Goal: Communication & Community: Answer question/provide support

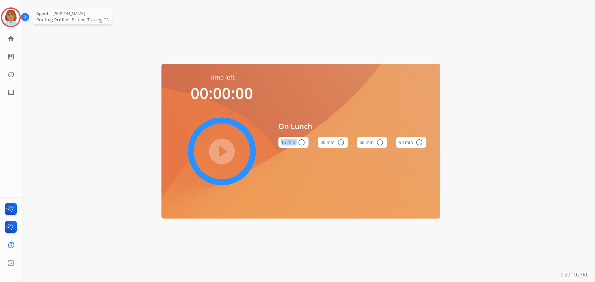
click at [15, 12] on img at bounding box center [10, 17] width 17 height 17
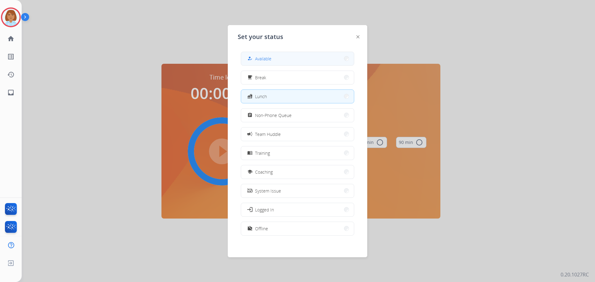
click at [289, 62] on button "how_to_reg Available" at bounding box center [297, 58] width 113 height 13
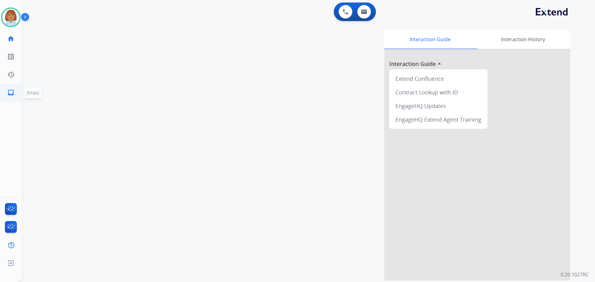
click at [14, 94] on mat-icon "inbox" at bounding box center [10, 92] width 7 height 7
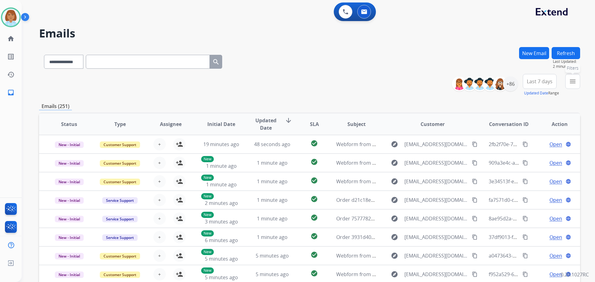
click at [573, 83] on mat-icon "menu" at bounding box center [572, 81] width 7 height 7
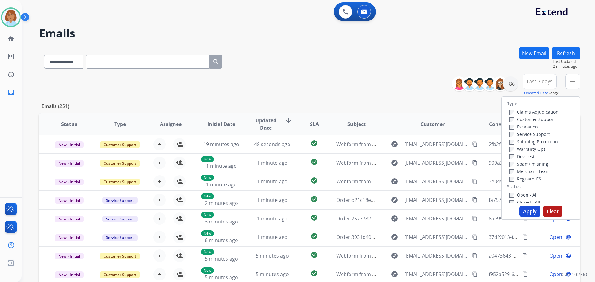
click at [532, 119] on label "Customer Support" at bounding box center [532, 119] width 46 height 6
click at [538, 142] on label "Shipping Protection" at bounding box center [533, 142] width 48 height 6
click at [528, 179] on label "Reguard CS" at bounding box center [525, 179] width 32 height 6
click at [524, 195] on label "Open - All" at bounding box center [523, 195] width 28 height 6
click at [527, 211] on button "Apply" at bounding box center [529, 211] width 21 height 11
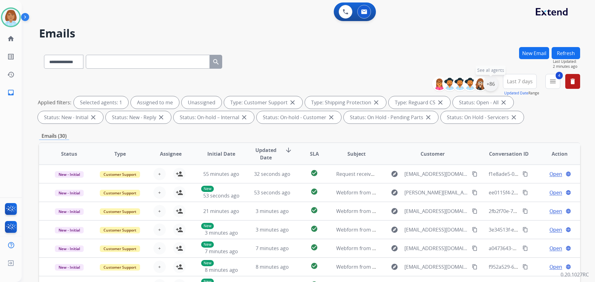
click at [492, 85] on div "+86" at bounding box center [490, 84] width 15 height 15
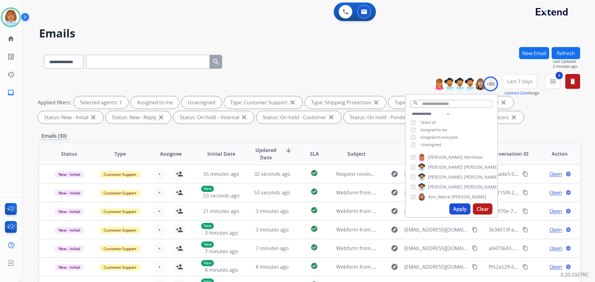
drag, startPoint x: 426, startPoint y: 149, endPoint x: 431, endPoint y: 145, distance: 6.4
click at [428, 147] on div "**********" at bounding box center [452, 130] width 92 height 40
click at [434, 143] on span "Unassigned" at bounding box center [430, 144] width 20 height 5
click at [463, 208] on button "Apply" at bounding box center [459, 209] width 21 height 11
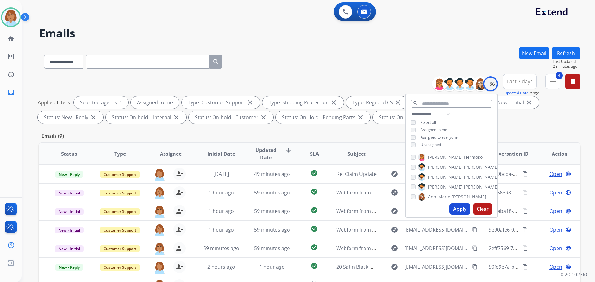
click at [329, 52] on div "**********" at bounding box center [309, 60] width 541 height 27
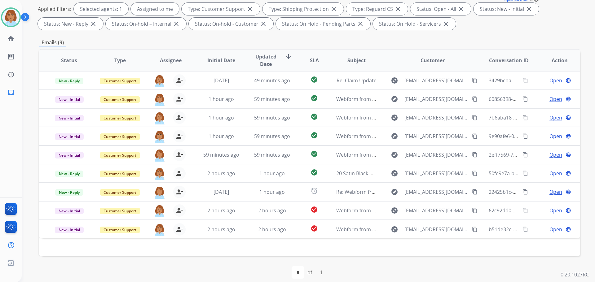
scroll to position [100, 0]
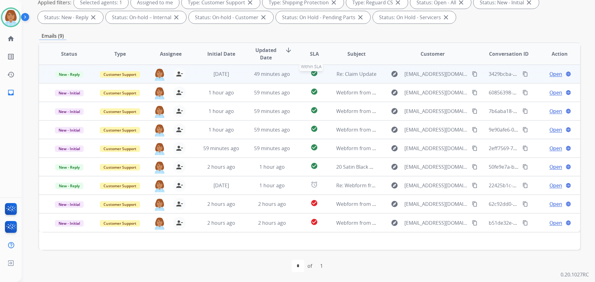
click at [304, 76] on div "check_circle" at bounding box center [314, 73] width 24 height 9
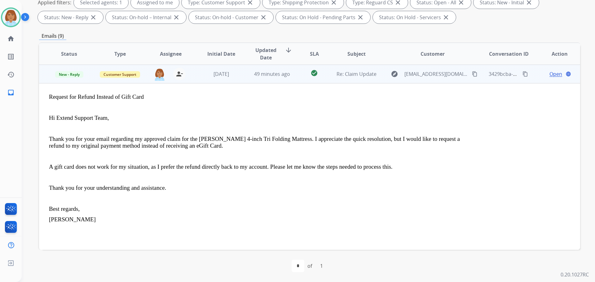
click at [472, 74] on mat-icon "content_copy" at bounding box center [475, 74] width 6 height 6
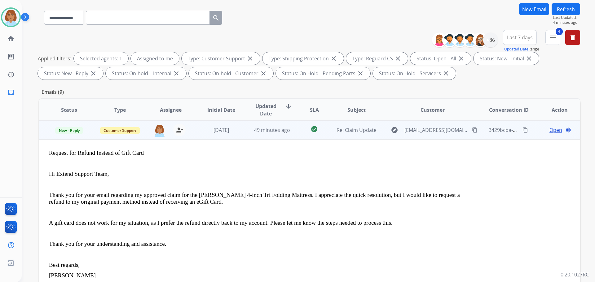
scroll to position [0, 0]
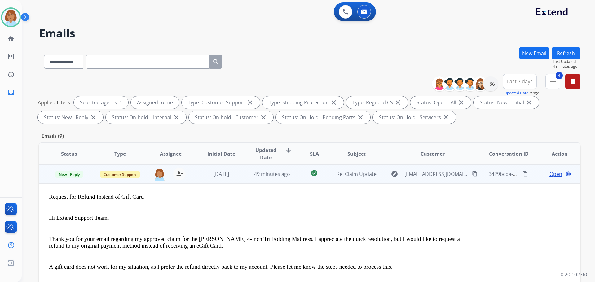
click at [549, 174] on span "Open" at bounding box center [555, 173] width 13 height 7
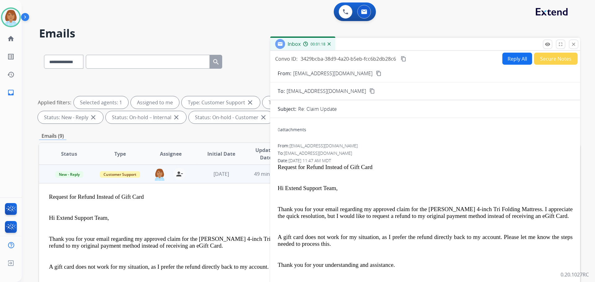
click at [564, 58] on button "Secure Notes" at bounding box center [556, 59] width 44 height 12
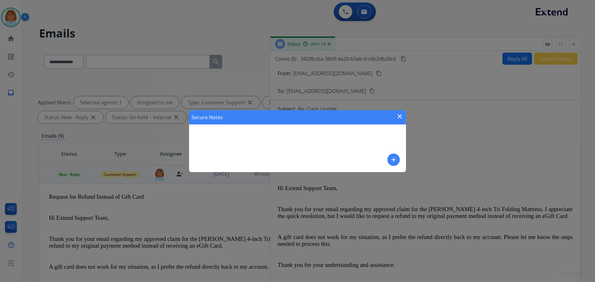
click at [518, 60] on div "Secure Notes close add" at bounding box center [297, 141] width 595 height 282
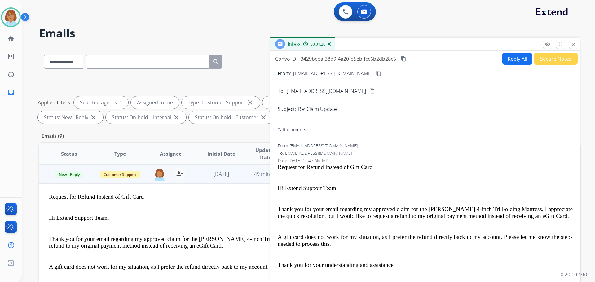
click at [519, 62] on button "Reply All" at bounding box center [517, 59] width 30 height 12
select select "**********"
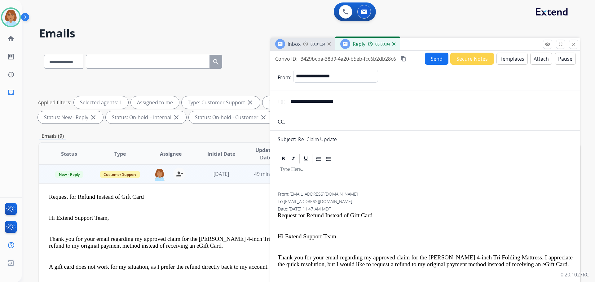
click at [509, 62] on button "Templates" at bounding box center [511, 59] width 31 height 12
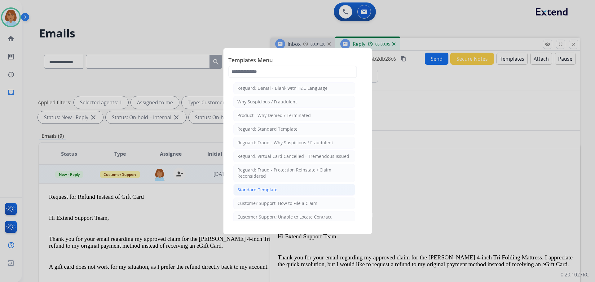
click at [285, 194] on li "Standard Template" at bounding box center [294, 190] width 122 height 12
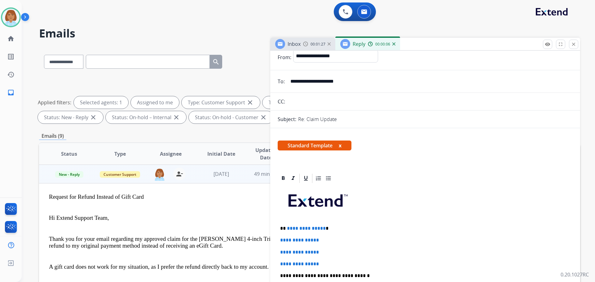
scroll to position [31, 0]
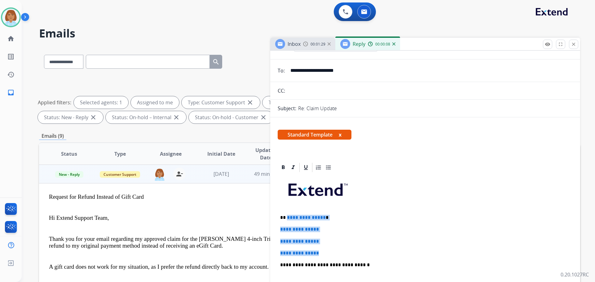
drag, startPoint x: 326, startPoint y: 250, endPoint x: 287, endPoint y: 214, distance: 52.6
click at [287, 214] on div "**********" at bounding box center [425, 279] width 295 height 213
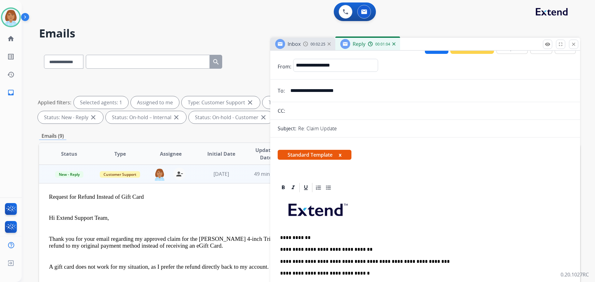
scroll to position [0, 0]
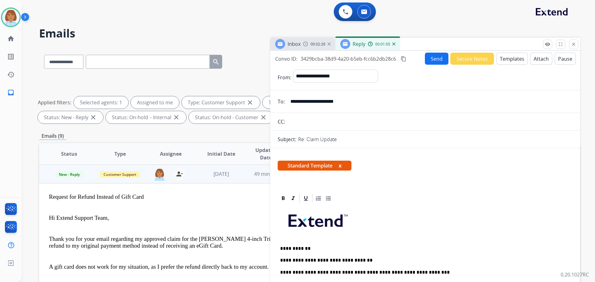
click at [434, 60] on button "Send" at bounding box center [437, 59] width 24 height 12
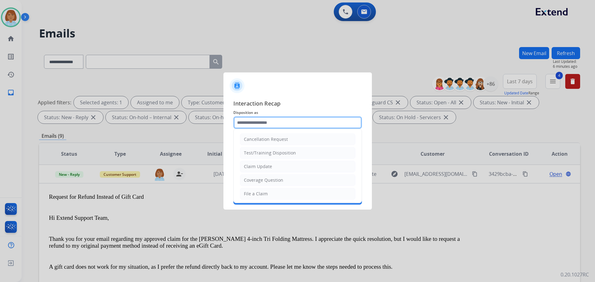
drag, startPoint x: 272, startPoint y: 122, endPoint x: 270, endPoint y: 129, distance: 7.6
click at [271, 126] on input "text" at bounding box center [297, 122] width 129 height 12
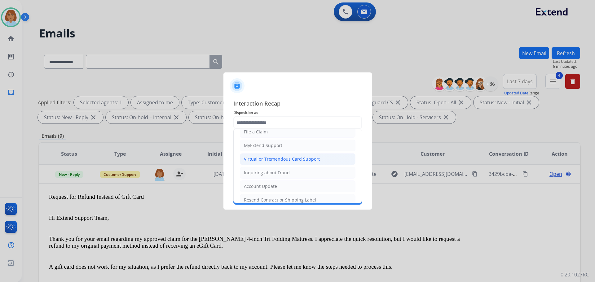
click at [272, 158] on div "Virtual or Tremendous Card Support" at bounding box center [282, 159] width 76 height 6
type input "**********"
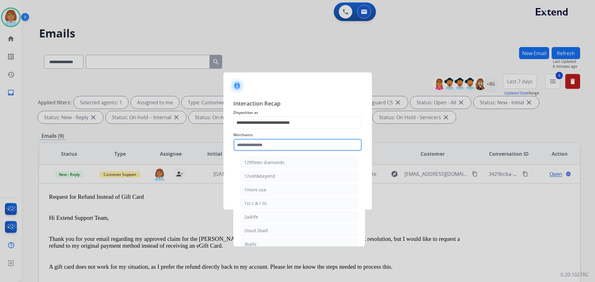
click at [270, 146] on input "text" at bounding box center [297, 145] width 129 height 12
drag, startPoint x: 290, startPoint y: 161, endPoint x: 306, endPoint y: 159, distance: 16.0
click at [289, 163] on li "Bed bath & beyond" at bounding box center [299, 163] width 118 height 12
type input "**********"
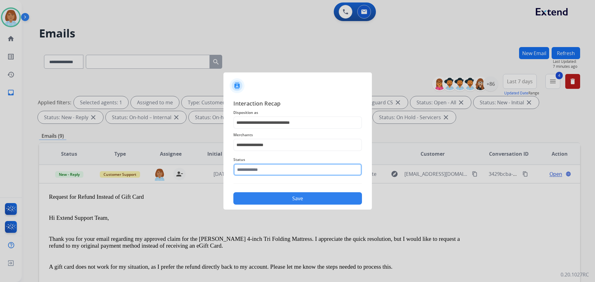
drag, startPoint x: 278, startPoint y: 164, endPoint x: 275, endPoint y: 166, distance: 3.3
click at [277, 165] on input "text" at bounding box center [297, 170] width 129 height 12
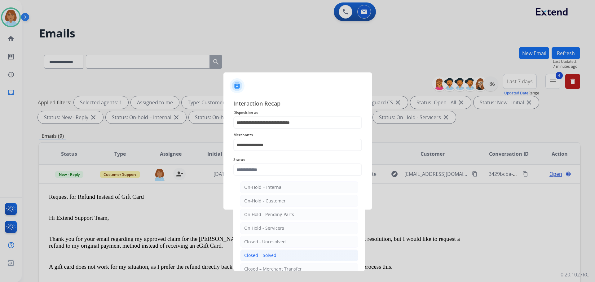
click at [253, 256] on div "Closed – Solved" at bounding box center [260, 255] width 32 height 6
type input "**********"
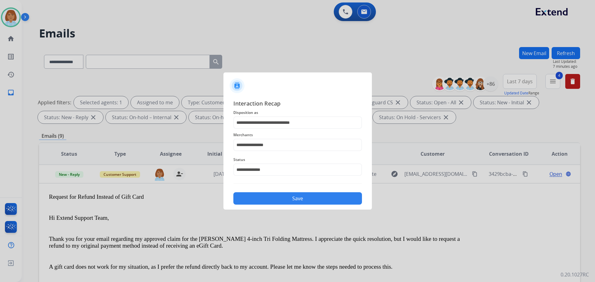
click at [292, 196] on button "Save" at bounding box center [297, 198] width 129 height 12
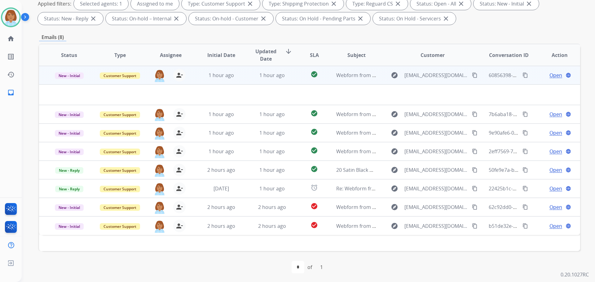
scroll to position [100, 0]
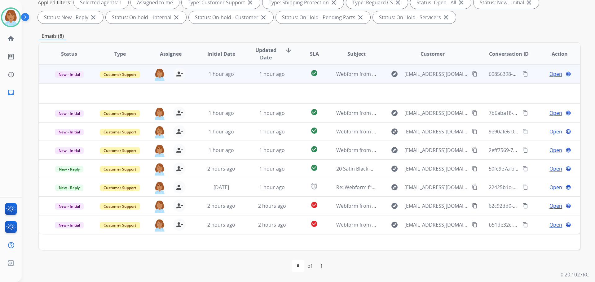
click at [385, 79] on td "explore Ohokericaa01@gmail.com content_copy" at bounding box center [427, 74] width 101 height 19
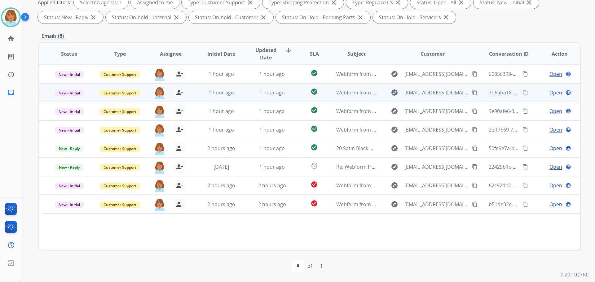
click at [389, 84] on td "explore cyjon4@gmail.com content_copy" at bounding box center [427, 92] width 101 height 19
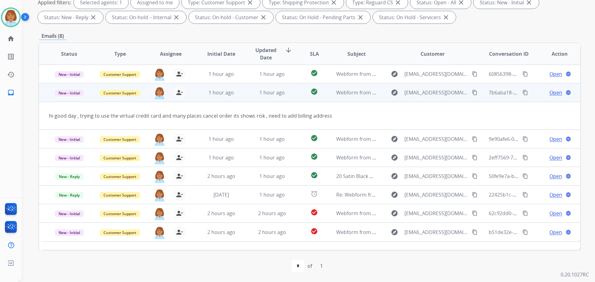
click at [472, 93] on mat-icon "content_copy" at bounding box center [475, 93] width 6 height 6
click at [550, 93] on span "Open" at bounding box center [555, 92] width 13 height 7
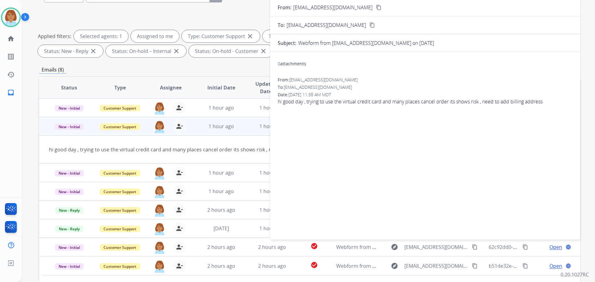
scroll to position [0, 0]
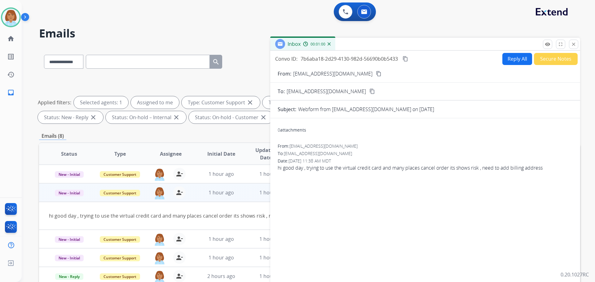
click at [508, 58] on button "Reply All" at bounding box center [517, 59] width 30 height 12
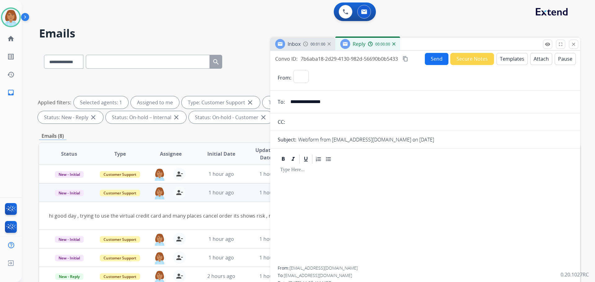
select select "**********"
click at [518, 64] on button "Templates" at bounding box center [511, 59] width 31 height 12
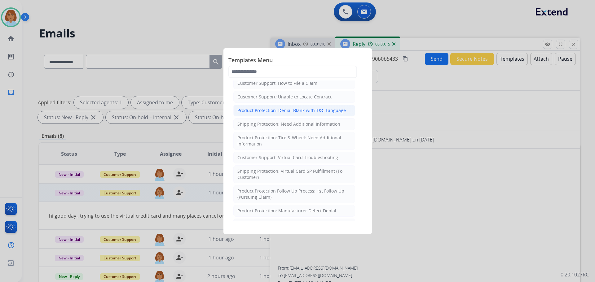
scroll to position [124, 0]
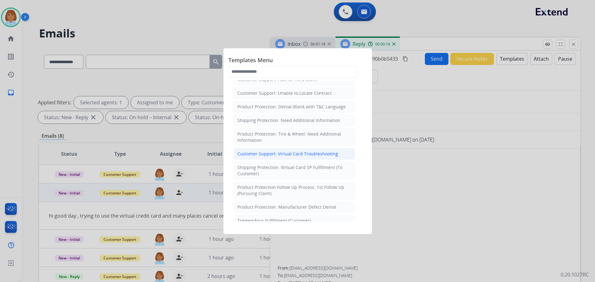
click at [293, 153] on div "Customer Support: Virtual Card Troubleshooting" at bounding box center [287, 154] width 101 height 6
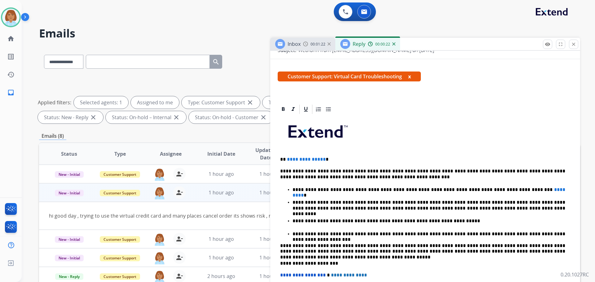
scroll to position [93, 0]
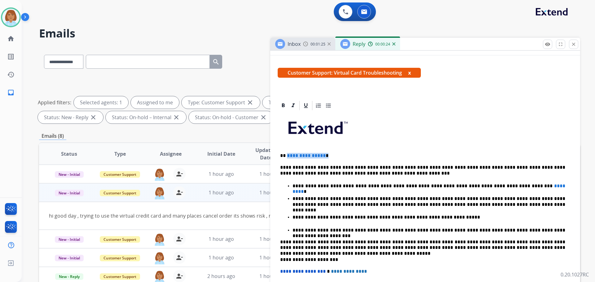
drag, startPoint x: 325, startPoint y: 155, endPoint x: 287, endPoint y: 154, distance: 38.4
click at [287, 154] on p "**********" at bounding box center [422, 156] width 285 height 6
drag, startPoint x: 528, startPoint y: 188, endPoint x: 494, endPoint y: 185, distance: 34.5
click at [494, 185] on p "**********" at bounding box center [428, 186] width 273 height 6
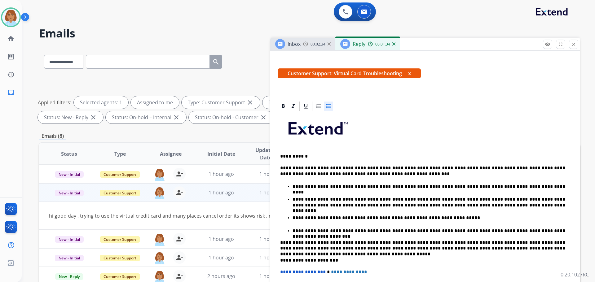
scroll to position [0, 0]
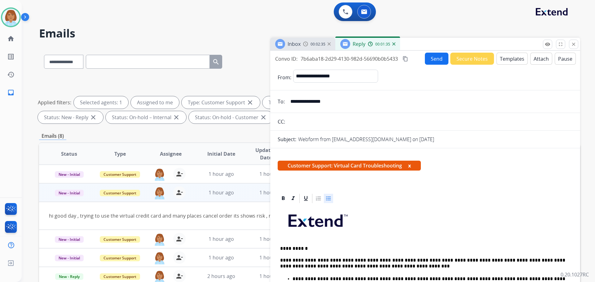
click at [429, 58] on button "Send" at bounding box center [437, 59] width 24 height 12
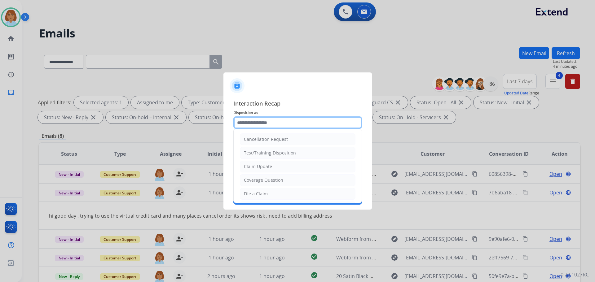
click at [344, 128] on input "text" at bounding box center [297, 122] width 129 height 12
click at [312, 145] on li "Cancellation Request" at bounding box center [298, 140] width 116 height 12
type input "**********"
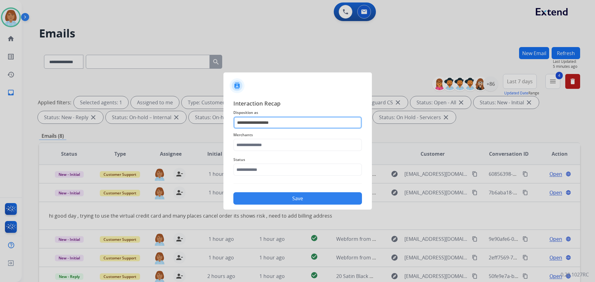
click at [294, 126] on input "**********" at bounding box center [297, 122] width 129 height 12
drag, startPoint x: 281, startPoint y: 123, endPoint x: 224, endPoint y: 120, distance: 57.1
click at [225, 121] on div "**********" at bounding box center [297, 152] width 148 height 116
click at [327, 94] on div at bounding box center [297, 83] width 148 height 22
click at [303, 122] on input "text" at bounding box center [297, 122] width 129 height 12
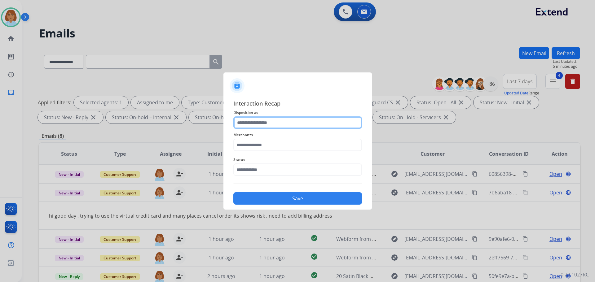
type input "*"
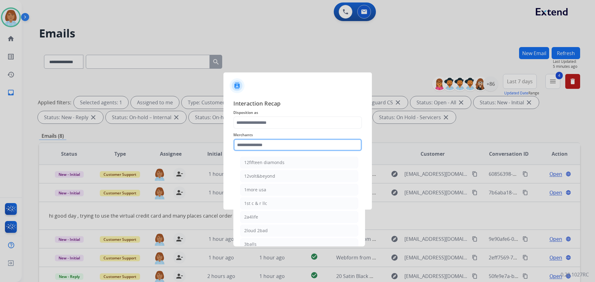
click at [272, 145] on input "text" at bounding box center [297, 145] width 129 height 12
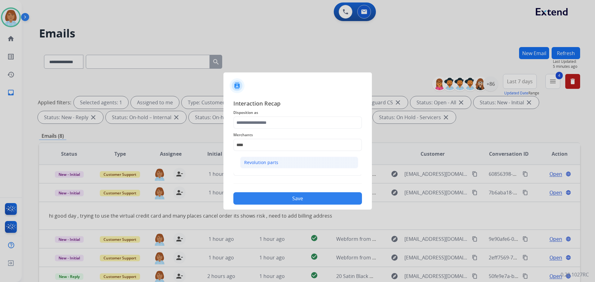
click at [299, 161] on li "Revolution parts" at bounding box center [299, 163] width 118 height 12
type input "**********"
click at [284, 171] on input "text" at bounding box center [297, 170] width 129 height 12
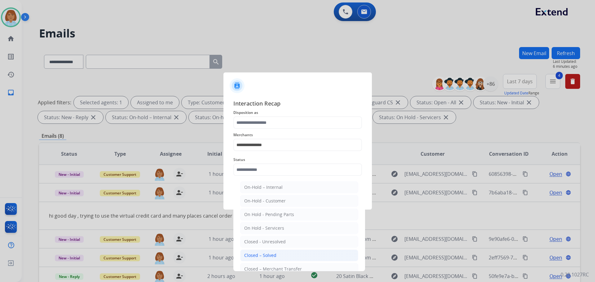
click at [264, 250] on li "Closed – Solved" at bounding box center [299, 256] width 118 height 12
type input "**********"
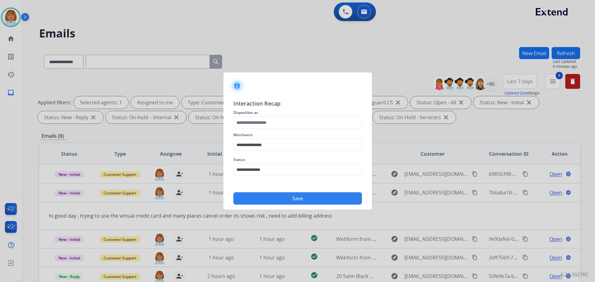
click at [291, 106] on span "Interaction Recap" at bounding box center [297, 104] width 129 height 10
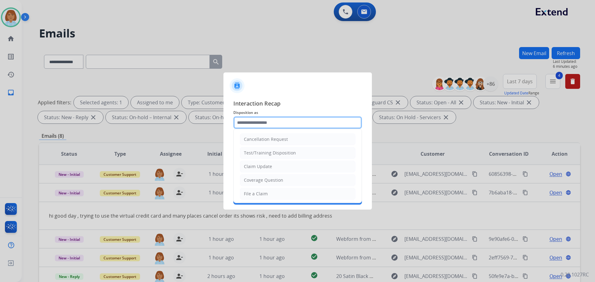
click at [292, 118] on input "text" at bounding box center [297, 122] width 129 height 12
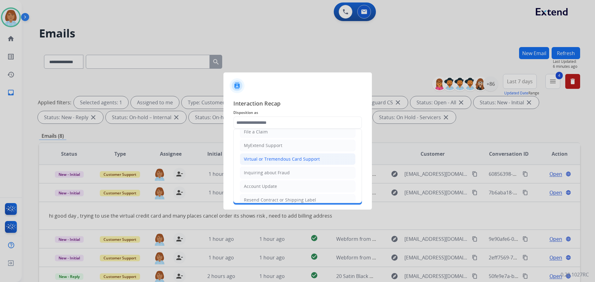
click at [280, 160] on div "Virtual or Tremendous Card Support" at bounding box center [282, 159] width 76 height 6
type input "**********"
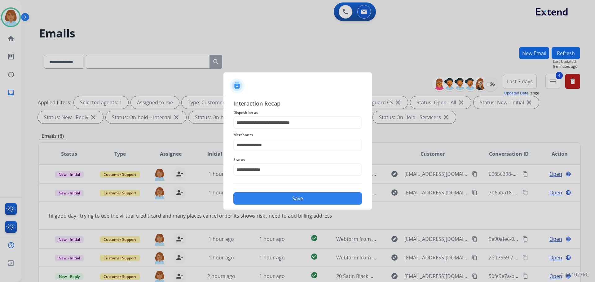
click at [287, 204] on button "Save" at bounding box center [297, 198] width 129 height 12
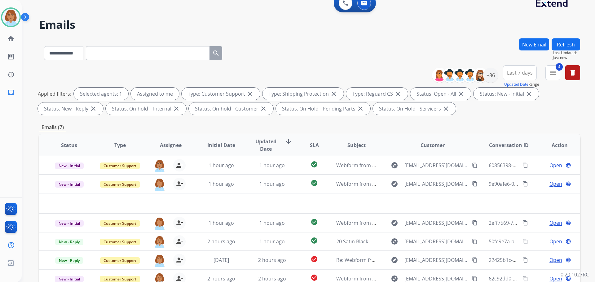
scroll to position [0, 0]
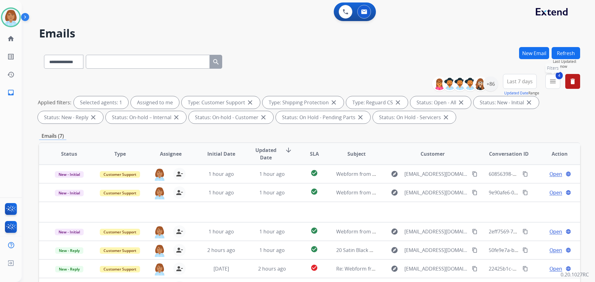
click at [553, 82] on mat-icon "menu" at bounding box center [552, 81] width 7 height 7
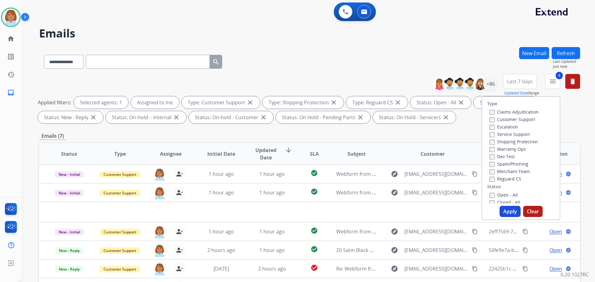
click at [497, 201] on label "Closed - All" at bounding box center [504, 203] width 31 height 6
click at [507, 214] on button "Apply" at bounding box center [509, 211] width 21 height 11
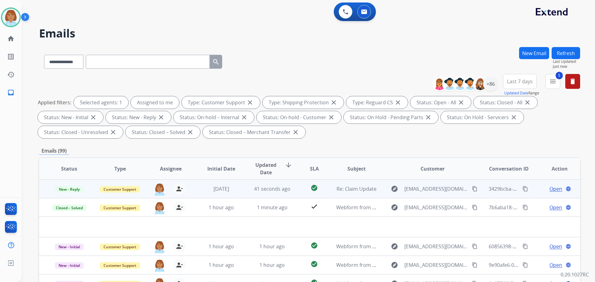
click at [393, 194] on td "explore cristinadmz06@gmail.com content_copy" at bounding box center [427, 189] width 101 height 19
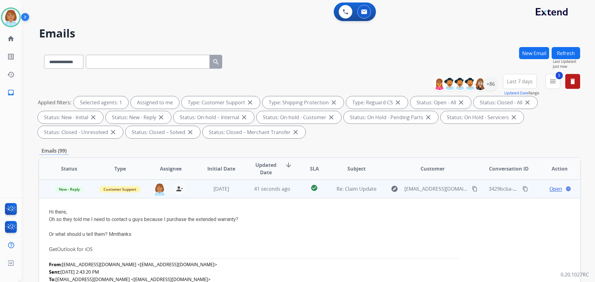
click at [373, 194] on td "Re: Claim Update" at bounding box center [351, 189] width 51 height 19
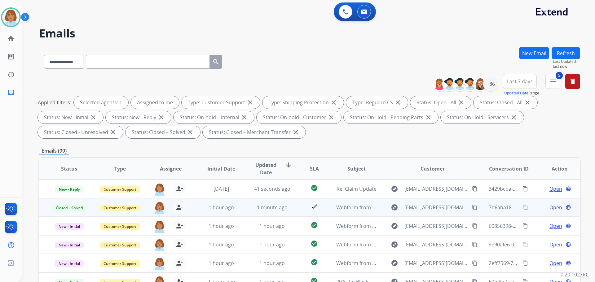
click at [383, 207] on td "explore cyjon4@gmail.com content_copy" at bounding box center [427, 207] width 101 height 19
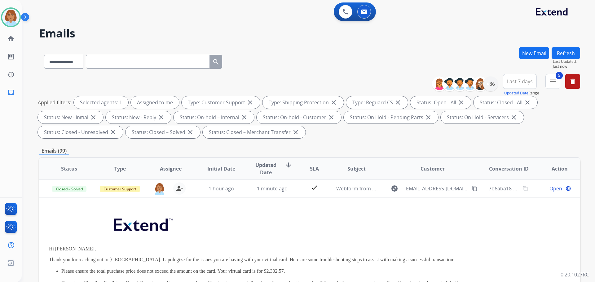
scroll to position [19, 0]
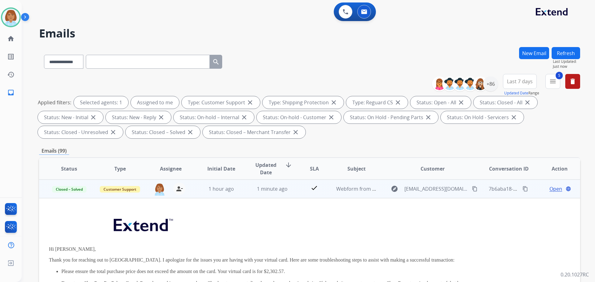
click at [549, 190] on span "Open" at bounding box center [555, 188] width 13 height 7
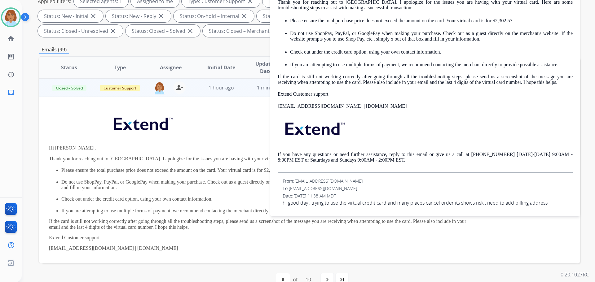
scroll to position [115, 0]
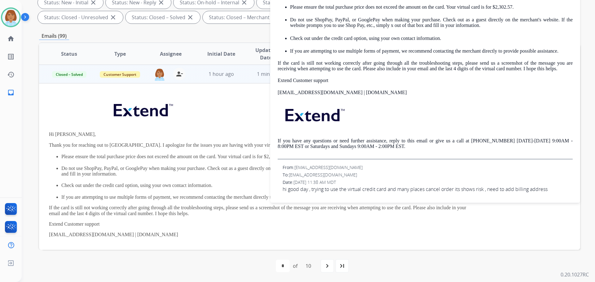
click at [328, 191] on span "hi good day , trying to use the virtual credit card and many places cancel orde…" at bounding box center [428, 189] width 290 height 7
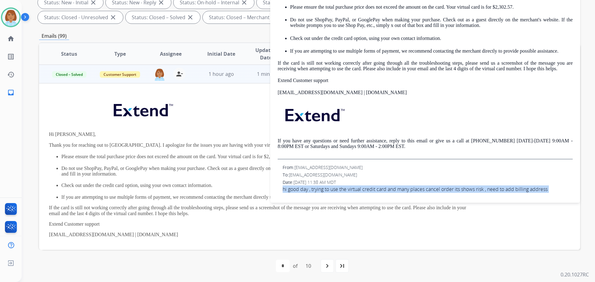
click at [328, 191] on span "hi good day , trying to use the virtual credit card and many places cancel orde…" at bounding box center [428, 189] width 290 height 7
click at [311, 191] on span "hi good day , trying to use the virtual credit card and many places cancel orde…" at bounding box center [428, 189] width 290 height 7
drag, startPoint x: 311, startPoint y: 189, endPoint x: 550, endPoint y: 200, distance: 238.5
click at [550, 200] on div "0 attachments From: support@extend.com To: cyjon4@gmail.com Date: 08/25/2025 - …" at bounding box center [425, 45] width 310 height 314
copy span "trying to use the virtual credit card and many places cancel order its shows ri…"
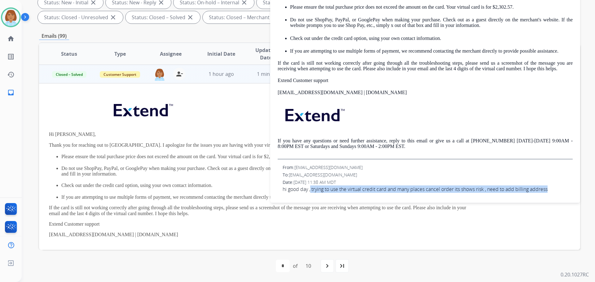
click at [400, 187] on span "hi good day , trying to use the virtual credit card and many places cancel orde…" at bounding box center [428, 189] width 290 height 7
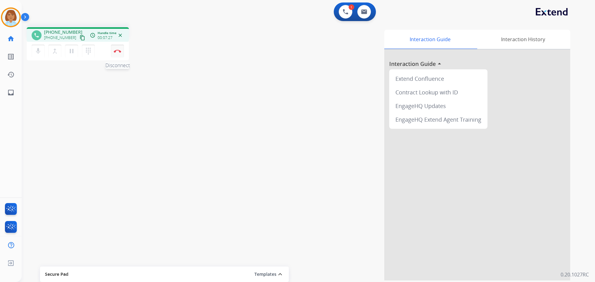
click at [116, 51] on img at bounding box center [117, 51] width 7 height 3
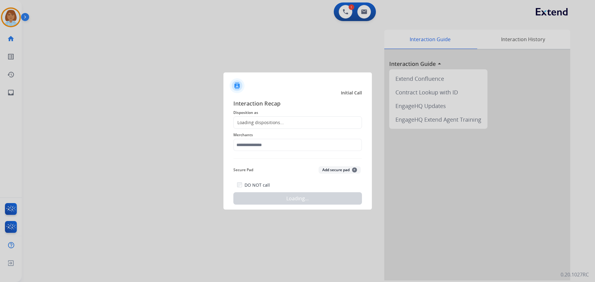
click at [281, 113] on span "Disposition as" at bounding box center [297, 112] width 129 height 7
click at [281, 121] on div "Loading dispositions..." at bounding box center [259, 123] width 50 height 6
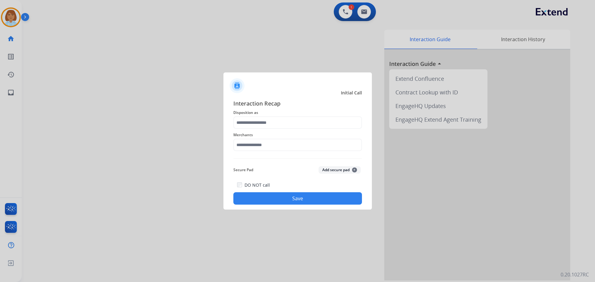
click at [271, 129] on div "Merchants" at bounding box center [297, 141] width 129 height 25
click at [271, 122] on input "text" at bounding box center [297, 122] width 129 height 12
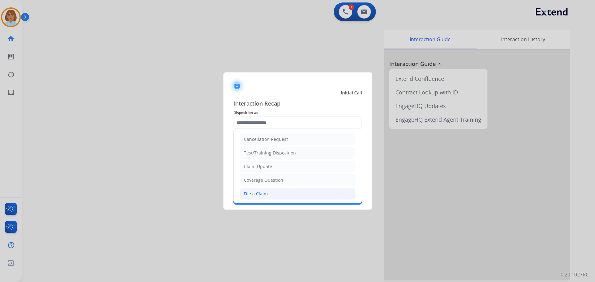
click at [269, 197] on li "File a Claim" at bounding box center [298, 194] width 116 height 12
type input "**********"
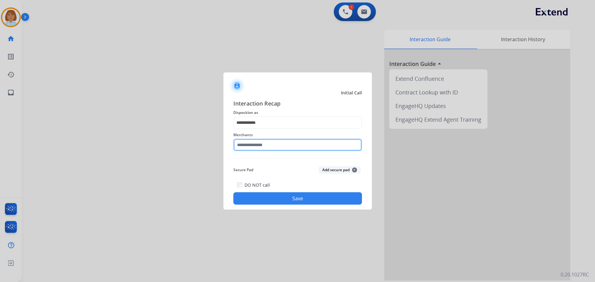
click at [264, 143] on input "text" at bounding box center [297, 145] width 129 height 12
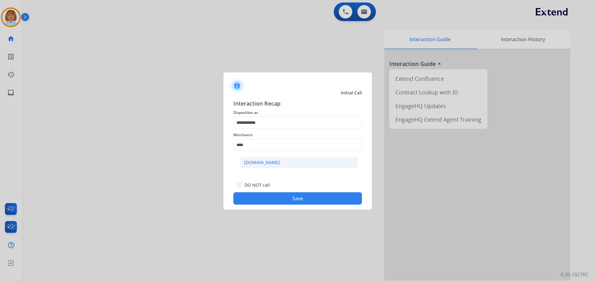
click at [307, 162] on li "[DOMAIN_NAME]" at bounding box center [299, 163] width 118 height 12
type input "**********"
click at [284, 194] on button "Save" at bounding box center [297, 198] width 129 height 12
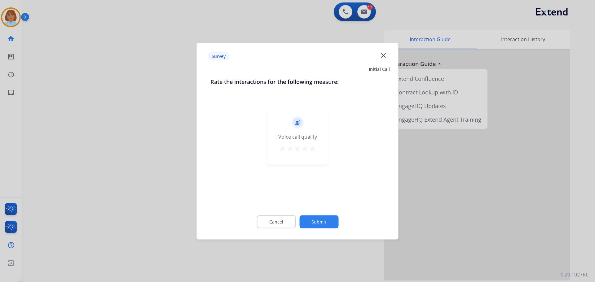
click at [322, 221] on button "Submit" at bounding box center [318, 221] width 39 height 13
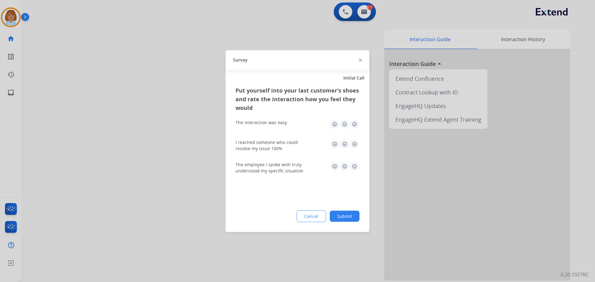
click at [336, 217] on button "Submit" at bounding box center [345, 216] width 30 height 11
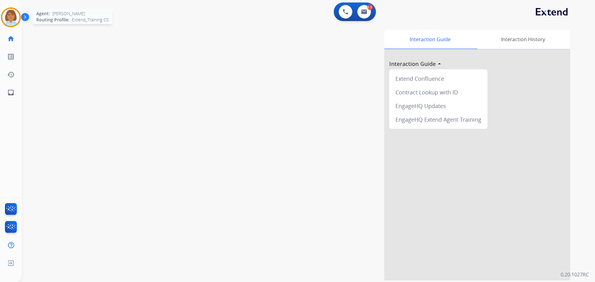
click at [7, 12] on img at bounding box center [10, 17] width 17 height 17
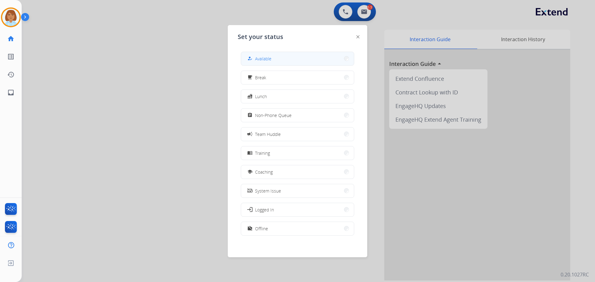
click at [283, 55] on button "how_to_reg Available" at bounding box center [297, 58] width 113 height 13
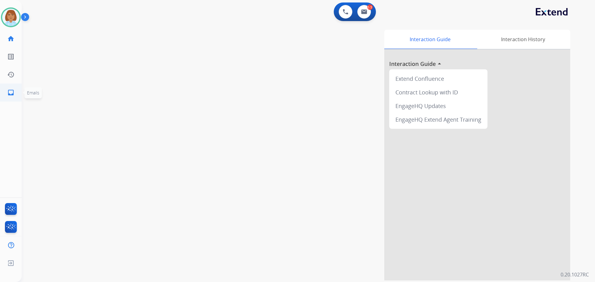
click at [19, 92] on link "inbox Emails" at bounding box center [10, 92] width 17 height 17
select select "**********"
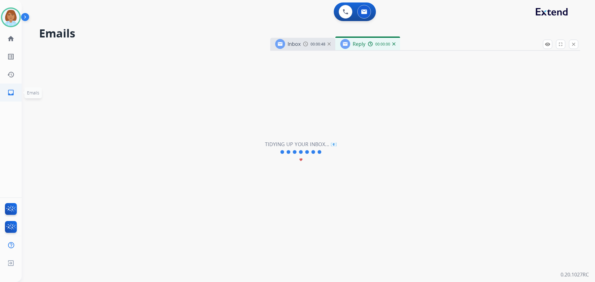
select select "**********"
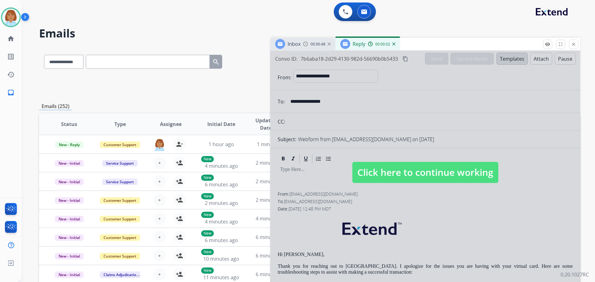
click at [423, 170] on span "Click here to continue working" at bounding box center [425, 172] width 146 height 21
select select
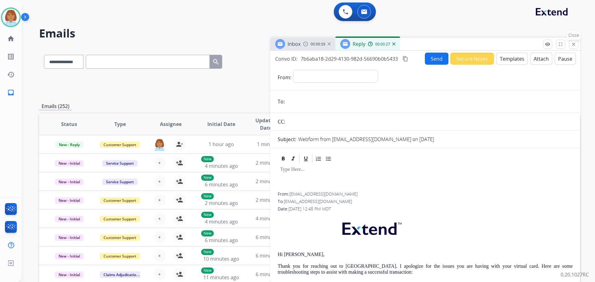
click at [571, 47] on button "close Close" at bounding box center [573, 44] width 9 height 9
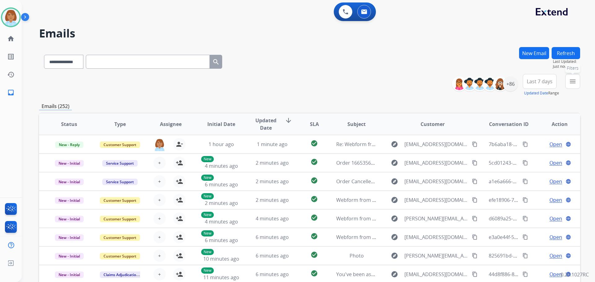
click at [571, 87] on button "menu Filters" at bounding box center [572, 81] width 15 height 15
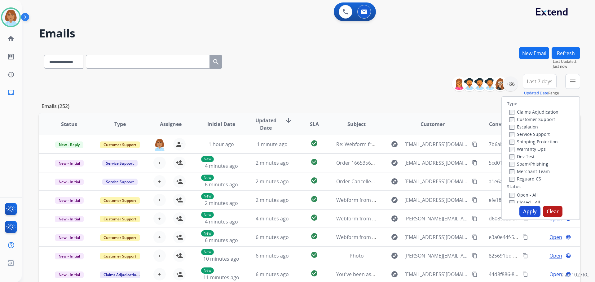
click at [534, 119] on label "Customer Support" at bounding box center [532, 119] width 46 height 6
click at [525, 139] on label "Shipping Protection" at bounding box center [533, 142] width 48 height 6
click at [522, 178] on label "Reguard CS" at bounding box center [525, 179] width 32 height 6
click at [511, 193] on label "Open - All" at bounding box center [523, 195] width 28 height 6
click at [522, 209] on button "Apply" at bounding box center [529, 211] width 21 height 11
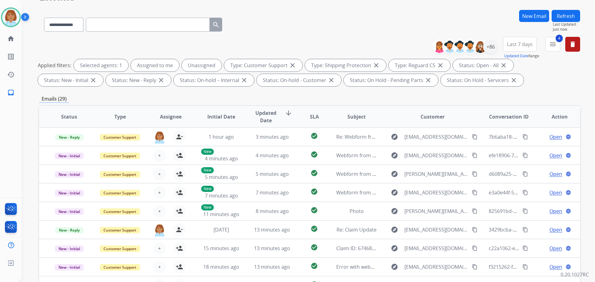
scroll to position [7, 0]
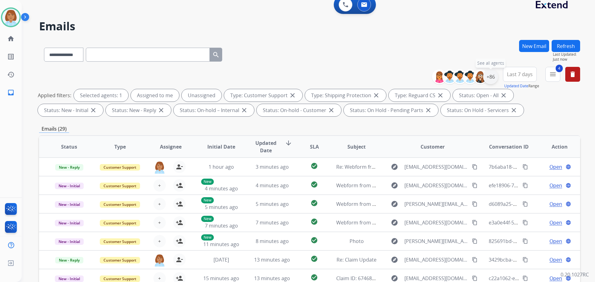
click at [491, 75] on div "+86" at bounding box center [490, 76] width 15 height 15
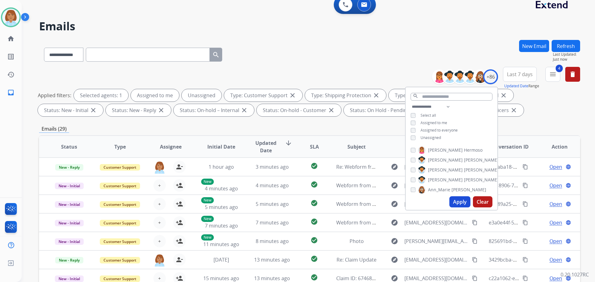
click at [438, 136] on span "Unassigned" at bounding box center [430, 137] width 20 height 5
click at [456, 199] on button "Apply" at bounding box center [459, 201] width 21 height 11
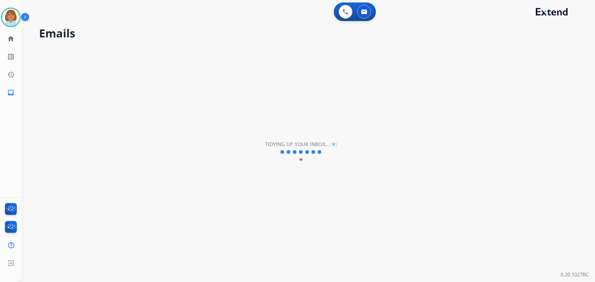
scroll to position [0, 0]
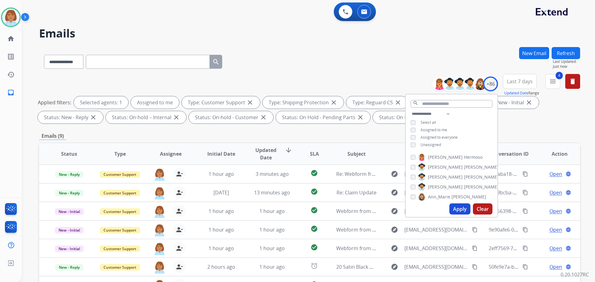
click at [400, 59] on div "**********" at bounding box center [309, 60] width 541 height 27
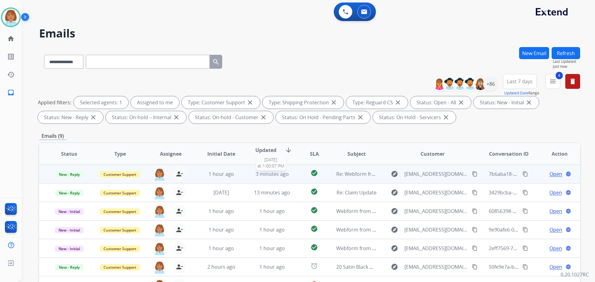
click at [259, 176] on span "3 minutes ago" at bounding box center [272, 174] width 33 height 7
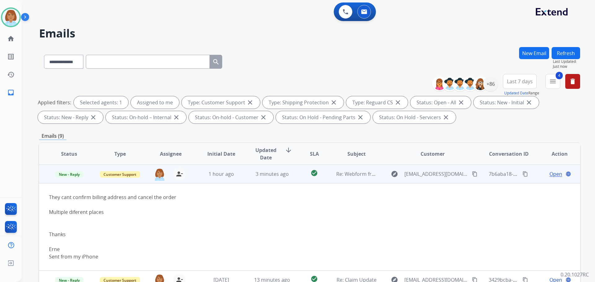
click at [553, 171] on span "Open" at bounding box center [555, 173] width 13 height 7
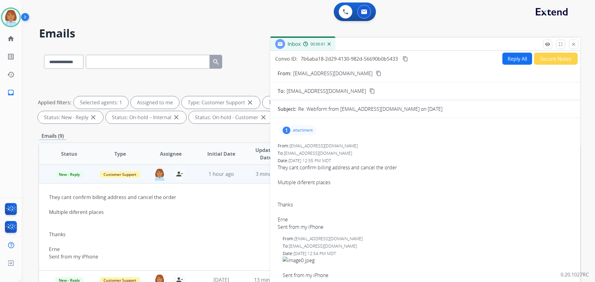
click at [299, 134] on div "1 attachment" at bounding box center [297, 130] width 37 height 10
click at [431, 151] on div "To: support@extend.com" at bounding box center [425, 153] width 295 height 6
click at [507, 53] on button "Reply All" at bounding box center [517, 59] width 30 height 12
select select "**********"
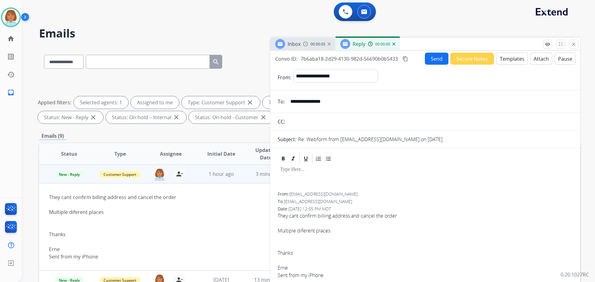
click at [512, 60] on button "Templates" at bounding box center [511, 59] width 31 height 12
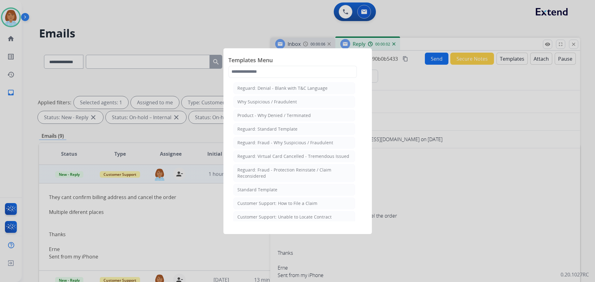
click at [394, 191] on div at bounding box center [297, 141] width 595 height 282
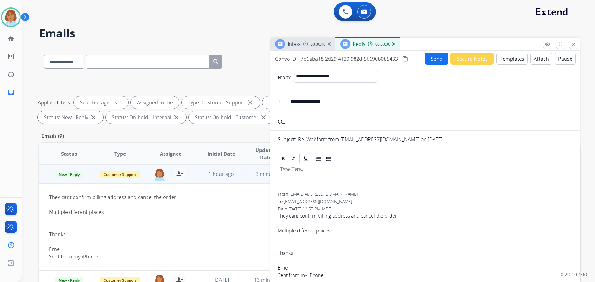
click at [506, 56] on button "Templates" at bounding box center [511, 59] width 31 height 12
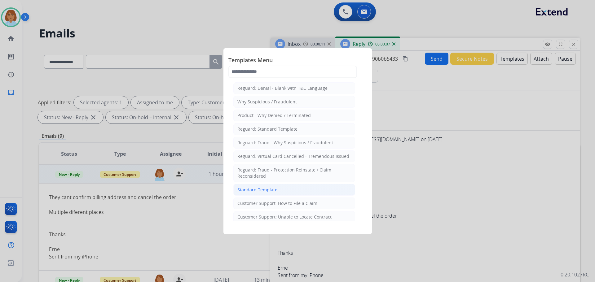
click at [304, 195] on li "Standard Template" at bounding box center [294, 190] width 122 height 12
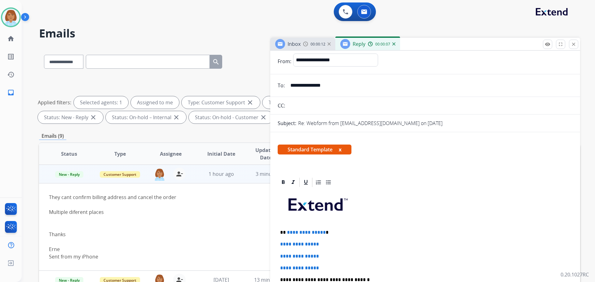
scroll to position [31, 0]
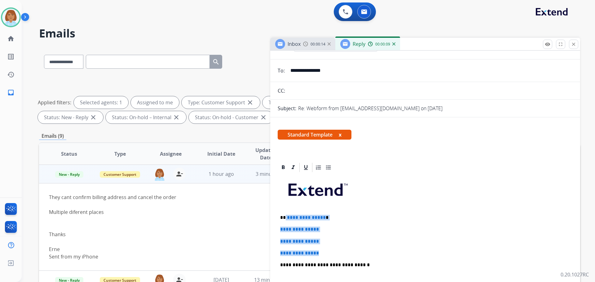
drag, startPoint x: 327, startPoint y: 252, endPoint x: 286, endPoint y: 216, distance: 55.1
click at [286, 216] on div "**********" at bounding box center [425, 279] width 295 height 213
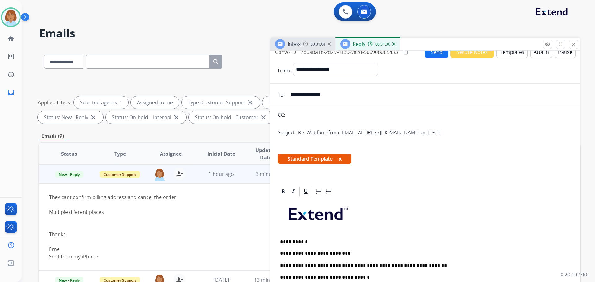
scroll to position [0, 0]
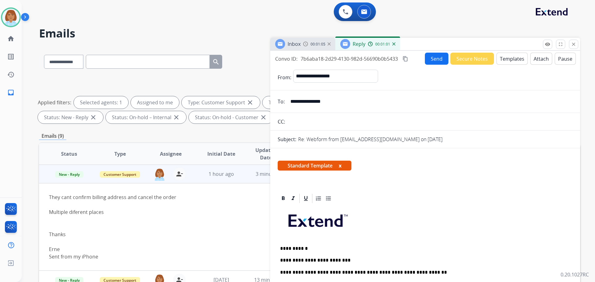
click at [435, 64] on button "Send" at bounding box center [437, 59] width 24 height 12
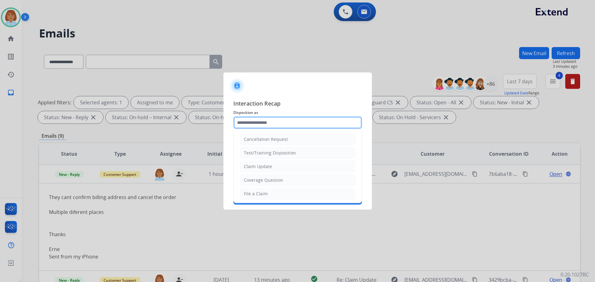
click at [296, 124] on input "text" at bounding box center [297, 122] width 129 height 12
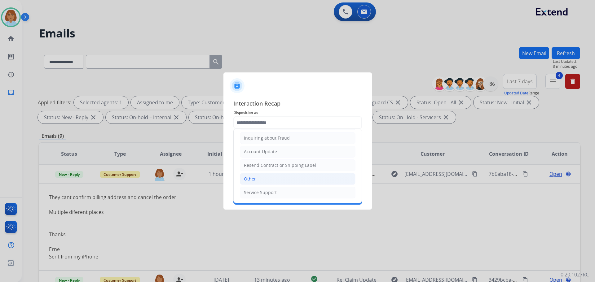
click at [276, 182] on li "Other" at bounding box center [298, 179] width 116 height 12
type input "*****"
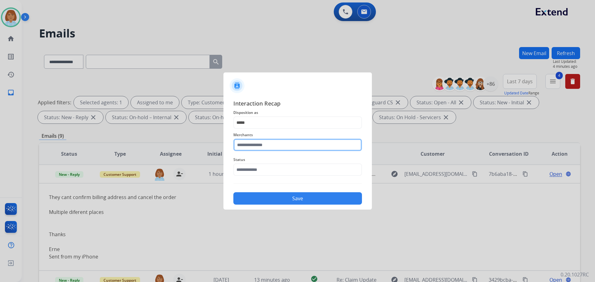
click at [278, 145] on input "text" at bounding box center [297, 145] width 129 height 12
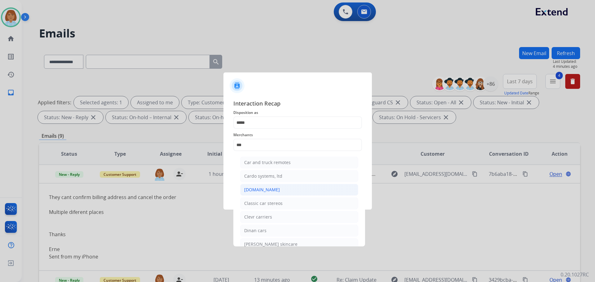
click at [264, 188] on div "[DOMAIN_NAME]" at bounding box center [262, 190] width 36 height 6
type input "**********"
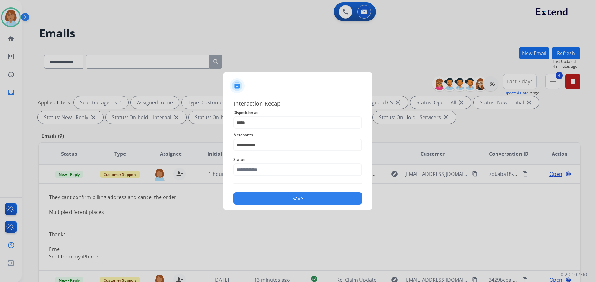
click at [271, 178] on div "Status" at bounding box center [297, 166] width 129 height 25
click at [274, 171] on input "text" at bounding box center [297, 170] width 129 height 12
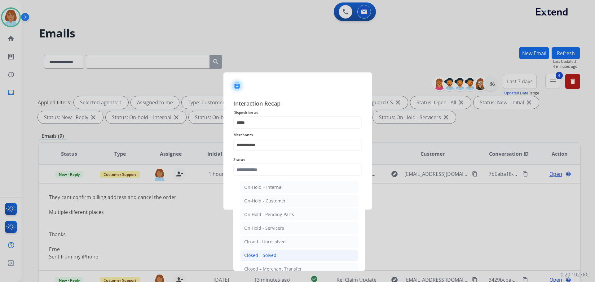
click at [261, 257] on div "Closed – Solved" at bounding box center [260, 255] width 32 height 6
type input "**********"
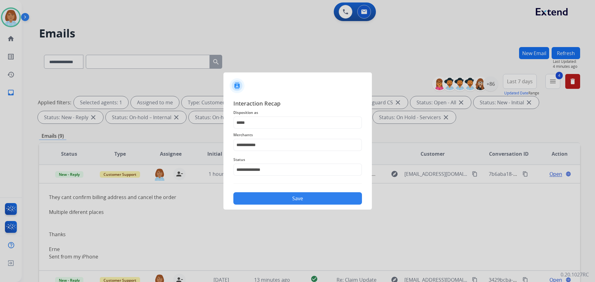
click at [284, 196] on button "Save" at bounding box center [297, 198] width 129 height 12
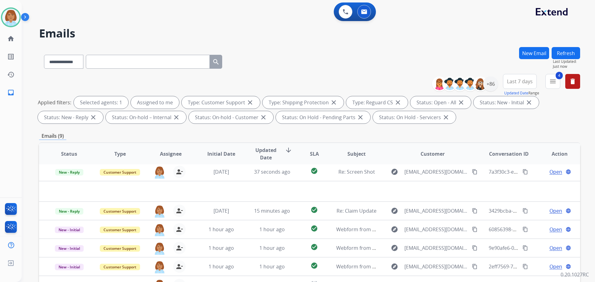
scroll to position [2, 0]
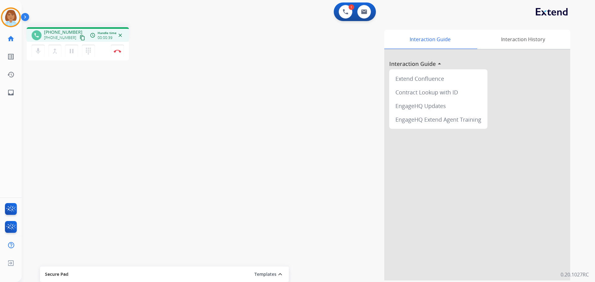
click at [80, 40] on mat-icon "content_copy" at bounding box center [83, 38] width 6 height 6
click at [73, 55] on button "pause Hold" at bounding box center [71, 51] width 13 height 13
click at [41, 49] on mat-icon "mic" at bounding box center [37, 50] width 7 height 7
click at [77, 51] on button "play_arrow Hold" at bounding box center [71, 51] width 13 height 13
click at [34, 49] on mat-icon "mic" at bounding box center [37, 50] width 7 height 7
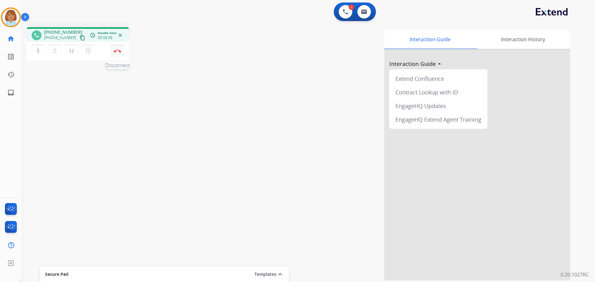
click at [119, 54] on button "Disconnect" at bounding box center [117, 51] width 13 height 13
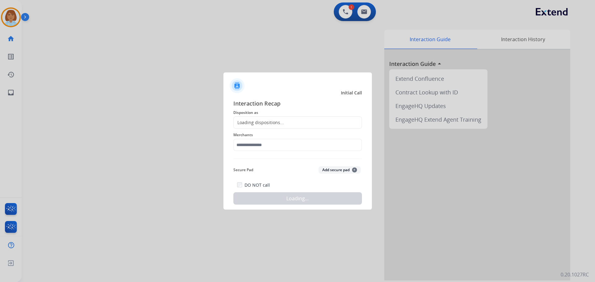
drag, startPoint x: 311, startPoint y: 130, endPoint x: 311, endPoint y: 125, distance: 4.3
click at [311, 129] on div "Merchants" at bounding box center [297, 141] width 129 height 25
click at [311, 125] on div "Loading dispositions..." at bounding box center [297, 122] width 129 height 12
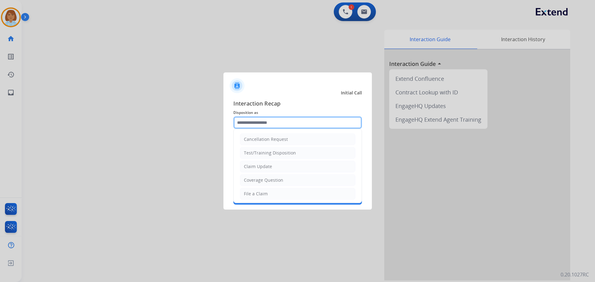
click at [297, 124] on input "text" at bounding box center [297, 122] width 129 height 12
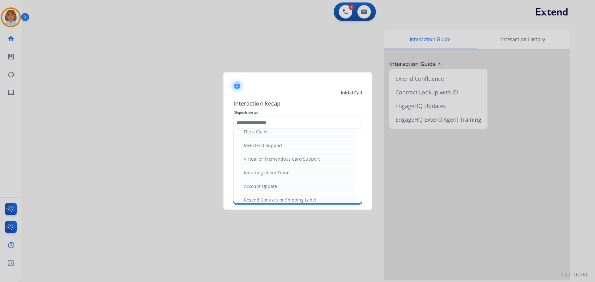
click at [288, 152] on ul "Cancellation Request Test/Training Disposition Claim Update Coverage Question F…" at bounding box center [298, 152] width 128 height 170
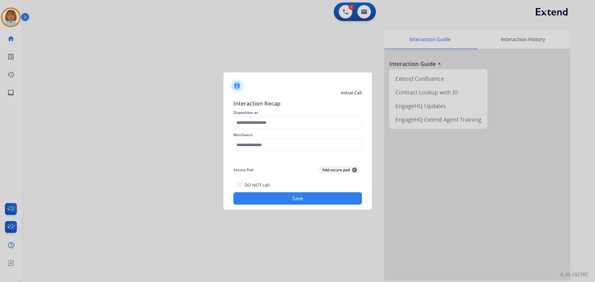
click at [289, 156] on div "Interaction Recap Disposition as Merchants Secure Pad Add secure pad + DO NOT c…" at bounding box center [297, 152] width 129 height 106
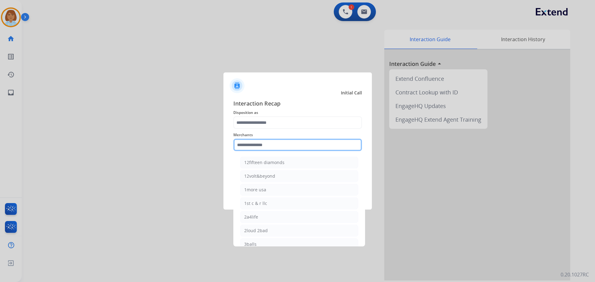
click at [282, 142] on input "text" at bounding box center [297, 145] width 129 height 12
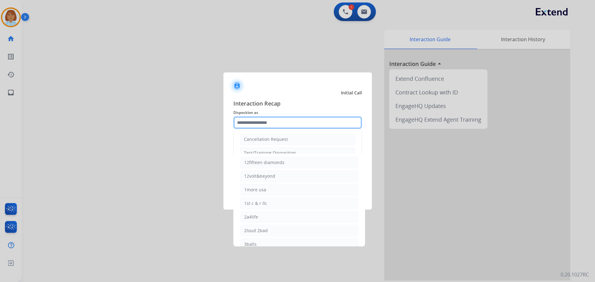
click at [283, 127] on input "text" at bounding box center [297, 122] width 129 height 12
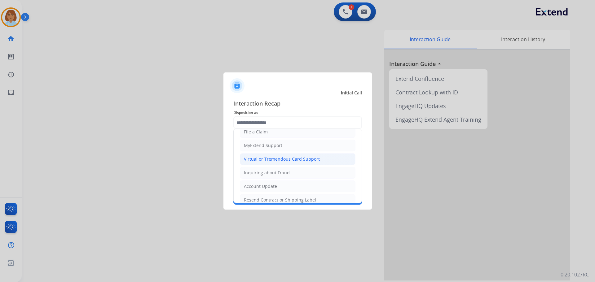
click at [281, 160] on div "Virtual or Tremendous Card Support" at bounding box center [282, 159] width 76 height 6
type input "**********"
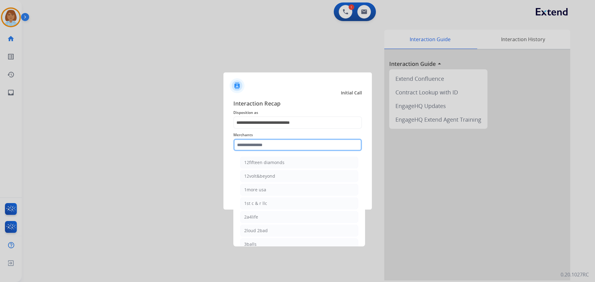
click at [279, 144] on input "text" at bounding box center [297, 145] width 129 height 12
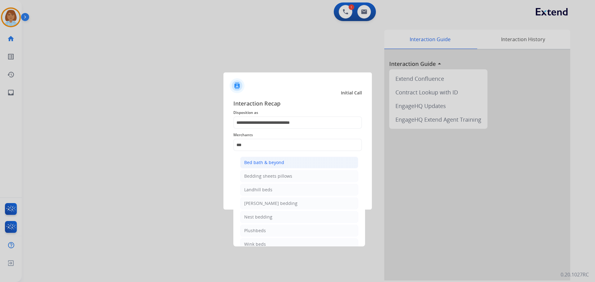
click at [281, 164] on div "Bed bath & beyond" at bounding box center [264, 163] width 40 height 6
type input "**********"
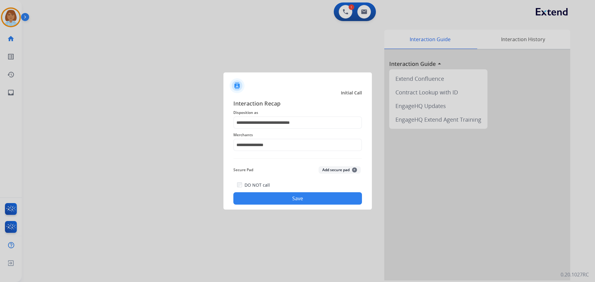
click at [292, 202] on button "Save" at bounding box center [297, 198] width 129 height 12
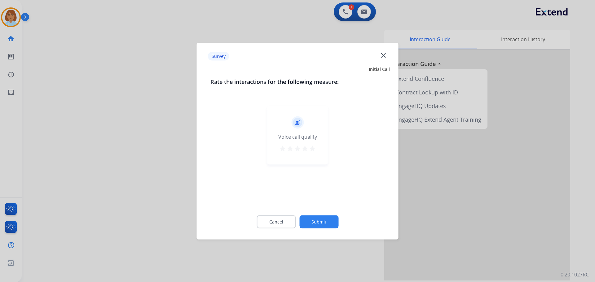
click at [317, 218] on button "Submit" at bounding box center [318, 221] width 39 height 13
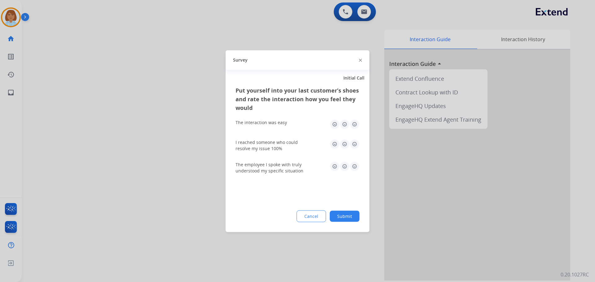
click at [340, 218] on button "Submit" at bounding box center [345, 216] width 30 height 11
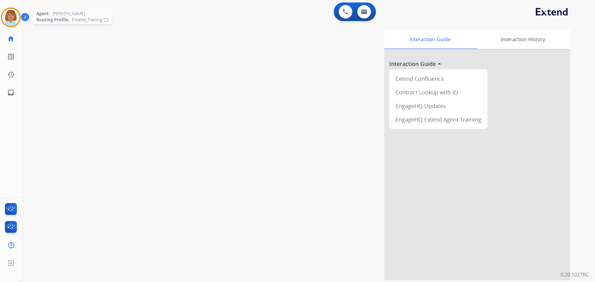
click at [13, 13] on img at bounding box center [10, 17] width 17 height 17
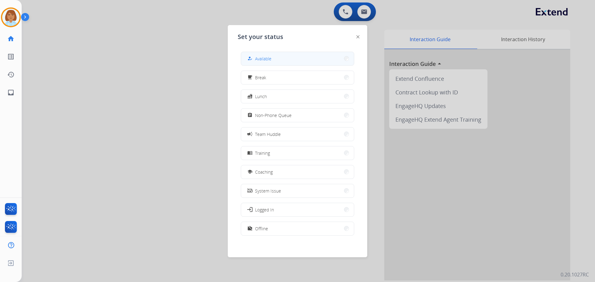
click at [321, 62] on button "how_to_reg Available" at bounding box center [297, 58] width 113 height 13
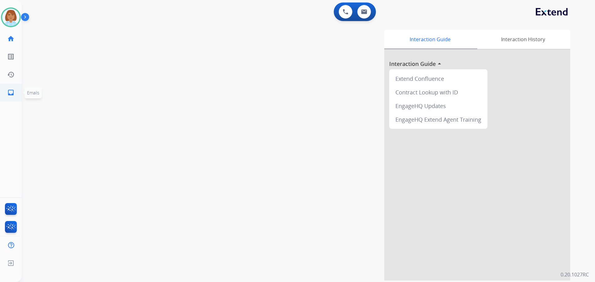
click at [5, 90] on link "inbox Emails" at bounding box center [10, 92] width 17 height 17
select select "**********"
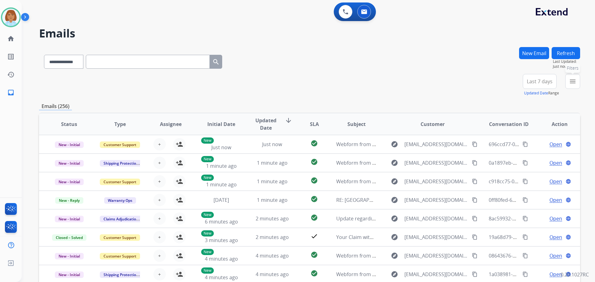
click at [574, 84] on mat-icon "menu" at bounding box center [572, 81] width 7 height 7
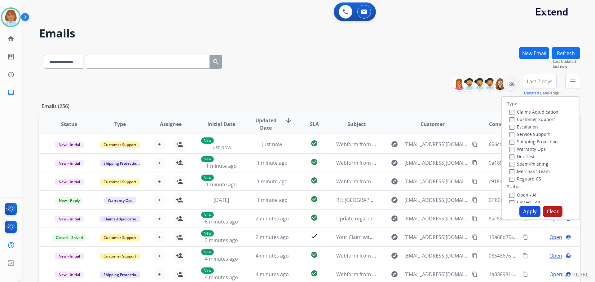
click at [522, 121] on label "Customer Support" at bounding box center [532, 119] width 46 height 6
click at [520, 140] on label "Shipping Protection" at bounding box center [533, 142] width 48 height 6
drag, startPoint x: 498, startPoint y: 171, endPoint x: 503, endPoint y: 177, distance: 7.4
click at [503, 175] on div "Type Claims Adjudication Customer Support Escalation Service Support Shipping P…" at bounding box center [540, 150] width 77 height 107
drag, startPoint x: 511, startPoint y: 177, endPoint x: 515, endPoint y: 171, distance: 7.0
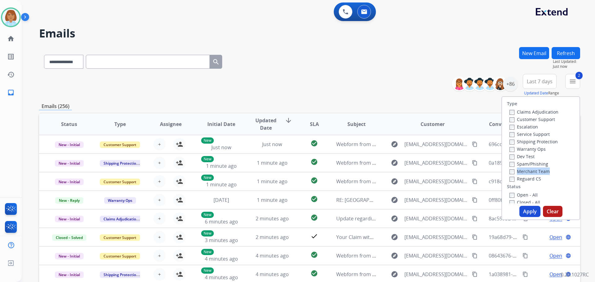
click at [514, 172] on div "Claims Adjudication Customer Support Escalation Service Support Shipping Protec…" at bounding box center [532, 145] width 51 height 74
drag, startPoint x: 508, startPoint y: 176, endPoint x: 509, endPoint y: 186, distance: 10.2
click at [509, 177] on div "Reguard CS" at bounding box center [533, 178] width 49 height 7
click at [509, 182] on div "Reguard CS" at bounding box center [533, 178] width 49 height 7
click at [526, 214] on button "Apply" at bounding box center [529, 211] width 21 height 11
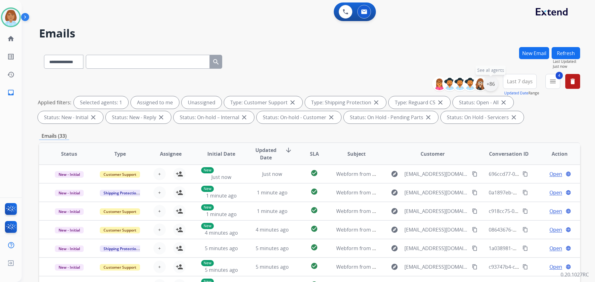
click at [489, 80] on div "+86" at bounding box center [490, 84] width 15 height 15
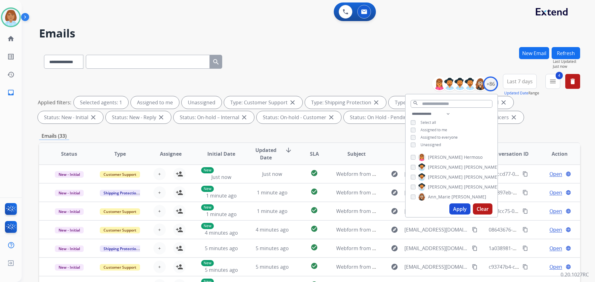
click at [428, 147] on span "Unassigned" at bounding box center [430, 144] width 20 height 5
click at [455, 211] on button "Apply" at bounding box center [459, 209] width 21 height 11
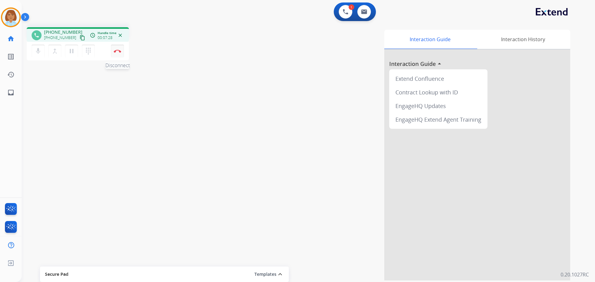
click at [113, 53] on button "Disconnect" at bounding box center [117, 51] width 13 height 13
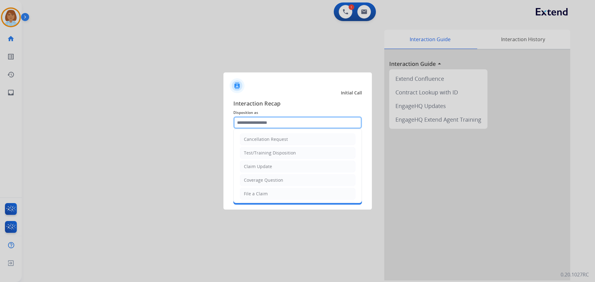
click at [293, 120] on input "text" at bounding box center [297, 122] width 129 height 12
click at [291, 191] on li "File a Claim" at bounding box center [298, 194] width 116 height 12
type input "**********"
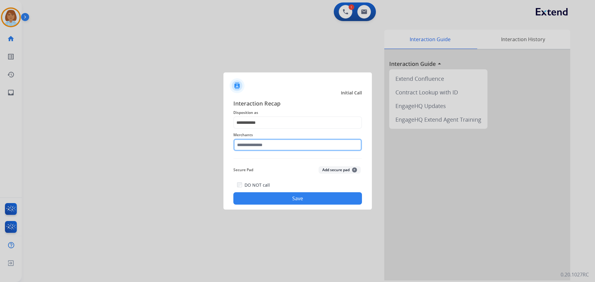
click at [272, 143] on input "text" at bounding box center [297, 145] width 129 height 12
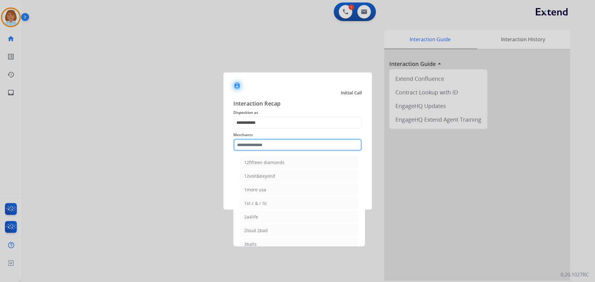
type input "*"
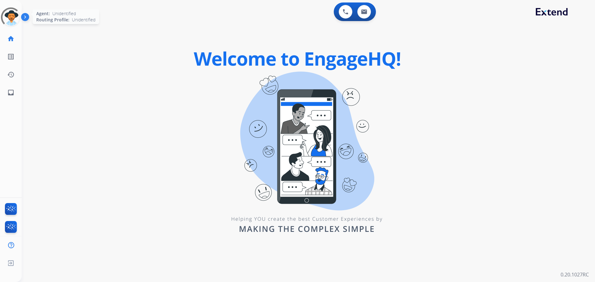
click at [10, 23] on div at bounding box center [11, 17] width 22 height 22
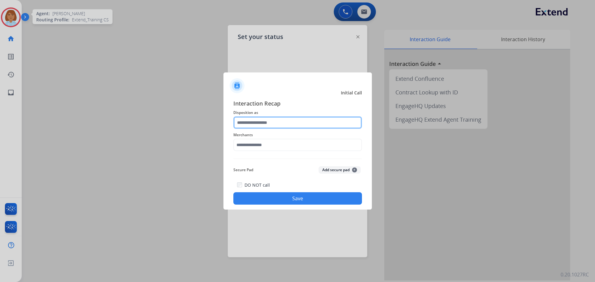
click at [268, 123] on input "text" at bounding box center [297, 122] width 129 height 12
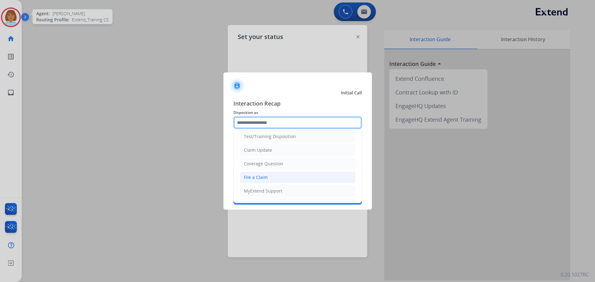
scroll to position [31, 0]
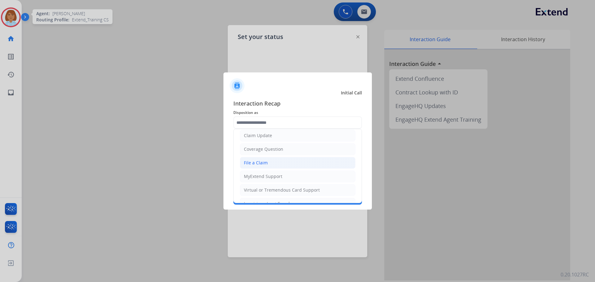
click at [277, 162] on li "File a Claim" at bounding box center [298, 163] width 116 height 12
type input "**********"
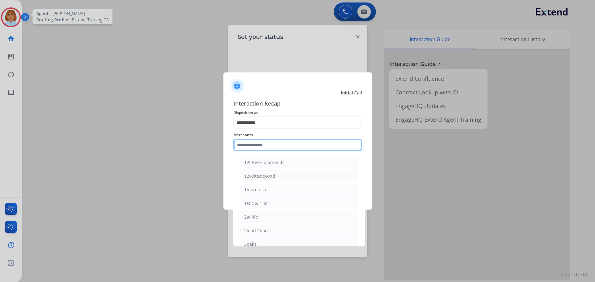
click at [282, 145] on input "text" at bounding box center [297, 145] width 129 height 12
click at [268, 242] on li "Realtruck" at bounding box center [299, 245] width 118 height 12
type input "*********"
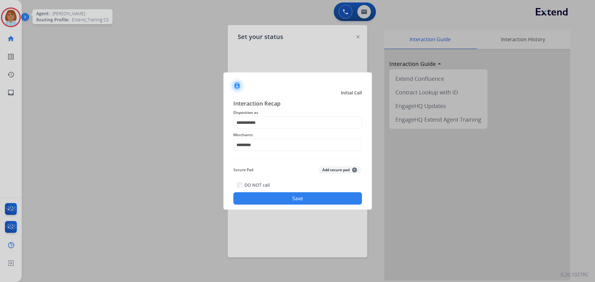
click at [277, 197] on button "Save" at bounding box center [297, 198] width 129 height 12
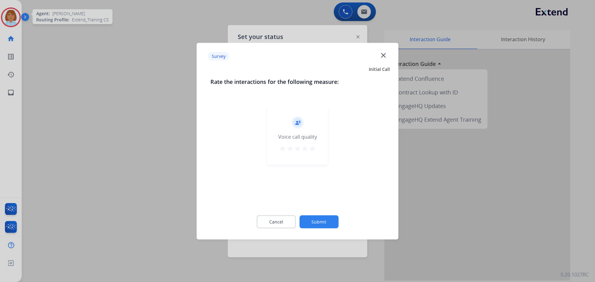
click at [322, 222] on button "Submit" at bounding box center [318, 221] width 39 height 13
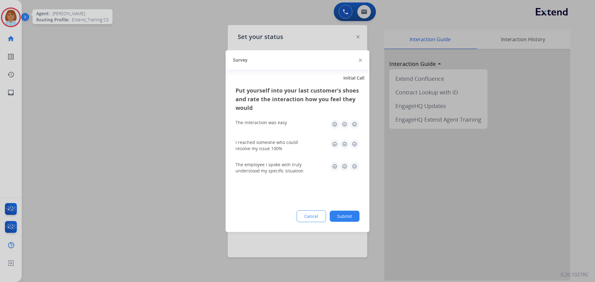
click at [339, 217] on button "Submit" at bounding box center [345, 216] width 30 height 11
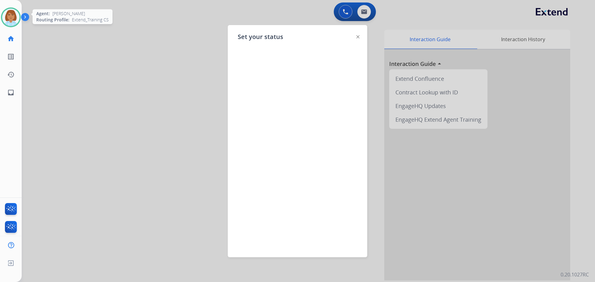
drag, startPoint x: 257, startPoint y: 15, endPoint x: 238, endPoint y: 20, distance: 20.1
click at [255, 18] on div at bounding box center [297, 141] width 595 height 282
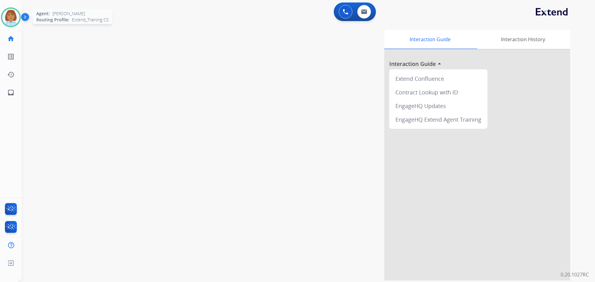
click at [11, 18] on img at bounding box center [10, 17] width 17 height 17
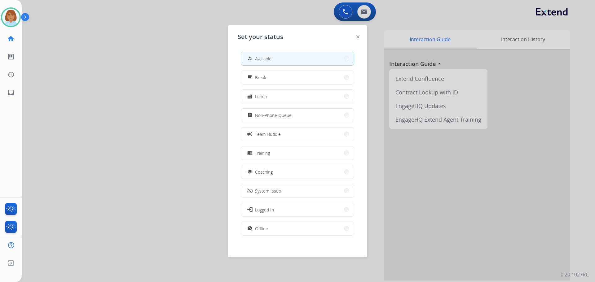
drag, startPoint x: 146, startPoint y: 49, endPoint x: 86, endPoint y: 60, distance: 60.5
click at [143, 51] on div at bounding box center [297, 141] width 595 height 282
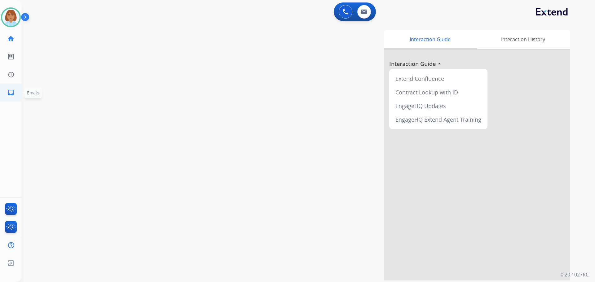
click at [13, 95] on mat-icon "inbox" at bounding box center [10, 92] width 7 height 7
select select "**********"
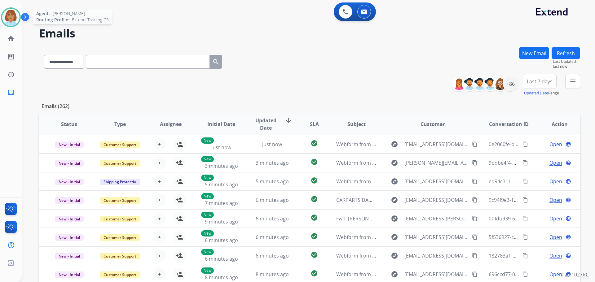
click at [5, 27] on div "Agent: Jaquayla Routing Profile: Extend_Training CS" at bounding box center [11, 17] width 20 height 20
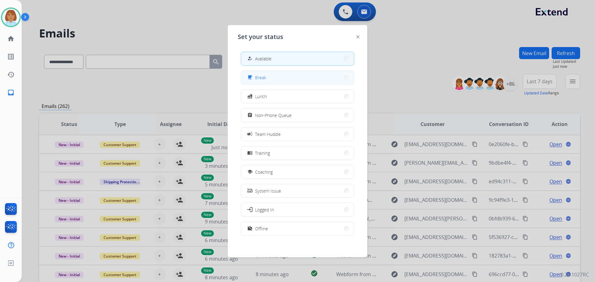
click at [311, 77] on button "free_breakfast Break" at bounding box center [297, 77] width 113 height 13
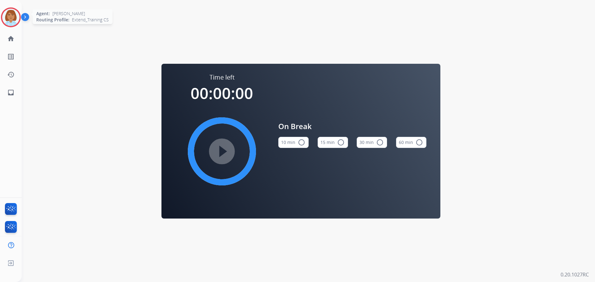
click at [6, 22] on img at bounding box center [10, 17] width 17 height 17
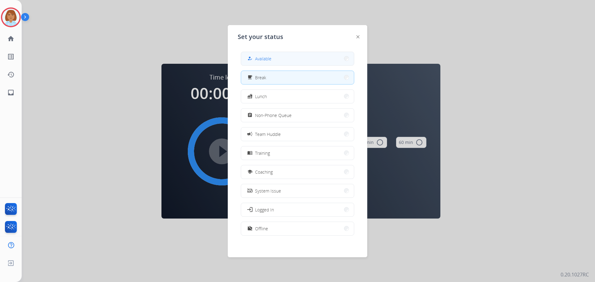
click at [250, 62] on button "how_to_reg Available" at bounding box center [297, 58] width 113 height 13
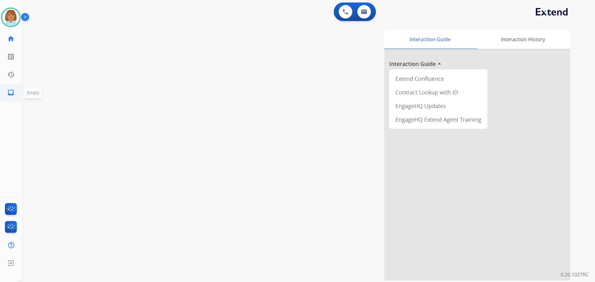
click at [13, 97] on link "inbox Emails" at bounding box center [10, 92] width 17 height 17
select select "**********"
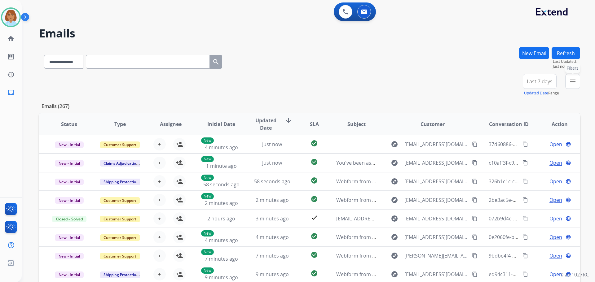
click at [576, 85] on mat-icon "menu" at bounding box center [572, 81] width 7 height 7
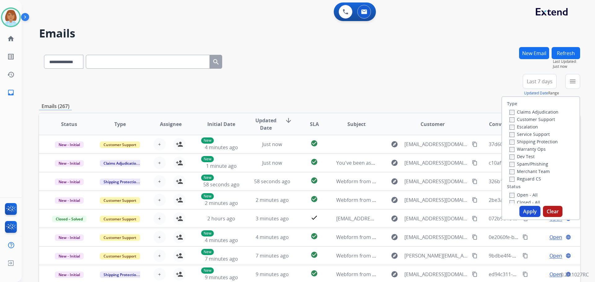
click at [520, 121] on label "Customer Support" at bounding box center [532, 119] width 46 height 6
click at [527, 143] on label "Shipping Protection" at bounding box center [533, 142] width 48 height 6
click at [529, 181] on label "Reguard CS" at bounding box center [525, 179] width 32 height 6
click at [524, 195] on label "Open - All" at bounding box center [523, 195] width 28 height 6
click at [523, 208] on button "Apply" at bounding box center [529, 211] width 21 height 11
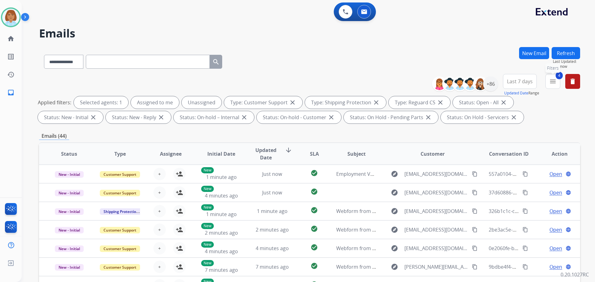
click at [557, 85] on button "4 menu Filters" at bounding box center [552, 81] width 15 height 15
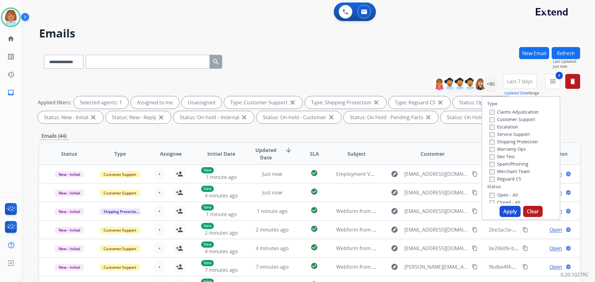
click at [489, 68] on div "**********" at bounding box center [309, 60] width 541 height 27
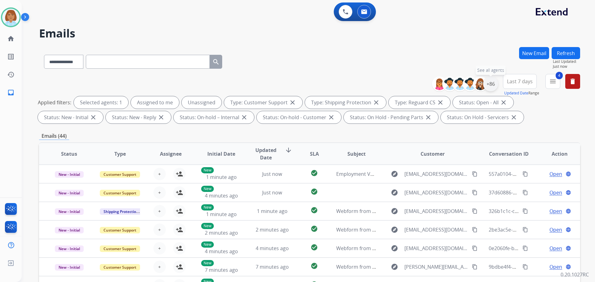
click at [491, 87] on div "+86" at bounding box center [490, 84] width 15 height 15
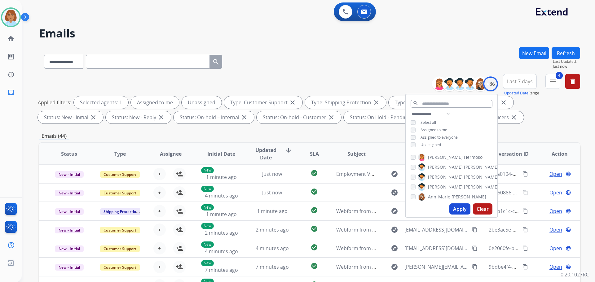
drag, startPoint x: 434, startPoint y: 145, endPoint x: 435, endPoint y: 158, distance: 13.0
click at [434, 146] on span "Unassigned" at bounding box center [430, 144] width 20 height 5
click at [456, 212] on button "Apply" at bounding box center [459, 209] width 21 height 11
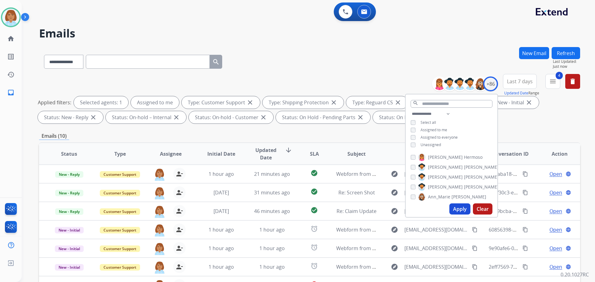
click at [411, 56] on div "**********" at bounding box center [309, 60] width 541 height 27
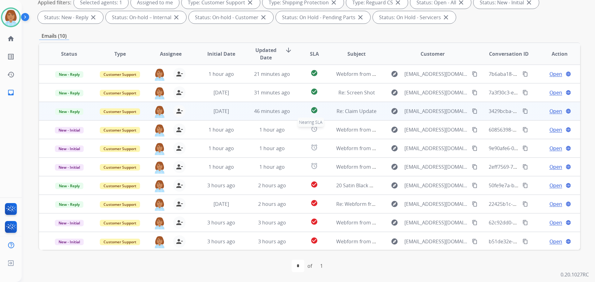
scroll to position [1, 0]
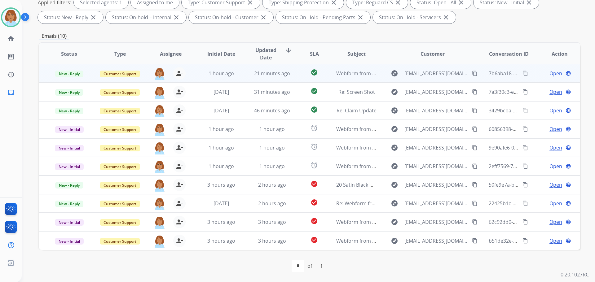
click at [379, 78] on td "explore cyjon4@gmail.com content_copy" at bounding box center [427, 73] width 101 height 19
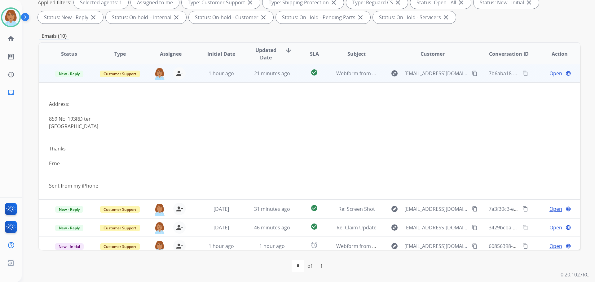
scroll to position [0, 0]
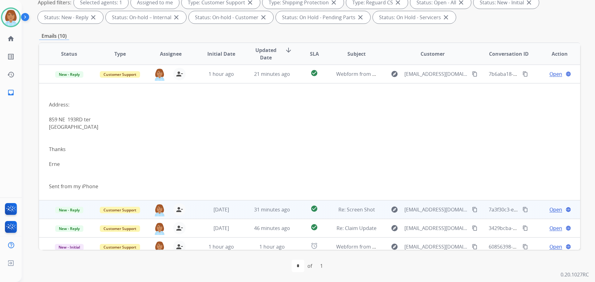
click at [332, 211] on td "Re: Screen Shot" at bounding box center [351, 209] width 51 height 19
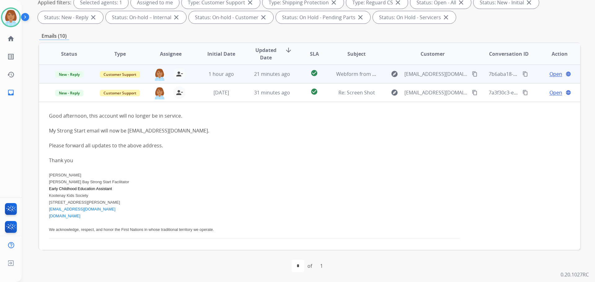
click at [293, 74] on td "check_circle" at bounding box center [309, 74] width 34 height 19
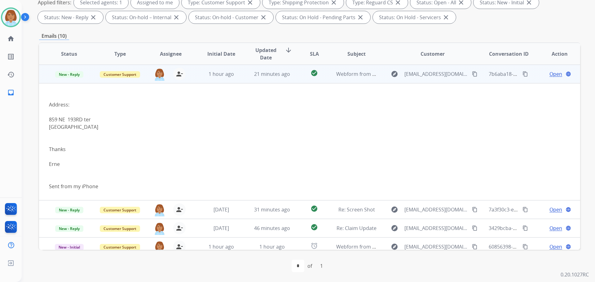
click at [472, 74] on mat-icon "content_copy" at bounding box center [475, 74] width 6 height 6
click at [550, 75] on span "Open" at bounding box center [555, 73] width 13 height 7
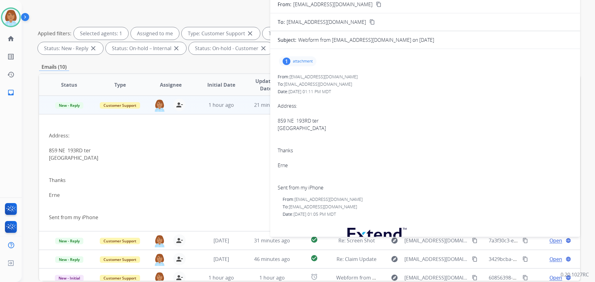
click at [290, 120] on div "859 NE 193RD ter" at bounding box center [425, 120] width 295 height 7
copy div "859 NE 193RD ter"
drag, startPoint x: 313, startPoint y: 128, endPoint x: 299, endPoint y: 128, distance: 13.9
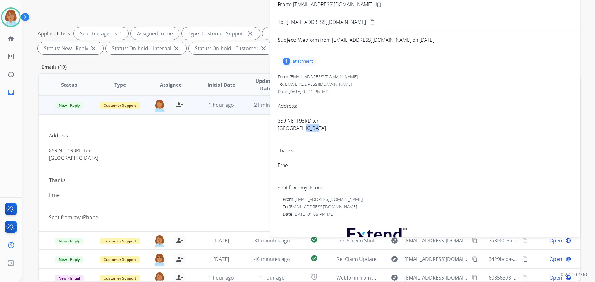
click at [299, 128] on div "Miami FL 33179" at bounding box center [425, 128] width 295 height 7
copy div "33179"
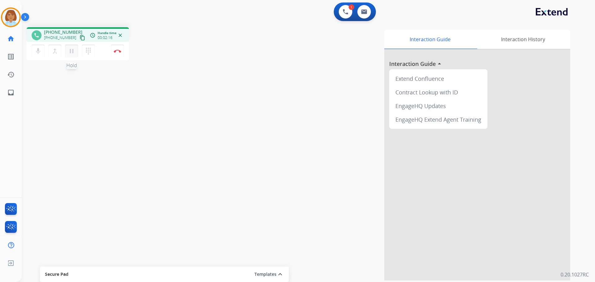
click at [72, 51] on mat-icon "pause" at bounding box center [71, 50] width 7 height 7
click at [42, 49] on mat-icon "mic" at bounding box center [37, 50] width 7 height 7
drag, startPoint x: 71, startPoint y: 53, endPoint x: 52, endPoint y: 44, distance: 20.4
click at [71, 52] on mat-icon "play_arrow" at bounding box center [71, 50] width 7 height 7
click at [41, 53] on mat-icon "mic_off" at bounding box center [37, 50] width 7 height 7
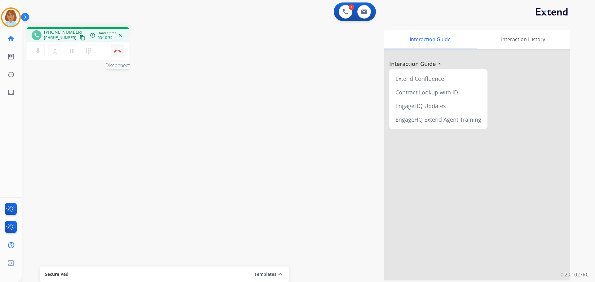
click at [115, 55] on button "Disconnect" at bounding box center [117, 51] width 13 height 13
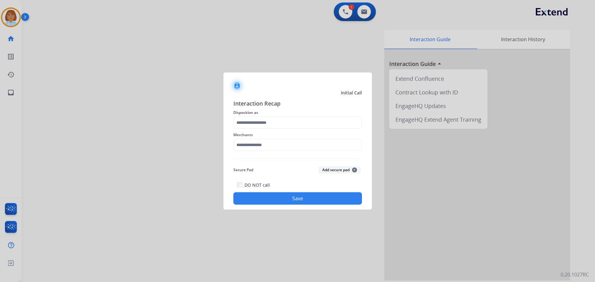
click at [297, 130] on div "Merchants" at bounding box center [297, 141] width 129 height 25
click at [298, 124] on input "text" at bounding box center [297, 122] width 129 height 12
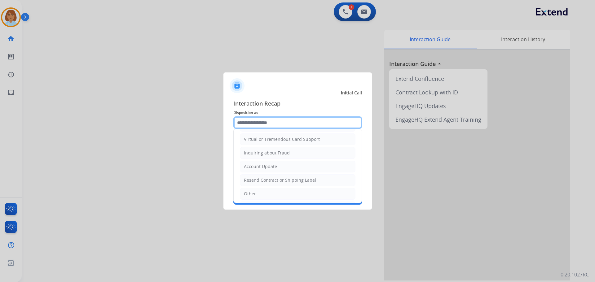
scroll to position [93, 0]
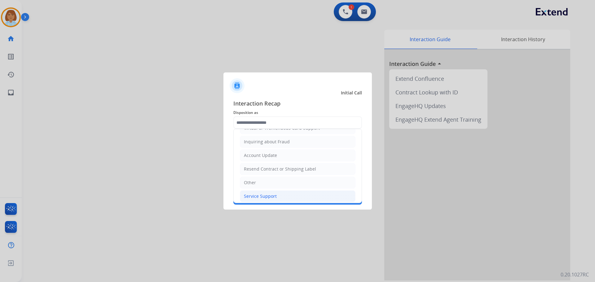
click at [282, 191] on li "Service Support" at bounding box center [298, 197] width 116 height 12
type input "**********"
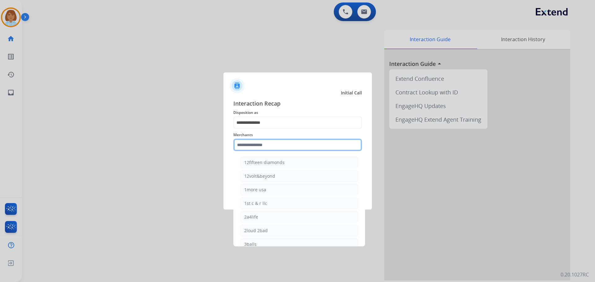
click at [284, 148] on input "text" at bounding box center [297, 145] width 129 height 12
type input "*"
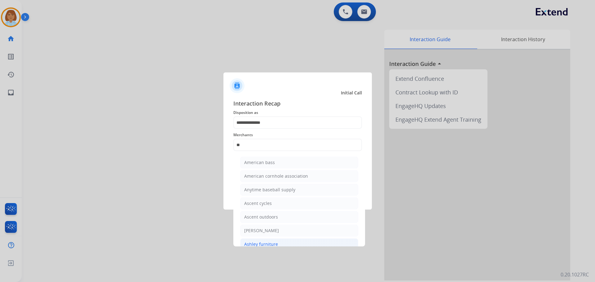
click at [289, 243] on li "Ashley furniture" at bounding box center [299, 245] width 118 height 12
type input "**********"
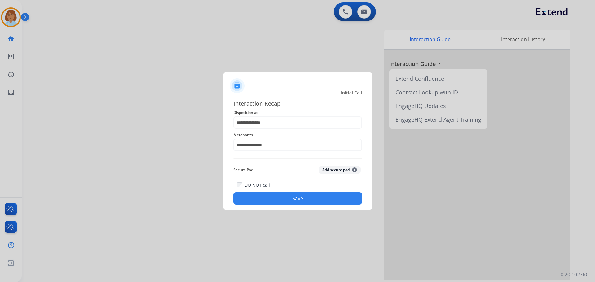
click at [297, 195] on button "Save" at bounding box center [297, 198] width 129 height 12
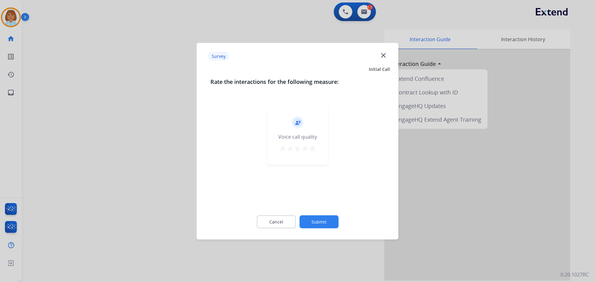
click at [327, 219] on button "Submit" at bounding box center [318, 221] width 39 height 13
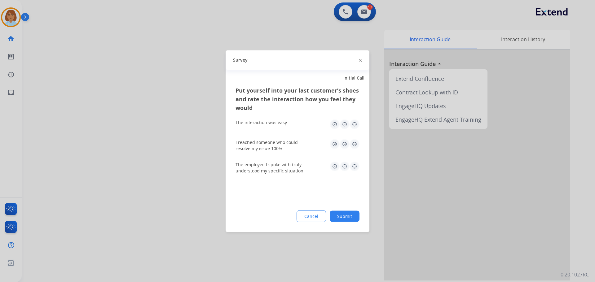
drag, startPoint x: 364, startPoint y: 215, endPoint x: 352, endPoint y: 216, distance: 12.8
click at [362, 215] on div "Put yourself into your last customer’s shoes and rate the interaction how you f…" at bounding box center [298, 159] width 144 height 146
click at [352, 216] on button "Submit" at bounding box center [345, 216] width 30 height 11
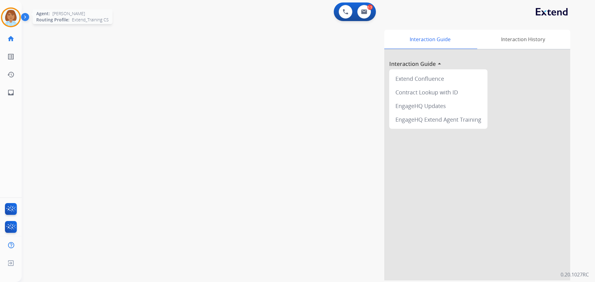
click at [15, 15] on img at bounding box center [10, 17] width 17 height 17
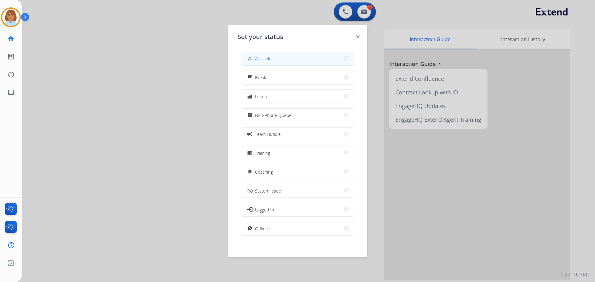
click at [293, 62] on button "how_to_reg Available" at bounding box center [297, 58] width 113 height 13
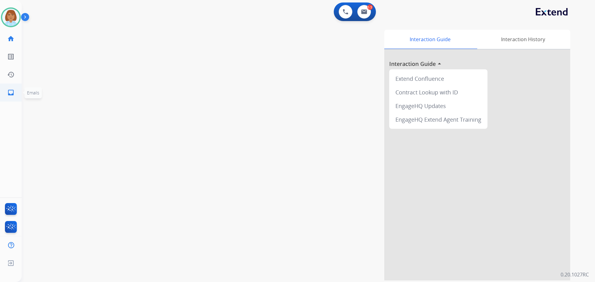
click at [10, 88] on link "inbox Emails" at bounding box center [10, 92] width 17 height 17
select select "**********"
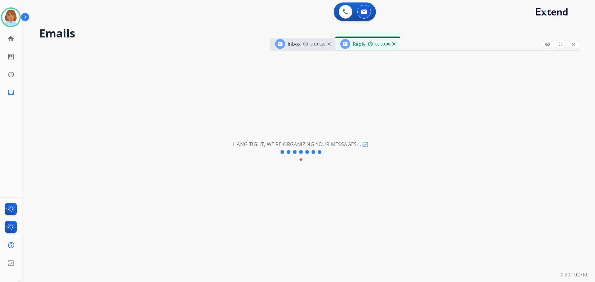
select select "**********"
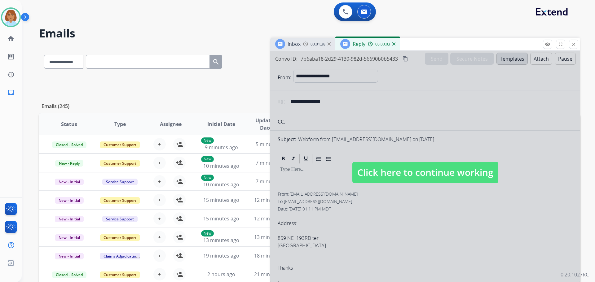
click at [401, 179] on span "Click here to continue working" at bounding box center [425, 172] width 146 height 21
select select
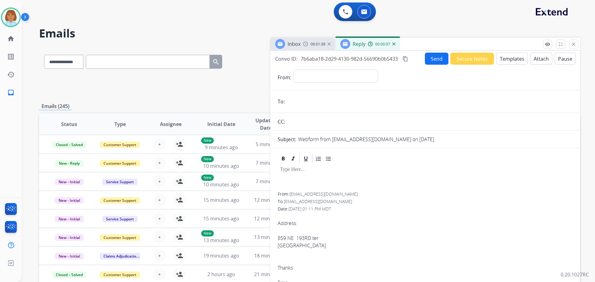
click at [515, 61] on button "Templates" at bounding box center [511, 59] width 31 height 12
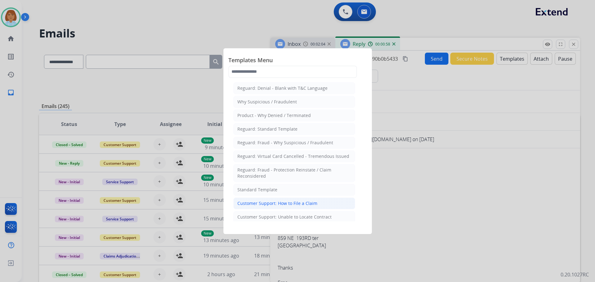
click at [299, 206] on div "Customer Support: How to File a Claim" at bounding box center [277, 203] width 80 height 6
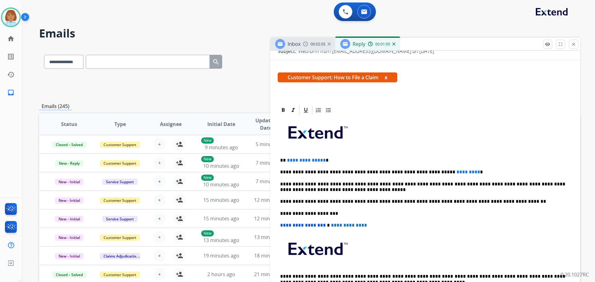
scroll to position [93, 0]
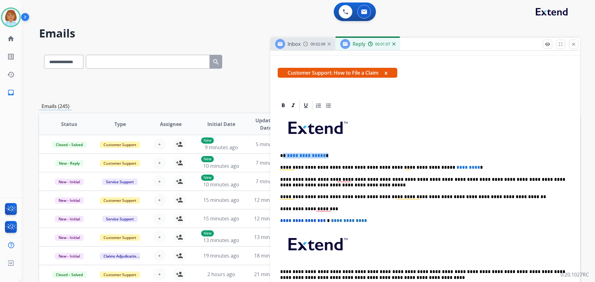
drag, startPoint x: 333, startPoint y: 158, endPoint x: 284, endPoint y: 157, distance: 48.6
click at [284, 157] on p "**********" at bounding box center [422, 156] width 285 height 6
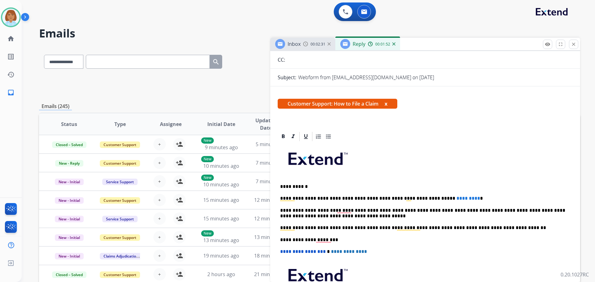
scroll to position [0, 0]
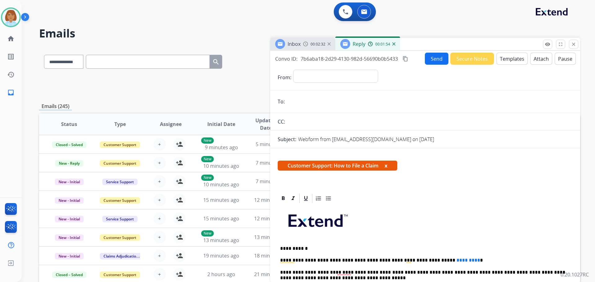
click at [510, 63] on button "Templates" at bounding box center [511, 59] width 31 height 12
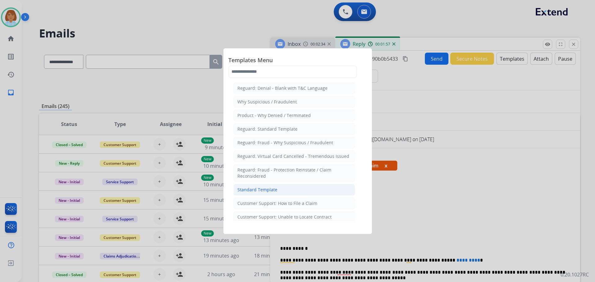
click at [290, 193] on li "Standard Template" at bounding box center [294, 190] width 122 height 12
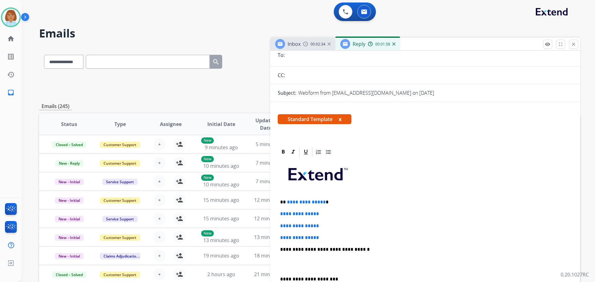
scroll to position [62, 0]
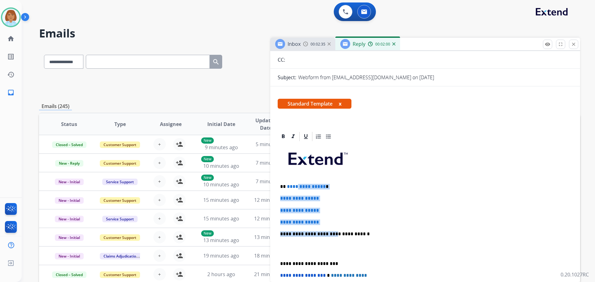
drag, startPoint x: 325, startPoint y: 225, endPoint x: 300, endPoint y: 182, distance: 50.2
click at [295, 177] on div "**********" at bounding box center [425, 248] width 295 height 213
click at [319, 210] on span "**********" at bounding box center [299, 210] width 39 height 5
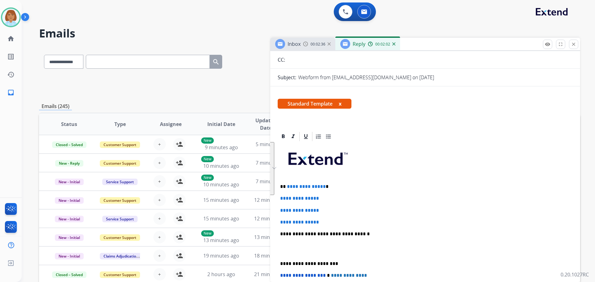
click at [331, 226] on div "**********" at bounding box center [425, 248] width 295 height 213
drag, startPoint x: 323, startPoint y: 221, endPoint x: 289, endPoint y: 183, distance: 51.1
click at [289, 183] on div "**********" at bounding box center [425, 248] width 295 height 213
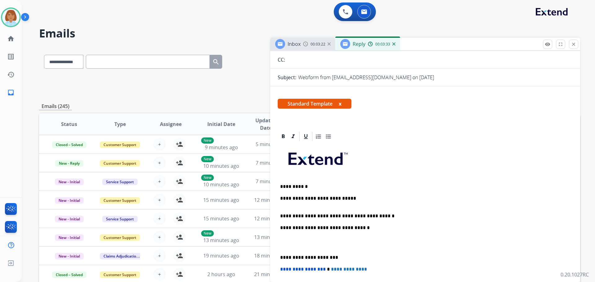
click at [392, 208] on p "**********" at bounding box center [422, 213] width 285 height 11
click at [383, 221] on div "**********" at bounding box center [425, 245] width 295 height 207
click at [383, 218] on p "**********" at bounding box center [422, 213] width 285 height 11
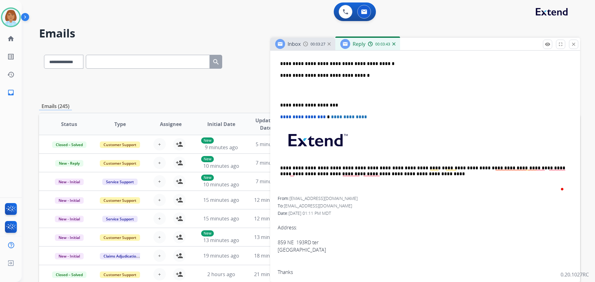
scroll to position [217, 0]
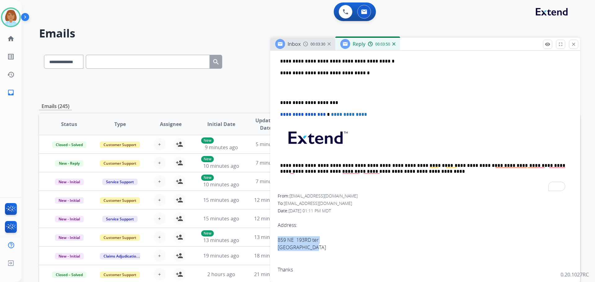
drag, startPoint x: 314, startPoint y: 245, endPoint x: 278, endPoint y: 239, distance: 36.2
click at [278, 239] on span "Address: 859 NE 193RD ter Miami FL 33179 Thanks Erne Sent from my iPhone" at bounding box center [425, 262] width 295 height 97
copy span "859 NE 193RD ter Miami FL 33179"
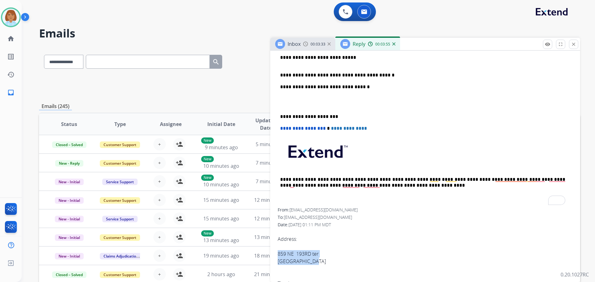
scroll to position [31, 0]
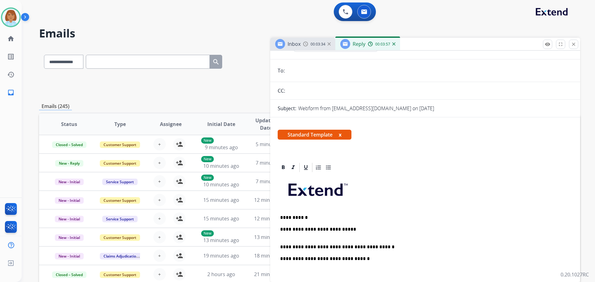
click at [387, 248] on p "**********" at bounding box center [422, 244] width 285 height 11
click at [279, 257] on div "**********" at bounding box center [425, 282] width 295 height 219
click at [456, 246] on p "**********" at bounding box center [422, 244] width 285 height 11
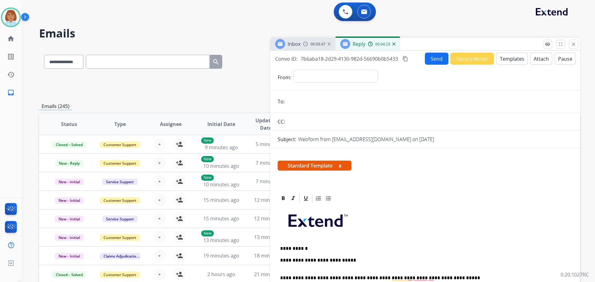
click at [436, 64] on button "Send" at bounding box center [437, 59] width 24 height 12
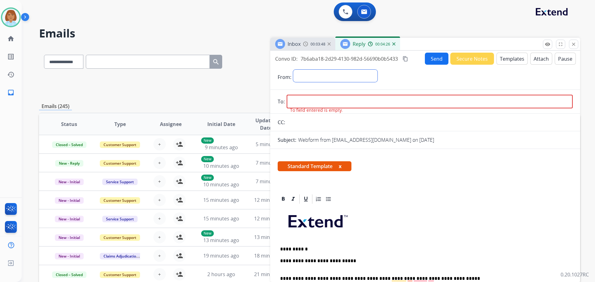
click at [313, 76] on select "**********" at bounding box center [335, 76] width 84 height 12
select select "**********"
click at [293, 70] on select "**********" at bounding box center [335, 76] width 84 height 12
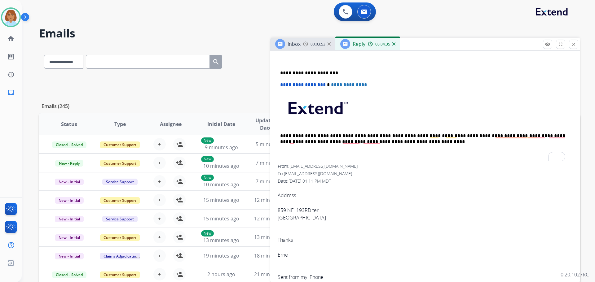
scroll to position [248, 0]
click at [302, 163] on span "cyjon4@gmail.com" at bounding box center [323, 166] width 68 height 6
click at [302, 164] on span "cyjon4@gmail.com" at bounding box center [323, 166] width 68 height 6
click at [301, 165] on span "cyjon4@gmail.com" at bounding box center [323, 166] width 68 height 6
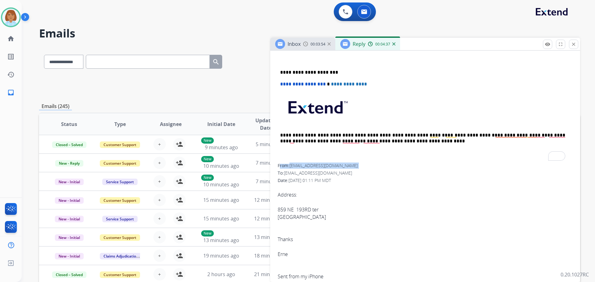
click at [301, 165] on span "cyjon4@gmail.com" at bounding box center [323, 166] width 68 height 6
click at [333, 164] on div "From: cyjon4@gmail.com" at bounding box center [425, 166] width 295 height 6
drag, startPoint x: 332, startPoint y: 164, endPoint x: 291, endPoint y: 166, distance: 41.2
click at [291, 166] on div "From: cyjon4@gmail.com" at bounding box center [425, 166] width 295 height 6
copy span "cyjon4@gmail.com"
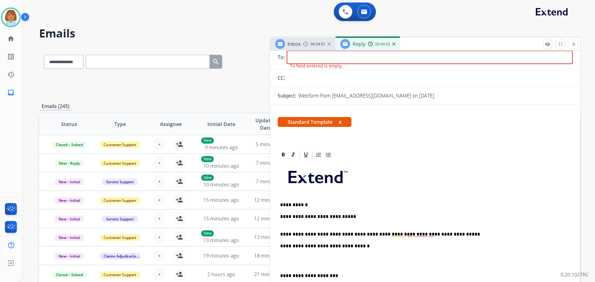
scroll to position [1, 0]
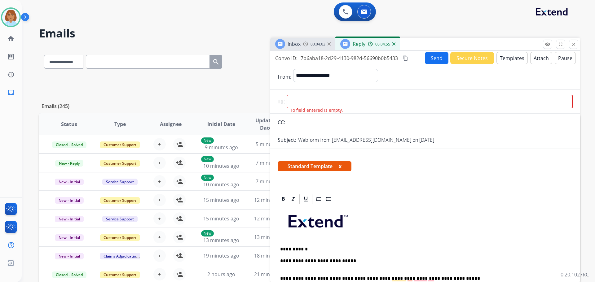
paste input "**********"
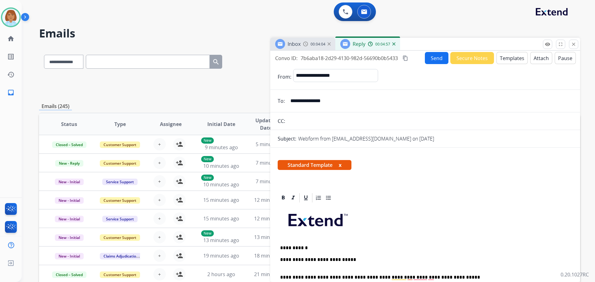
type input "**********"
click at [438, 59] on button "Send" at bounding box center [437, 58] width 24 height 12
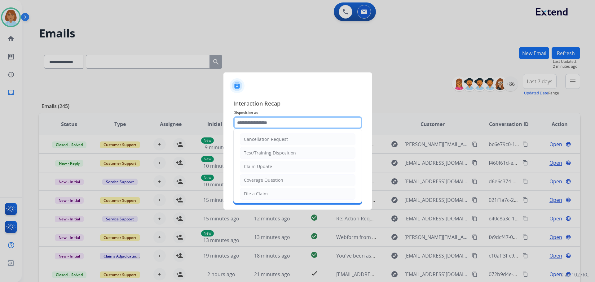
click at [258, 121] on input "text" at bounding box center [297, 122] width 129 height 12
click at [265, 182] on li "Other" at bounding box center [298, 179] width 116 height 12
type input "*****"
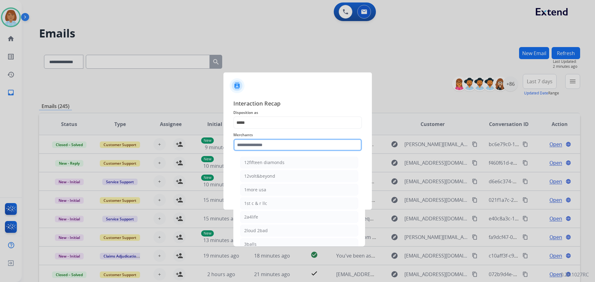
click at [269, 151] on input "text" at bounding box center [297, 145] width 129 height 12
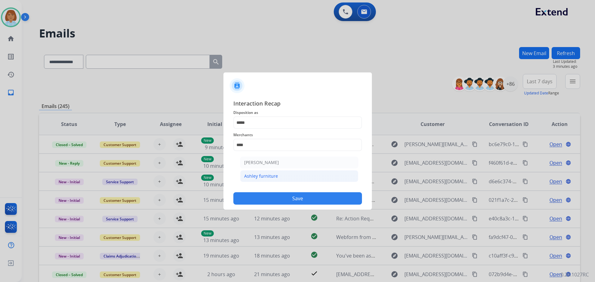
click at [278, 179] on li "Ashley furniture" at bounding box center [299, 176] width 118 height 12
type input "**********"
click at [278, 168] on input "text" at bounding box center [297, 170] width 129 height 12
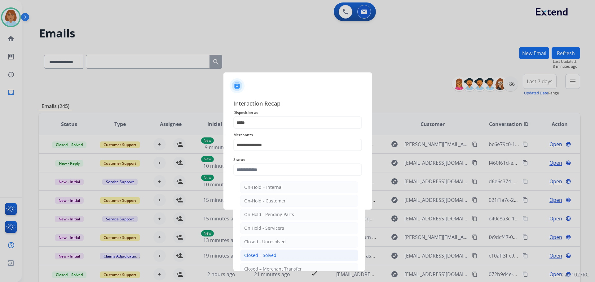
click at [256, 252] on li "Closed – Solved" at bounding box center [299, 256] width 118 height 12
type input "**********"
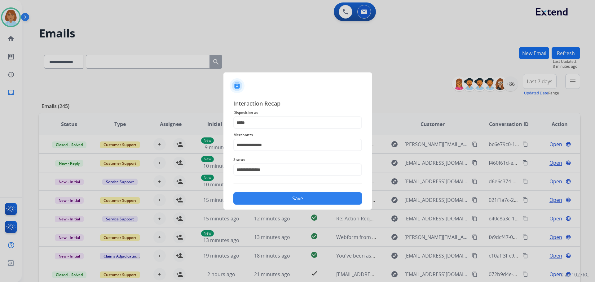
click at [295, 190] on div "Save" at bounding box center [297, 197] width 129 height 16
click at [295, 197] on button "Save" at bounding box center [297, 198] width 129 height 12
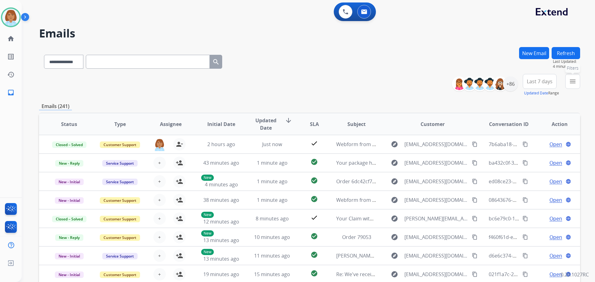
drag, startPoint x: 569, startPoint y: 81, endPoint x: 571, endPoint y: 84, distance: 3.6
click at [571, 84] on mat-icon "menu" at bounding box center [572, 81] width 7 height 7
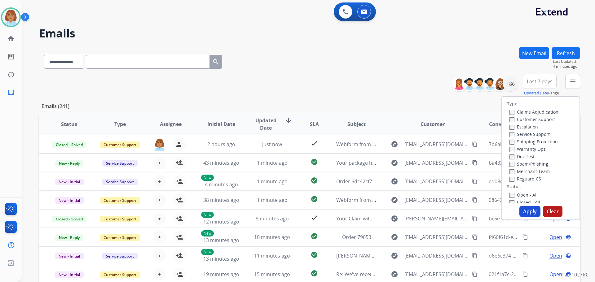
drag, startPoint x: 528, startPoint y: 119, endPoint x: 528, endPoint y: 123, distance: 3.7
click at [528, 121] on label "Customer Support" at bounding box center [532, 119] width 46 height 6
click at [539, 139] on label "Shipping Protection" at bounding box center [533, 142] width 48 height 6
click at [528, 177] on label "Reguard CS" at bounding box center [525, 179] width 32 height 6
click at [534, 195] on div "Open - All" at bounding box center [541, 194] width 65 height 7
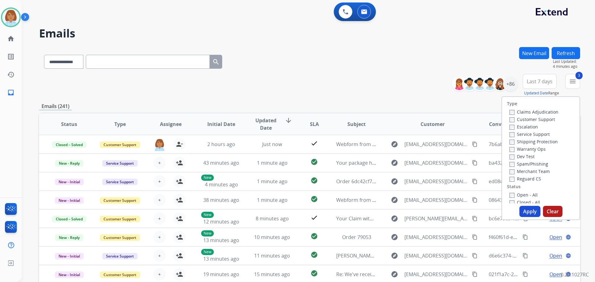
click at [533, 198] on div "Open - All" at bounding box center [541, 194] width 65 height 7
click at [530, 196] on label "Open - All" at bounding box center [523, 195] width 28 height 6
click at [530, 216] on button "Apply" at bounding box center [529, 211] width 21 height 11
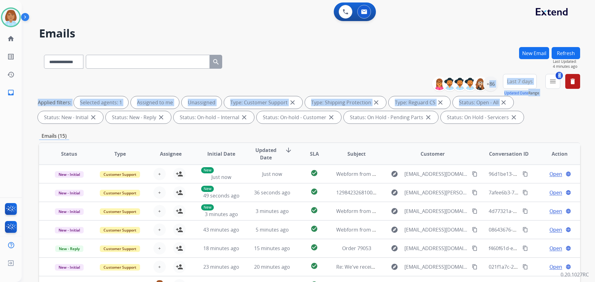
drag, startPoint x: 497, startPoint y: 100, endPoint x: 502, endPoint y: 104, distance: 6.6
click at [502, 104] on div "**********" at bounding box center [309, 100] width 541 height 52
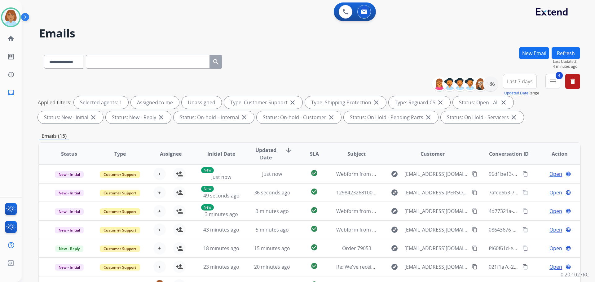
click at [487, 62] on div "**********" at bounding box center [309, 60] width 541 height 27
click at [488, 84] on div "+86" at bounding box center [490, 84] width 15 height 15
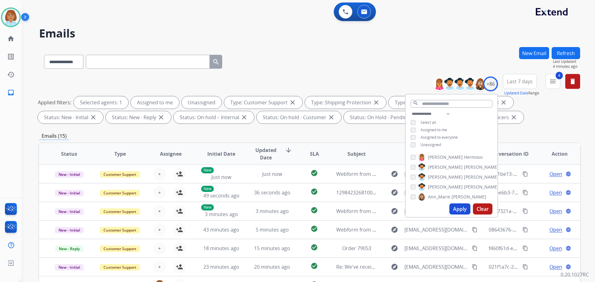
click at [433, 143] on span "Unassigned" at bounding box center [430, 144] width 20 height 5
click at [462, 213] on button "Apply" at bounding box center [459, 209] width 21 height 11
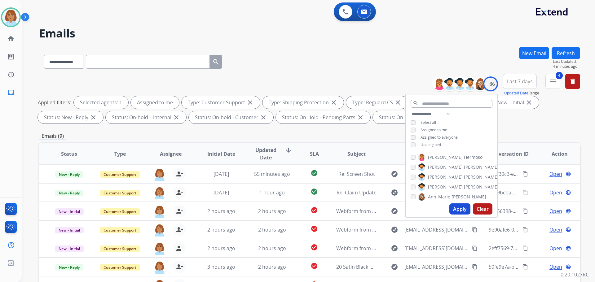
click at [357, 50] on div "**********" at bounding box center [309, 60] width 541 height 27
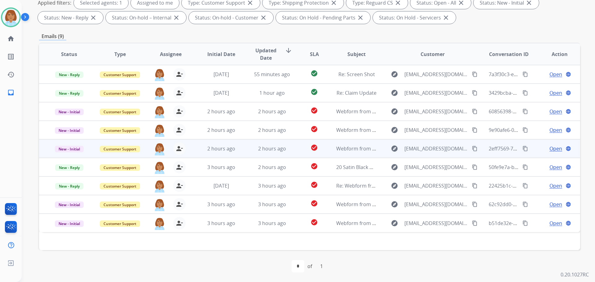
scroll to position [100, 0]
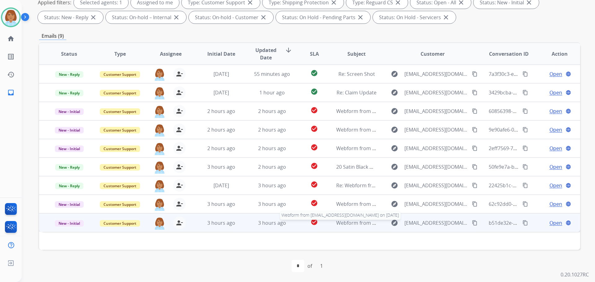
click at [367, 225] on span "Webform from [EMAIL_ADDRESS][DOMAIN_NAME] on [DATE]" at bounding box center [406, 223] width 140 height 7
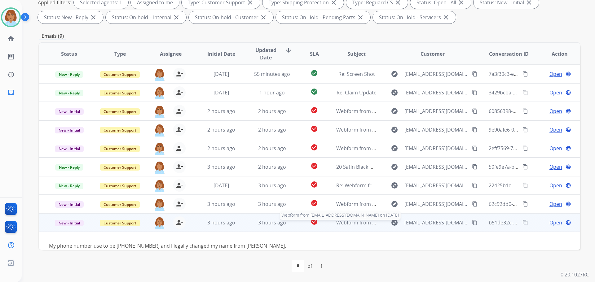
scroll to position [10, 0]
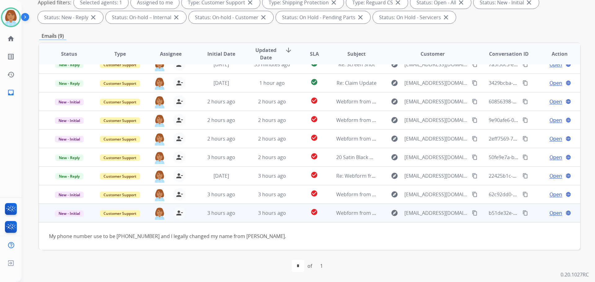
click at [472, 216] on mat-icon "content_copy" at bounding box center [475, 213] width 6 height 6
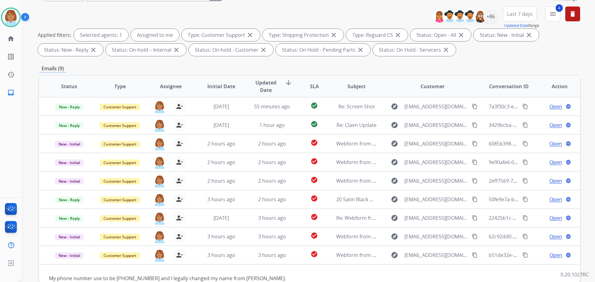
scroll to position [7, 0]
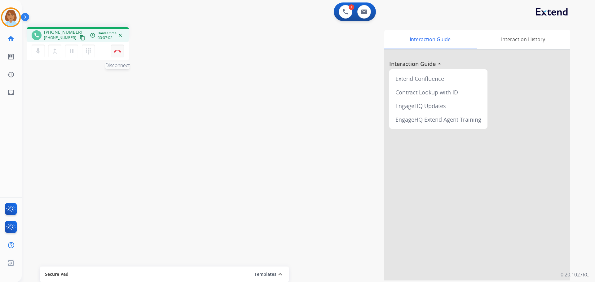
click at [115, 51] on img at bounding box center [117, 51] width 7 height 3
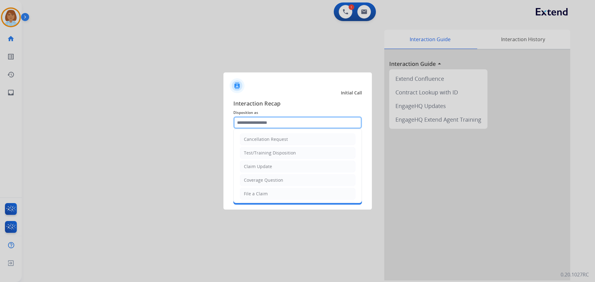
click at [273, 123] on input "text" at bounding box center [297, 122] width 129 height 12
drag, startPoint x: 239, startPoint y: 192, endPoint x: 236, endPoint y: 194, distance: 3.5
drag, startPoint x: 236, startPoint y: 196, endPoint x: 358, endPoint y: 122, distance: 142.8
click at [358, 122] on input "text" at bounding box center [297, 122] width 129 height 12
click at [274, 191] on li "File a Claim" at bounding box center [298, 194] width 116 height 12
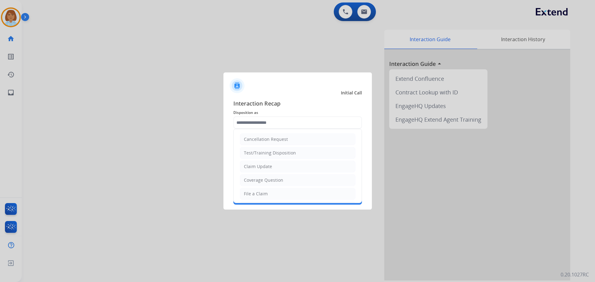
type input "**********"
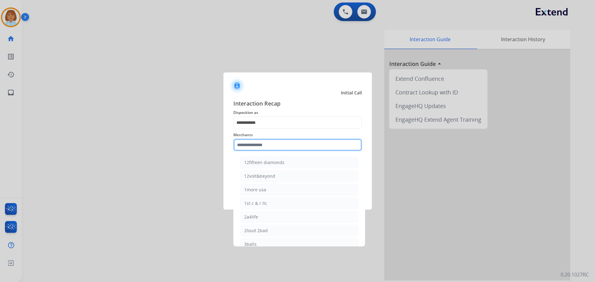
click at [268, 144] on input "text" at bounding box center [297, 145] width 129 height 12
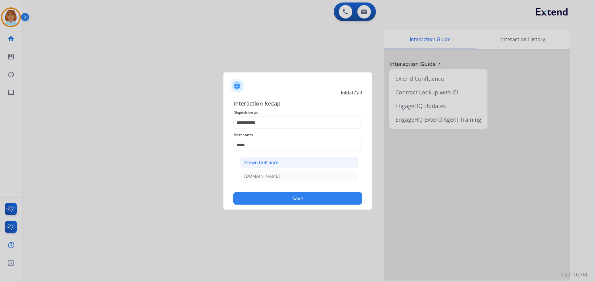
click at [326, 161] on li "Grown brilliance" at bounding box center [299, 163] width 118 height 12
type input "**********"
click at [319, 200] on button "Save" at bounding box center [297, 198] width 129 height 12
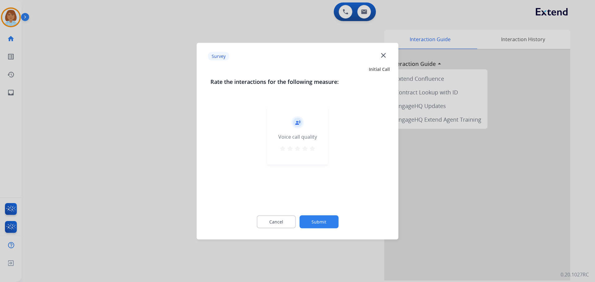
click at [320, 216] on button "Submit" at bounding box center [318, 221] width 39 height 13
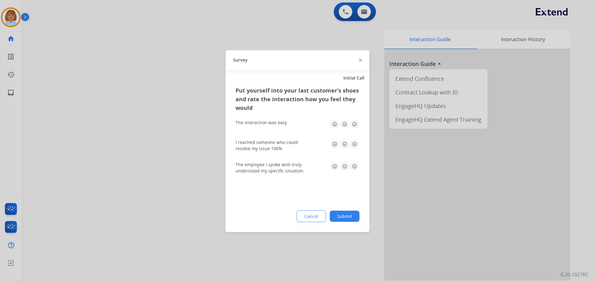
click at [346, 217] on button "Submit" at bounding box center [345, 216] width 30 height 11
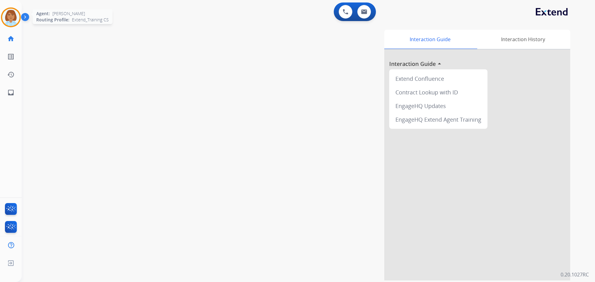
click at [13, 15] on img at bounding box center [10, 17] width 17 height 17
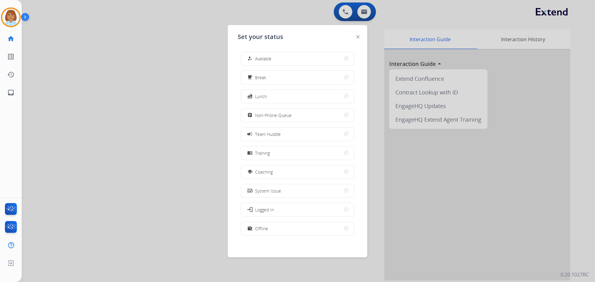
click at [305, 65] on button "how_to_reg Available" at bounding box center [297, 58] width 113 height 13
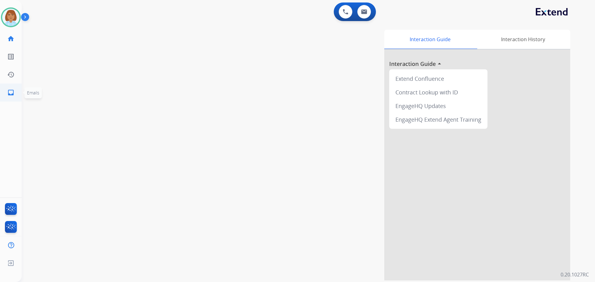
click at [15, 92] on link "inbox Emails" at bounding box center [10, 92] width 17 height 17
select select "**********"
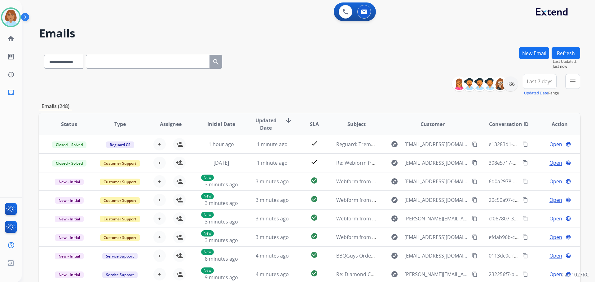
drag, startPoint x: 563, startPoint y: 92, endPoint x: 560, endPoint y: 94, distance: 4.2
click at [563, 93] on div "**********" at bounding box center [518, 85] width 124 height 22
click at [577, 83] on button "menu Filters" at bounding box center [572, 81] width 15 height 15
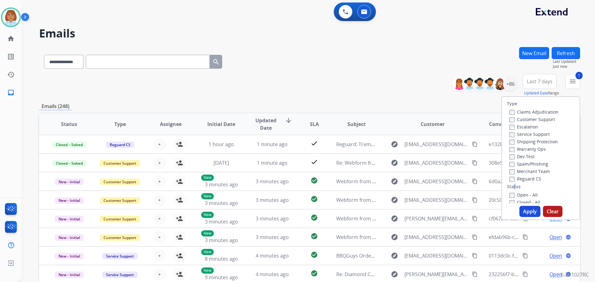
click at [510, 183] on div "Type Claims Adjudication Customer Support Escalation Service Support Shipping P…" at bounding box center [540, 150] width 77 height 107
click at [520, 214] on button "Apply" at bounding box center [529, 211] width 21 height 11
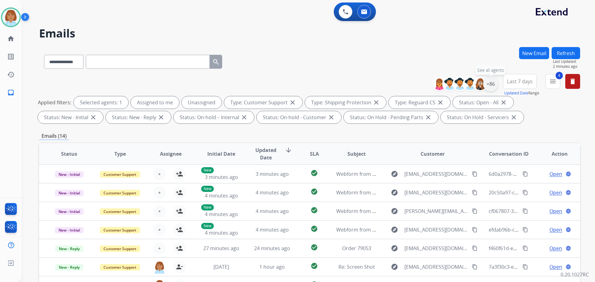
click at [493, 87] on div "+86" at bounding box center [490, 84] width 15 height 15
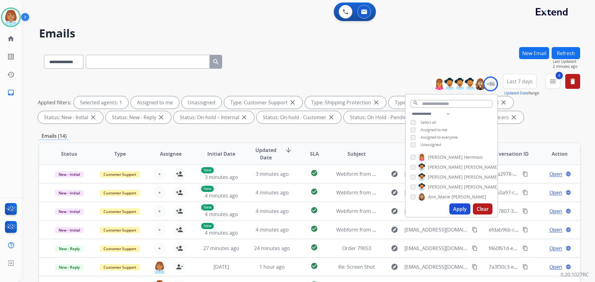
click at [423, 149] on div "**********" at bounding box center [452, 130] width 92 height 40
click at [424, 147] on div "**********" at bounding box center [452, 130] width 92 height 40
click at [428, 146] on span "Unassigned" at bounding box center [430, 144] width 20 height 5
click at [464, 208] on button "Apply" at bounding box center [459, 209] width 21 height 11
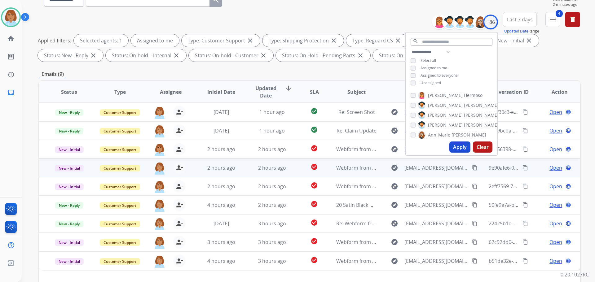
scroll to position [100, 0]
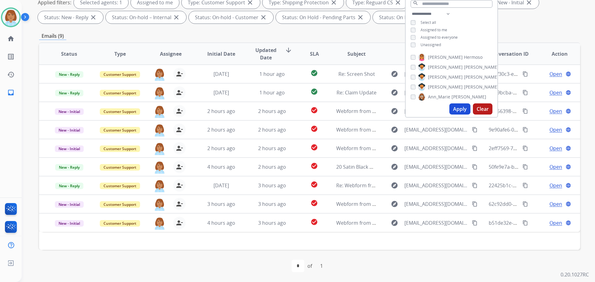
click at [389, 35] on div "Emails (9)" at bounding box center [309, 36] width 541 height 8
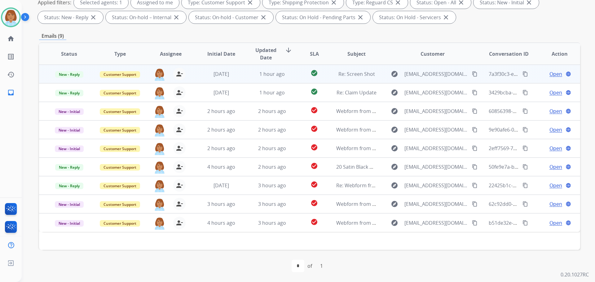
click at [378, 79] on td "explore EastShoreStrongStart@kootenaykids.ca content_copy" at bounding box center [427, 74] width 101 height 19
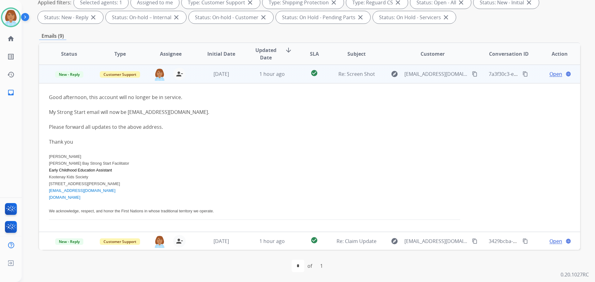
click at [472, 75] on mat-icon "content_copy" at bounding box center [475, 74] width 6 height 6
drag, startPoint x: 203, startPoint y: 111, endPoint x: 128, endPoint y: 114, distance: 74.8
click at [128, 114] on div "My Strong Start email will now be cb.es.strongstart@outlook.com." at bounding box center [259, 111] width 420 height 7
copy div "cb.es.strongstart@outlook.com."
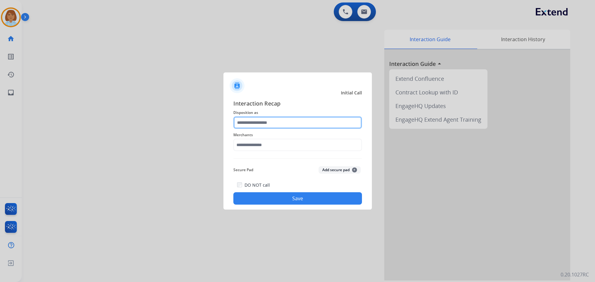
click at [282, 124] on input "text" at bounding box center [297, 122] width 129 height 12
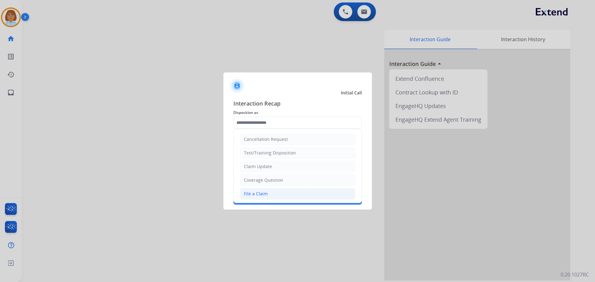
click at [266, 194] on div "File a Claim" at bounding box center [256, 194] width 24 height 6
type input "**********"
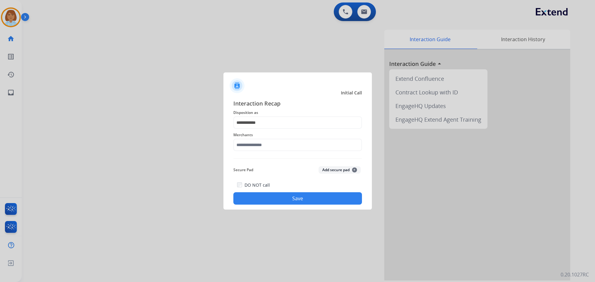
click at [272, 137] on span "Merchants" at bounding box center [297, 134] width 129 height 7
click at [272, 139] on div "Merchants" at bounding box center [297, 141] width 129 height 25
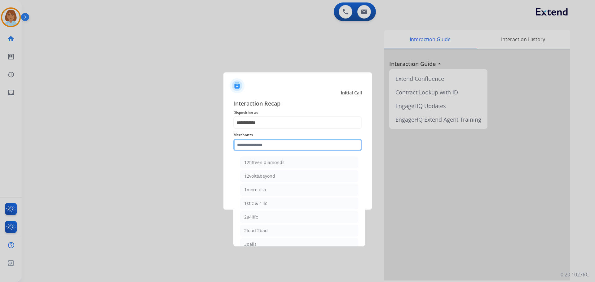
click at [272, 144] on input "text" at bounding box center [297, 145] width 129 height 12
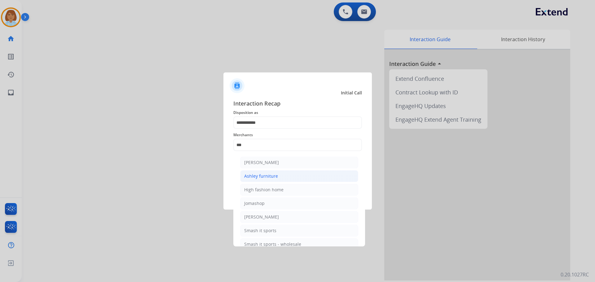
click at [305, 178] on li "Ashley furniture" at bounding box center [299, 176] width 118 height 12
type input "**********"
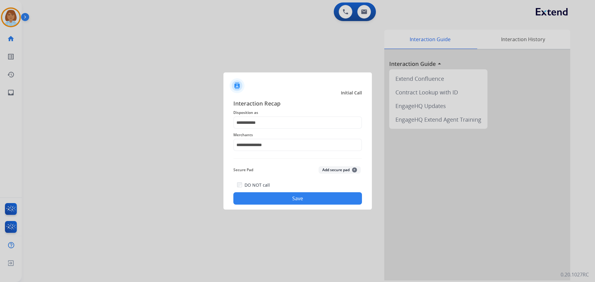
click at [297, 197] on button "Save" at bounding box center [297, 198] width 129 height 12
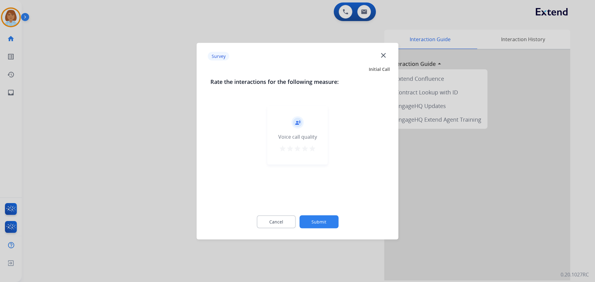
click at [323, 214] on div "Cancel Submit" at bounding box center [297, 222] width 174 height 28
click at [323, 217] on button "Submit" at bounding box center [318, 221] width 39 height 13
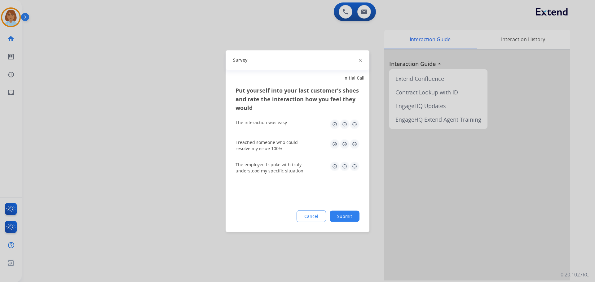
click at [356, 213] on button "Submit" at bounding box center [345, 216] width 30 height 11
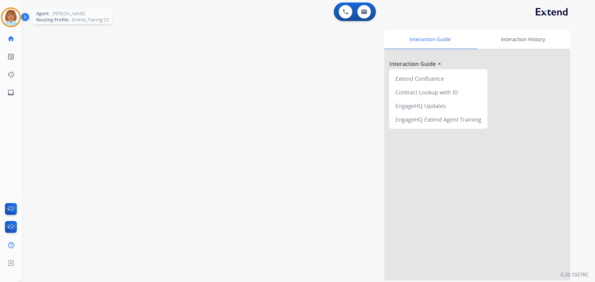
click at [15, 16] on img at bounding box center [10, 17] width 17 height 17
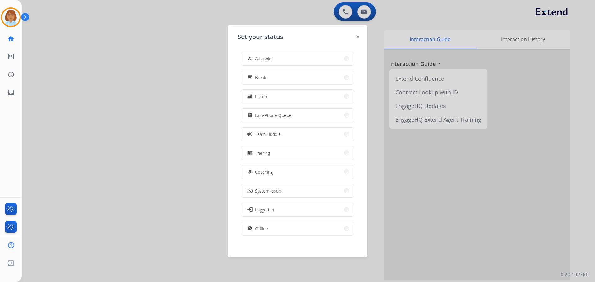
click at [238, 50] on div "how_to_reg Available free_breakfast Break fastfood Lunch assignment Non-Phone Q…" at bounding box center [298, 144] width 120 height 195
click at [280, 61] on button "how_to_reg Available" at bounding box center [297, 58] width 113 height 13
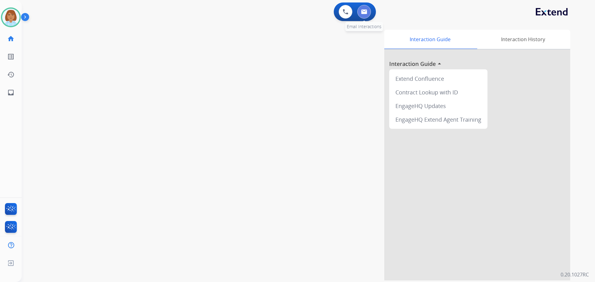
click at [362, 9] on button at bounding box center [364, 12] width 14 height 14
select select "**********"
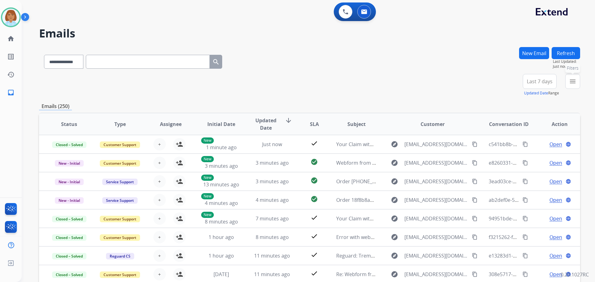
click at [579, 81] on button "menu Filters" at bounding box center [572, 81] width 15 height 15
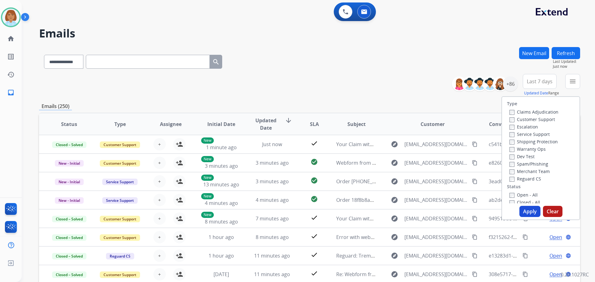
click at [541, 118] on label "Customer Support" at bounding box center [532, 119] width 46 height 6
click at [528, 139] on label "Shipping Protection" at bounding box center [533, 142] width 48 height 6
click at [523, 182] on label "Reguard CS" at bounding box center [525, 179] width 32 height 6
click at [519, 196] on label "Open - All" at bounding box center [523, 195] width 28 height 6
click at [521, 211] on button "Apply" at bounding box center [529, 211] width 21 height 11
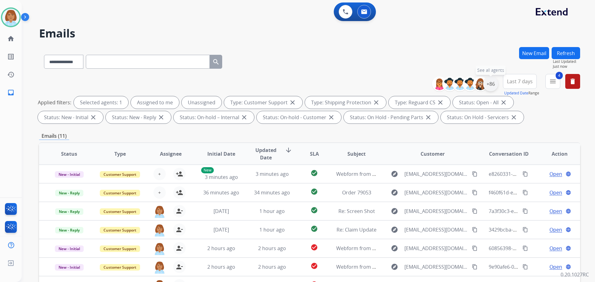
click at [494, 84] on div "+86" at bounding box center [490, 84] width 15 height 15
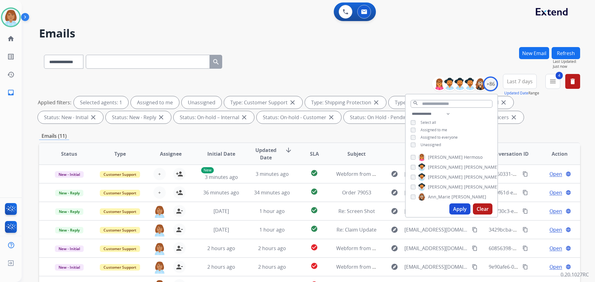
click at [441, 147] on div "**********" at bounding box center [452, 130] width 92 height 40
click at [439, 145] on span "Unassigned" at bounding box center [430, 144] width 20 height 5
click at [455, 208] on button "Apply" at bounding box center [459, 209] width 21 height 11
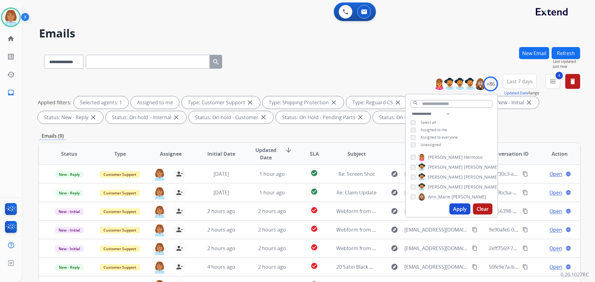
drag, startPoint x: 351, startPoint y: 52, endPoint x: 350, endPoint y: 56, distance: 4.9
click at [351, 53] on div "**********" at bounding box center [309, 60] width 541 height 27
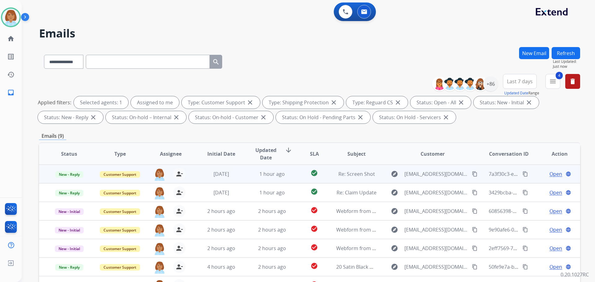
click at [549, 173] on span "Open" at bounding box center [555, 173] width 13 height 7
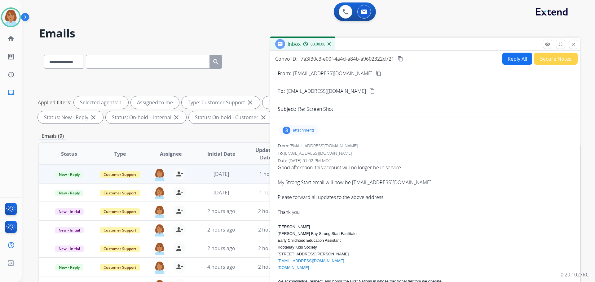
drag, startPoint x: 422, startPoint y: 184, endPoint x: 352, endPoint y: 184, distance: 70.0
click at [352, 184] on div "My Strong Start email will now be cb.es.strongstart@outlook.com." at bounding box center [425, 182] width 295 height 7
copy div "cb.es.strongstart@outlook.com"
click at [512, 59] on button "Reply All" at bounding box center [517, 59] width 30 height 12
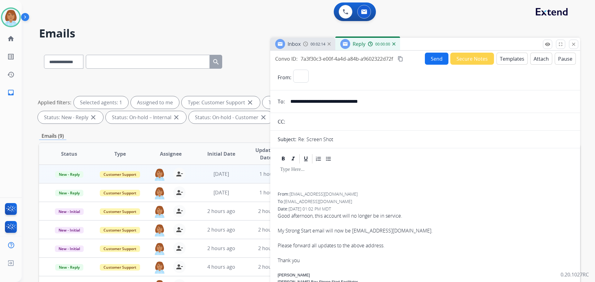
select select "**********"
click at [511, 61] on button "Templates" at bounding box center [511, 59] width 31 height 12
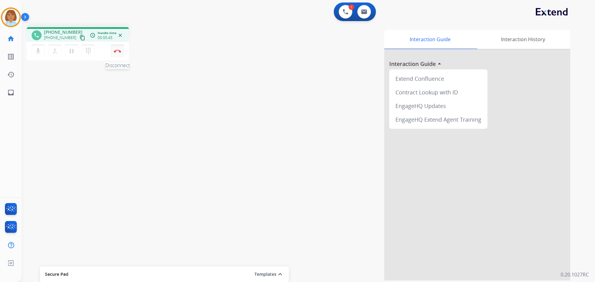
click at [117, 52] on img at bounding box center [117, 51] width 7 height 3
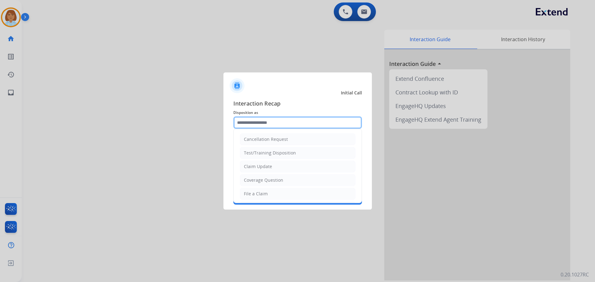
click at [295, 118] on input "text" at bounding box center [297, 122] width 129 height 12
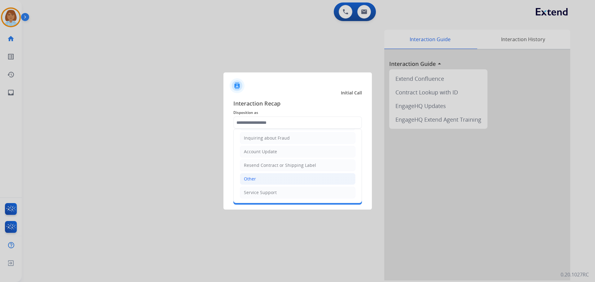
click at [284, 179] on li "Other" at bounding box center [298, 179] width 116 height 12
type input "*****"
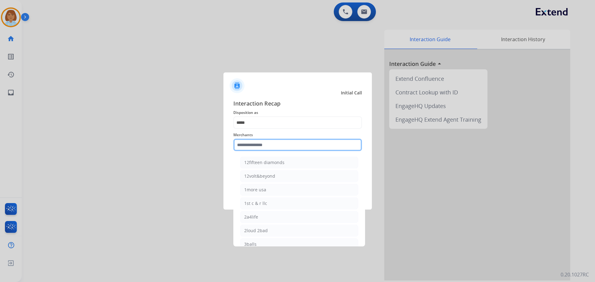
click at [270, 142] on input "text" at bounding box center [297, 145] width 129 height 12
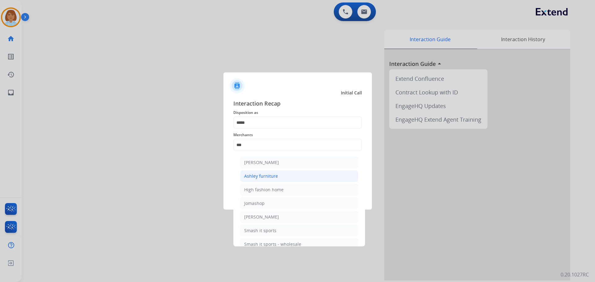
click at [267, 173] on li "Ashley furniture" at bounding box center [299, 176] width 118 height 12
type input "**********"
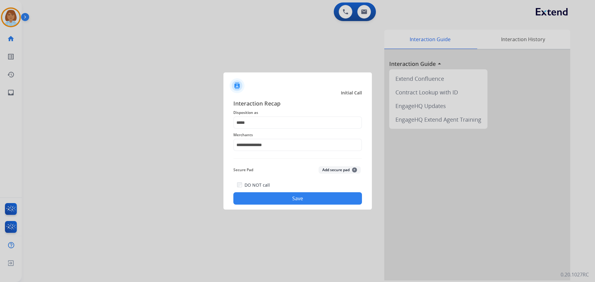
drag, startPoint x: 301, startPoint y: 235, endPoint x: 292, endPoint y: 222, distance: 15.6
click at [301, 235] on div at bounding box center [297, 141] width 595 height 282
click at [285, 203] on button "Save" at bounding box center [297, 198] width 129 height 12
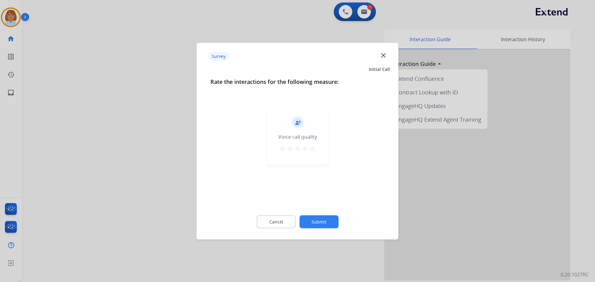
click at [313, 219] on button "Submit" at bounding box center [318, 221] width 39 height 13
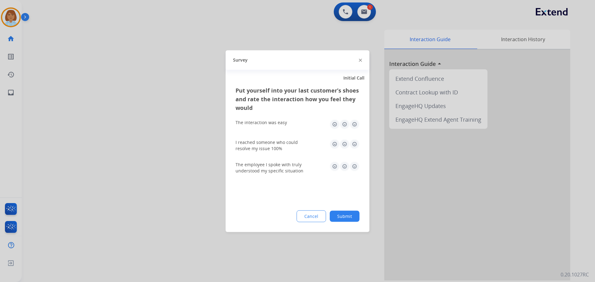
click at [344, 218] on button "Submit" at bounding box center [345, 216] width 30 height 11
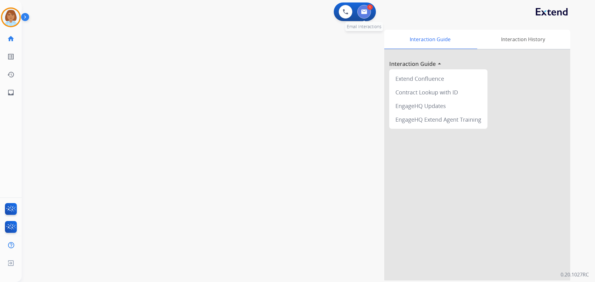
click at [361, 10] on button at bounding box center [364, 12] width 14 height 14
select select "**********"
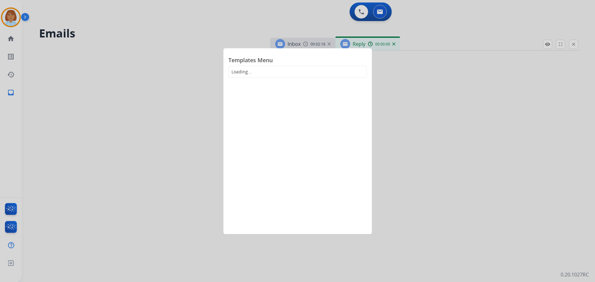
select select "**********"
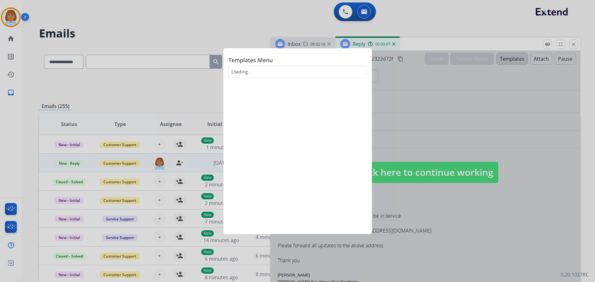
click at [386, 100] on div at bounding box center [297, 141] width 595 height 282
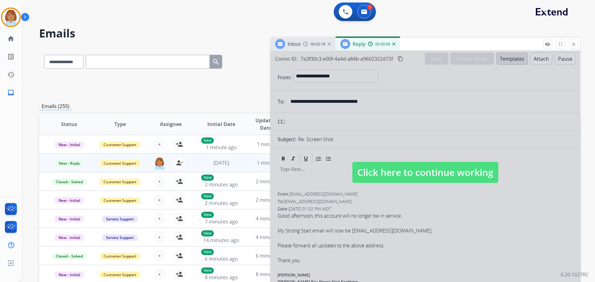
click at [393, 45] on img at bounding box center [393, 43] width 3 height 3
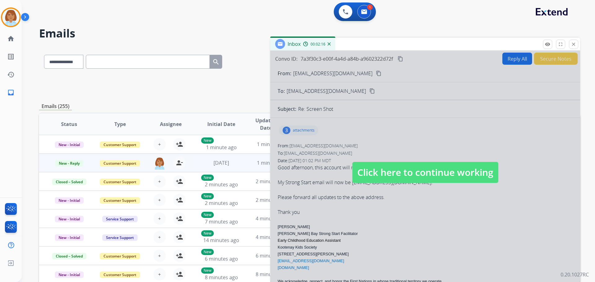
click at [491, 165] on span "Click here to continue working" at bounding box center [425, 172] width 146 height 21
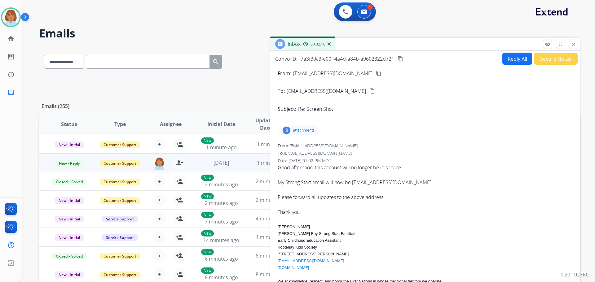
click at [516, 56] on button "Reply All" at bounding box center [517, 59] width 30 height 12
select select "**********"
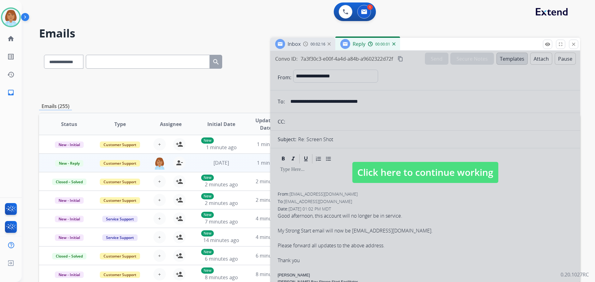
click at [420, 176] on span "Click here to continue working" at bounding box center [425, 172] width 146 height 21
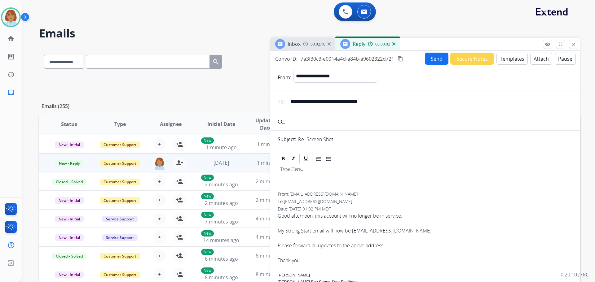
click at [498, 59] on button "Templates" at bounding box center [511, 59] width 31 height 12
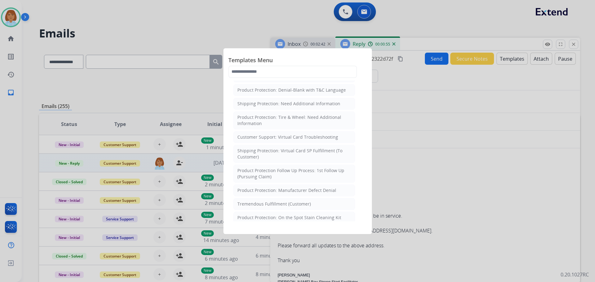
scroll to position [141, 0]
click at [336, 124] on div "Product Protection: Tire & Wheel: Need Additional Information" at bounding box center [294, 120] width 114 height 12
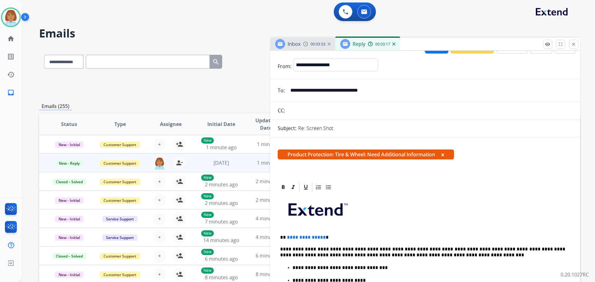
scroll to position [0, 0]
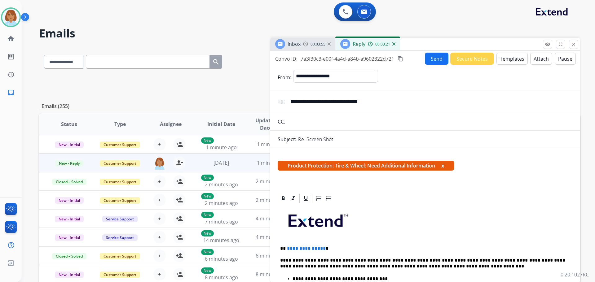
click at [502, 58] on button "Templates" at bounding box center [511, 59] width 31 height 12
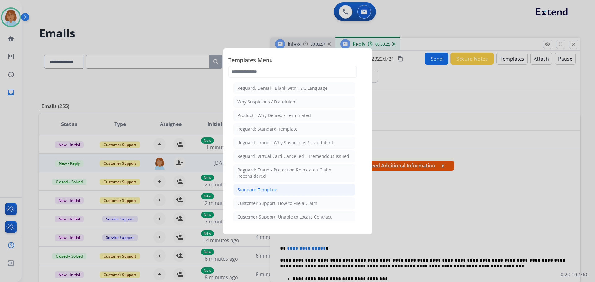
click at [272, 185] on li "Standard Template" at bounding box center [294, 190] width 122 height 12
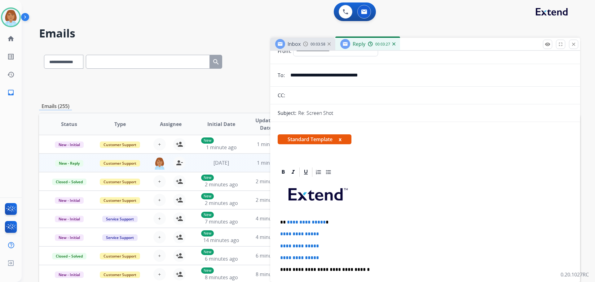
scroll to position [62, 0]
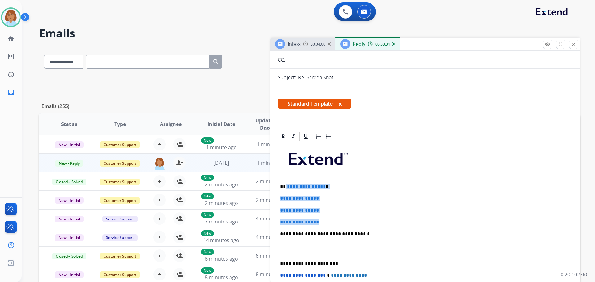
drag, startPoint x: 313, startPoint y: 211, endPoint x: 284, endPoint y: 179, distance: 43.0
click at [284, 179] on div "**********" at bounding box center [425, 248] width 295 height 213
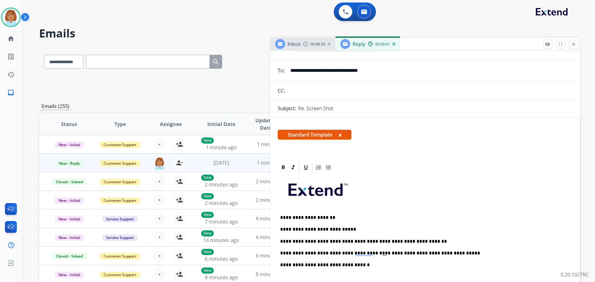
scroll to position [0, 0]
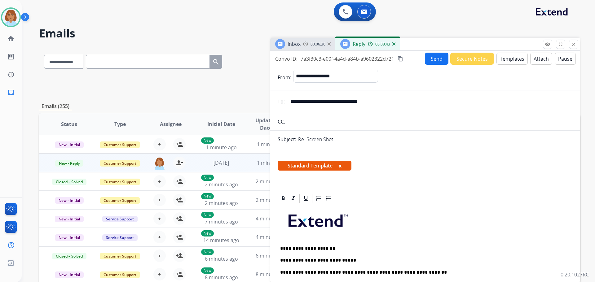
click at [435, 60] on button "Send" at bounding box center [437, 59] width 24 height 12
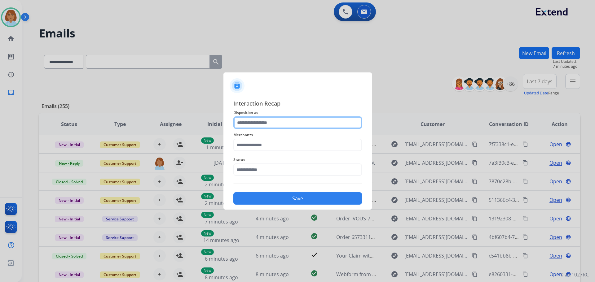
click at [302, 119] on input "text" at bounding box center [297, 122] width 129 height 12
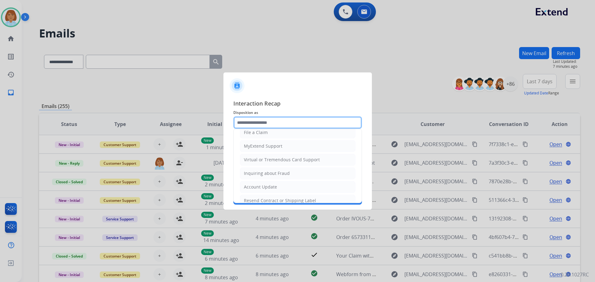
scroll to position [62, 0]
click at [277, 184] on li "Account Update" at bounding box center [298, 187] width 116 height 12
type input "**********"
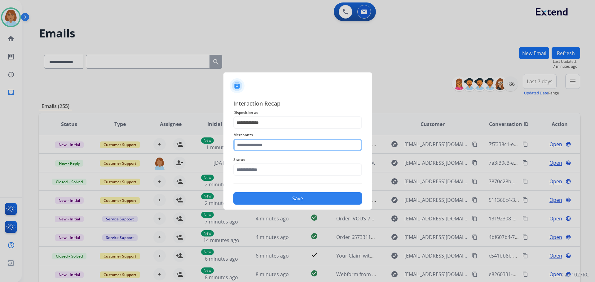
click at [258, 142] on input "text" at bounding box center [297, 145] width 129 height 12
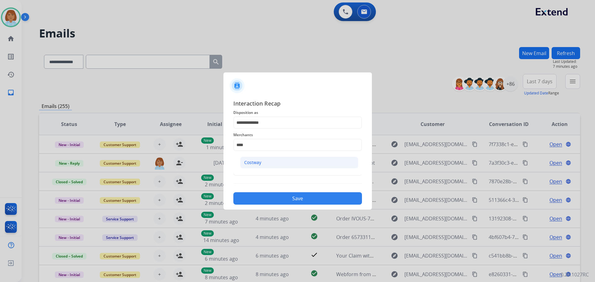
click at [296, 162] on li "Costway" at bounding box center [299, 163] width 118 height 12
type input "*******"
click at [287, 171] on input "text" at bounding box center [297, 170] width 129 height 12
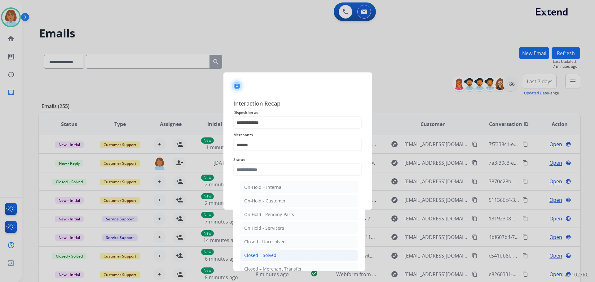
click at [278, 255] on li "Closed – Solved" at bounding box center [299, 256] width 118 height 12
type input "**********"
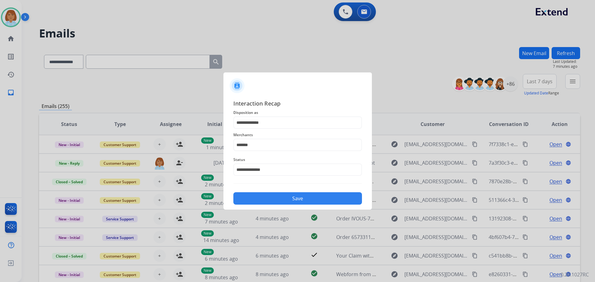
click at [317, 201] on button "Save" at bounding box center [297, 198] width 129 height 12
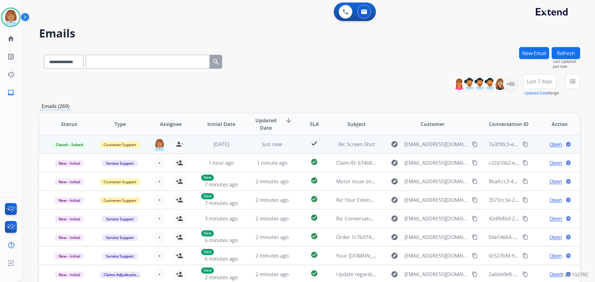
click at [522, 147] on mat-icon "content_copy" at bounding box center [525, 145] width 6 height 6
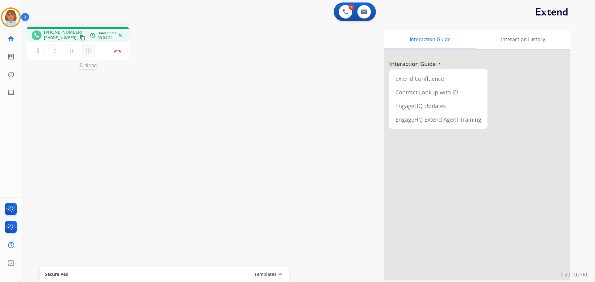
click at [85, 50] on mat-icon "dialpad" at bounding box center [88, 50] width 7 height 7
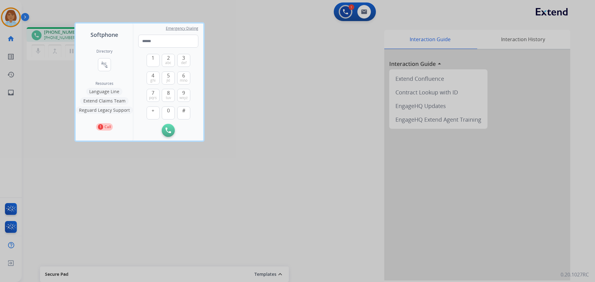
click at [287, 69] on div at bounding box center [297, 141] width 595 height 282
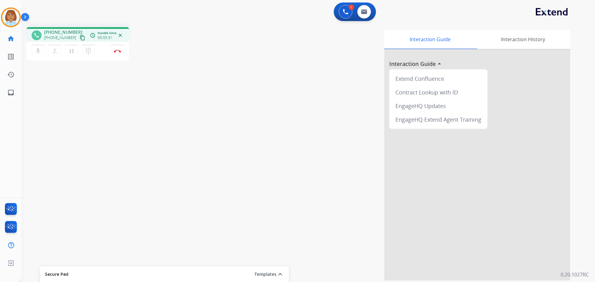
click at [80, 38] on mat-icon "content_copy" at bounding box center [83, 38] width 6 height 6
click at [121, 50] on button "Disconnect" at bounding box center [117, 51] width 13 height 13
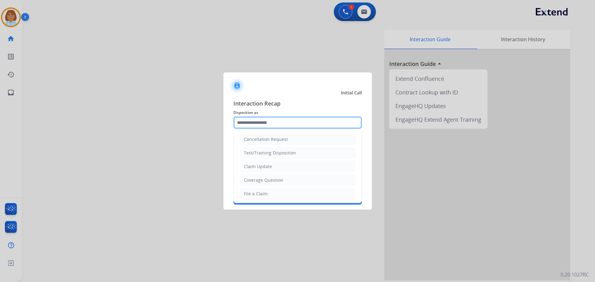
drag, startPoint x: 295, startPoint y: 125, endPoint x: 292, endPoint y: 143, distance: 18.2
click at [294, 126] on input "text" at bounding box center [297, 122] width 129 height 12
click at [284, 190] on li "File a Claim" at bounding box center [298, 194] width 116 height 12
type input "**********"
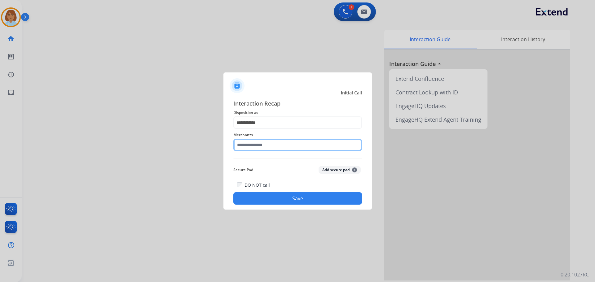
click at [278, 148] on input "text" at bounding box center [297, 145] width 129 height 12
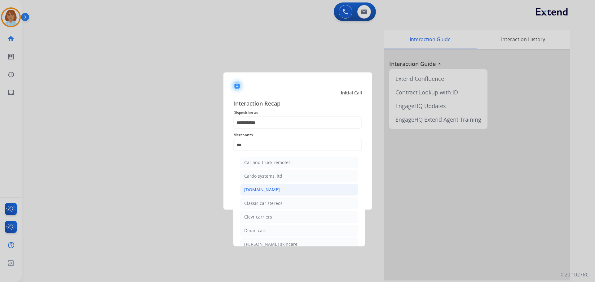
click at [277, 186] on li "[DOMAIN_NAME]" at bounding box center [299, 190] width 118 height 12
type input "**********"
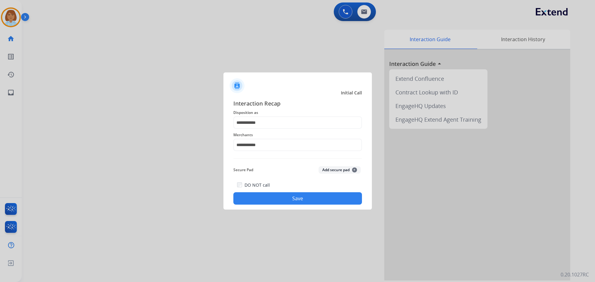
click at [280, 200] on button "Save" at bounding box center [297, 198] width 129 height 12
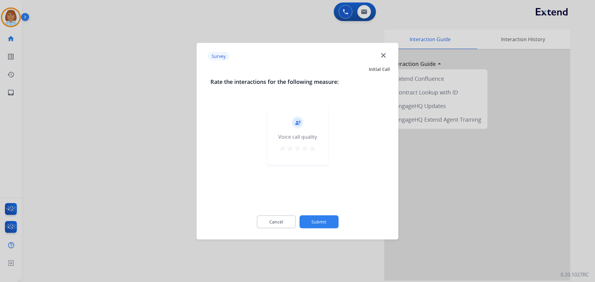
click at [313, 221] on button "Submit" at bounding box center [318, 221] width 39 height 13
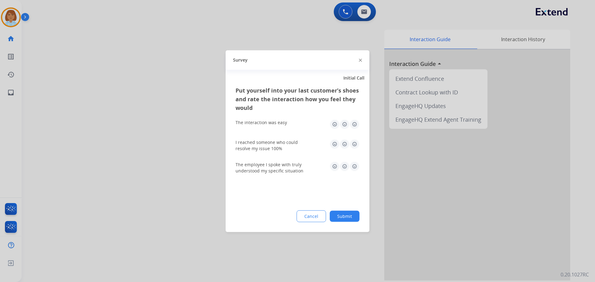
click at [362, 222] on div "Put yourself into your last customer’s shoes and rate the interaction how you f…" at bounding box center [298, 159] width 144 height 146
click at [360, 219] on div "Put yourself into your last customer’s shoes and rate the interaction how you f…" at bounding box center [298, 159] width 144 height 146
click at [359, 219] on div "Cancel Submit" at bounding box center [297, 216] width 124 height 12
click at [341, 213] on button "Submit" at bounding box center [345, 216] width 30 height 11
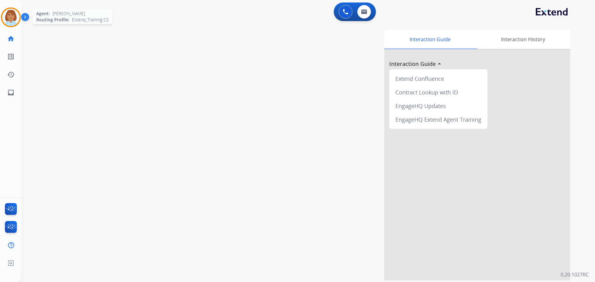
click at [11, 22] on img at bounding box center [10, 17] width 17 height 17
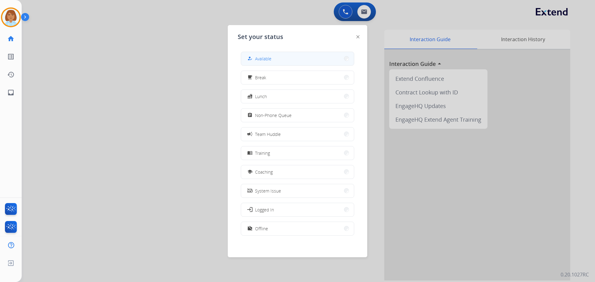
click at [308, 59] on button "how_to_reg Available" at bounding box center [297, 58] width 113 height 13
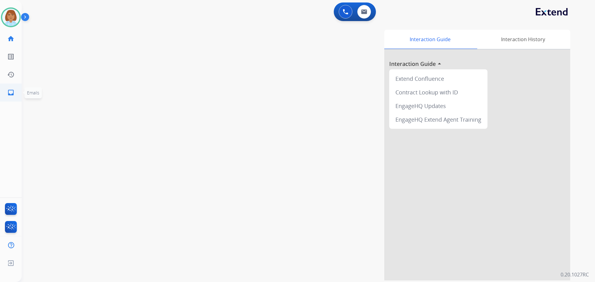
click at [2, 89] on link "inbox Emails" at bounding box center [10, 92] width 17 height 17
select select "**********"
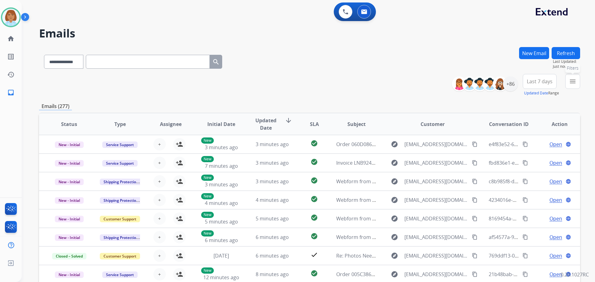
drag, startPoint x: 568, startPoint y: 84, endPoint x: 575, endPoint y: 85, distance: 6.9
click at [575, 85] on button "menu Filters" at bounding box center [572, 81] width 15 height 15
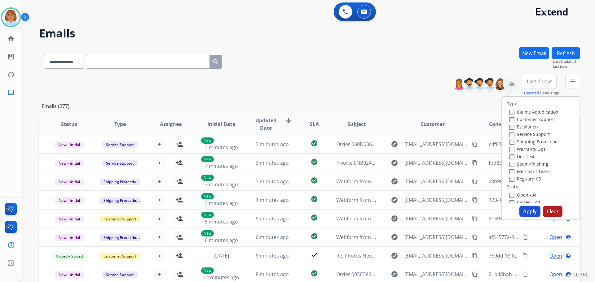
click at [513, 121] on label "Customer Support" at bounding box center [532, 119] width 46 height 6
click at [515, 140] on label "Shipping Protection" at bounding box center [533, 142] width 48 height 6
click at [507, 182] on div "Type Claims Adjudication Customer Support Escalation Service Support Shipping P…" at bounding box center [540, 150] width 77 height 107
click at [526, 208] on button "Apply" at bounding box center [529, 211] width 21 height 11
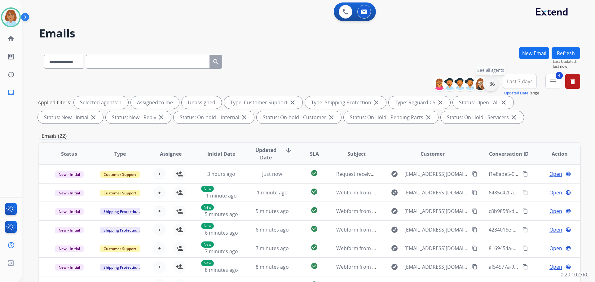
click at [492, 87] on div "+86" at bounding box center [490, 84] width 15 height 15
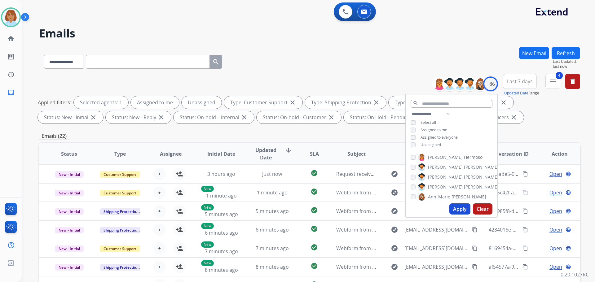
click at [434, 142] on span "Unassigned" at bounding box center [430, 144] width 20 height 5
click at [462, 207] on button "Apply" at bounding box center [459, 209] width 21 height 11
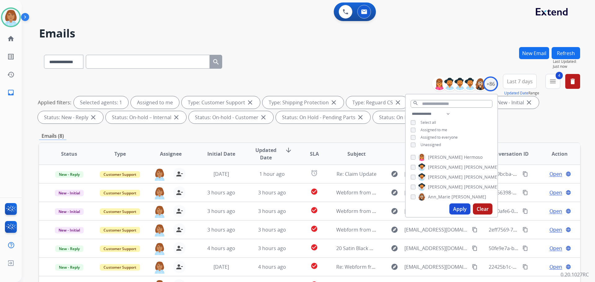
click at [374, 75] on div "**********" at bounding box center [309, 100] width 541 height 52
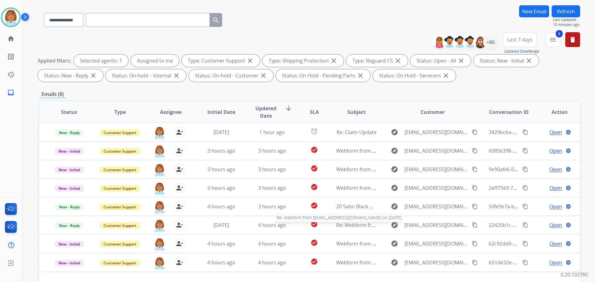
scroll to position [93, 0]
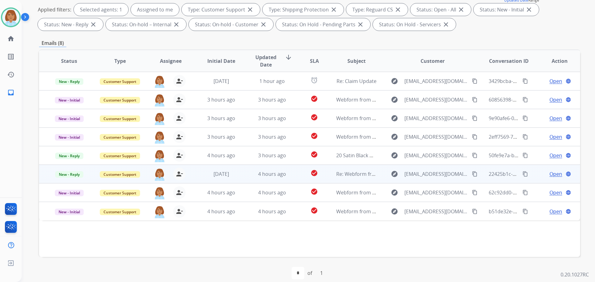
click at [200, 179] on td "[DATE]" at bounding box center [216, 174] width 51 height 19
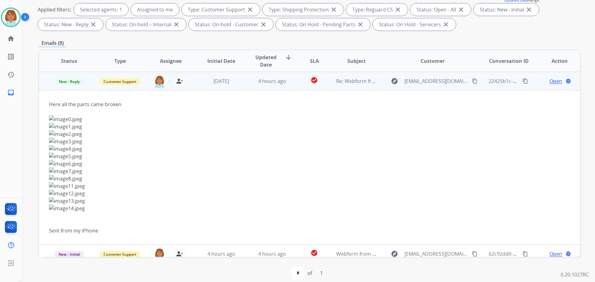
drag, startPoint x: 467, startPoint y: 80, endPoint x: 472, endPoint y: 80, distance: 5.3
click at [472, 80] on button "content_copy" at bounding box center [474, 80] width 7 height 7
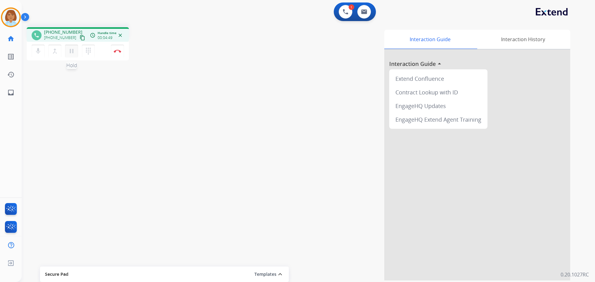
click at [74, 51] on mat-icon "pause" at bounding box center [71, 50] width 7 height 7
click at [46, 51] on div "mic Mute merge_type Bridge play_arrow Hold dialpad Dialpad" at bounding box center [65, 51] width 67 height 13
click at [42, 50] on button "mic Mute" at bounding box center [38, 51] width 13 height 13
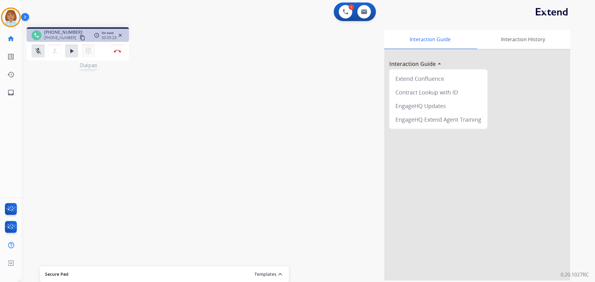
click at [90, 51] on mat-icon "dialpad" at bounding box center [88, 50] width 7 height 7
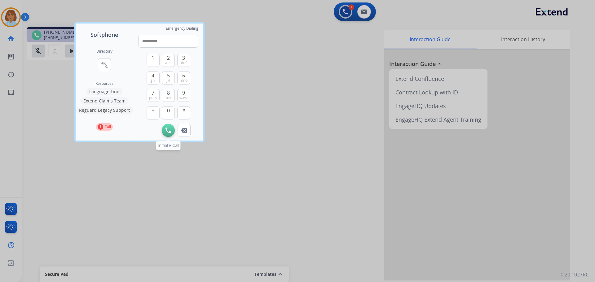
type input "**********"
click at [170, 131] on img at bounding box center [168, 131] width 6 height 6
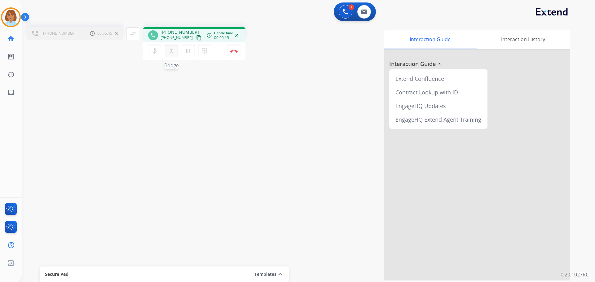
click at [168, 50] on mat-icon "merge_type" at bounding box center [171, 50] width 7 height 7
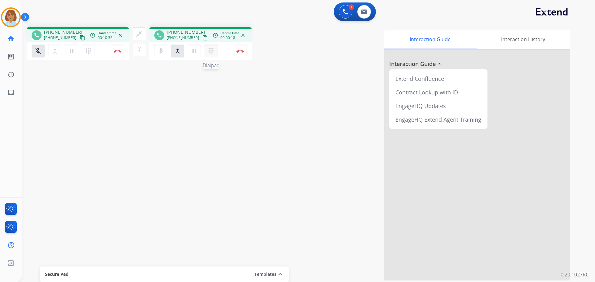
click at [92, 53] on mat-icon "dialpad" at bounding box center [88, 50] width 7 height 7
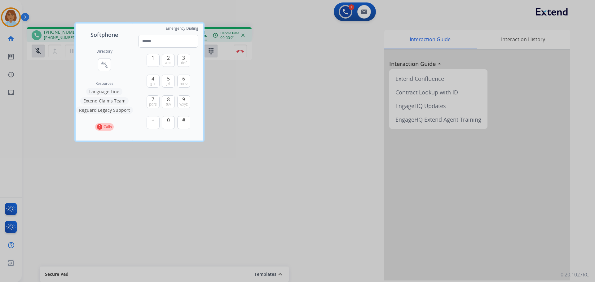
click at [310, 147] on div at bounding box center [297, 141] width 595 height 282
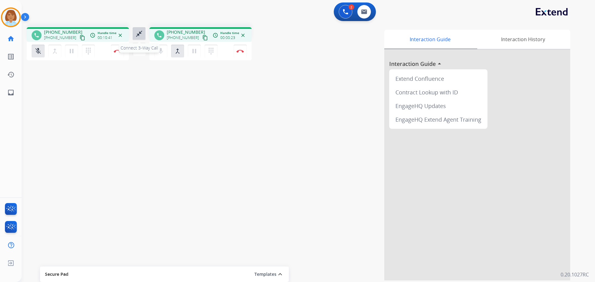
click at [138, 34] on mat-icon "close_fullscreen" at bounding box center [138, 33] width 7 height 7
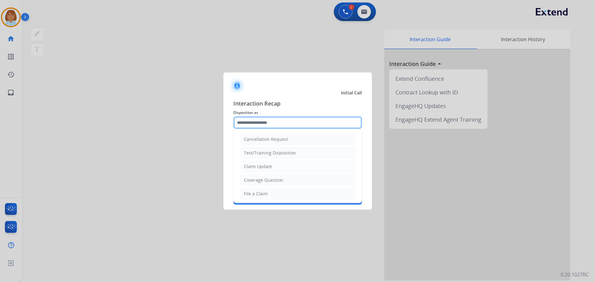
click at [299, 124] on input "text" at bounding box center [297, 122] width 129 height 12
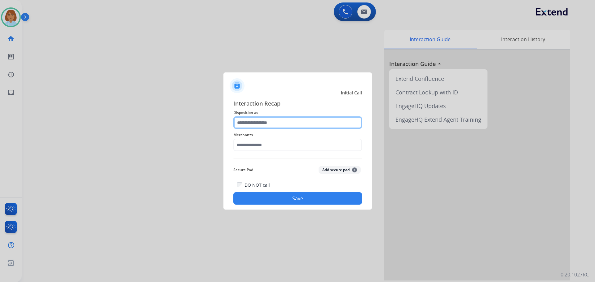
click at [270, 124] on input "text" at bounding box center [297, 122] width 129 height 12
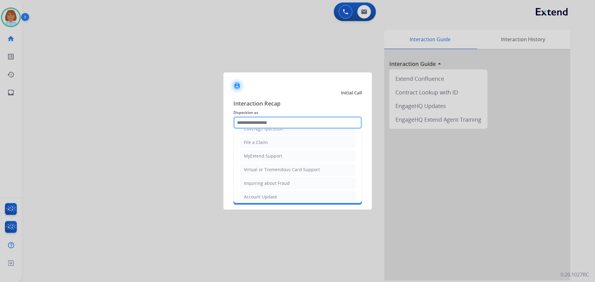
scroll to position [97, 0]
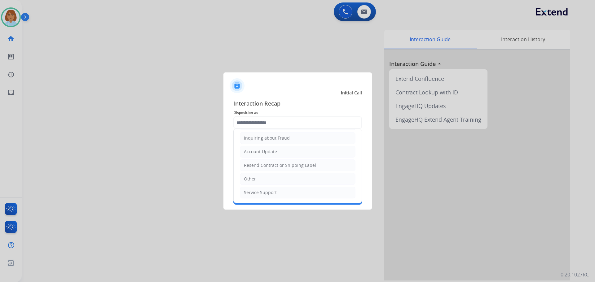
click at [264, 177] on li "Other" at bounding box center [298, 179] width 116 height 12
type input "*****"
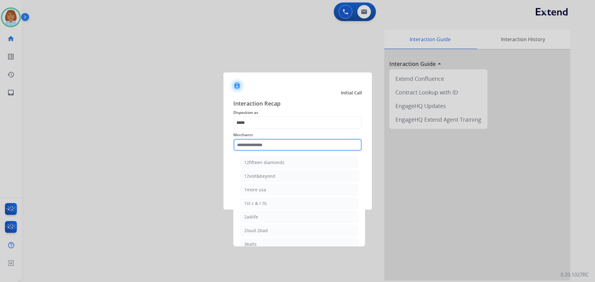
click at [282, 140] on input "text" at bounding box center [297, 145] width 129 height 12
type input "*"
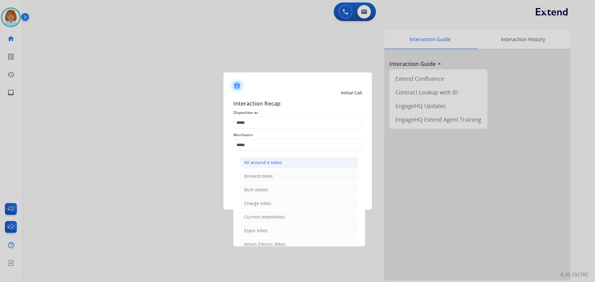
click at [272, 163] on div "All around e-bikes" at bounding box center [263, 163] width 38 height 6
type input "**********"
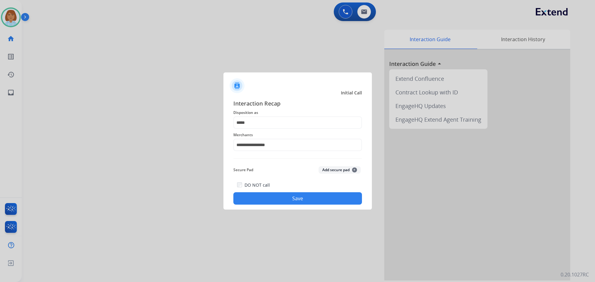
click at [288, 200] on button "Save" at bounding box center [297, 198] width 129 height 12
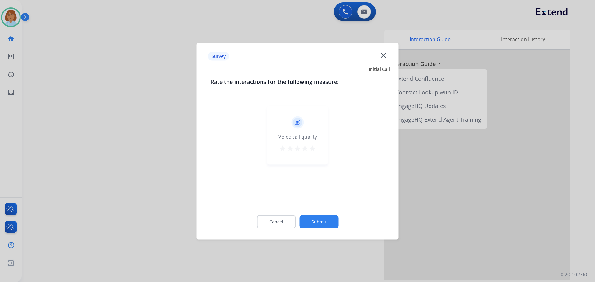
click at [322, 226] on button "Submit" at bounding box center [318, 221] width 39 height 13
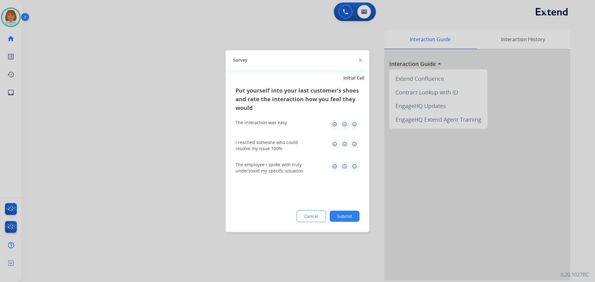
drag, startPoint x: 353, startPoint y: 223, endPoint x: 353, endPoint y: 214, distance: 8.7
click at [353, 222] on div "Put yourself into your last customer’s shoes and rate the interaction how you f…" at bounding box center [298, 159] width 144 height 146
click at [353, 214] on button "Submit" at bounding box center [345, 216] width 30 height 11
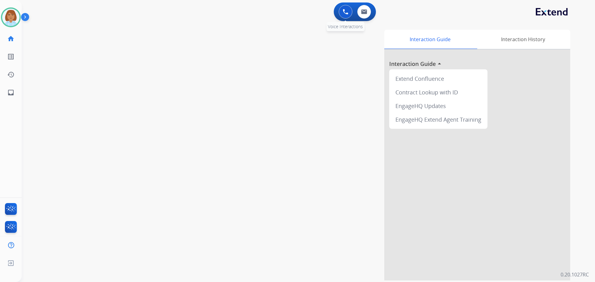
click at [344, 14] on img at bounding box center [346, 12] width 6 height 6
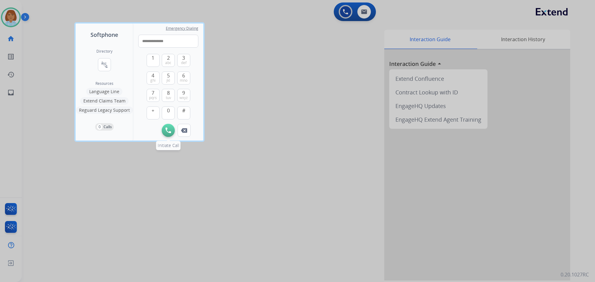
type input "**********"
click at [171, 128] on button "Initiate Call" at bounding box center [168, 130] width 13 height 13
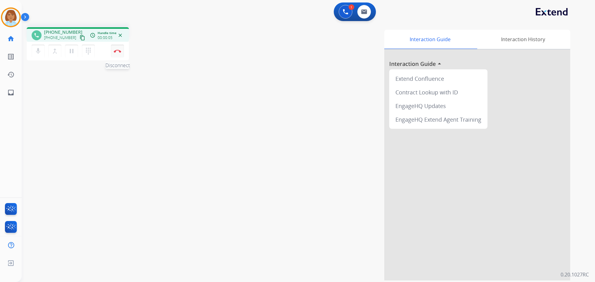
click at [111, 46] on button "Disconnect" at bounding box center [117, 51] width 13 height 13
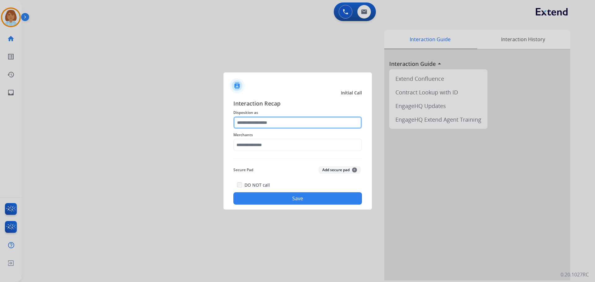
click at [280, 127] on input "text" at bounding box center [297, 122] width 129 height 12
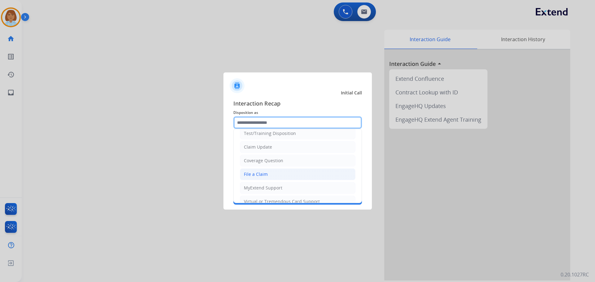
scroll to position [124, 0]
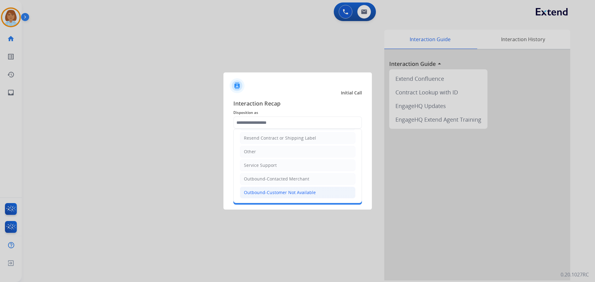
click at [313, 191] on div "Outbound-Customer Not Available" at bounding box center [280, 193] width 72 height 6
type input "**********"
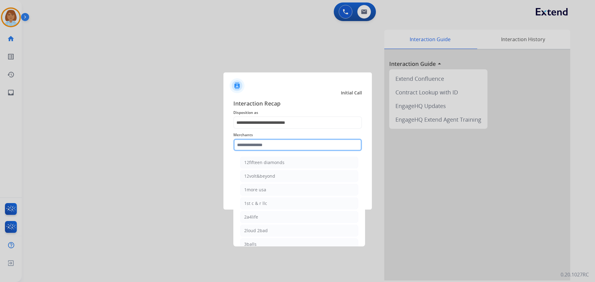
click at [300, 151] on div "Merchants 12fifteen diamonds 12volt&beyond 1more usa 1st c & r llc 2a4life 2lou…" at bounding box center [297, 141] width 129 height 25
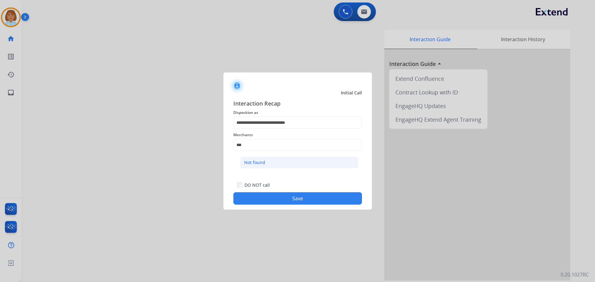
click at [294, 160] on li "Not found" at bounding box center [299, 163] width 118 height 12
type input "*********"
click at [313, 198] on button "Save" at bounding box center [297, 198] width 129 height 12
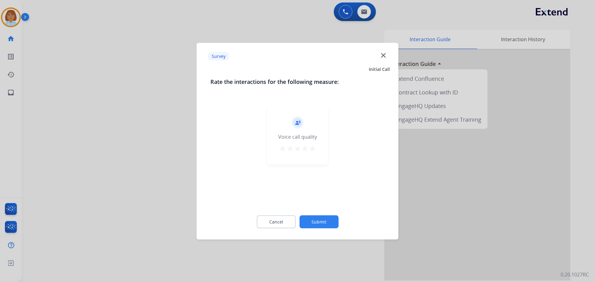
click at [330, 221] on button "Submit" at bounding box center [318, 221] width 39 height 13
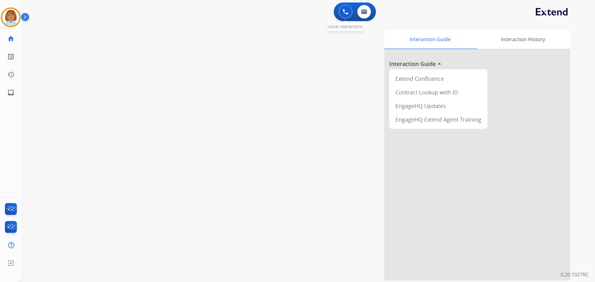
click at [343, 10] on img at bounding box center [346, 12] width 6 height 6
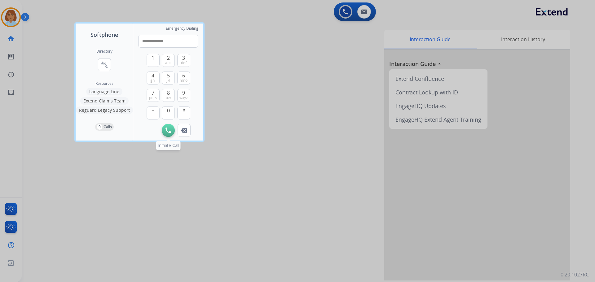
type input "**********"
click at [170, 135] on button "Initiate Call" at bounding box center [168, 130] width 13 height 13
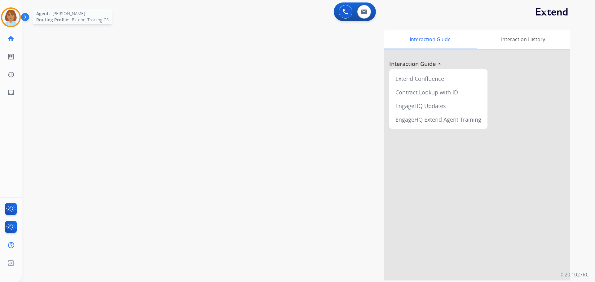
click at [6, 18] on img at bounding box center [10, 17] width 17 height 17
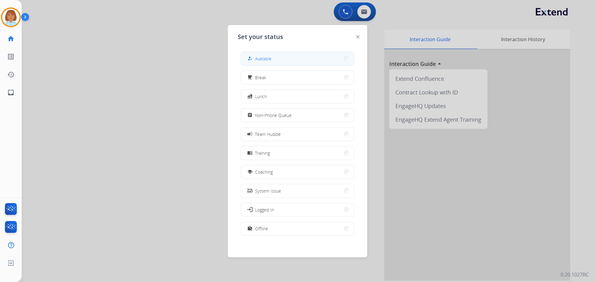
click at [280, 53] on button "how_to_reg Available" at bounding box center [297, 58] width 113 height 13
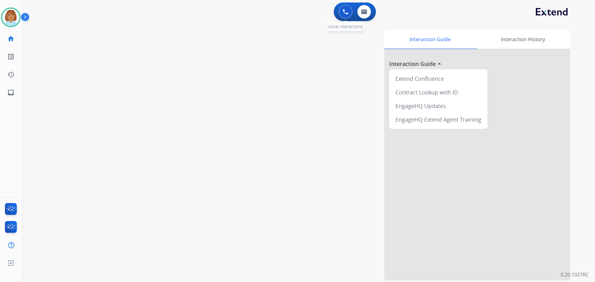
click at [344, 8] on button at bounding box center [346, 12] width 14 height 14
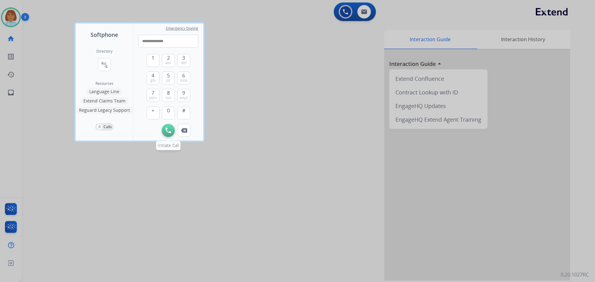
type input "**********"
click at [165, 129] on button "Initiate Call" at bounding box center [168, 130] width 13 height 13
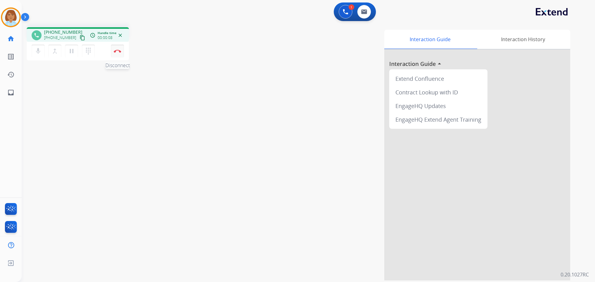
click at [113, 51] on button "Disconnect" at bounding box center [117, 51] width 13 height 13
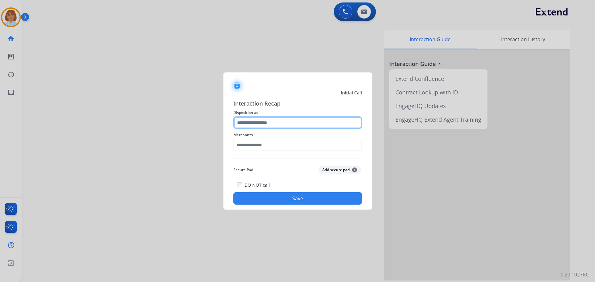
click at [286, 120] on input "text" at bounding box center [297, 122] width 129 height 12
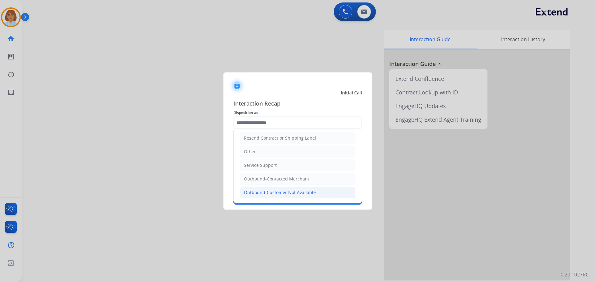
click at [287, 190] on div "Outbound-Customer Not Available" at bounding box center [280, 193] width 72 height 6
type input "**********"
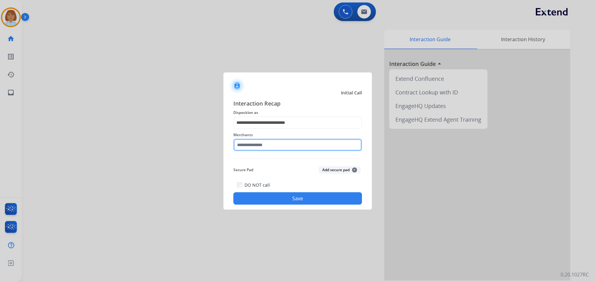
click at [292, 149] on input "text" at bounding box center [297, 145] width 129 height 12
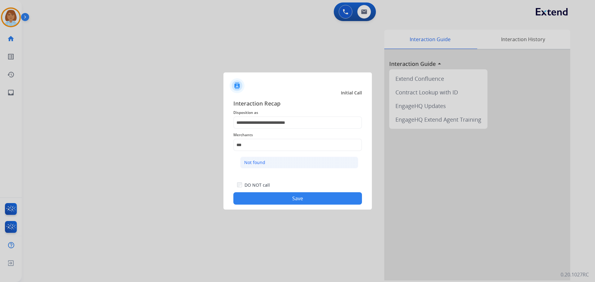
click at [292, 161] on li "Not found" at bounding box center [299, 163] width 118 height 12
type input "*********"
click at [309, 206] on div "**********" at bounding box center [297, 152] width 148 height 116
click at [311, 200] on button "Save" at bounding box center [297, 198] width 129 height 12
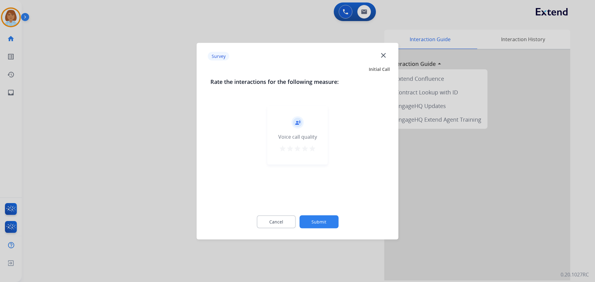
click at [333, 218] on button "Submit" at bounding box center [318, 221] width 39 height 13
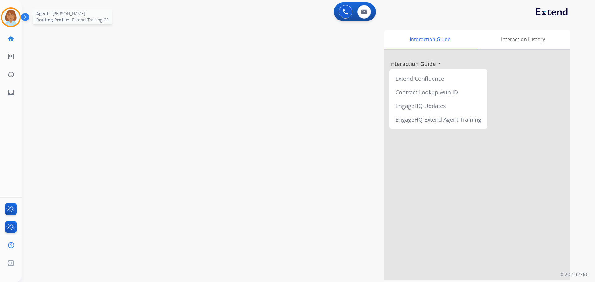
click at [12, 17] on img at bounding box center [10, 17] width 17 height 17
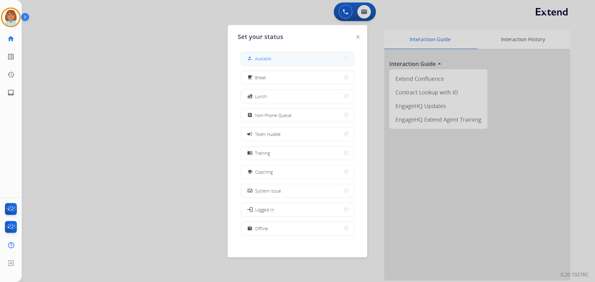
click at [279, 61] on button "how_to_reg Available" at bounding box center [297, 58] width 113 height 13
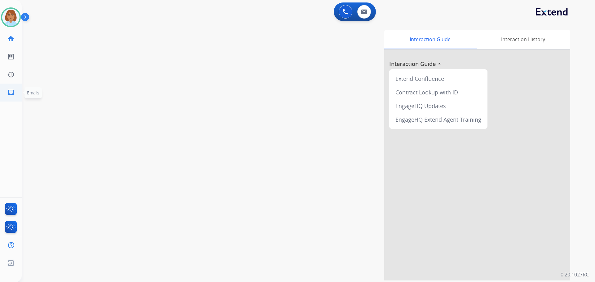
click at [2, 91] on link "inbox Emails" at bounding box center [10, 92] width 17 height 17
select select "**********"
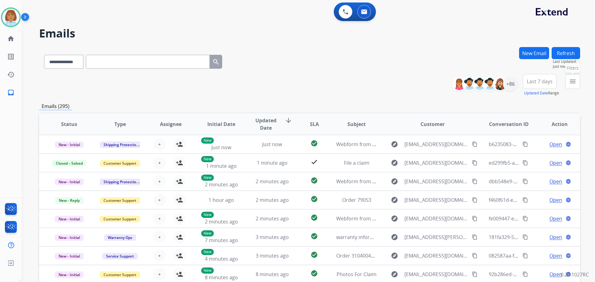
click at [574, 87] on button "menu Filters" at bounding box center [572, 81] width 15 height 15
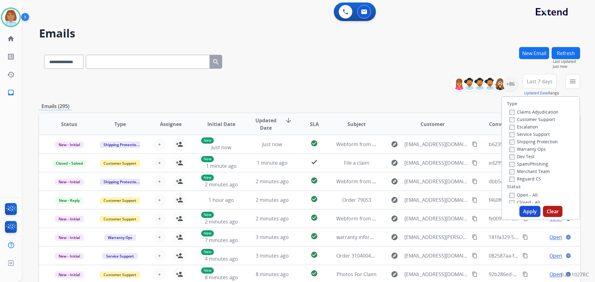
click at [532, 121] on label "Customer Support" at bounding box center [532, 119] width 46 height 6
click at [524, 142] on label "Shipping Protection" at bounding box center [533, 142] width 48 height 6
click at [515, 181] on label "Reguard CS" at bounding box center [525, 179] width 32 height 6
click at [514, 191] on div "Open - All" at bounding box center [541, 194] width 65 height 7
click at [514, 195] on label "Open - All" at bounding box center [523, 195] width 28 height 6
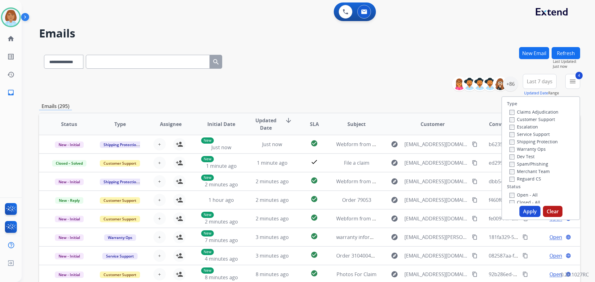
click at [522, 211] on button "Apply" at bounding box center [529, 211] width 21 height 11
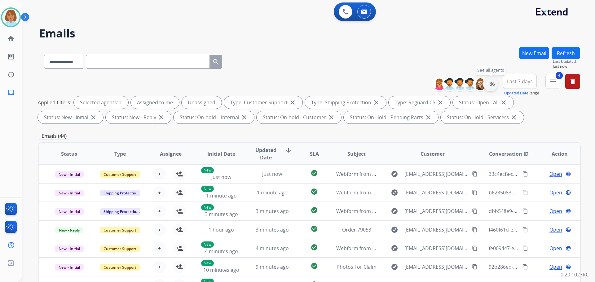
click at [489, 87] on div "+86" at bounding box center [490, 84] width 15 height 15
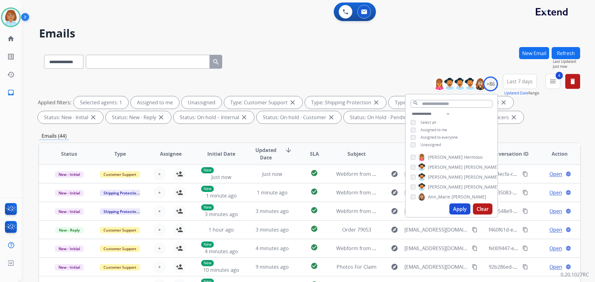
click at [429, 144] on span "Unassigned" at bounding box center [430, 144] width 20 height 5
click at [454, 211] on button "Apply" at bounding box center [459, 209] width 21 height 11
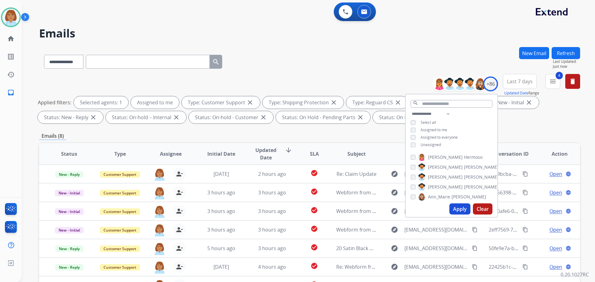
click at [270, 75] on div "**********" at bounding box center [309, 214] width 541 height 335
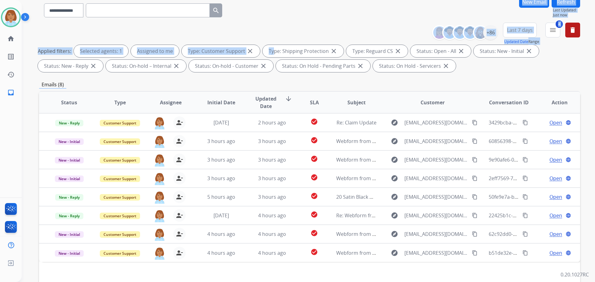
scroll to position [93, 0]
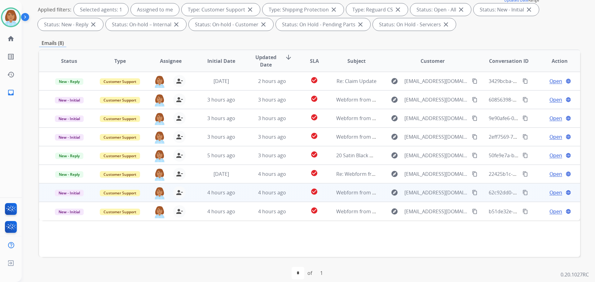
click at [294, 191] on td "check_circle" at bounding box center [309, 192] width 34 height 19
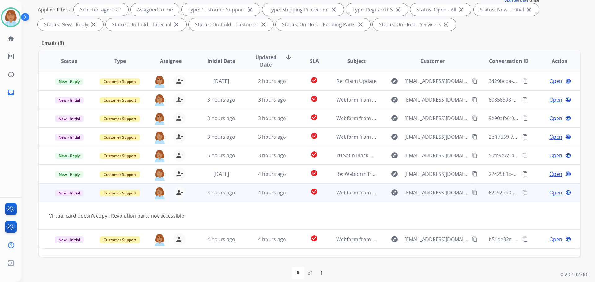
click at [549, 194] on span "Open" at bounding box center [555, 192] width 13 height 7
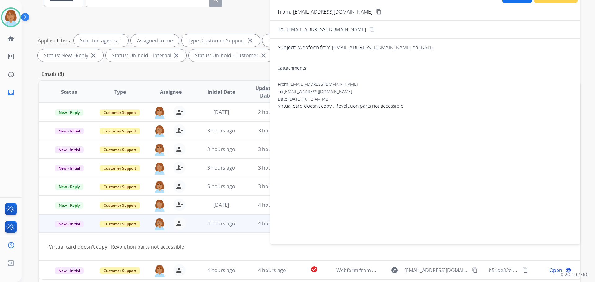
scroll to position [31, 0]
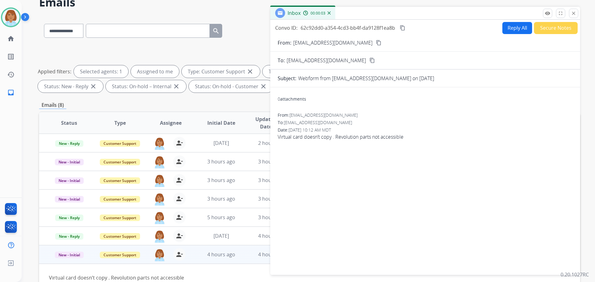
click at [512, 28] on button "Reply All" at bounding box center [517, 28] width 30 height 12
select select "**********"
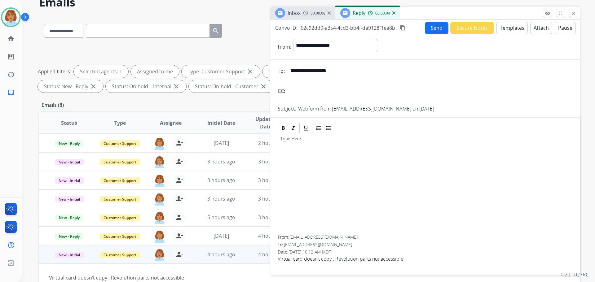
click at [501, 27] on button "Templates" at bounding box center [511, 28] width 31 height 12
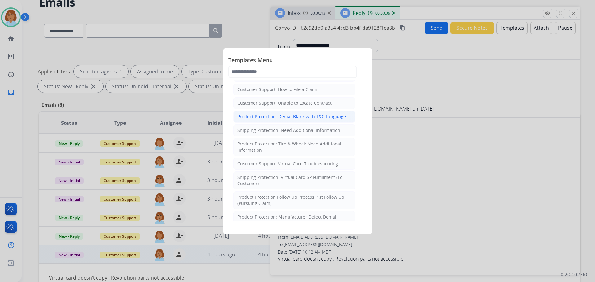
scroll to position [124, 0]
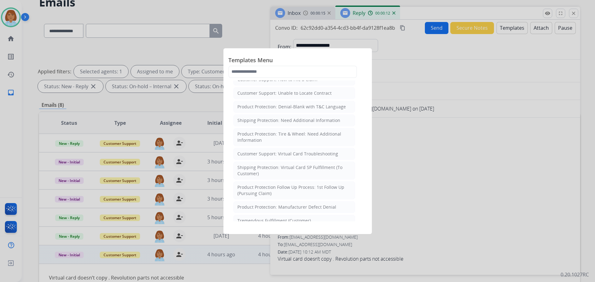
click at [301, 159] on li "Customer Support: Virtual Card Troubleshooting" at bounding box center [294, 154] width 122 height 12
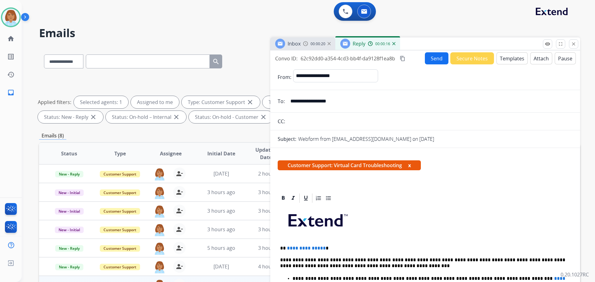
scroll to position [0, 0]
click at [301, 97] on input "**********" at bounding box center [430, 101] width 286 height 12
drag, startPoint x: 334, startPoint y: 249, endPoint x: 312, endPoint y: 248, distance: 22.0
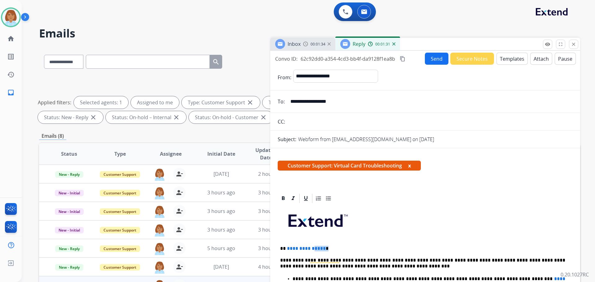
click at [312, 248] on p "**********" at bounding box center [422, 249] width 285 height 6
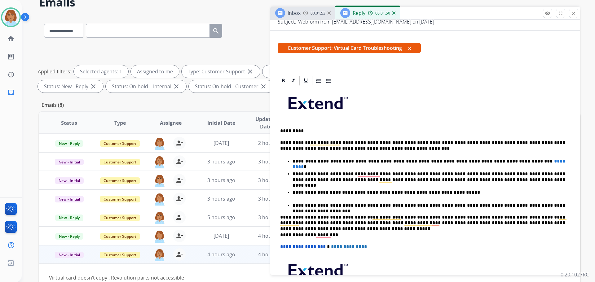
scroll to position [93, 0]
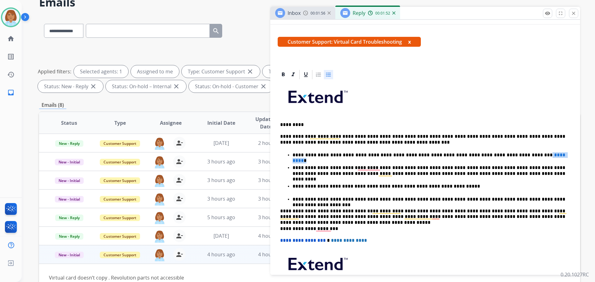
drag, startPoint x: 523, startPoint y: 156, endPoint x: 493, endPoint y: 157, distance: 29.5
click at [493, 157] on p "**********" at bounding box center [428, 155] width 273 height 6
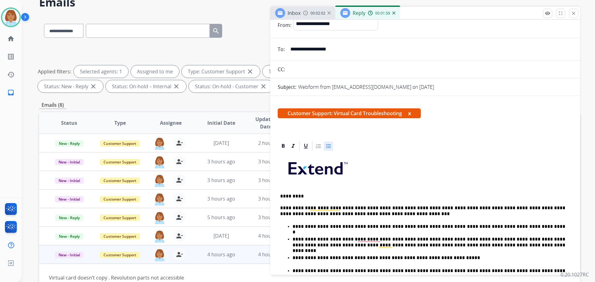
scroll to position [0, 0]
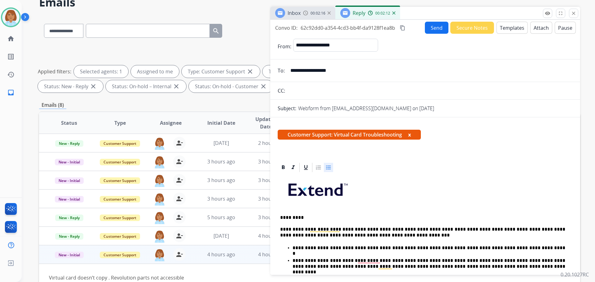
click at [436, 27] on button "Send" at bounding box center [437, 28] width 24 height 12
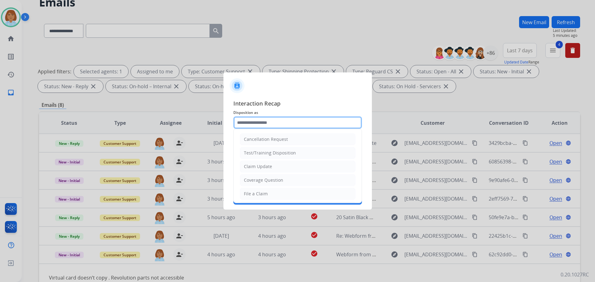
click at [268, 124] on input "text" at bounding box center [297, 122] width 129 height 12
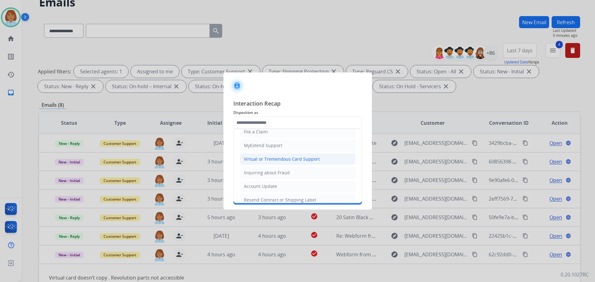
click at [288, 162] on div "Virtual or Tremendous Card Support" at bounding box center [282, 159] width 76 height 6
type input "**********"
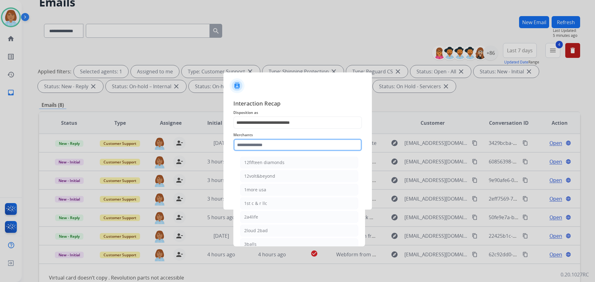
click at [284, 141] on input "text" at bounding box center [297, 145] width 129 height 12
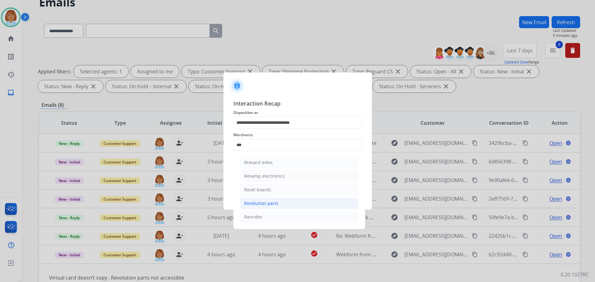
click at [265, 203] on div "Revolution parts" at bounding box center [261, 203] width 34 height 6
type input "**********"
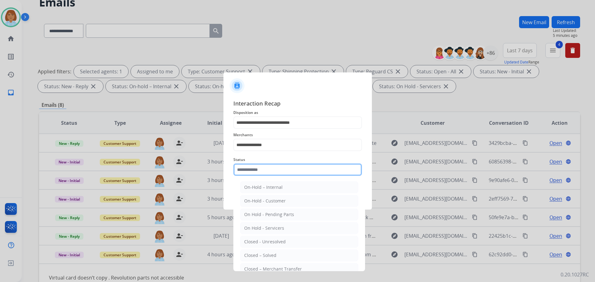
click at [260, 171] on input "text" at bounding box center [297, 170] width 129 height 12
click at [248, 258] on div "Closed – Solved" at bounding box center [260, 255] width 32 height 6
type input "**********"
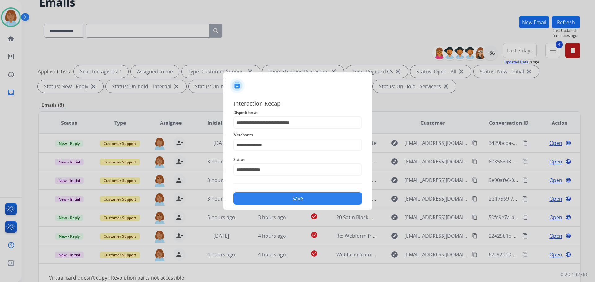
click at [268, 200] on button "Save" at bounding box center [297, 198] width 129 height 12
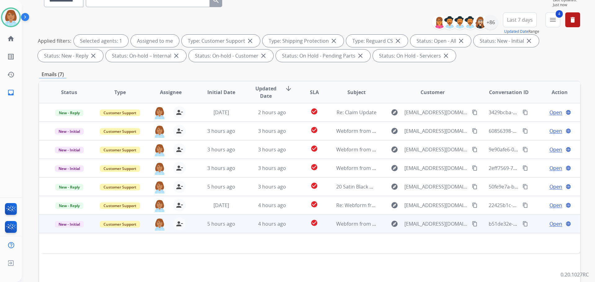
scroll to position [100, 0]
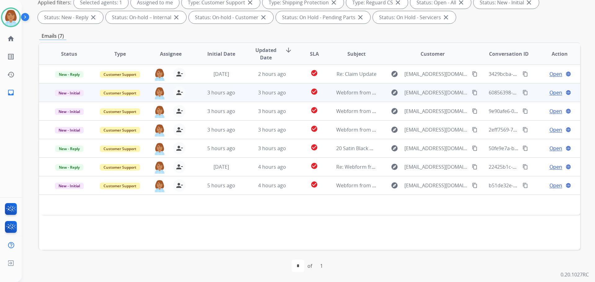
click at [293, 83] on td "check_circle" at bounding box center [309, 92] width 34 height 19
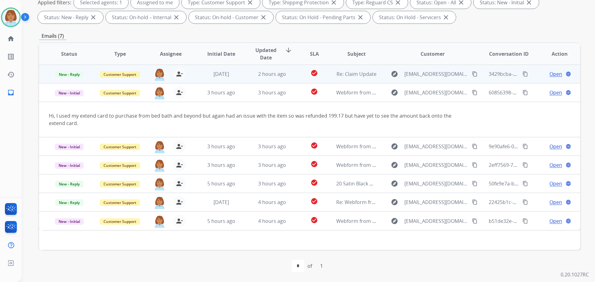
click at [292, 78] on td "check_circle" at bounding box center [309, 74] width 34 height 19
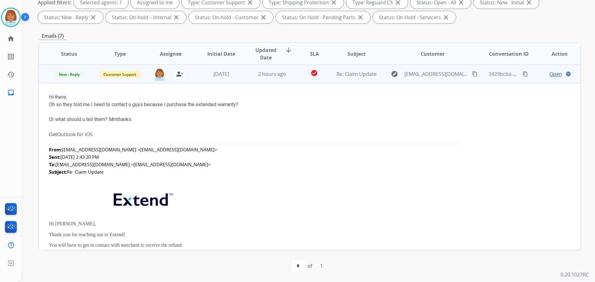
click at [292, 78] on td "check_circle" at bounding box center [309, 74] width 34 height 19
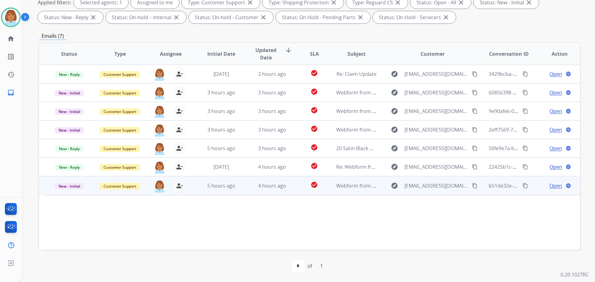
click at [384, 194] on td "explore burgeoninglife@gmail.com content_copy" at bounding box center [427, 185] width 101 height 19
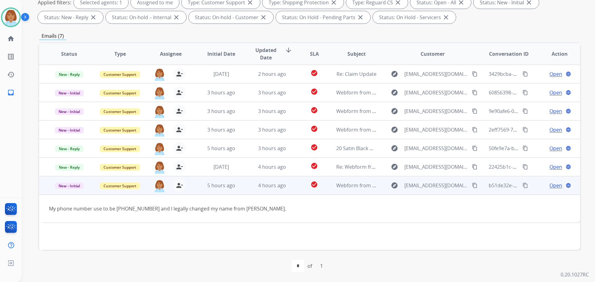
click at [472, 184] on mat-icon "content_copy" at bounding box center [475, 186] width 6 height 6
click at [549, 185] on span "Open" at bounding box center [555, 185] width 13 height 7
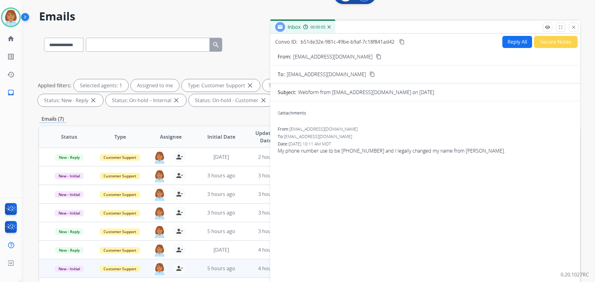
scroll to position [0, 0]
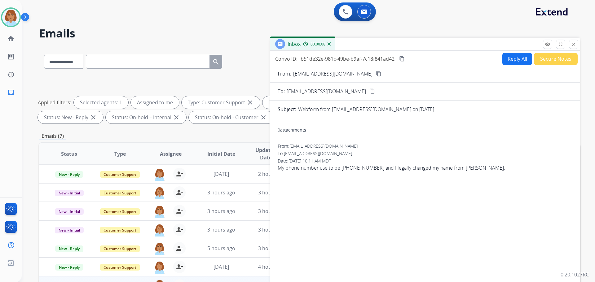
click at [511, 64] on button "Reply All" at bounding box center [517, 59] width 30 height 12
select select "**********"
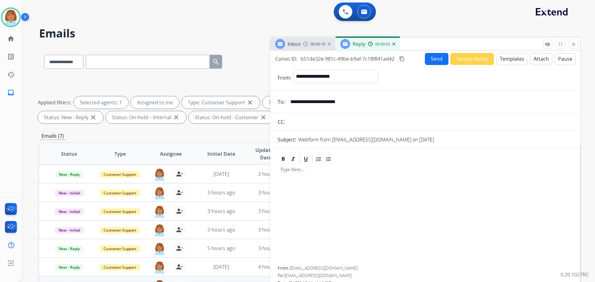
click at [497, 67] on form "**********" at bounding box center [425, 184] width 310 height 239
click at [498, 65] on form "**********" at bounding box center [425, 184] width 310 height 239
click at [499, 62] on button "Templates" at bounding box center [511, 59] width 31 height 12
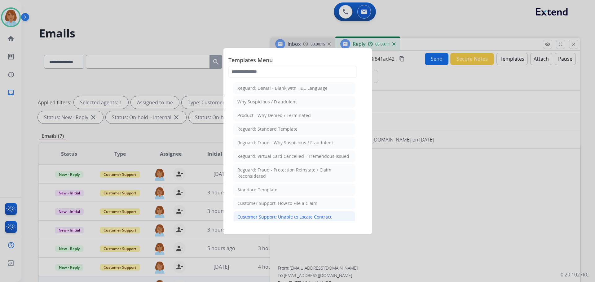
click at [318, 218] on div "Customer Support: Unable to Locate Contract" at bounding box center [284, 217] width 94 height 6
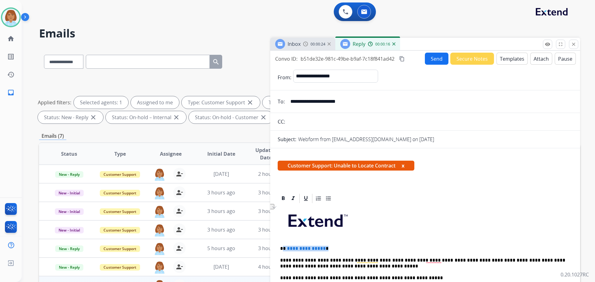
drag, startPoint x: 337, startPoint y: 248, endPoint x: 284, endPoint y: 247, distance: 53.6
click at [284, 247] on p "**********" at bounding box center [422, 249] width 285 height 6
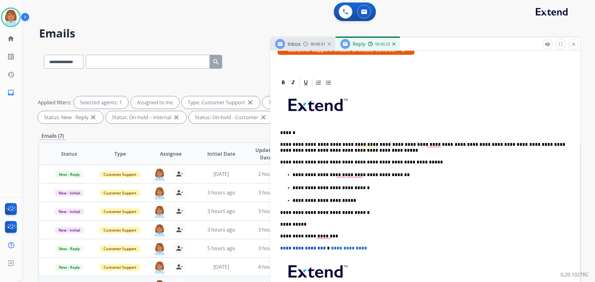
scroll to position [124, 0]
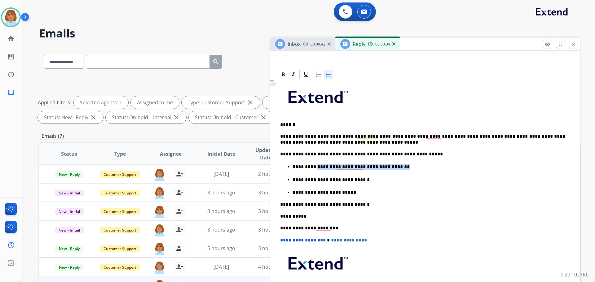
drag, startPoint x: 405, startPoint y: 169, endPoint x: 315, endPoint y: 167, distance: 90.2
click at [315, 167] on p "**********" at bounding box center [428, 167] width 273 height 6
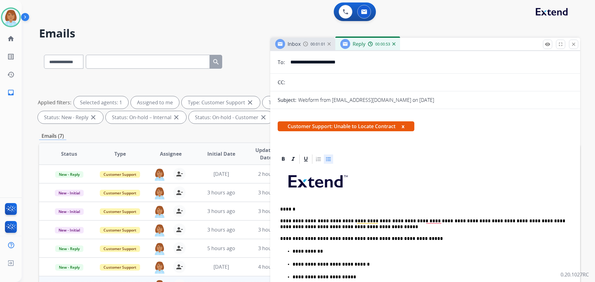
scroll to position [0, 0]
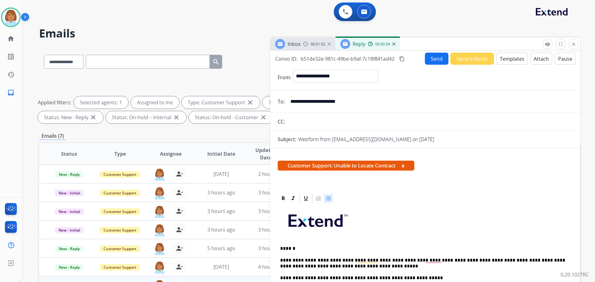
click at [438, 62] on button "Send" at bounding box center [437, 59] width 24 height 12
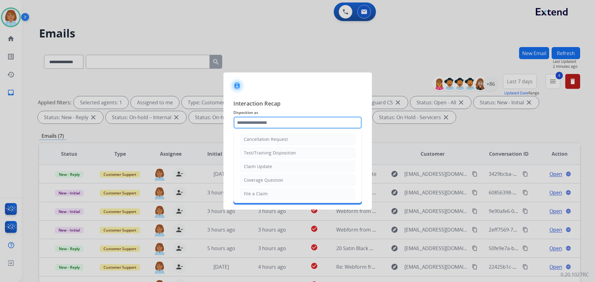
click at [330, 127] on input "text" at bounding box center [297, 122] width 129 height 12
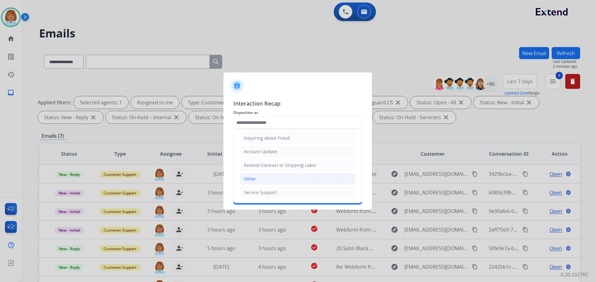
click at [306, 178] on li "Other" at bounding box center [298, 179] width 116 height 12
type input "*****"
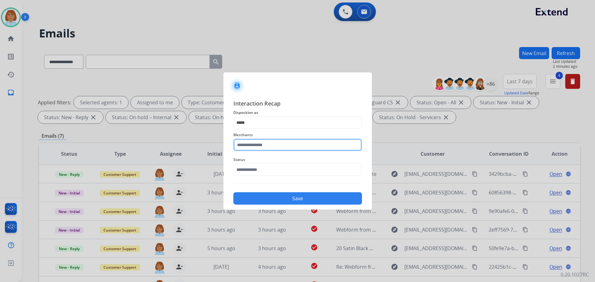
click at [301, 146] on input "text" at bounding box center [297, 145] width 129 height 12
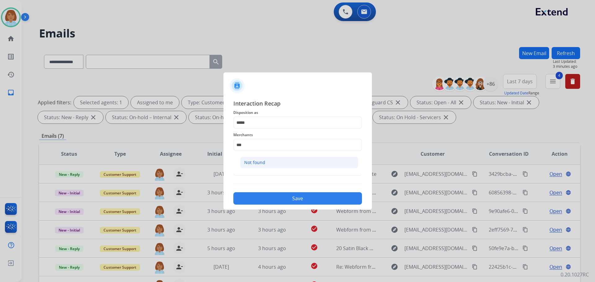
click at [268, 158] on li "Not found" at bounding box center [299, 163] width 118 height 12
type input "*********"
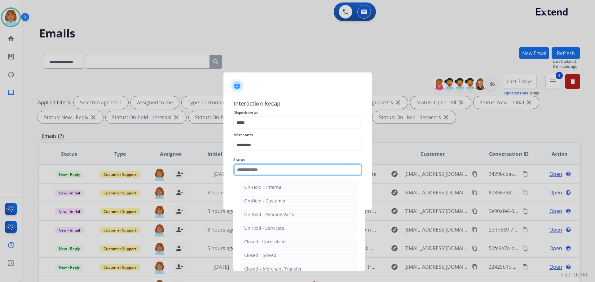
click at [270, 170] on input "text" at bounding box center [297, 170] width 129 height 12
click at [255, 256] on div "Closed – Solved" at bounding box center [260, 255] width 32 height 6
type input "**********"
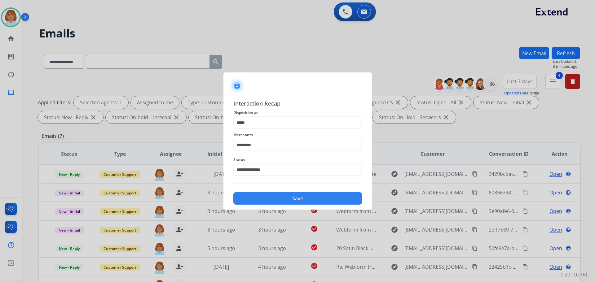
click at [286, 193] on button "Save" at bounding box center [297, 198] width 129 height 12
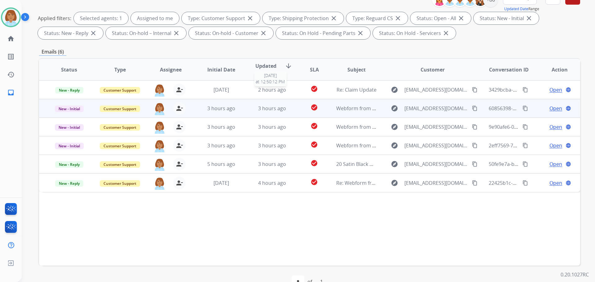
scroll to position [100, 0]
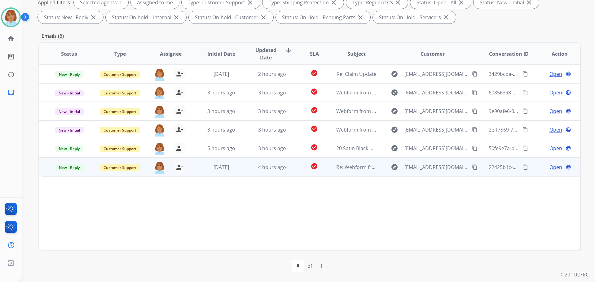
click at [296, 173] on td "check_circle" at bounding box center [309, 167] width 34 height 19
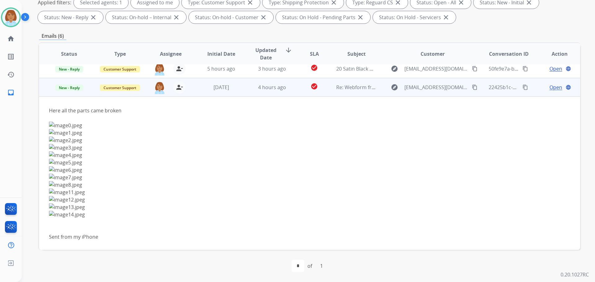
scroll to position [80, 0]
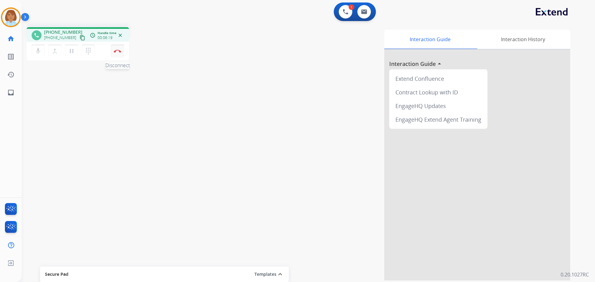
click at [120, 51] on img at bounding box center [117, 51] width 7 height 3
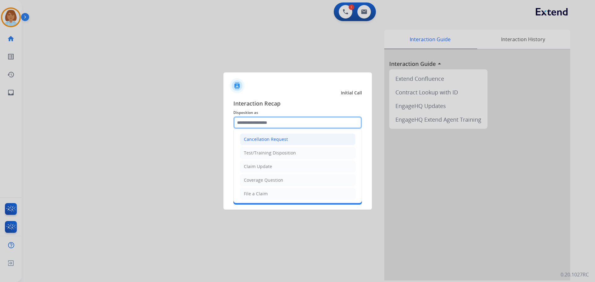
drag, startPoint x: 297, startPoint y: 118, endPoint x: 303, endPoint y: 135, distance: 18.5
click at [297, 119] on input "text" at bounding box center [297, 122] width 129 height 12
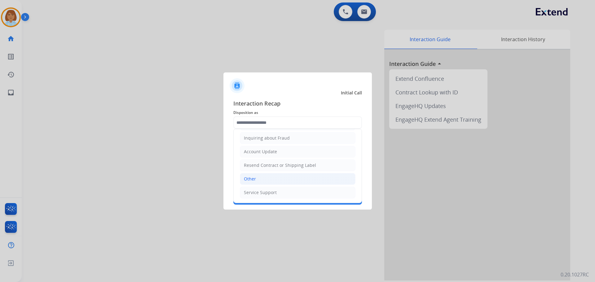
click at [268, 177] on li "Other" at bounding box center [298, 179] width 116 height 12
type input "*****"
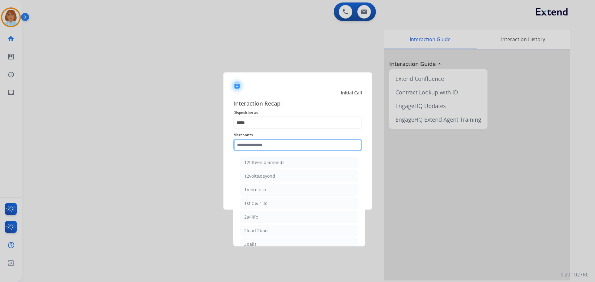
click at [263, 141] on input "text" at bounding box center [297, 145] width 129 height 12
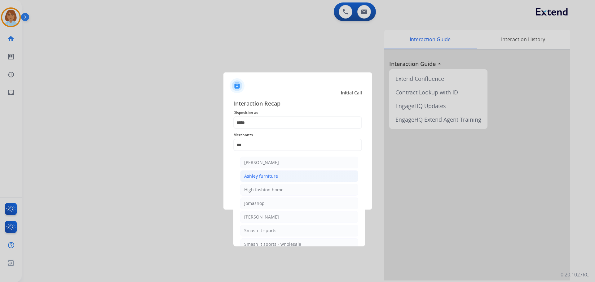
click at [282, 174] on li "Ashley furniture" at bounding box center [299, 176] width 118 height 12
type input "**********"
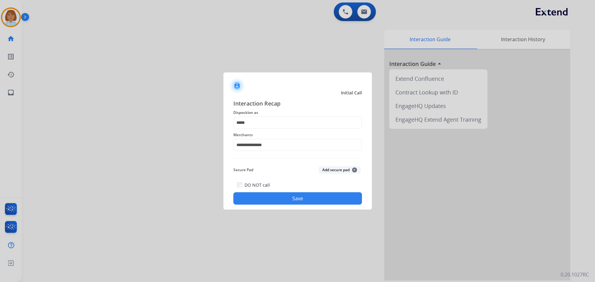
click at [288, 197] on button "Save" at bounding box center [297, 198] width 129 height 12
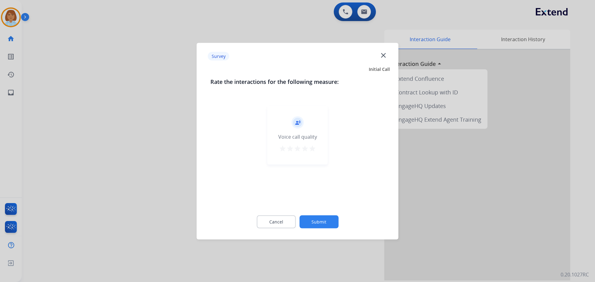
click at [332, 220] on button "Submit" at bounding box center [318, 221] width 39 height 13
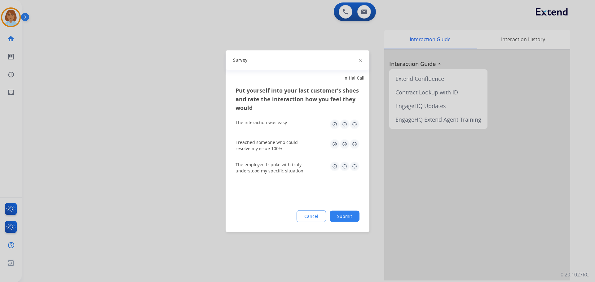
click at [349, 223] on div "Put yourself into your last customer’s shoes and rate the interaction how you f…" at bounding box center [298, 159] width 144 height 146
click at [353, 214] on button "Submit" at bounding box center [345, 216] width 30 height 11
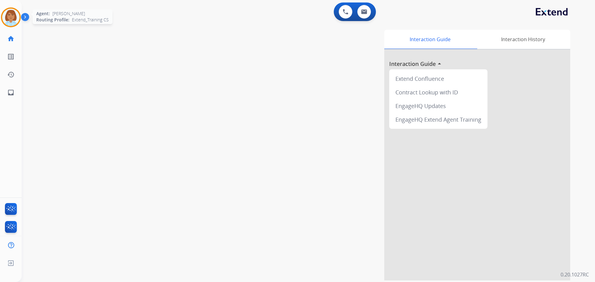
click at [7, 18] on img at bounding box center [10, 17] width 17 height 17
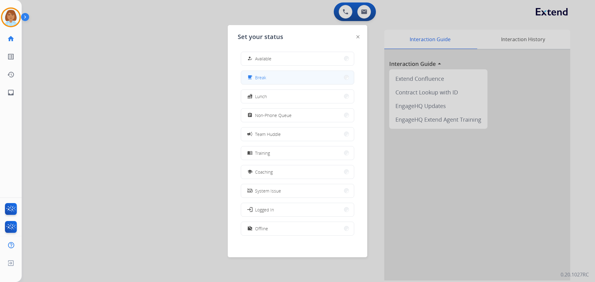
click at [284, 73] on button "free_breakfast Break" at bounding box center [297, 77] width 113 height 13
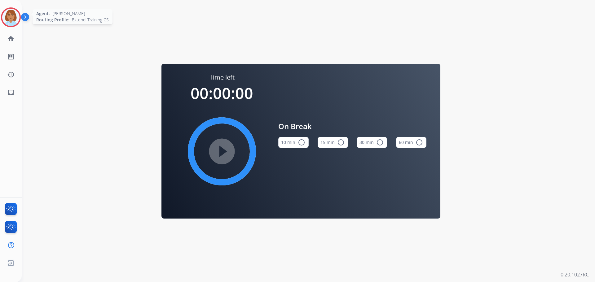
click at [20, 15] on div "Agent: Jaquayla Routing Profile: Extend_Training CS" at bounding box center [11, 17] width 20 height 20
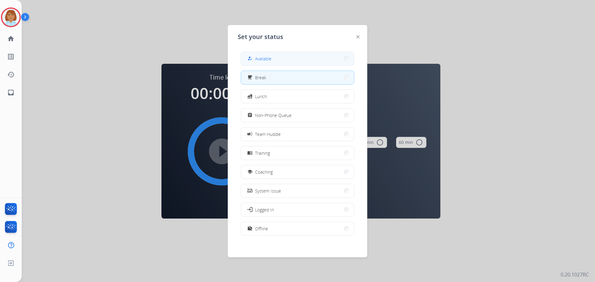
click at [317, 56] on button "how_to_reg Available" at bounding box center [297, 58] width 113 height 13
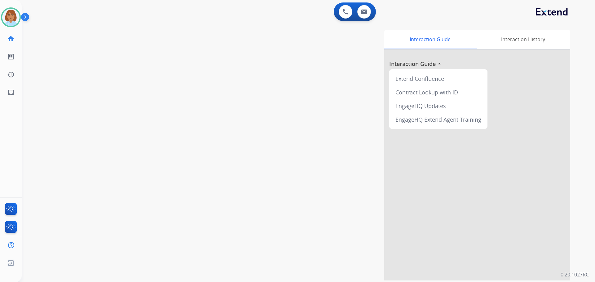
click at [22, 94] on div "swap_horiz Break voice bridge close_fullscreen Connect 3-Way Call merge_type Se…" at bounding box center [301, 151] width 558 height 258
click at [15, 94] on link "inbox Emails" at bounding box center [10, 92] width 17 height 17
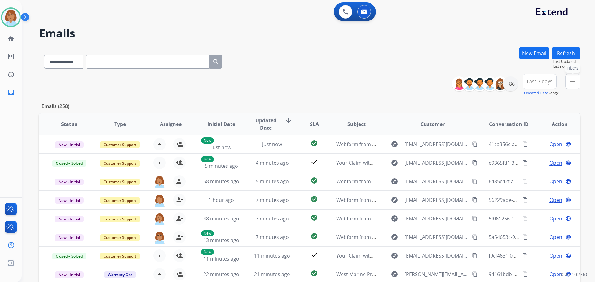
drag, startPoint x: 573, startPoint y: 86, endPoint x: 558, endPoint y: 100, distance: 21.2
click at [573, 86] on button "menu Filters" at bounding box center [572, 81] width 15 height 15
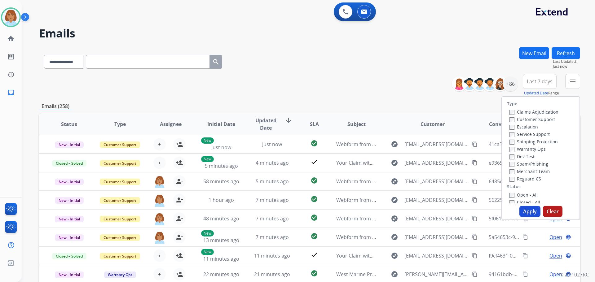
click at [533, 117] on label "Customer Support" at bounding box center [532, 119] width 46 height 6
click at [527, 141] on label "Shipping Protection" at bounding box center [533, 142] width 48 height 6
click at [528, 181] on label "Reguard CS" at bounding box center [525, 179] width 32 height 6
click at [524, 192] on label "Open - All" at bounding box center [523, 195] width 28 height 6
click at [528, 212] on button "Apply" at bounding box center [529, 211] width 21 height 11
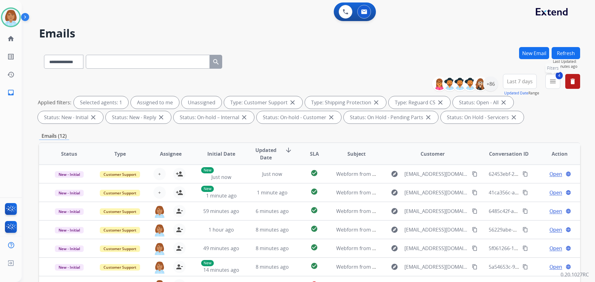
click at [554, 83] on mat-icon "menu" at bounding box center [552, 81] width 7 height 7
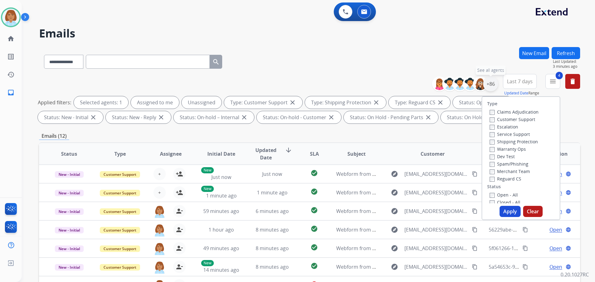
drag, startPoint x: 491, startPoint y: 83, endPoint x: 494, endPoint y: 89, distance: 7.3
click at [491, 86] on div "+86" at bounding box center [490, 84] width 15 height 15
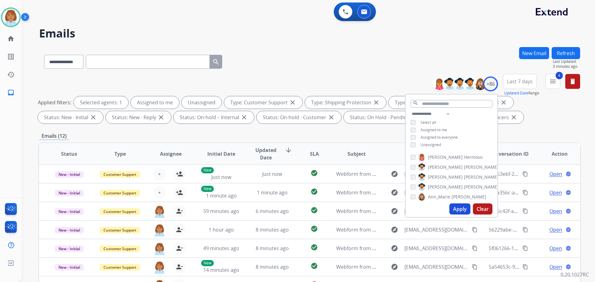
click at [417, 144] on div "Unassigned" at bounding box center [425, 145] width 30 height 5
click at [409, 144] on div "**********" at bounding box center [452, 130] width 92 height 40
click at [464, 209] on button "Apply" at bounding box center [459, 209] width 21 height 11
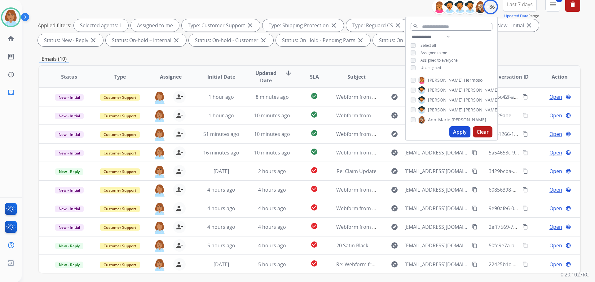
scroll to position [100, 0]
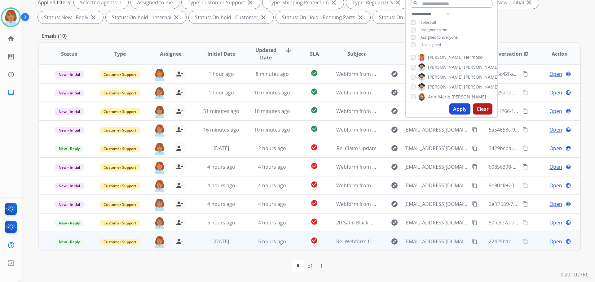
click at [242, 241] on td "5 hours ago" at bounding box center [267, 241] width 51 height 19
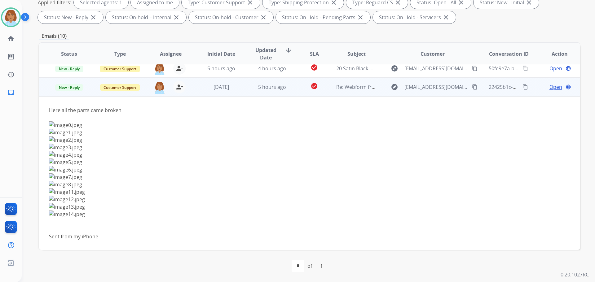
scroll to position [155, 0]
click at [549, 85] on span "Open" at bounding box center [555, 86] width 13 height 7
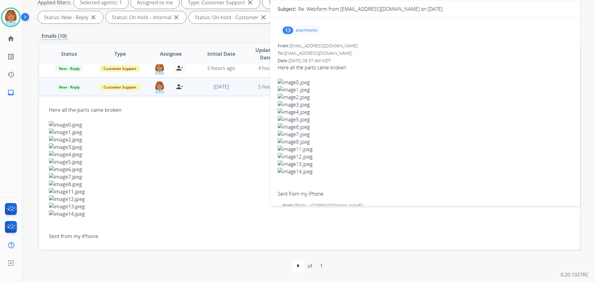
scroll to position [7, 0]
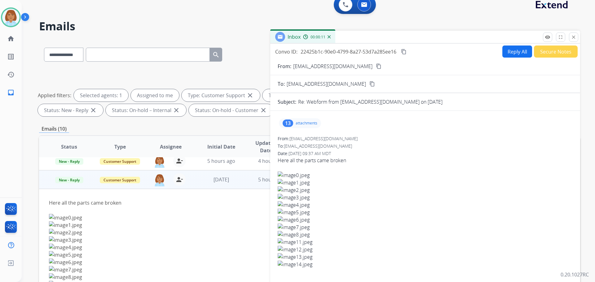
click at [376, 67] on mat-icon "content_copy" at bounding box center [379, 67] width 6 height 6
click at [518, 53] on button "Reply All" at bounding box center [517, 52] width 30 height 12
select select "**********"
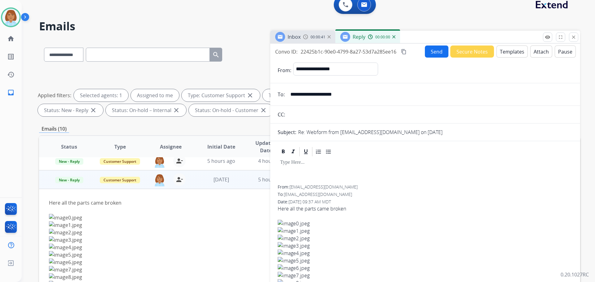
click at [513, 55] on button "Templates" at bounding box center [511, 52] width 31 height 12
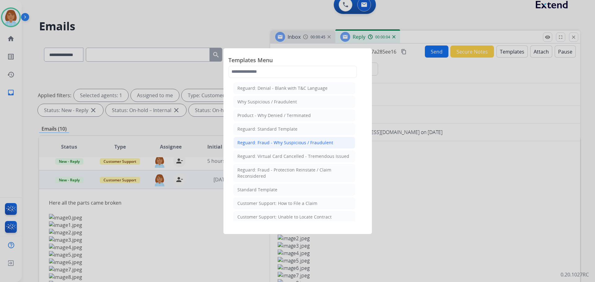
click at [283, 140] on div "Reguard: Fraud - Why Suspicious / Fraudulent" at bounding box center [285, 143] width 96 height 6
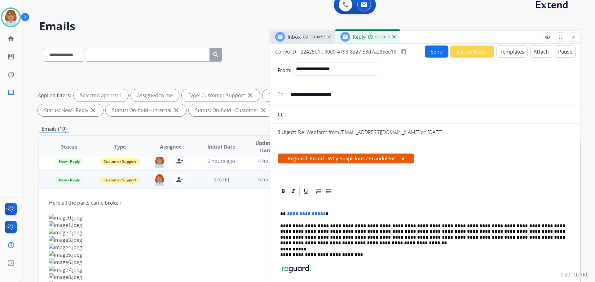
click at [507, 52] on button "Templates" at bounding box center [511, 52] width 31 height 12
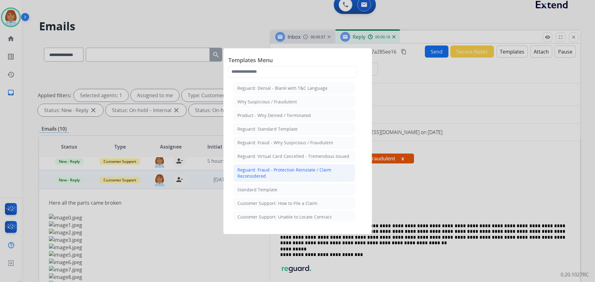
click at [269, 177] on div "Reguard: Fraud - Protection Reinstate / Claim Reconsidered" at bounding box center [294, 173] width 114 height 12
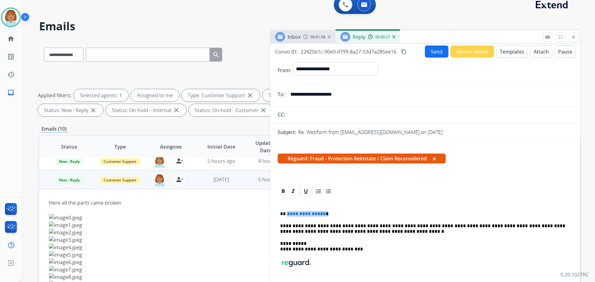
drag, startPoint x: 324, startPoint y: 214, endPoint x: 287, endPoint y: 215, distance: 37.8
click at [287, 215] on p "**********" at bounding box center [422, 214] width 285 height 6
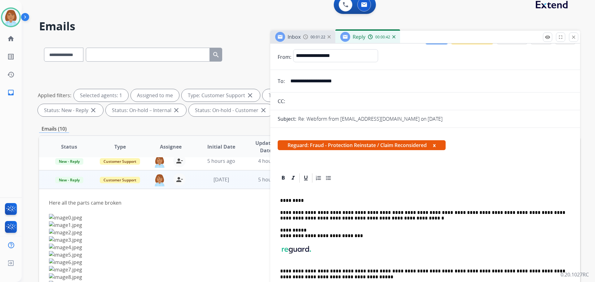
scroll to position [0, 0]
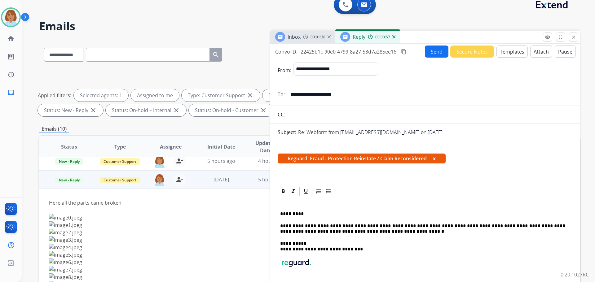
click at [510, 54] on button "Templates" at bounding box center [511, 52] width 31 height 12
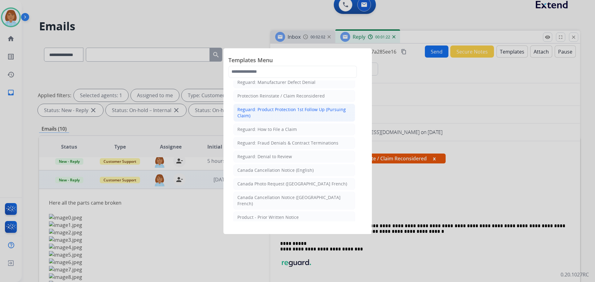
scroll to position [637, 0]
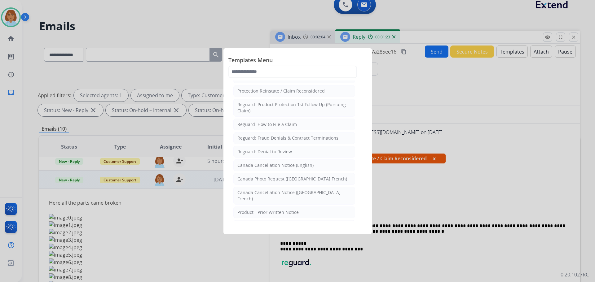
click at [432, 204] on div at bounding box center [297, 141] width 595 height 282
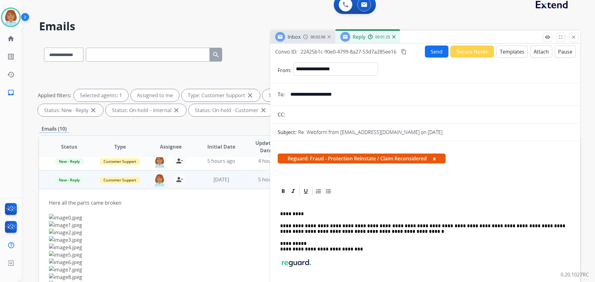
click at [449, 63] on div "**********" at bounding box center [432, 70] width 279 height 15
click at [440, 56] on button "Send" at bounding box center [437, 52] width 24 height 12
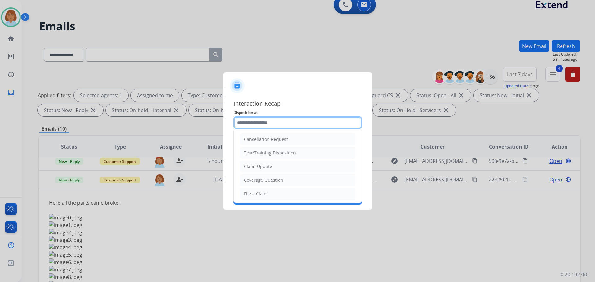
click at [277, 126] on input "text" at bounding box center [297, 122] width 129 height 12
click at [287, 169] on li "Claim Update" at bounding box center [298, 167] width 116 height 12
type input "**********"
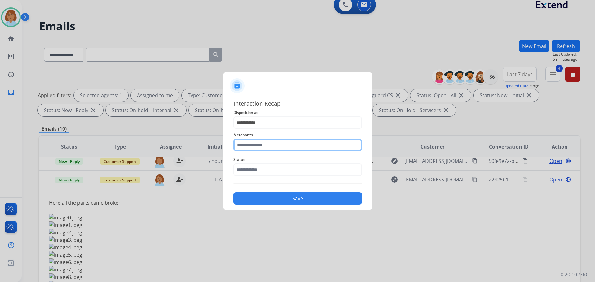
click at [290, 146] on input "text" at bounding box center [297, 145] width 129 height 12
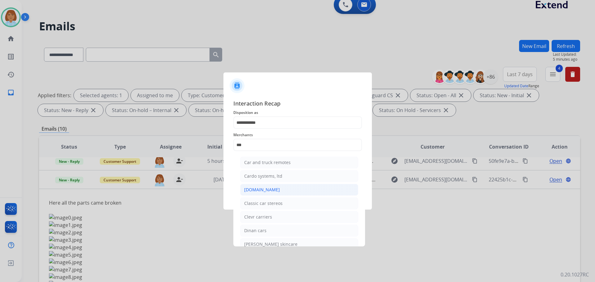
click at [252, 188] on div "[DOMAIN_NAME]" at bounding box center [262, 190] width 36 height 6
type input "**********"
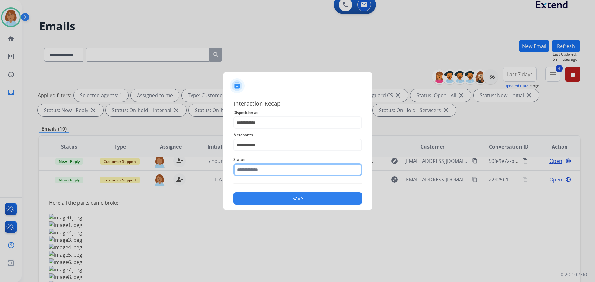
click at [251, 164] on input "text" at bounding box center [297, 170] width 129 height 12
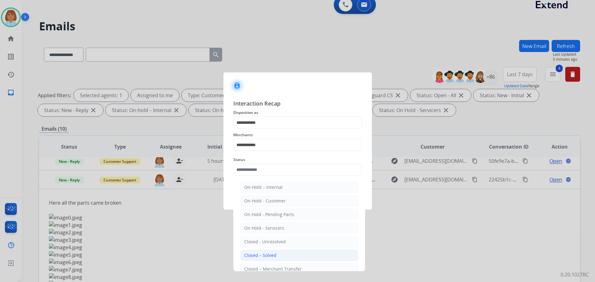
click at [253, 253] on div "Closed – Solved" at bounding box center [260, 255] width 32 height 6
type input "**********"
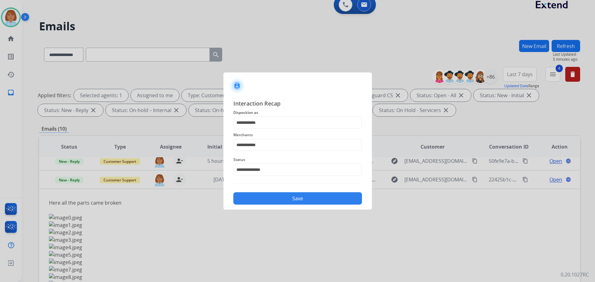
click at [298, 195] on button "Save" at bounding box center [297, 198] width 129 height 12
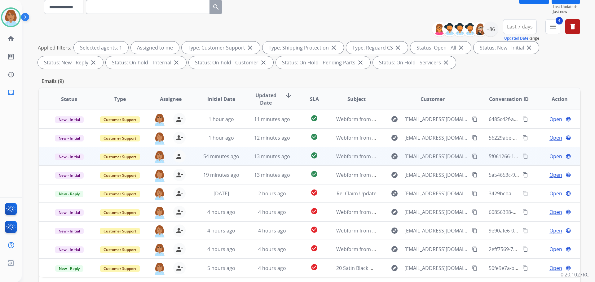
scroll to position [62, 0]
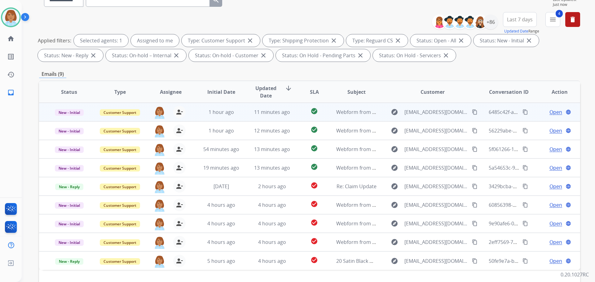
click at [381, 116] on td "explore jessnaman@gmail.com content_copy" at bounding box center [427, 112] width 101 height 19
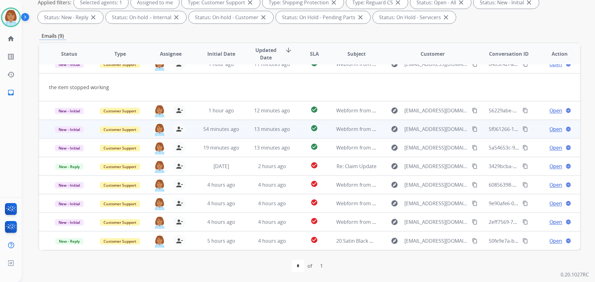
scroll to position [0, 0]
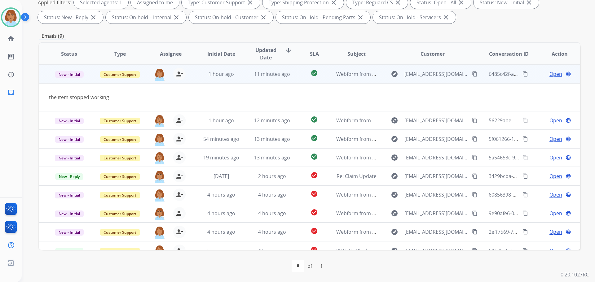
click at [552, 74] on span "Open" at bounding box center [555, 73] width 13 height 7
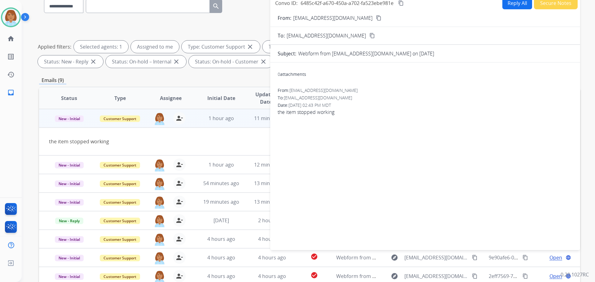
scroll to position [38, 0]
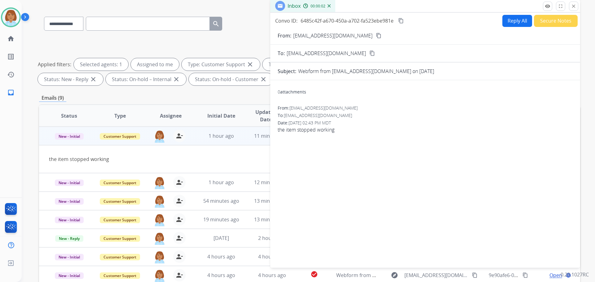
click at [517, 23] on button "Reply All" at bounding box center [517, 21] width 30 height 12
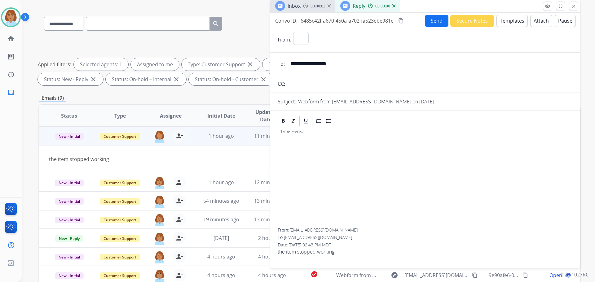
select select "**********"
click at [329, 65] on input "**********" at bounding box center [430, 64] width 286 height 12
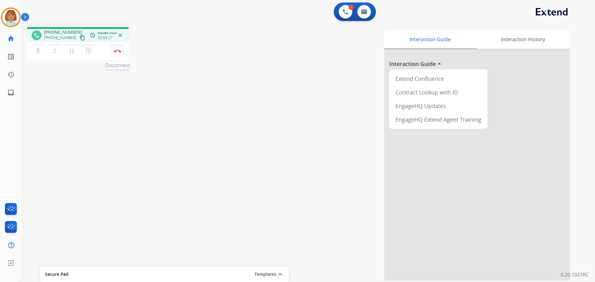
click at [120, 52] on img at bounding box center [117, 51] width 7 height 3
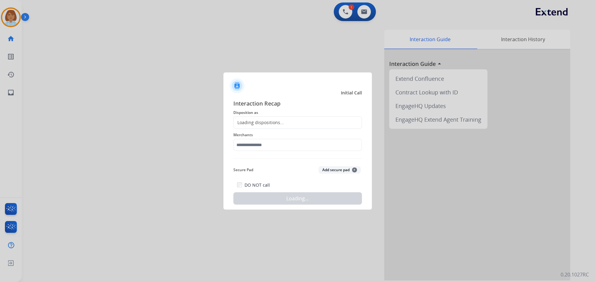
click at [283, 121] on div "Loading dispositions..." at bounding box center [297, 122] width 129 height 12
click at [281, 121] on div "Loading dispositions..." at bounding box center [259, 123] width 50 height 6
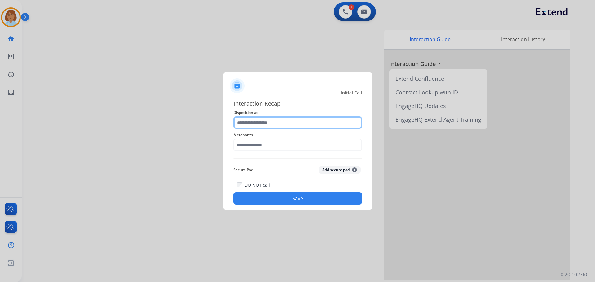
click at [278, 117] on input "text" at bounding box center [297, 122] width 129 height 12
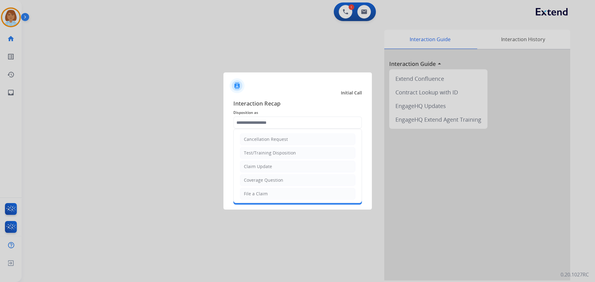
drag, startPoint x: 249, startPoint y: 198, endPoint x: 251, endPoint y: 189, distance: 9.2
click at [249, 199] on li "File a Claim" at bounding box center [298, 194] width 116 height 12
type input "**********"
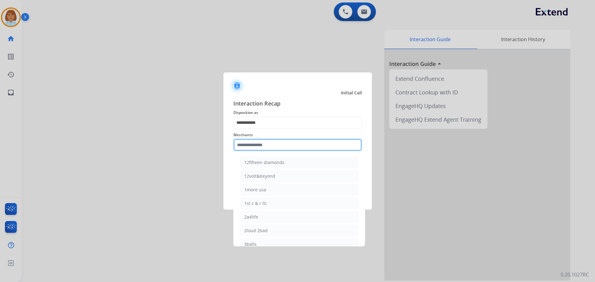
click at [265, 148] on input "text" at bounding box center [297, 145] width 129 height 12
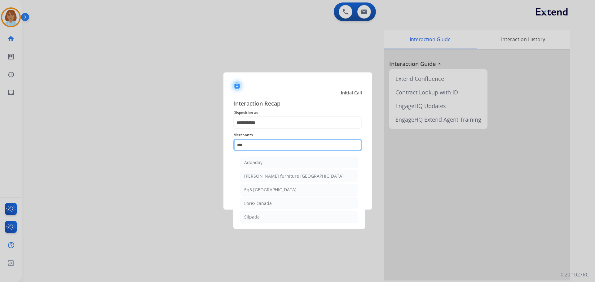
drag, startPoint x: 250, startPoint y: 146, endPoint x: 228, endPoint y: 143, distance: 21.6
click at [228, 143] on div "**********" at bounding box center [297, 152] width 148 height 116
paste input "****"
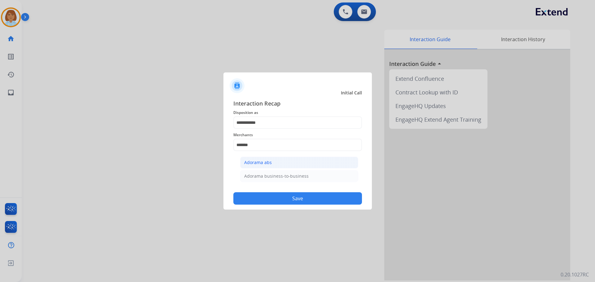
click at [283, 162] on li "Adorama abs" at bounding box center [299, 163] width 118 height 12
type input "**********"
click at [287, 195] on button "Save" at bounding box center [297, 198] width 129 height 12
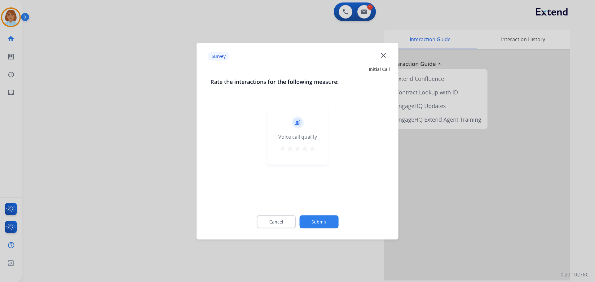
click at [314, 220] on button "Submit" at bounding box center [318, 221] width 39 height 13
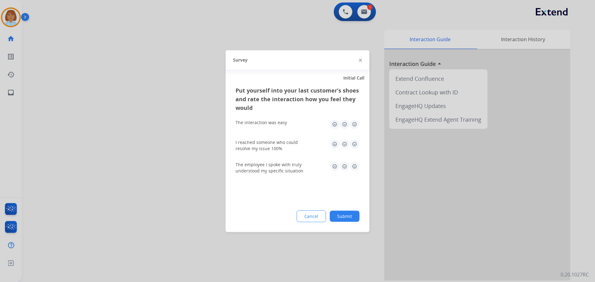
click at [355, 217] on button "Submit" at bounding box center [345, 216] width 30 height 11
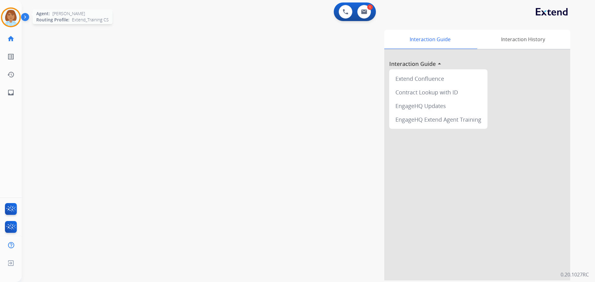
click at [11, 15] on img at bounding box center [10, 17] width 17 height 17
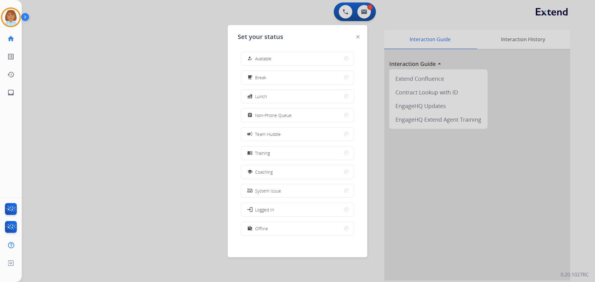
click at [277, 64] on button "how_to_reg Available" at bounding box center [297, 58] width 113 height 13
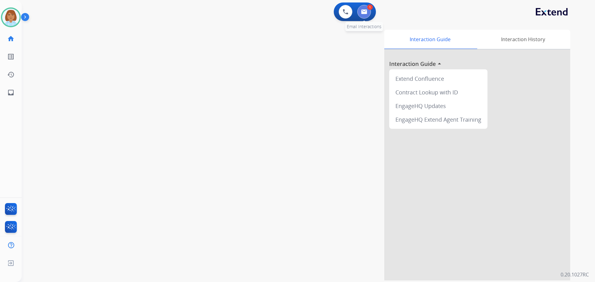
click at [368, 14] on button at bounding box center [364, 12] width 14 height 14
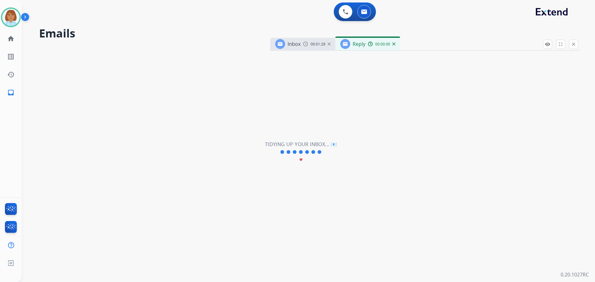
select select "**********"
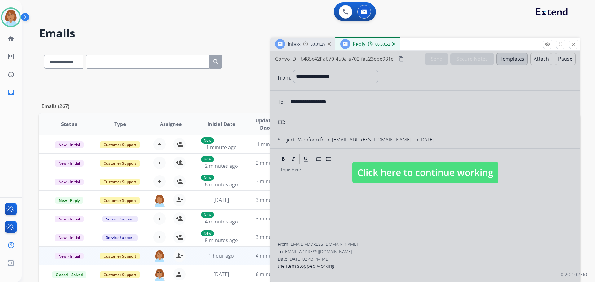
click at [421, 174] on span "Click here to continue working" at bounding box center [425, 172] width 146 height 21
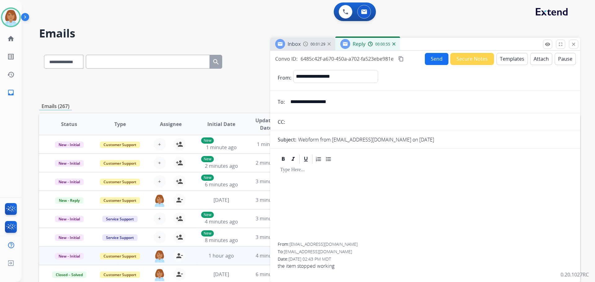
click at [515, 61] on button "Templates" at bounding box center [511, 59] width 31 height 12
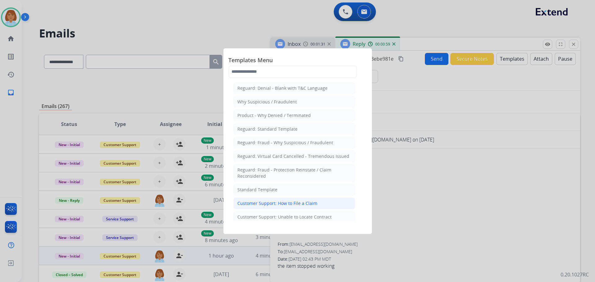
click at [301, 201] on div "Customer Support: How to File a Claim" at bounding box center [277, 203] width 80 height 6
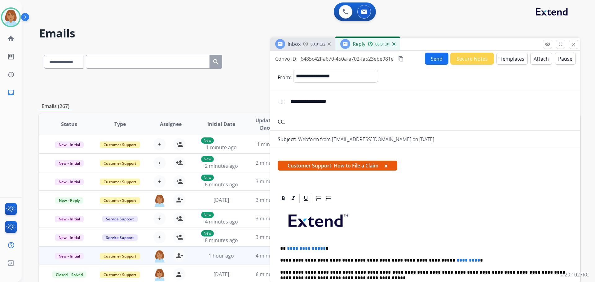
click at [403, 60] on mat-icon "content_copy" at bounding box center [401, 59] width 6 height 6
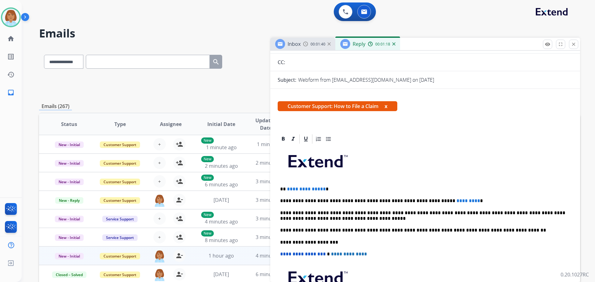
scroll to position [62, 0]
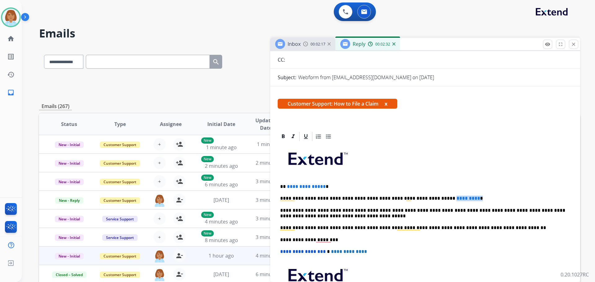
drag, startPoint x: 456, startPoint y: 199, endPoint x: 422, endPoint y: 195, distance: 34.0
click at [422, 195] on div "**********" at bounding box center [425, 236] width 295 height 189
paste div "To enrich screen reader interactions, please activate Accessibility in Grammarl…"
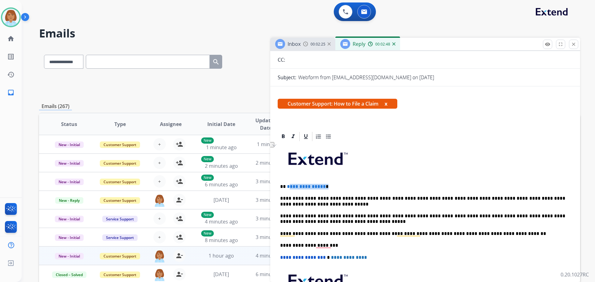
drag, startPoint x: 327, startPoint y: 187, endPoint x: 288, endPoint y: 185, distance: 39.1
click at [288, 185] on p "**********" at bounding box center [422, 187] width 285 height 6
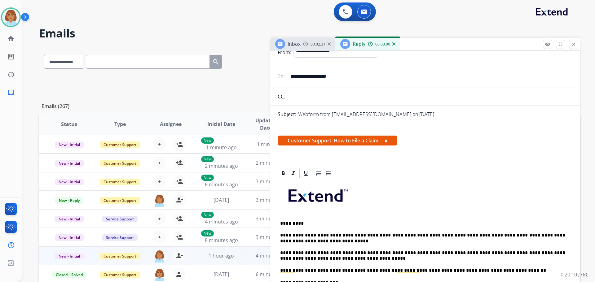
scroll to position [0, 0]
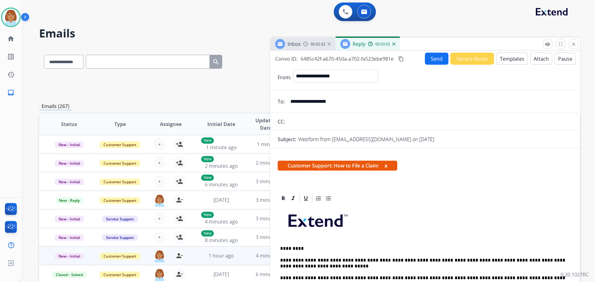
click at [427, 56] on button "Send" at bounding box center [437, 59] width 24 height 12
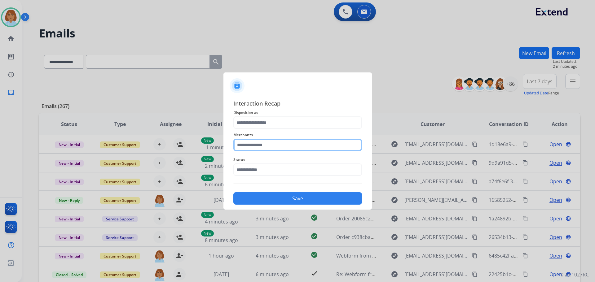
click at [269, 143] on input "text" at bounding box center [297, 145] width 129 height 12
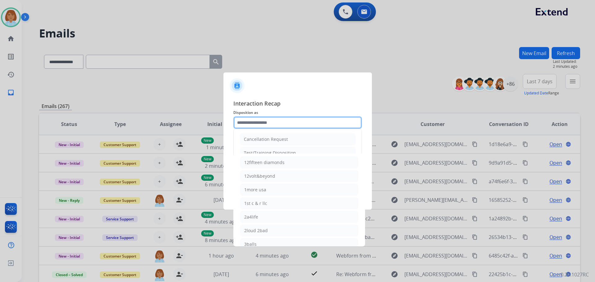
click at [291, 117] on input "text" at bounding box center [297, 122] width 129 height 12
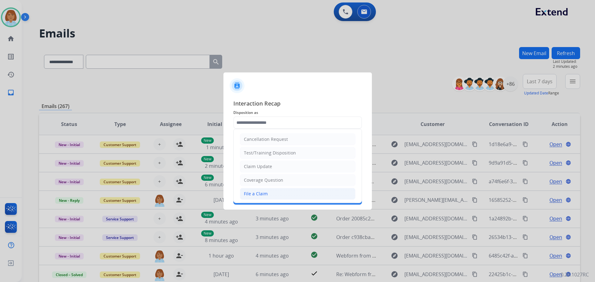
click at [261, 194] on div "File a Claim" at bounding box center [256, 194] width 24 height 6
type input "**********"
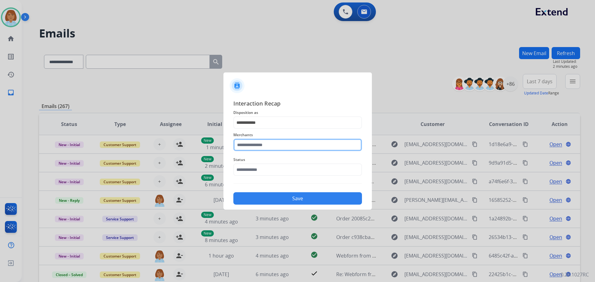
click at [270, 148] on input "text" at bounding box center [297, 145] width 129 height 12
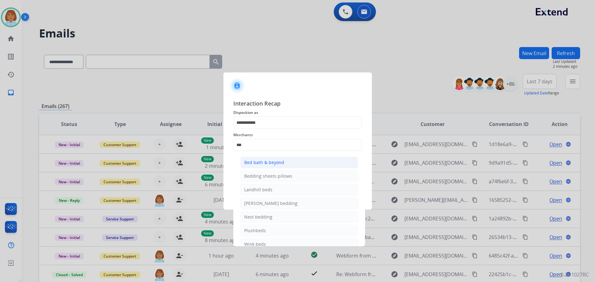
click at [253, 162] on div "Bed bath & beyond" at bounding box center [264, 163] width 40 height 6
type input "**********"
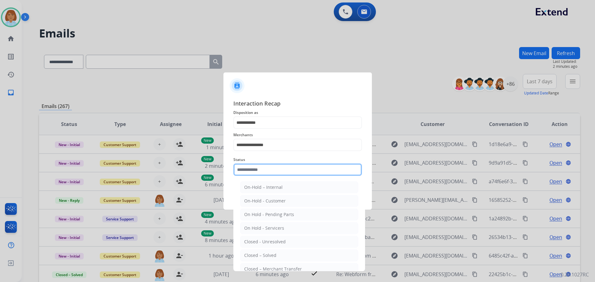
click at [261, 170] on input "text" at bounding box center [297, 170] width 129 height 12
click at [261, 252] on div "Closed – Solved" at bounding box center [260, 255] width 32 height 6
type input "**********"
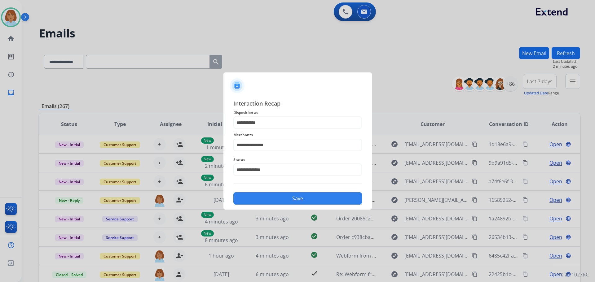
click at [283, 200] on button "Save" at bounding box center [297, 198] width 129 height 12
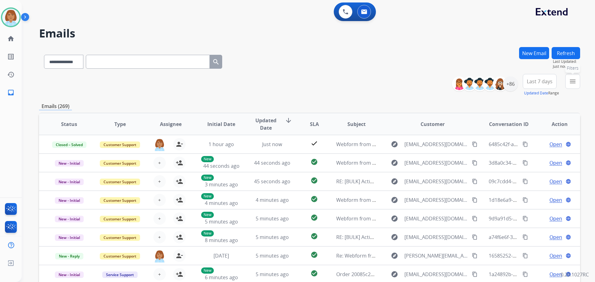
click at [575, 85] on mat-icon "menu" at bounding box center [572, 81] width 7 height 7
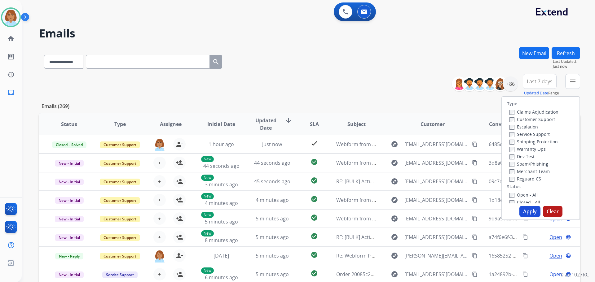
click at [530, 120] on label "Customer Support" at bounding box center [532, 119] width 46 height 6
click at [517, 144] on label "Shipping Protection" at bounding box center [533, 142] width 48 height 6
click at [507, 194] on div "Open - All Closed - All New - Initial New - Reply On-hold – Internal On-hold - …" at bounding box center [541, 232] width 68 height 82
click at [511, 195] on label "Open - All" at bounding box center [523, 195] width 28 height 6
click at [527, 212] on button "Apply" at bounding box center [529, 211] width 21 height 11
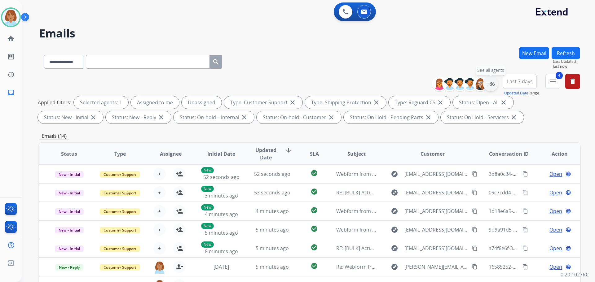
click at [492, 84] on div "+86" at bounding box center [490, 84] width 15 height 15
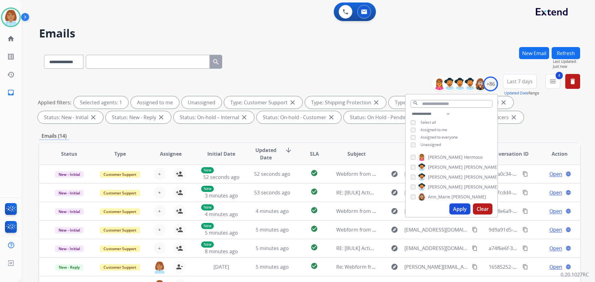
click at [439, 145] on span "Unassigned" at bounding box center [430, 144] width 20 height 5
click at [458, 206] on button "Apply" at bounding box center [459, 209] width 21 height 11
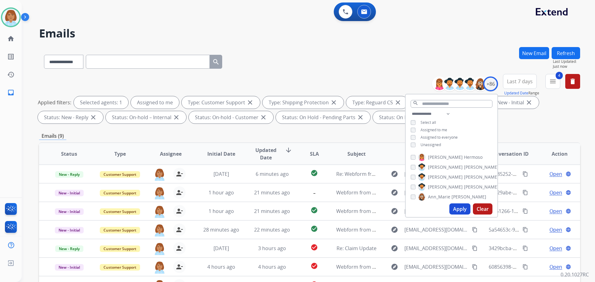
click at [327, 56] on div "**********" at bounding box center [309, 60] width 541 height 27
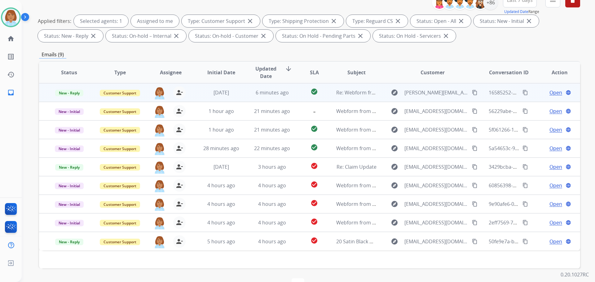
scroll to position [100, 0]
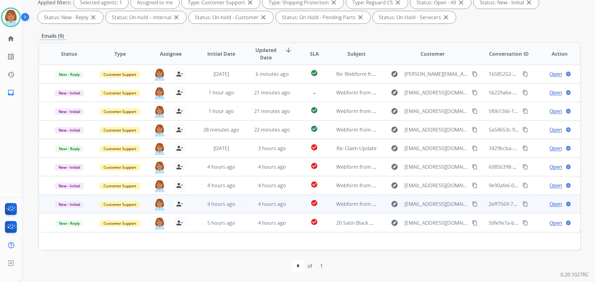
click at [289, 209] on td "4 hours ago" at bounding box center [267, 204] width 51 height 19
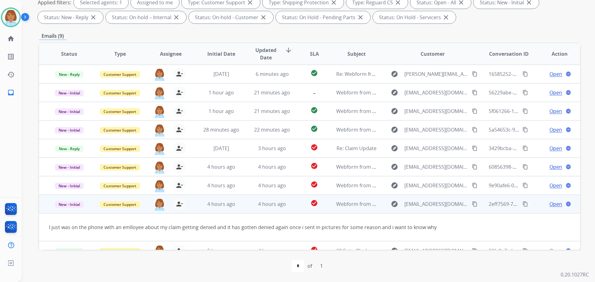
scroll to position [10, 0]
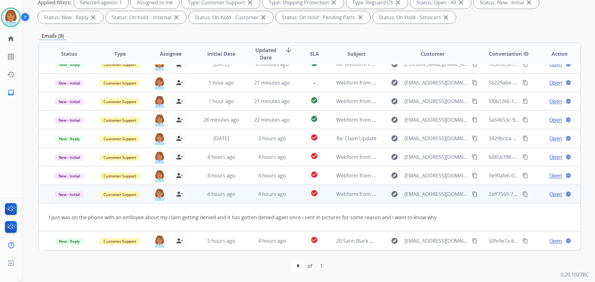
click at [472, 192] on mat-icon "content_copy" at bounding box center [475, 194] width 6 height 6
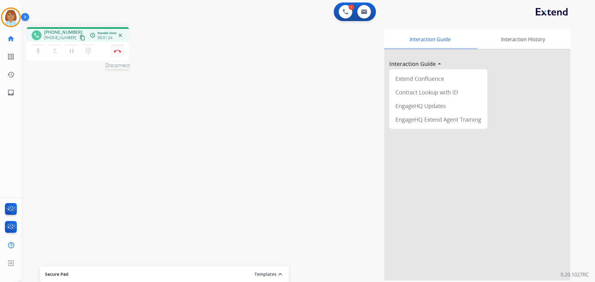
click at [119, 50] on img at bounding box center [117, 51] width 7 height 3
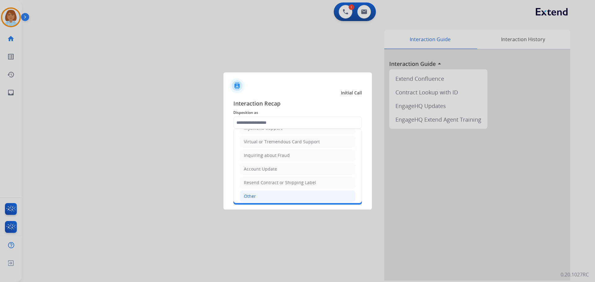
scroll to position [97, 0]
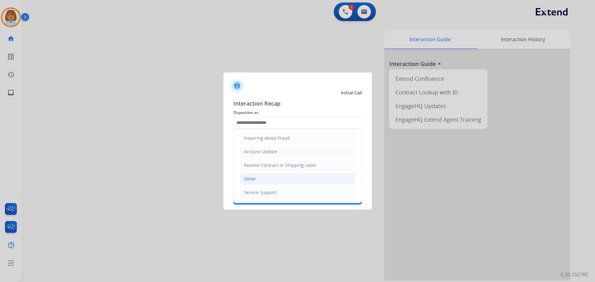
click at [266, 183] on li "Other" at bounding box center [298, 179] width 116 height 12
type input "*****"
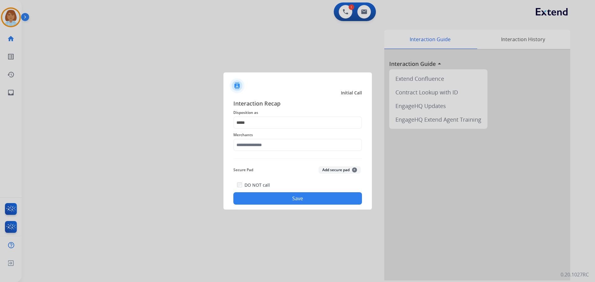
click at [271, 152] on div "Merchants" at bounding box center [297, 141] width 129 height 25
click at [271, 146] on input "text" at bounding box center [297, 145] width 129 height 12
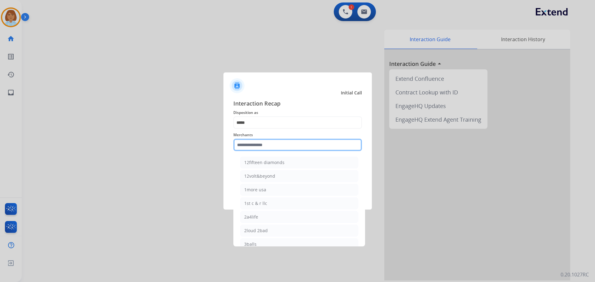
type input "*"
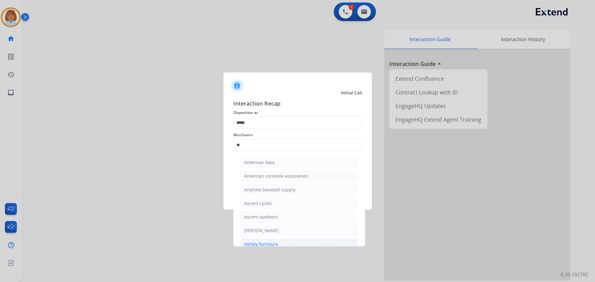
click at [262, 243] on div "Ashley furniture" at bounding box center [261, 244] width 34 height 6
type input "**********"
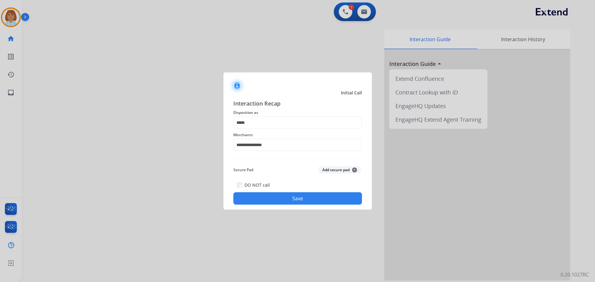
click at [287, 200] on button "Save" at bounding box center [297, 198] width 129 height 12
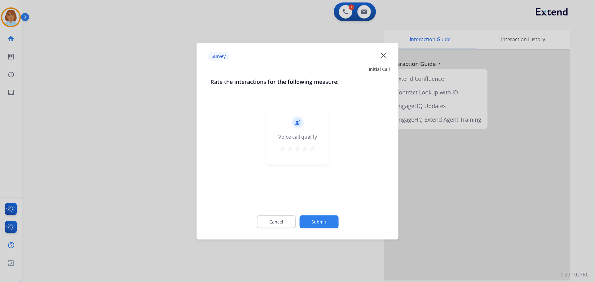
click at [314, 222] on button "Submit" at bounding box center [318, 221] width 39 height 13
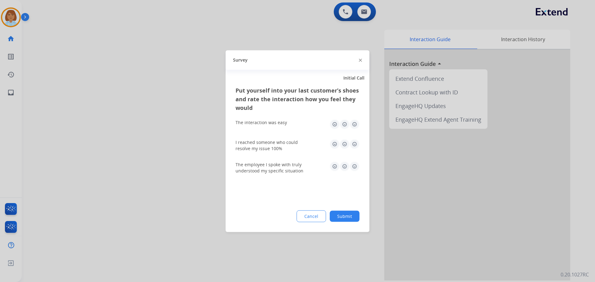
click at [340, 219] on button "Submit" at bounding box center [345, 216] width 30 height 11
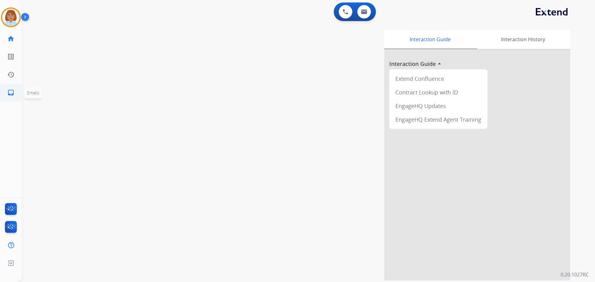
click at [5, 90] on link "inbox Emails" at bounding box center [10, 92] width 17 height 17
select select "**********"
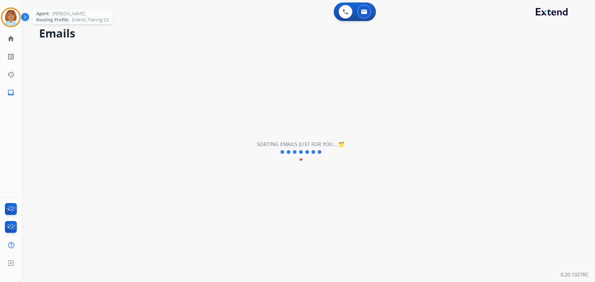
click at [17, 12] on img at bounding box center [10, 17] width 17 height 17
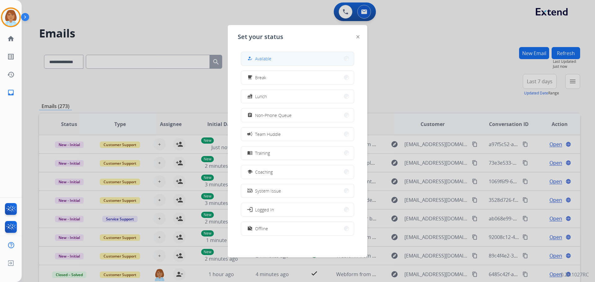
click at [265, 55] on span "Available" at bounding box center [263, 58] width 16 height 7
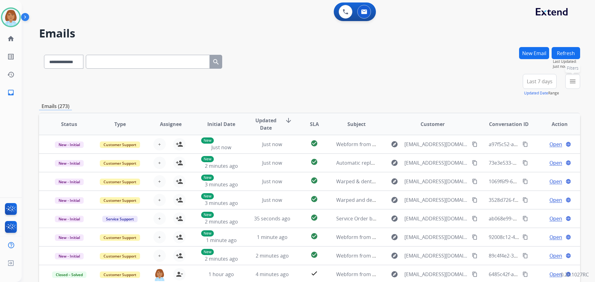
click at [570, 82] on mat-icon "menu" at bounding box center [572, 81] width 7 height 7
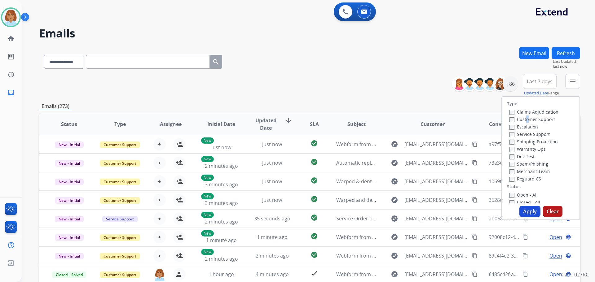
click at [522, 119] on label "Customer Support" at bounding box center [532, 119] width 46 height 6
click at [510, 140] on label "Shipping Protection" at bounding box center [533, 142] width 48 height 6
click at [522, 211] on button "Apply" at bounding box center [529, 211] width 21 height 11
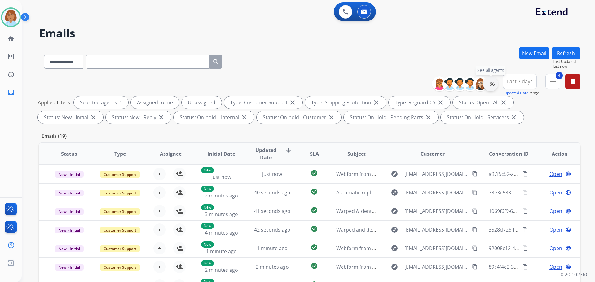
click at [487, 86] on div "+86" at bounding box center [490, 84] width 15 height 15
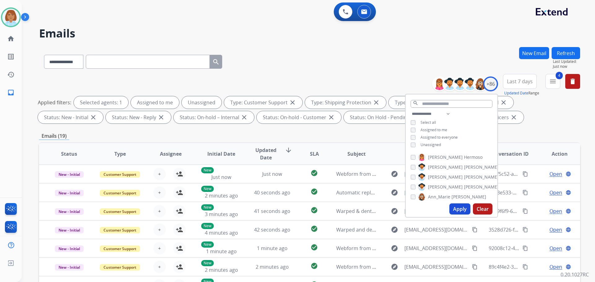
click at [415, 143] on div "Unassigned" at bounding box center [425, 145] width 30 height 5
click at [460, 209] on button "Apply" at bounding box center [459, 209] width 21 height 11
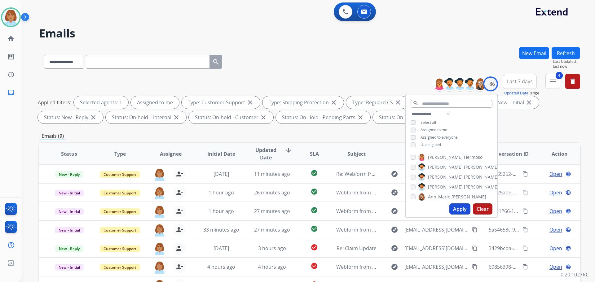
click at [355, 63] on div "**********" at bounding box center [309, 60] width 541 height 27
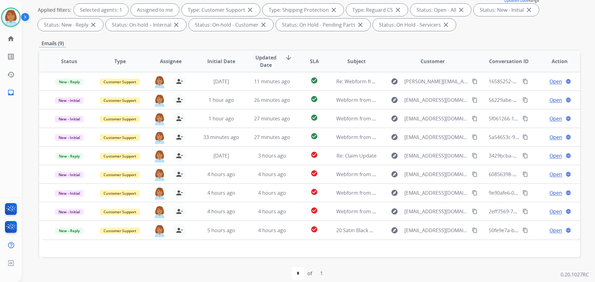
scroll to position [93, 0]
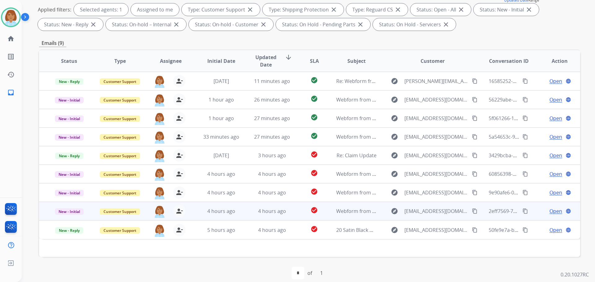
click at [330, 212] on td "Webform from [EMAIL_ADDRESS][DOMAIN_NAME] on [DATE]" at bounding box center [351, 211] width 51 height 19
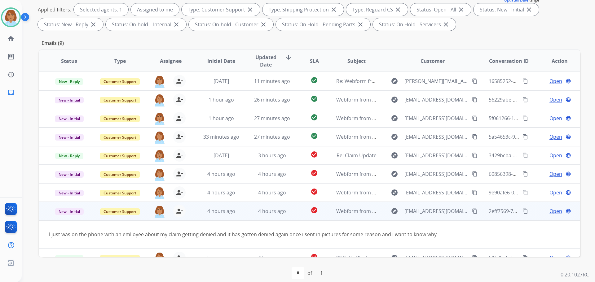
scroll to position [10, 0]
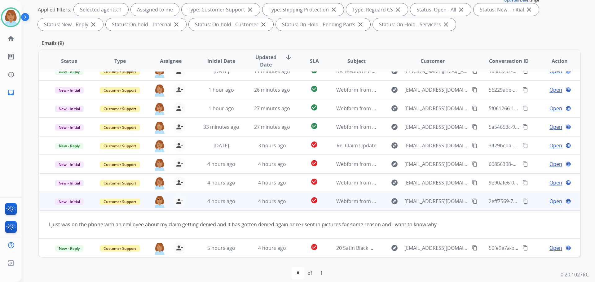
click at [549, 201] on span "Open" at bounding box center [555, 201] width 13 height 7
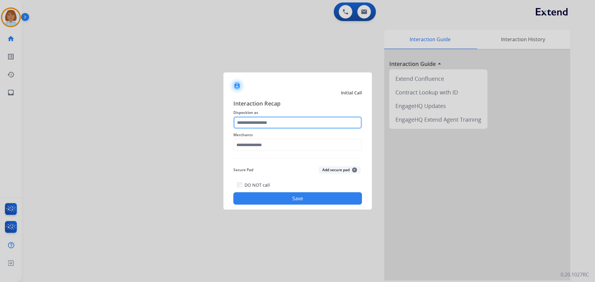
click at [278, 125] on input "text" at bounding box center [297, 122] width 129 height 12
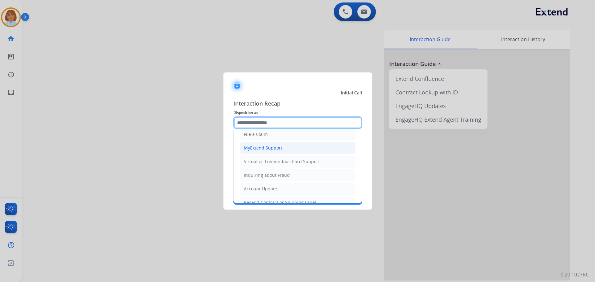
scroll to position [97, 0]
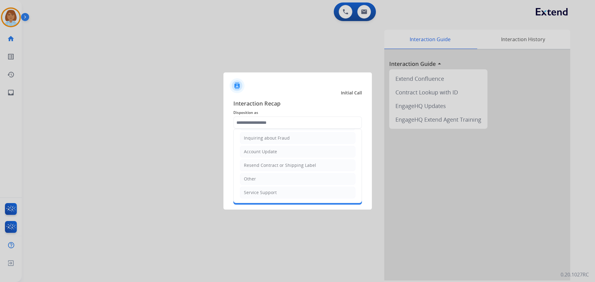
click at [280, 179] on li "Other" at bounding box center [298, 179] width 116 height 12
type input "*****"
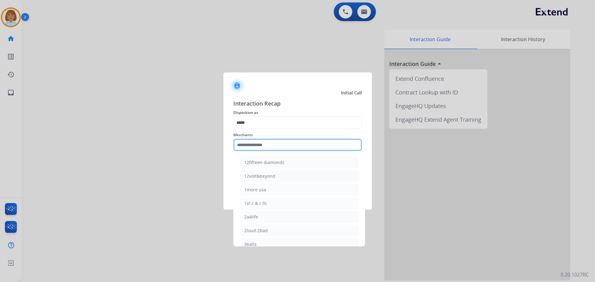
click at [275, 144] on input "text" at bounding box center [297, 145] width 129 height 12
type input "**"
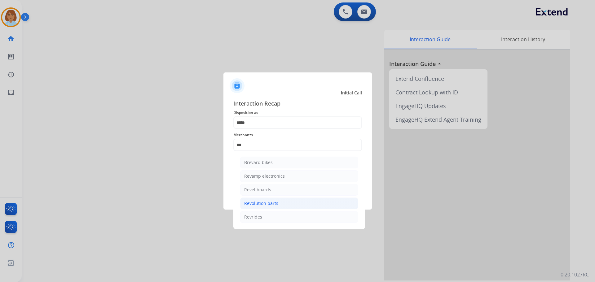
click at [268, 204] on div "Revolution parts" at bounding box center [261, 203] width 34 height 6
type input "**********"
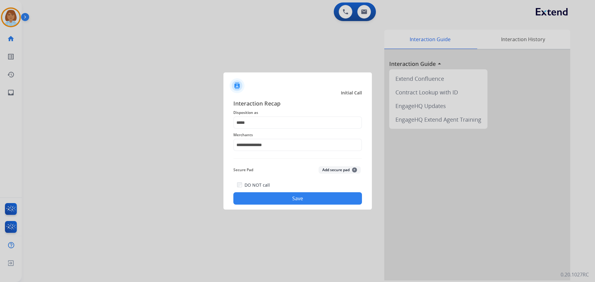
click at [277, 192] on div "DO NOT call Save" at bounding box center [297, 193] width 129 height 24
click at [296, 200] on button "Save" at bounding box center [297, 198] width 129 height 12
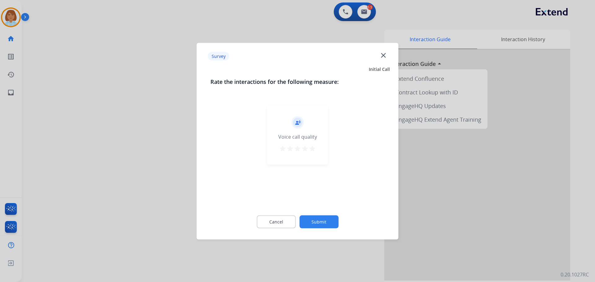
click at [333, 221] on button "Submit" at bounding box center [318, 221] width 39 height 13
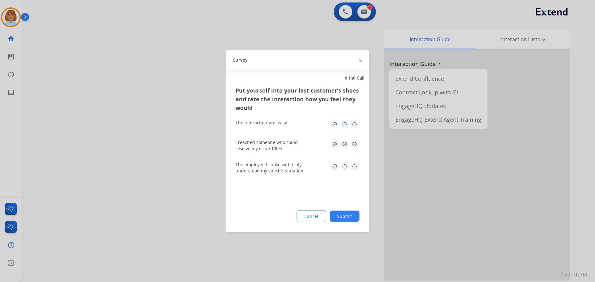
click at [356, 221] on button "Submit" at bounding box center [345, 216] width 30 height 11
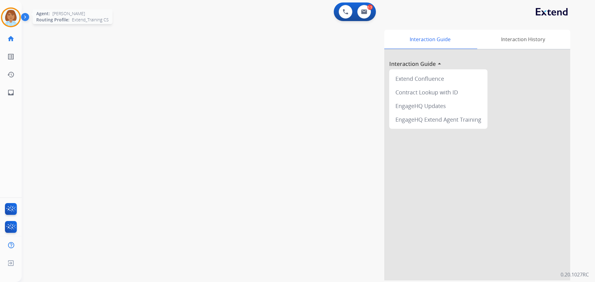
click at [16, 22] on img at bounding box center [10, 17] width 17 height 17
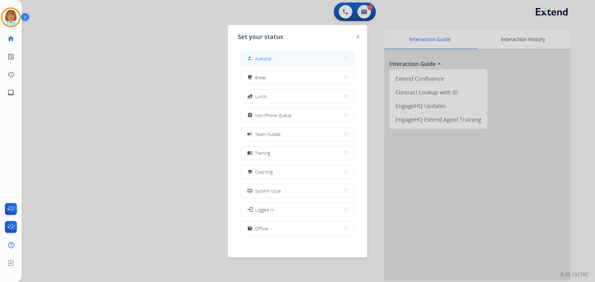
click at [295, 58] on button "how_to_reg Available" at bounding box center [297, 58] width 113 height 13
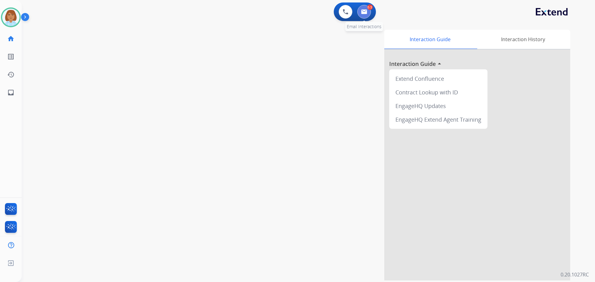
click at [365, 10] on img at bounding box center [364, 11] width 6 height 5
select select "**********"
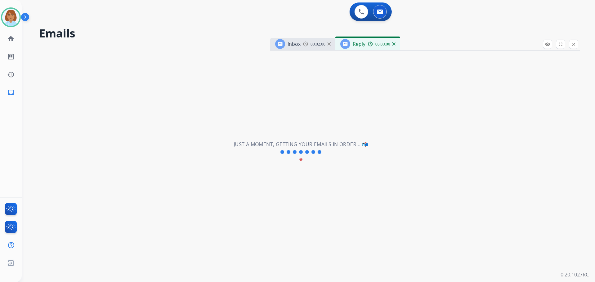
select select "**********"
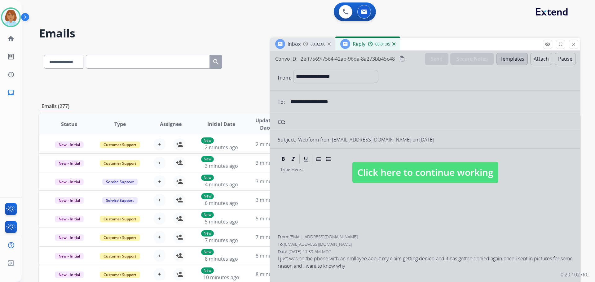
click at [410, 187] on div at bounding box center [425, 166] width 310 height 231
select select
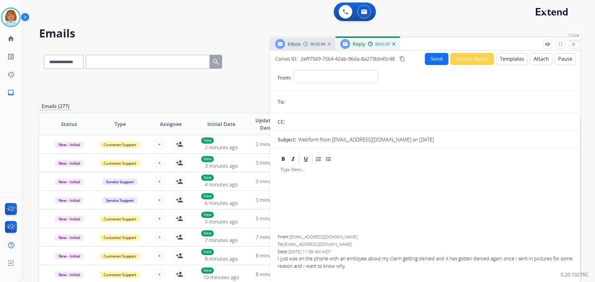
click at [576, 46] on button "close Close" at bounding box center [573, 44] width 9 height 9
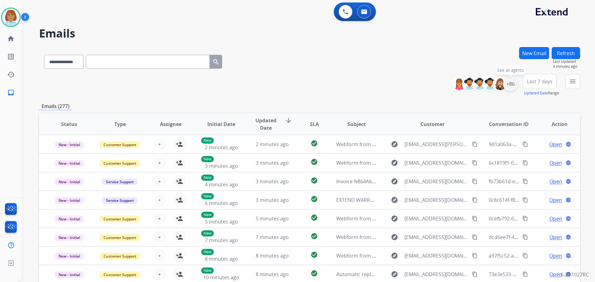
click at [515, 86] on div "+86" at bounding box center [510, 84] width 15 height 15
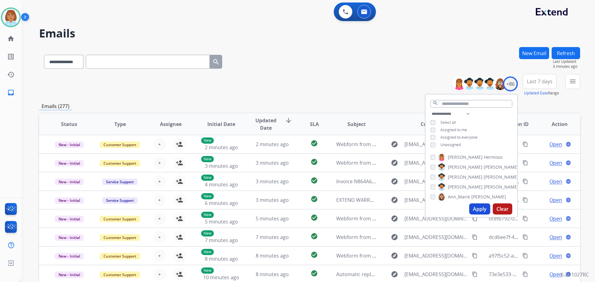
drag, startPoint x: 450, startPoint y: 143, endPoint x: 453, endPoint y: 140, distance: 4.4
click at [452, 141] on div "**********" at bounding box center [471, 130] width 92 height 40
click at [442, 146] on span "Unassigned" at bounding box center [450, 144] width 20 height 5
click at [483, 213] on button "Apply" at bounding box center [479, 209] width 21 height 11
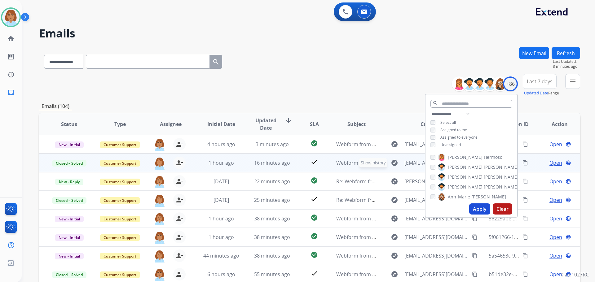
scroll to position [1, 0]
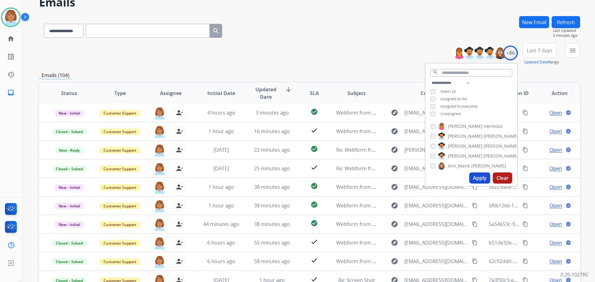
click at [359, 62] on div "**********" at bounding box center [309, 54] width 541 height 22
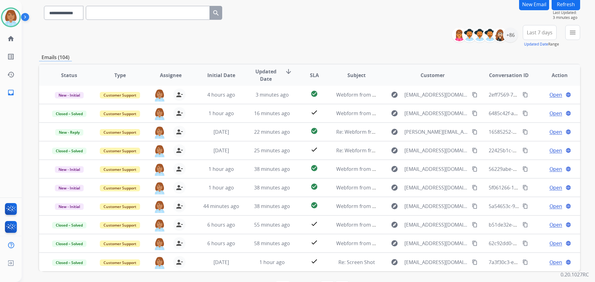
scroll to position [8, 0]
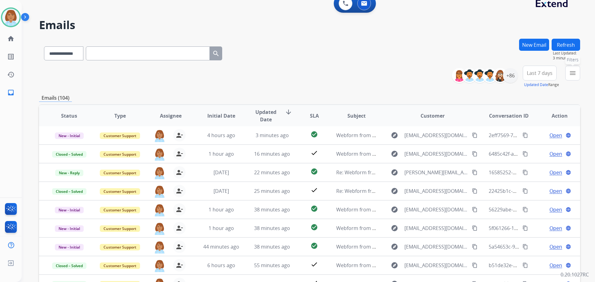
click at [575, 75] on mat-icon "menu" at bounding box center [572, 72] width 7 height 7
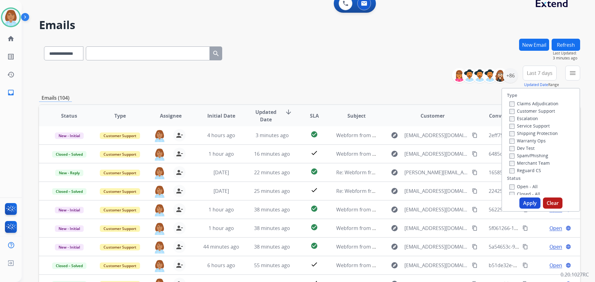
click at [526, 109] on label "Customer Support" at bounding box center [532, 111] width 46 height 6
click at [522, 134] on label "Shipping Protection" at bounding box center [533, 133] width 48 height 6
click at [510, 172] on label "Reguard CS" at bounding box center [525, 171] width 32 height 6
click at [525, 202] on button "Apply" at bounding box center [529, 203] width 21 height 11
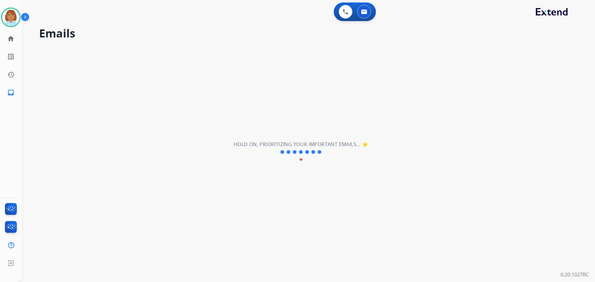
scroll to position [0, 0]
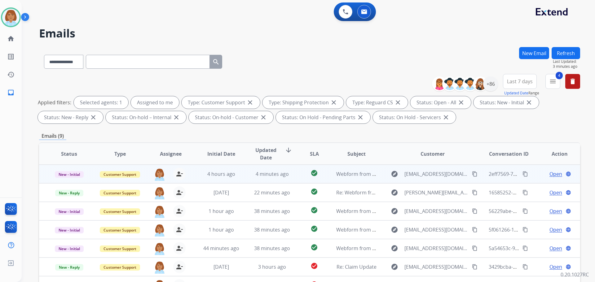
click at [553, 175] on span "Open" at bounding box center [555, 173] width 13 height 7
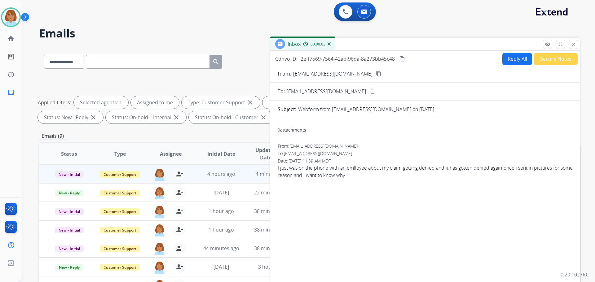
click at [511, 61] on button "Reply All" at bounding box center [517, 59] width 30 height 12
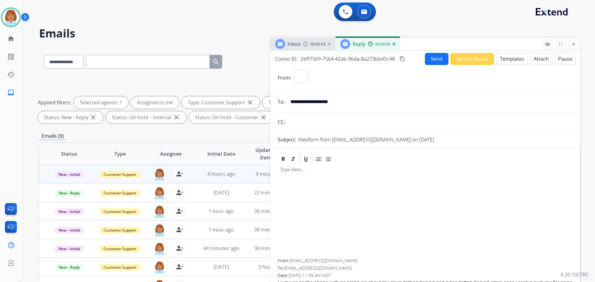
select select "**********"
click at [401, 59] on mat-icon "content_copy" at bounding box center [402, 59] width 6 height 6
click at [517, 55] on button "Templates" at bounding box center [511, 59] width 31 height 12
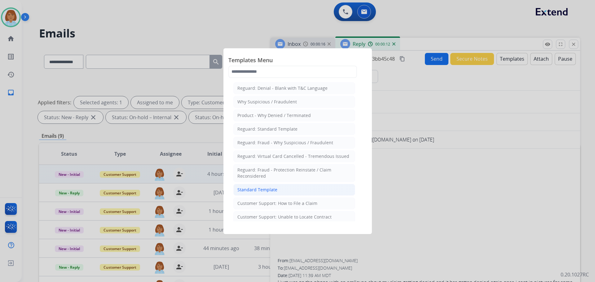
click at [240, 191] on div "Standard Template" at bounding box center [257, 190] width 40 height 6
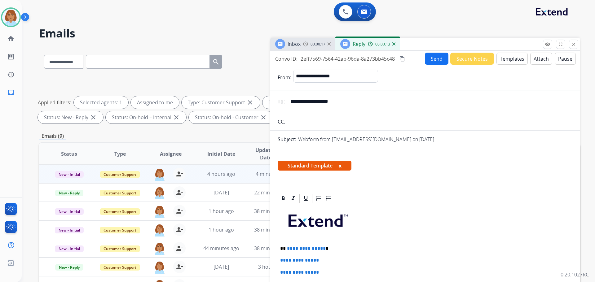
scroll to position [124, 0]
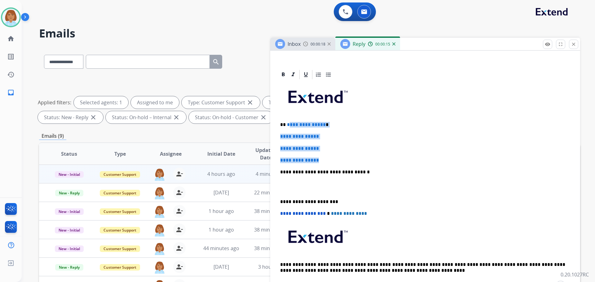
drag, startPoint x: 335, startPoint y: 156, endPoint x: 287, endPoint y: 120, distance: 59.3
click at [287, 120] on div "**********" at bounding box center [425, 186] width 295 height 213
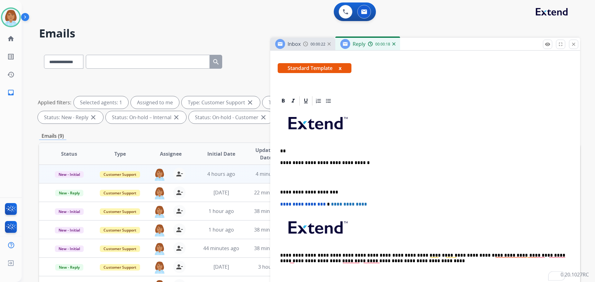
scroll to position [89, 0]
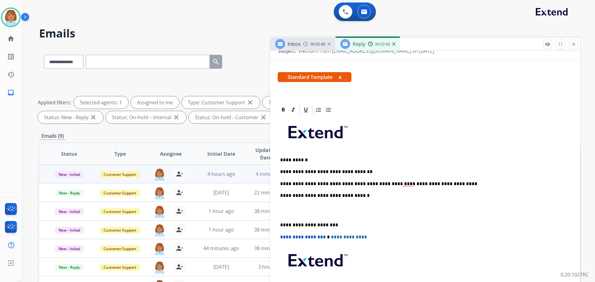
click at [432, 191] on div "**********" at bounding box center [425, 216] width 295 height 201
click at [445, 182] on p "**********" at bounding box center [422, 184] width 285 height 6
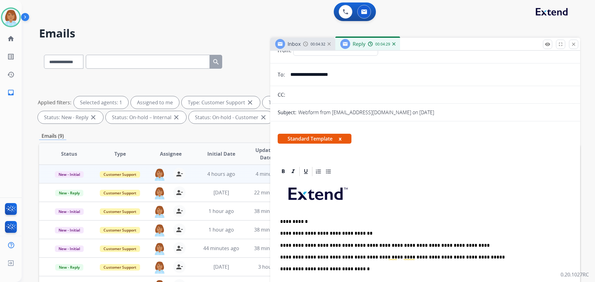
scroll to position [0, 0]
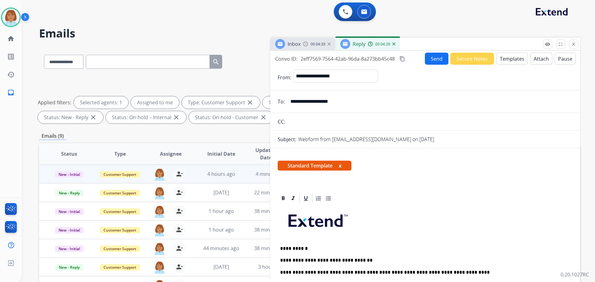
click at [429, 60] on button "Send" at bounding box center [437, 59] width 24 height 12
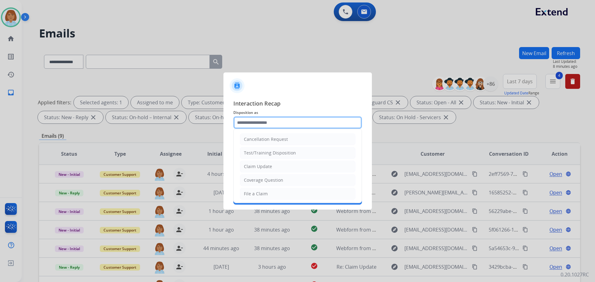
click at [266, 125] on input "text" at bounding box center [297, 122] width 129 height 12
click at [271, 171] on li "Claim Update" at bounding box center [298, 167] width 116 height 12
type input "**********"
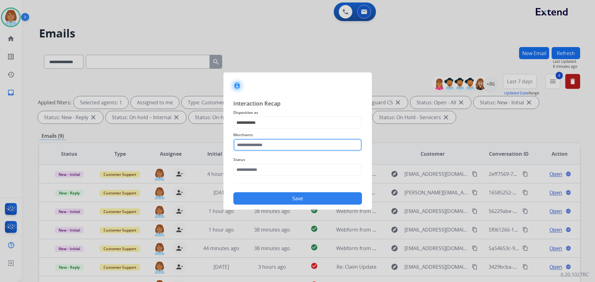
click at [266, 144] on input "text" at bounding box center [297, 145] width 129 height 12
click at [265, 156] on ul "Enthusiast enterprises, inc." at bounding box center [299, 164] width 122 height 21
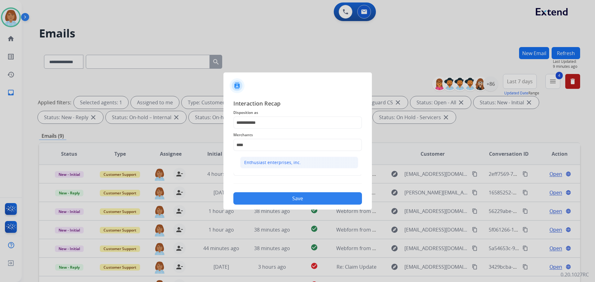
click at [268, 161] on div "Enthusiast enterprises, inc." at bounding box center [272, 163] width 57 height 6
type input "**********"
drag, startPoint x: 292, startPoint y: 173, endPoint x: 288, endPoint y: 176, distance: 5.5
click at [290, 175] on input "text" at bounding box center [297, 170] width 129 height 12
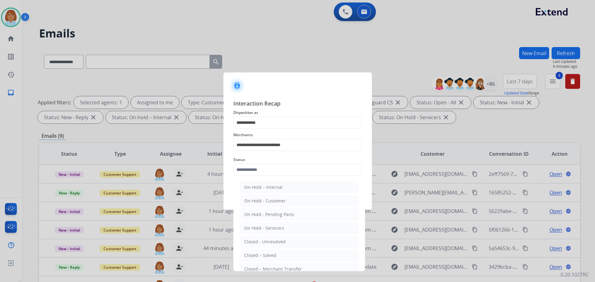
click at [295, 261] on li "Closed – Solved" at bounding box center [299, 256] width 118 height 12
type input "**********"
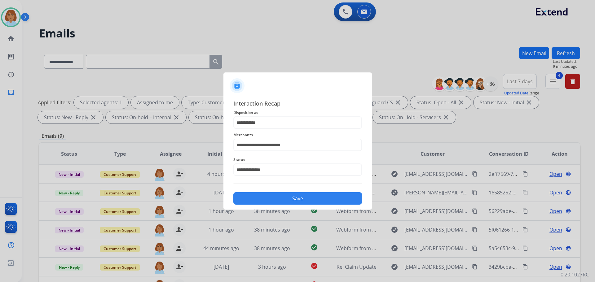
click at [300, 194] on button "Save" at bounding box center [297, 198] width 129 height 12
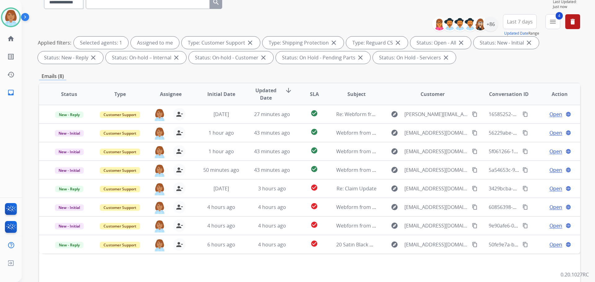
scroll to position [62, 0]
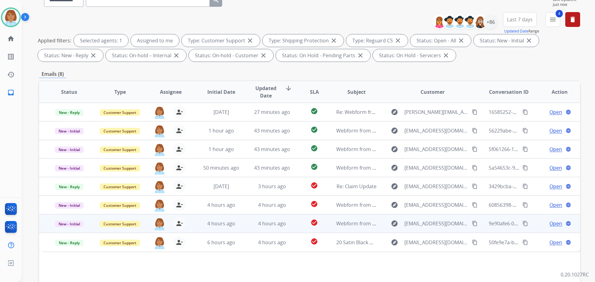
click at [292, 222] on td "check_circle" at bounding box center [309, 223] width 34 height 19
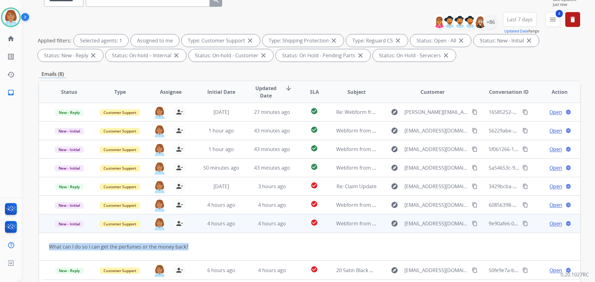
drag, startPoint x: 43, startPoint y: 249, endPoint x: 187, endPoint y: 251, distance: 144.7
click at [187, 251] on td "What can I do so I can get the perfumes or the money back?" at bounding box center [259, 247] width 440 height 28
click at [472, 224] on mat-icon "content_copy" at bounding box center [475, 224] width 6 height 6
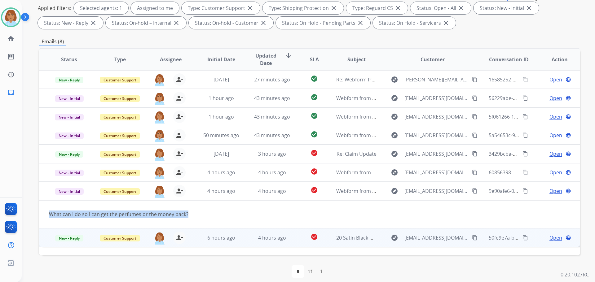
scroll to position [100, 0]
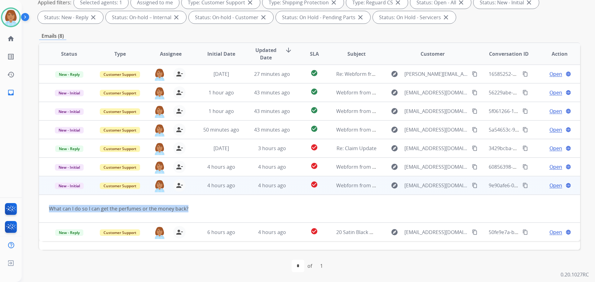
copy div "What can I do so I can get the perfumes or the money back?"
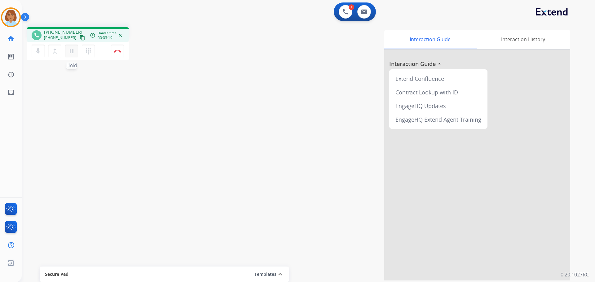
click at [73, 46] on button "pause Hold" at bounding box center [71, 51] width 13 height 13
click at [35, 51] on mat-icon "mic" at bounding box center [37, 50] width 7 height 7
click at [42, 53] on button "mic_off Mute" at bounding box center [38, 51] width 13 height 13
click at [73, 50] on mat-icon "play_arrow" at bounding box center [71, 50] width 7 height 7
click at [122, 53] on button "Disconnect" at bounding box center [117, 51] width 13 height 13
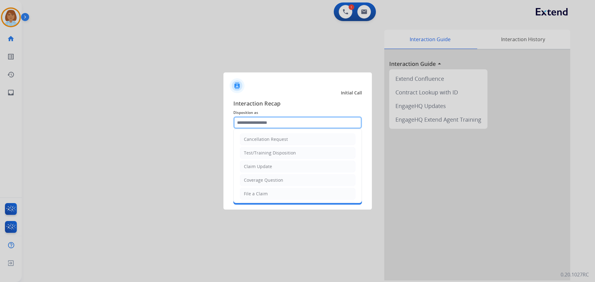
drag, startPoint x: 303, startPoint y: 125, endPoint x: 300, endPoint y: 130, distance: 5.8
click at [303, 125] on input "text" at bounding box center [297, 122] width 129 height 12
click at [268, 193] on li "File a Claim" at bounding box center [298, 194] width 116 height 12
type input "**********"
click at [278, 122] on input "**********" at bounding box center [297, 122] width 129 height 12
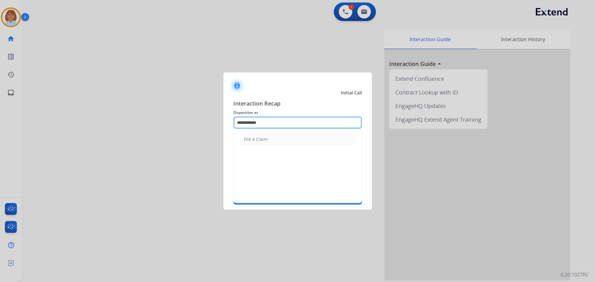
drag, startPoint x: 234, startPoint y: 118, endPoint x: 202, endPoint y: 116, distance: 32.0
click at [0, 115] on app-contact-recap-modal "**********" at bounding box center [0, 141] width 0 height 282
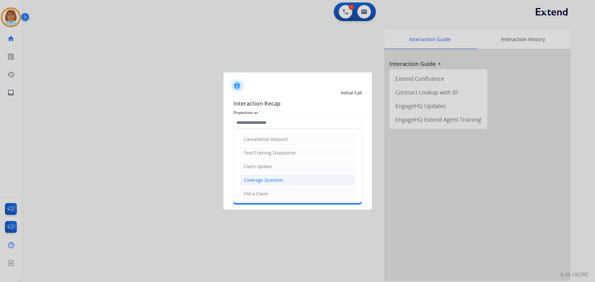
click at [315, 181] on li "Coverage Question" at bounding box center [298, 180] width 116 height 12
type input "**********"
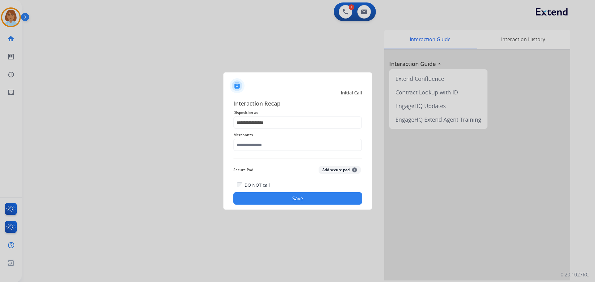
click at [288, 138] on span "Merchants" at bounding box center [297, 134] width 129 height 7
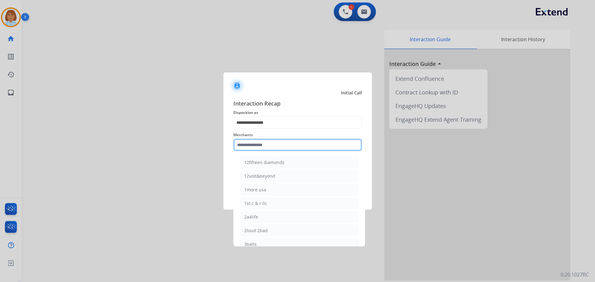
click at [286, 142] on input "text" at bounding box center [297, 145] width 129 height 12
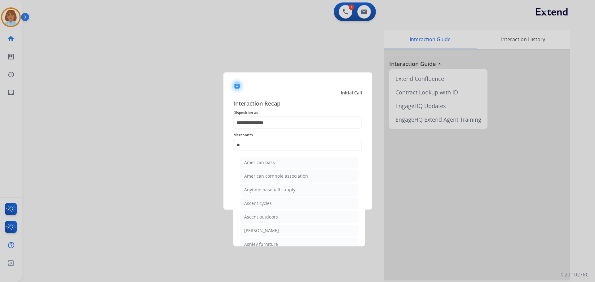
click at [292, 237] on ul "American bass American cornhole association Anytime baseball supply Ascent cycl…" at bounding box center [299, 226] width 122 height 144
click at [299, 243] on li "Ashley furniture" at bounding box center [299, 245] width 118 height 12
type input "**********"
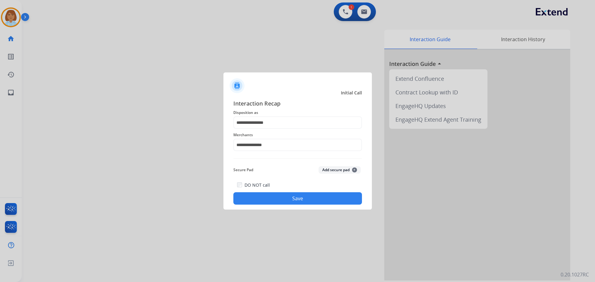
click at [308, 200] on button "Save" at bounding box center [297, 198] width 129 height 12
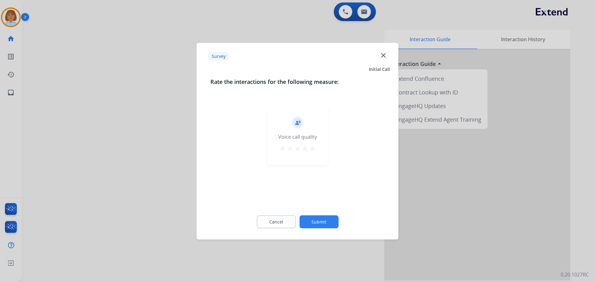
drag, startPoint x: 338, startPoint y: 223, endPoint x: 335, endPoint y: 223, distance: 3.4
click at [338, 223] on div "Cancel Submit" at bounding box center [297, 222] width 174 height 28
click at [334, 223] on button "Submit" at bounding box center [318, 221] width 39 height 13
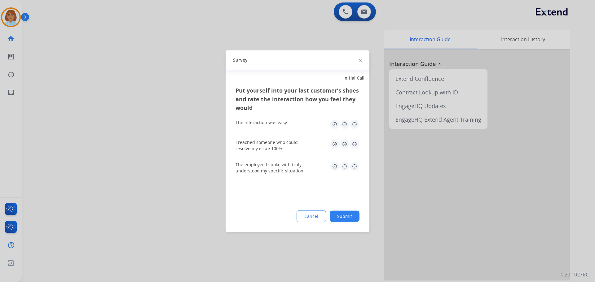
click at [347, 221] on button "Submit" at bounding box center [345, 216] width 30 height 11
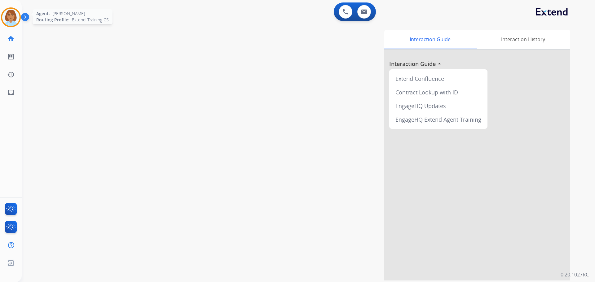
click at [13, 16] on img at bounding box center [10, 17] width 17 height 17
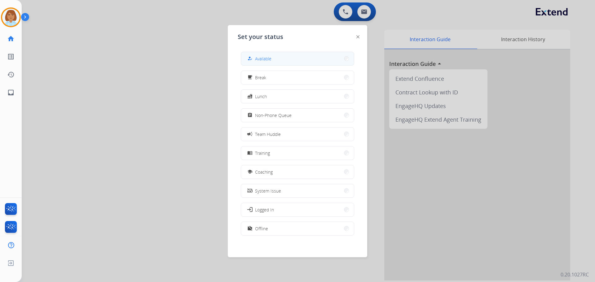
click at [273, 65] on div "how_to_reg Available" at bounding box center [297, 59] width 113 height 14
click at [324, 61] on button "how_to_reg Available" at bounding box center [297, 58] width 113 height 13
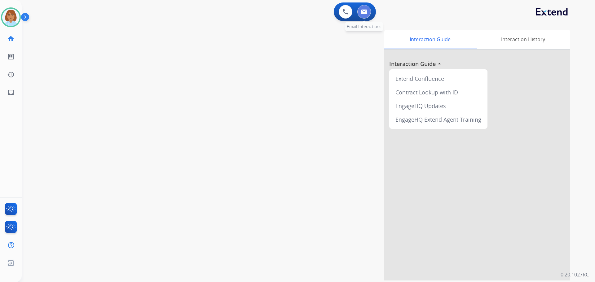
click at [364, 10] on img at bounding box center [364, 11] width 6 height 5
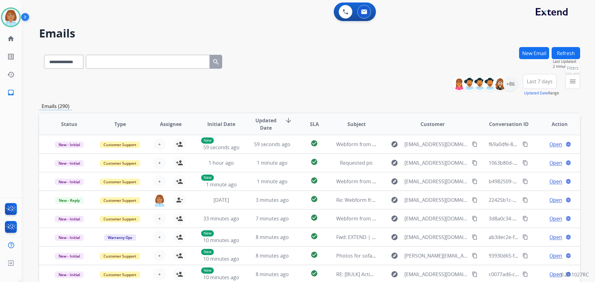
click at [571, 81] on mat-icon "menu" at bounding box center [572, 81] width 7 height 7
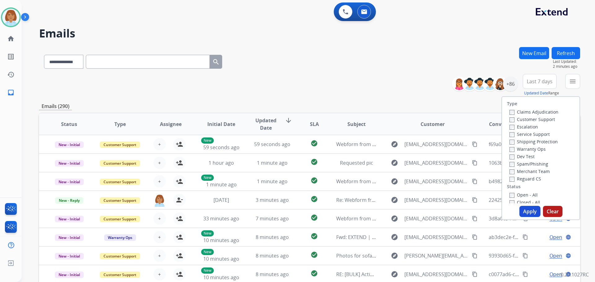
click at [512, 120] on label "Customer Support" at bounding box center [532, 119] width 46 height 6
click at [512, 194] on label "Open - All" at bounding box center [523, 195] width 28 height 6
click at [532, 212] on button "Apply" at bounding box center [529, 211] width 21 height 11
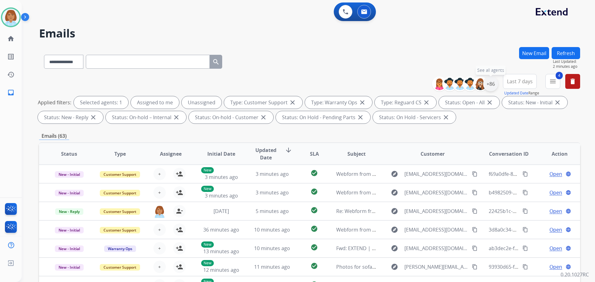
click at [494, 83] on div "+86" at bounding box center [490, 84] width 15 height 15
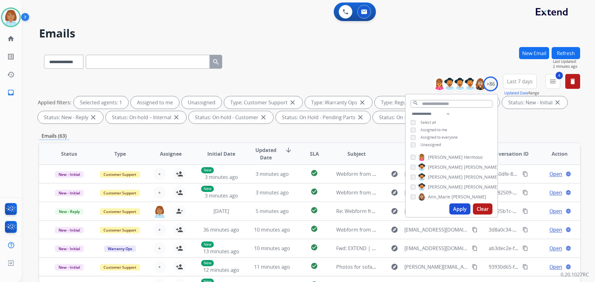
click at [428, 144] on span "Unassigned" at bounding box center [430, 144] width 20 height 5
click at [456, 211] on button "Apply" at bounding box center [459, 209] width 21 height 11
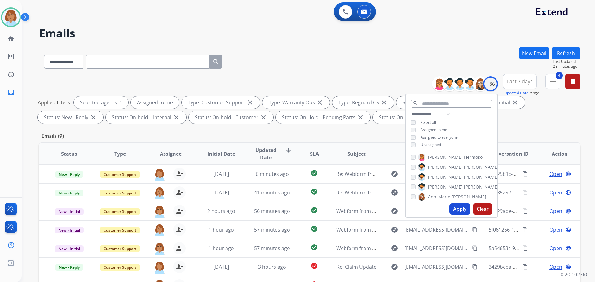
click at [368, 143] on th "Subject" at bounding box center [351, 154] width 51 height 22
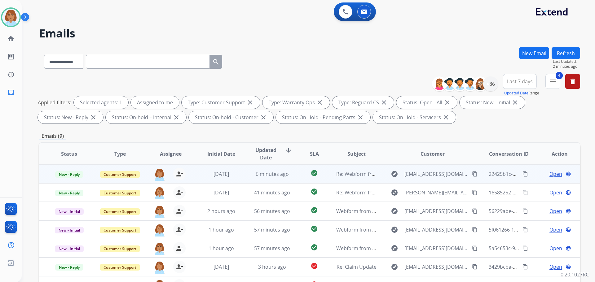
click at [272, 168] on td "6 minutes ago" at bounding box center [267, 174] width 51 height 19
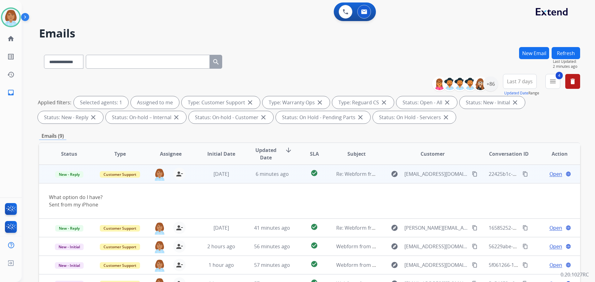
click at [272, 170] on div "6 minutes ago" at bounding box center [272, 173] width 41 height 7
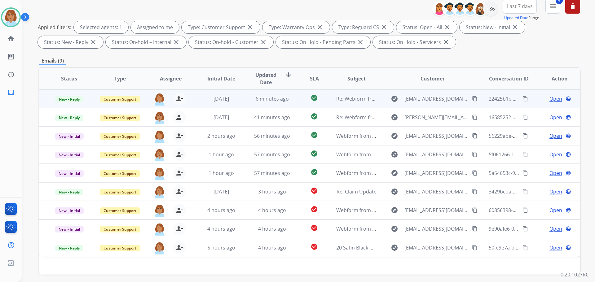
scroll to position [100, 0]
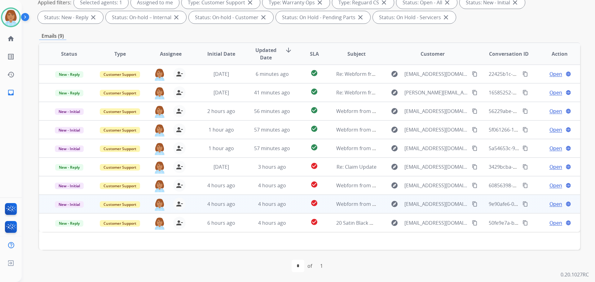
click at [292, 203] on td "check_circle" at bounding box center [309, 204] width 34 height 19
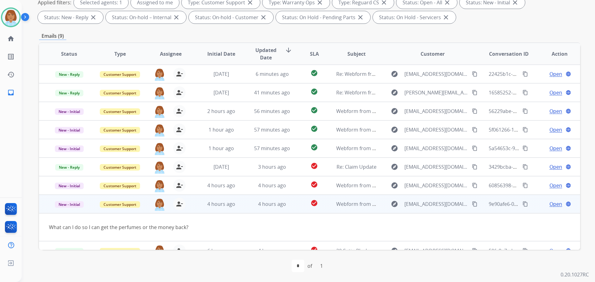
scroll to position [10, 0]
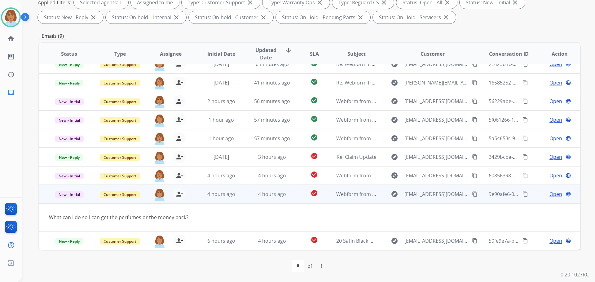
click at [552, 196] on span "Open" at bounding box center [555, 194] width 13 height 7
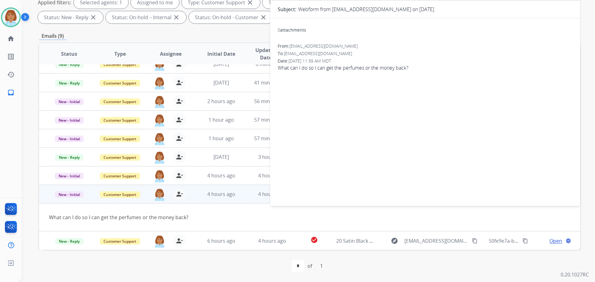
scroll to position [0, 0]
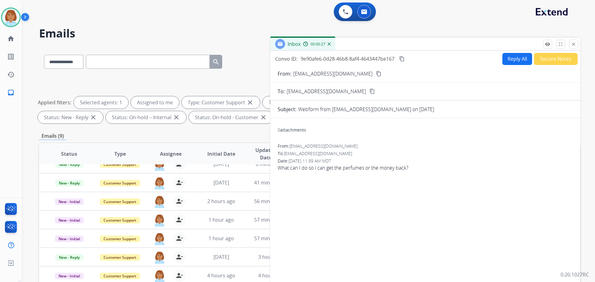
click at [401, 59] on mat-icon "content_copy" at bounding box center [402, 59] width 6 height 6
click at [528, 59] on div "Reply All Secure Notes" at bounding box center [538, 59] width 77 height 12
click at [520, 63] on button "Reply All" at bounding box center [517, 59] width 30 height 12
select select "**********"
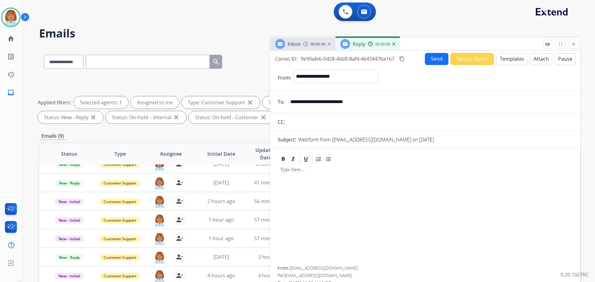
drag, startPoint x: 506, startPoint y: 66, endPoint x: 509, endPoint y: 64, distance: 3.7
click at [507, 66] on form "**********" at bounding box center [425, 184] width 310 height 239
click at [509, 62] on button "Templates" at bounding box center [511, 59] width 31 height 12
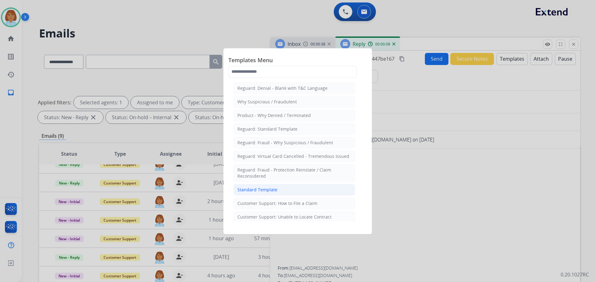
click at [247, 185] on li "Standard Template" at bounding box center [294, 190] width 122 height 12
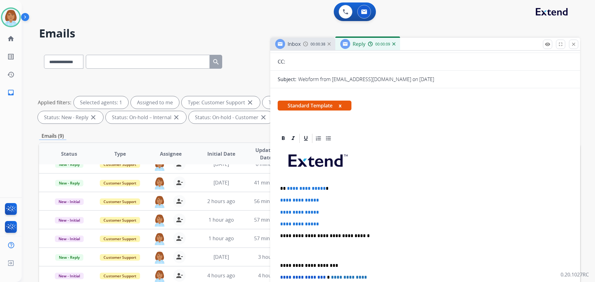
scroll to position [62, 0]
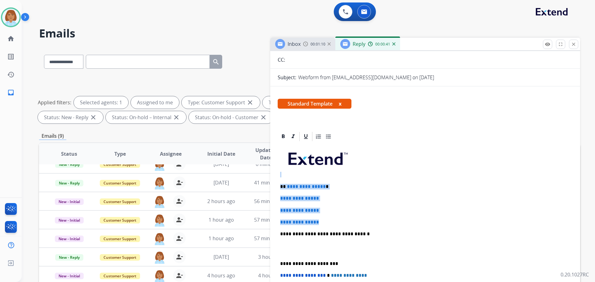
drag, startPoint x: 324, startPoint y: 221, endPoint x: 278, endPoint y: 175, distance: 65.5
click at [278, 175] on div "**********" at bounding box center [425, 248] width 295 height 213
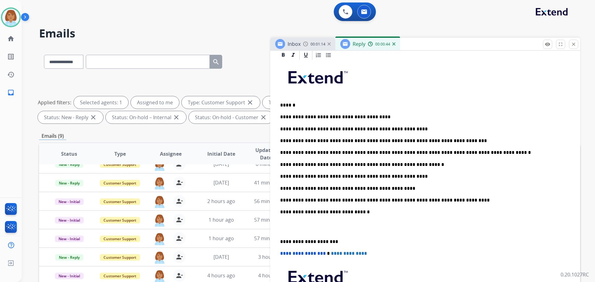
scroll to position [155, 0]
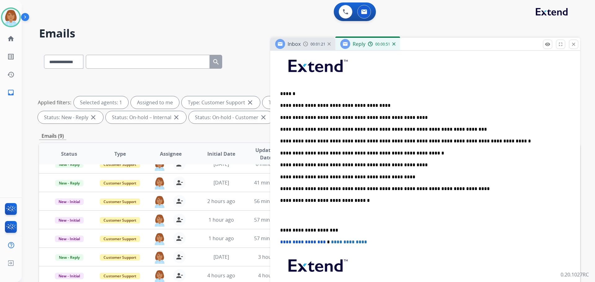
click at [291, 92] on p "******" at bounding box center [422, 94] width 285 height 6
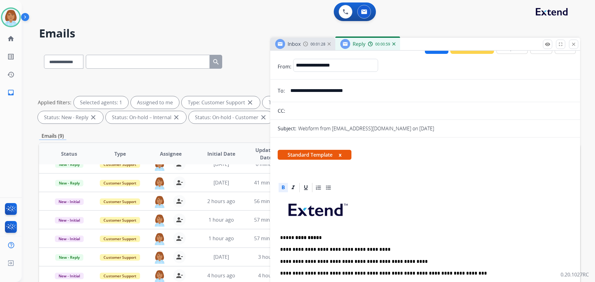
scroll to position [0, 0]
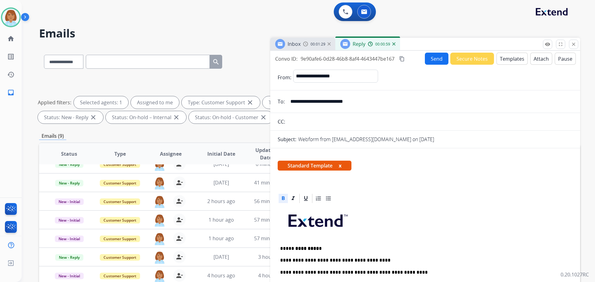
click at [429, 61] on button "Send" at bounding box center [437, 59] width 24 height 12
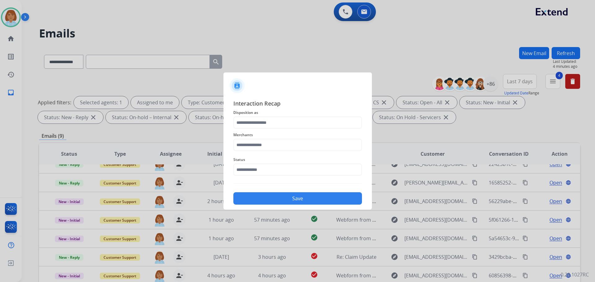
drag, startPoint x: 266, startPoint y: 130, endPoint x: 265, endPoint y: 122, distance: 8.5
click at [266, 129] on div "Interaction Recap Disposition as Merchants Status Save" at bounding box center [297, 152] width 129 height 106
click at [263, 119] on input "text" at bounding box center [297, 122] width 129 height 12
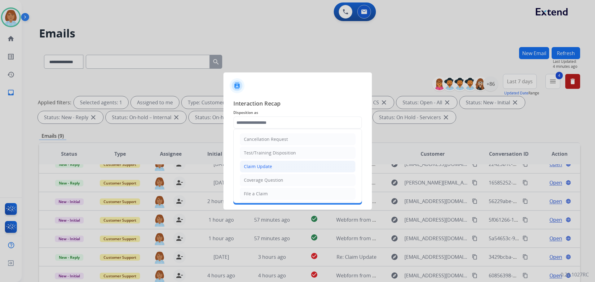
click at [261, 168] on div "Claim Update" at bounding box center [258, 167] width 28 height 6
type input "**********"
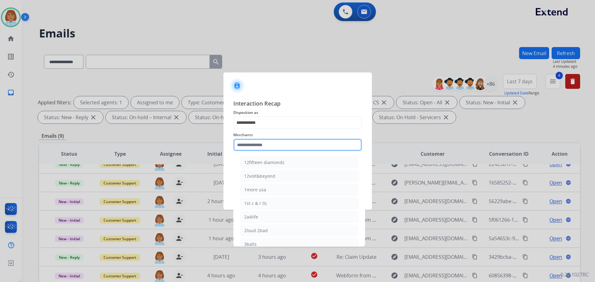
click at [259, 141] on input "text" at bounding box center [297, 145] width 129 height 12
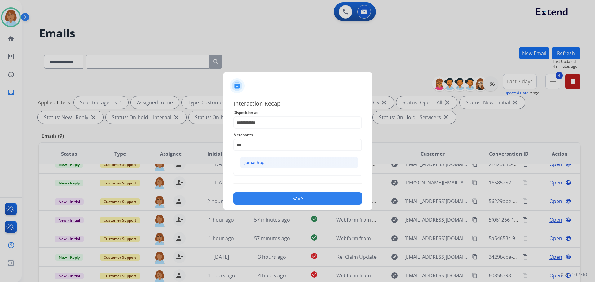
click at [303, 165] on li "Jomashop" at bounding box center [299, 163] width 118 height 12
type input "********"
click at [302, 166] on input "text" at bounding box center [297, 170] width 129 height 12
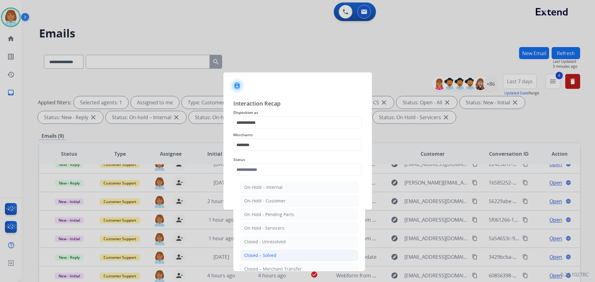
click at [270, 255] on div "Closed – Solved" at bounding box center [260, 255] width 32 height 6
type input "**********"
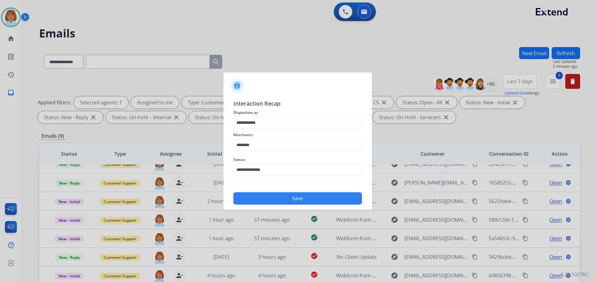
click at [293, 197] on button "Save" at bounding box center [297, 198] width 129 height 12
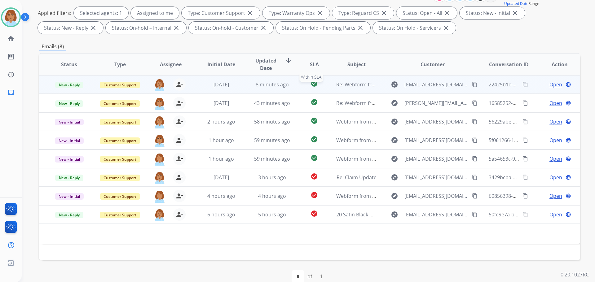
scroll to position [100, 0]
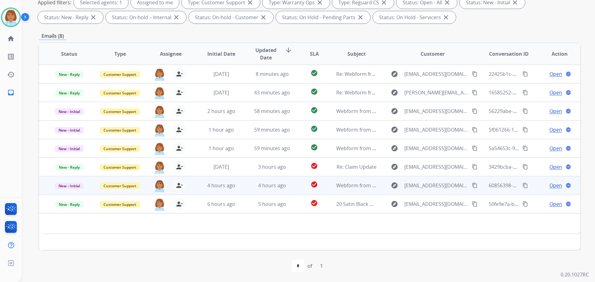
click at [297, 193] on td "check_circle" at bounding box center [309, 185] width 34 height 19
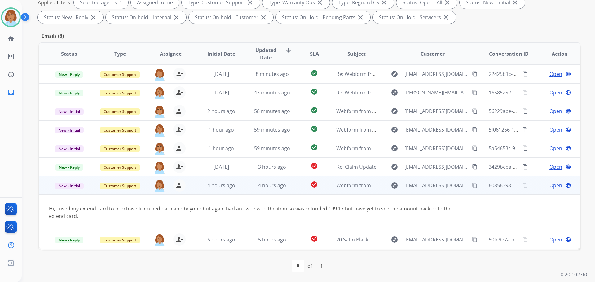
click at [472, 185] on mat-icon "content_copy" at bounding box center [475, 186] width 6 height 6
click at [522, 188] on mat-icon "content_copy" at bounding box center [525, 186] width 6 height 6
click at [550, 188] on span "Open" at bounding box center [555, 185] width 13 height 7
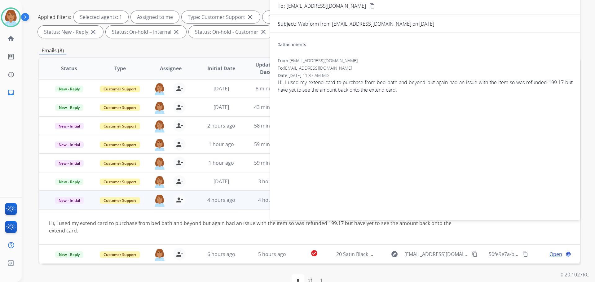
scroll to position [7, 0]
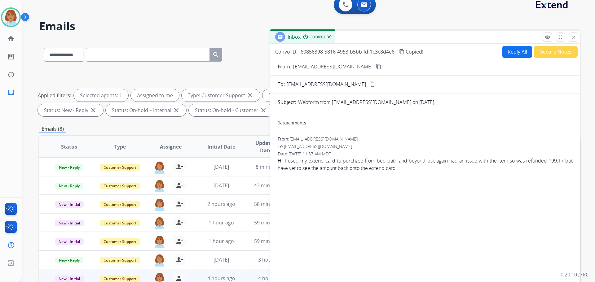
click at [507, 53] on button "Reply All" at bounding box center [517, 52] width 30 height 12
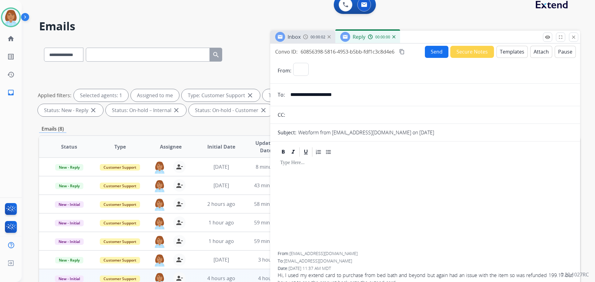
select select "**********"
click at [505, 52] on button "Templates" at bounding box center [511, 52] width 31 height 12
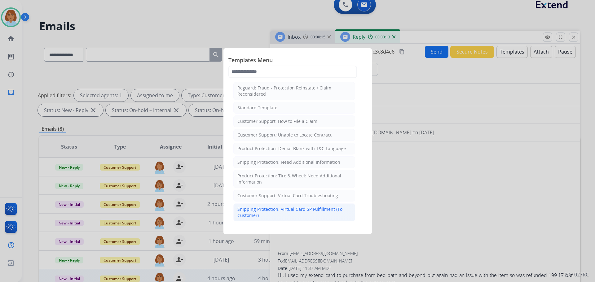
scroll to position [93, 0]
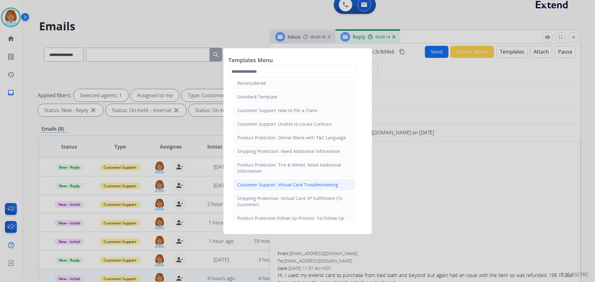
click at [336, 185] on li "Customer Support: Virtual Card Troubleshooting" at bounding box center [294, 185] width 122 height 12
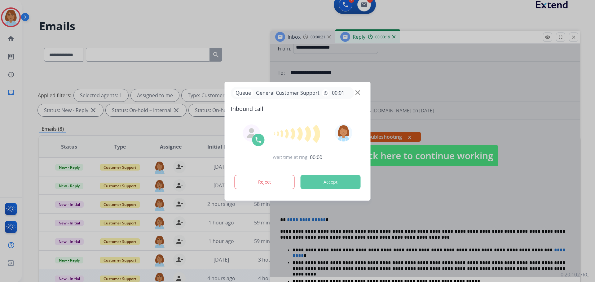
scroll to position [31, 0]
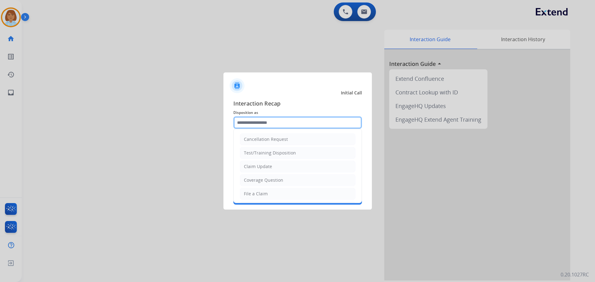
click at [282, 122] on input "text" at bounding box center [297, 122] width 129 height 12
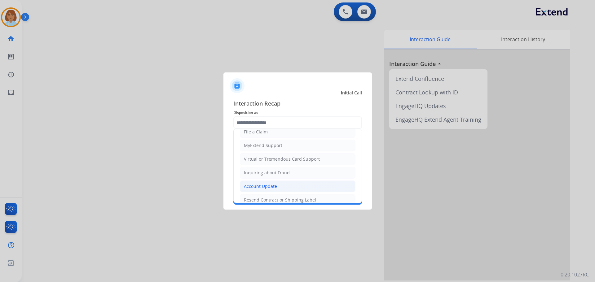
click at [276, 186] on li "Account Update" at bounding box center [298, 187] width 116 height 12
type input "**********"
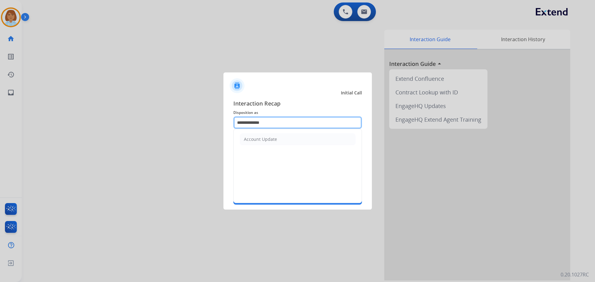
drag, startPoint x: 282, startPoint y: 117, endPoint x: 202, endPoint y: 112, distance: 80.1
click at [0, 112] on app-contact-recap-modal "**********" at bounding box center [0, 141] width 0 height 282
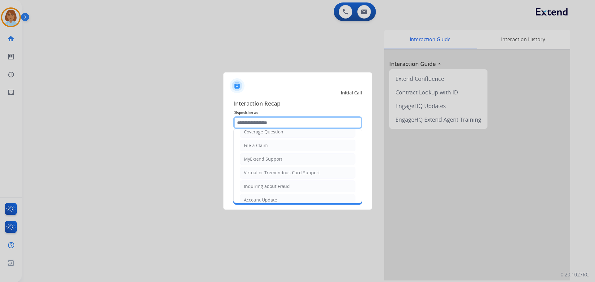
scroll to position [97, 0]
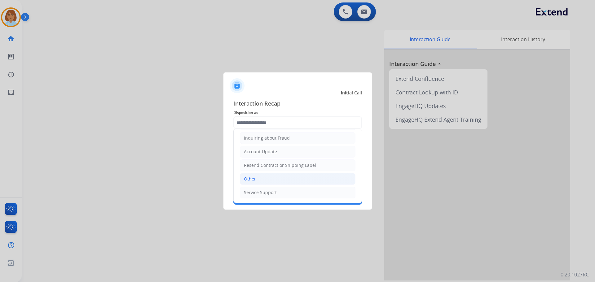
click at [278, 182] on li "Other" at bounding box center [298, 179] width 116 height 12
type input "*****"
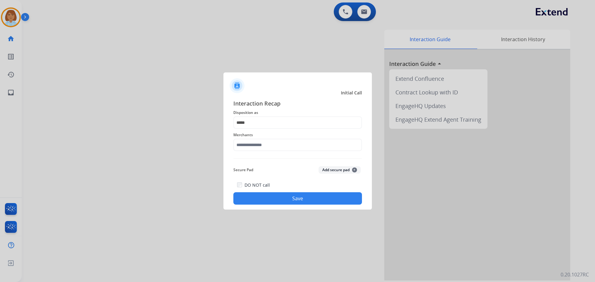
drag, startPoint x: 282, startPoint y: 137, endPoint x: 275, endPoint y: 143, distance: 9.4
click at [278, 141] on div "Merchants" at bounding box center [297, 141] width 129 height 25
click at [274, 143] on input "text" at bounding box center [297, 145] width 129 height 12
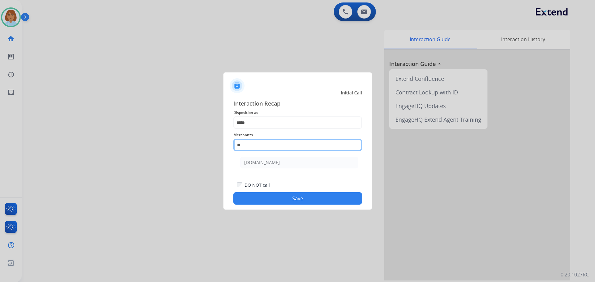
type input "*"
click at [276, 143] on input "text" at bounding box center [297, 145] width 129 height 12
click at [260, 165] on div "Not found" at bounding box center [254, 163] width 21 height 6
type input "*********"
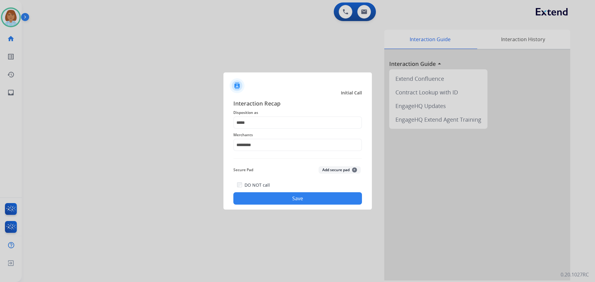
click at [270, 199] on button "Save" at bounding box center [297, 198] width 129 height 12
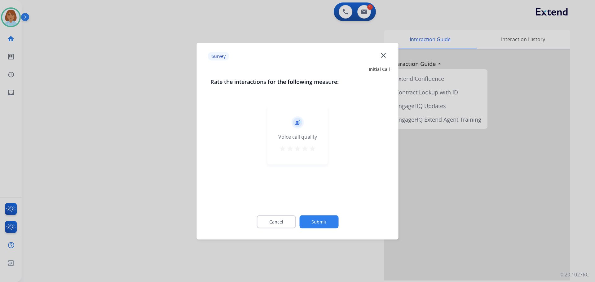
click at [319, 215] on div "Cancel Submit" at bounding box center [297, 222] width 174 height 28
click at [324, 223] on button "Submit" at bounding box center [318, 221] width 39 height 13
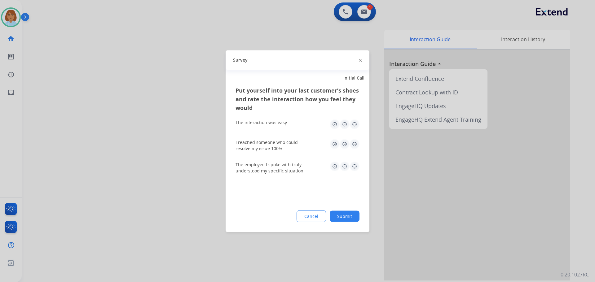
click at [344, 216] on button "Submit" at bounding box center [345, 216] width 30 height 11
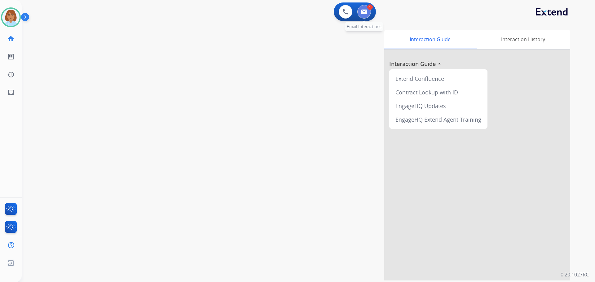
click at [367, 7] on button at bounding box center [364, 12] width 14 height 14
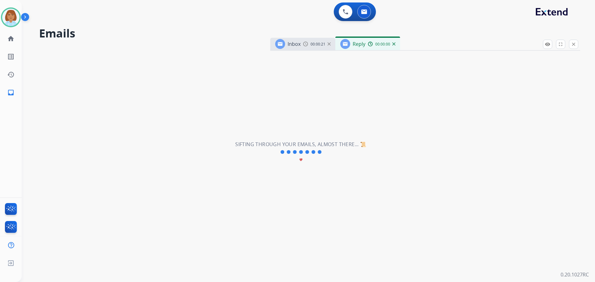
select select "**********"
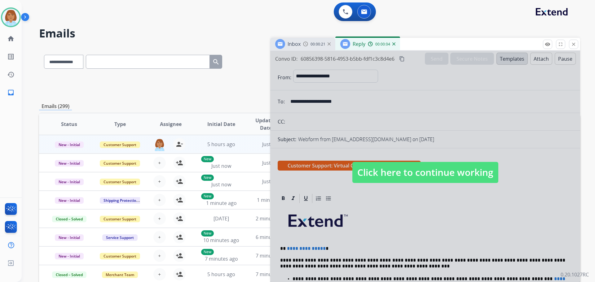
click at [371, 168] on span "Click here to continue working" at bounding box center [425, 172] width 146 height 21
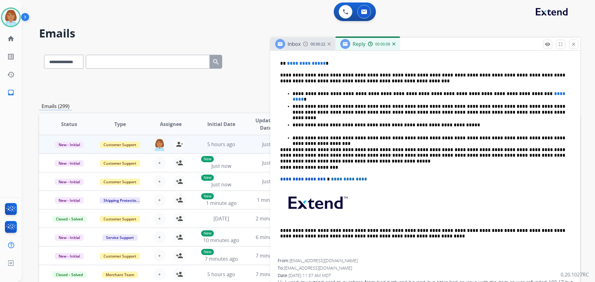
scroll to position [186, 0]
drag, startPoint x: 327, startPoint y: 63, endPoint x: 287, endPoint y: 64, distance: 39.4
click at [287, 64] on p "**********" at bounding box center [422, 63] width 285 height 6
drag, startPoint x: 523, startPoint y: 94, endPoint x: 493, endPoint y: 100, distance: 30.3
click at [493, 98] on ul "**********" at bounding box center [425, 115] width 290 height 51
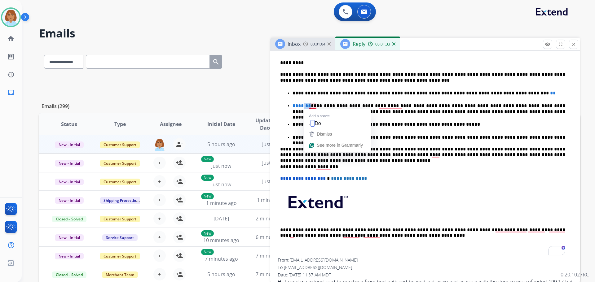
drag, startPoint x: 309, startPoint y: 104, endPoint x: 302, endPoint y: 105, distance: 7.2
click at [302, 105] on p "**********" at bounding box center [428, 108] width 273 height 11
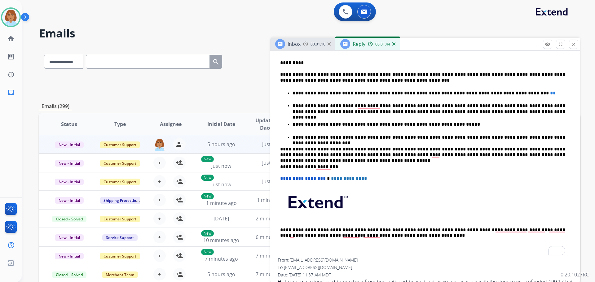
click at [524, 92] on p "**********" at bounding box center [428, 93] width 273 height 6
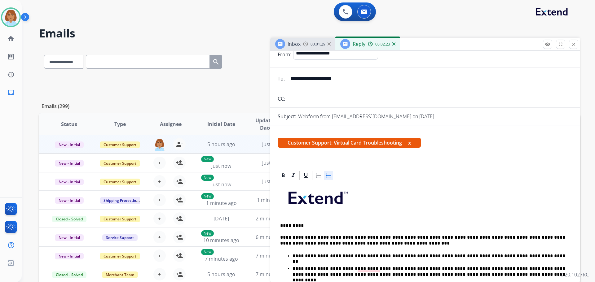
scroll to position [0, 0]
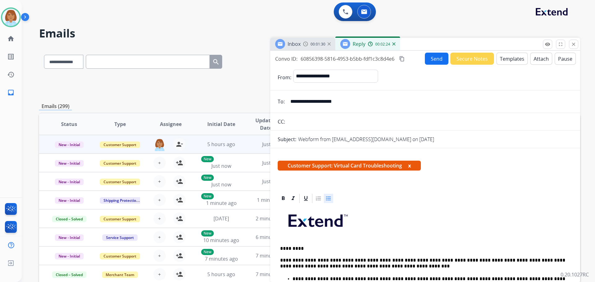
click at [426, 63] on button "Send" at bounding box center [437, 59] width 24 height 12
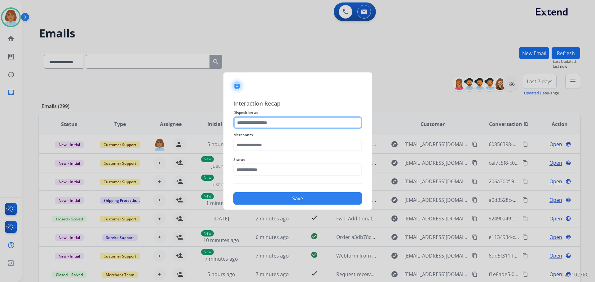
drag, startPoint x: 296, startPoint y: 122, endPoint x: 292, endPoint y: 125, distance: 4.6
click at [292, 125] on input "text" at bounding box center [297, 122] width 129 height 12
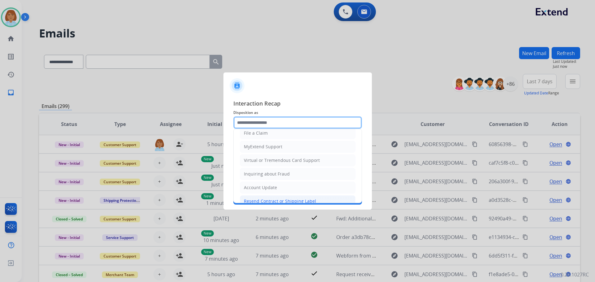
scroll to position [62, 0]
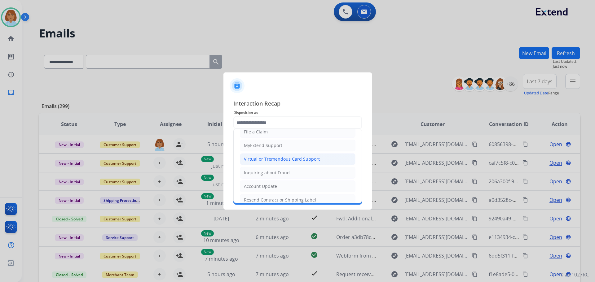
click at [258, 156] on li "Virtual or Tremendous Card Support" at bounding box center [298, 159] width 116 height 12
type input "**********"
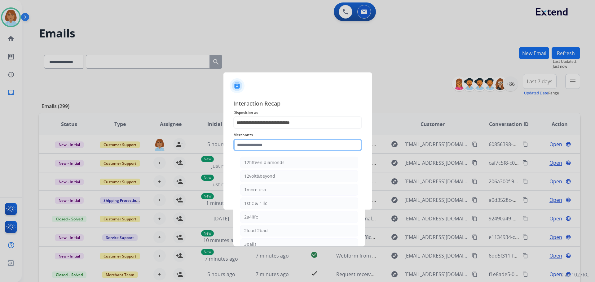
click at [261, 145] on input "text" at bounding box center [297, 145] width 129 height 12
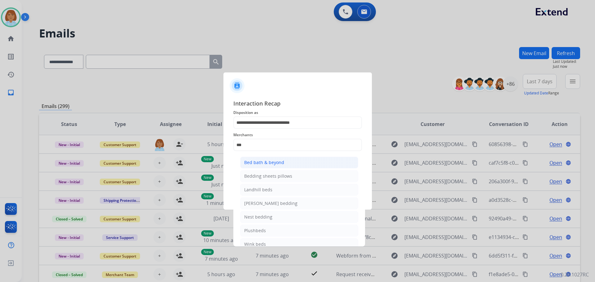
click at [287, 158] on li "Bed bath & beyond" at bounding box center [299, 163] width 118 height 12
type input "**********"
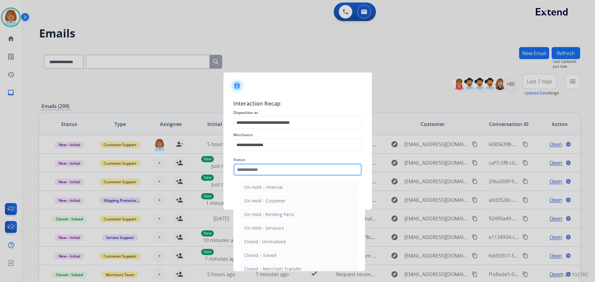
click at [278, 175] on input "text" at bounding box center [297, 170] width 129 height 12
click at [266, 255] on div "Closed – Solved" at bounding box center [260, 255] width 32 height 6
type input "**********"
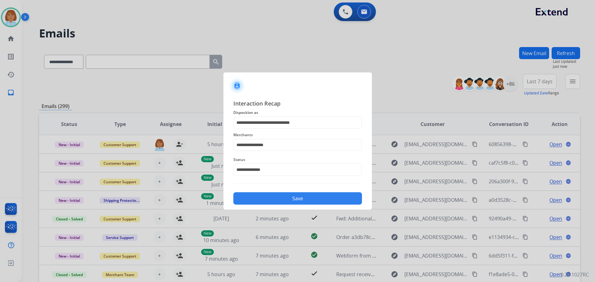
click at [287, 206] on div "**********" at bounding box center [297, 152] width 148 height 116
click at [288, 202] on button "Save" at bounding box center [297, 198] width 129 height 12
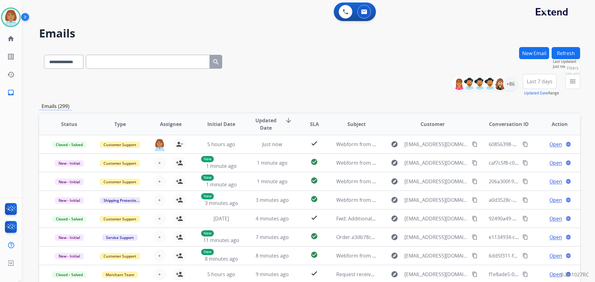
click at [571, 81] on mat-icon "menu" at bounding box center [572, 81] width 7 height 7
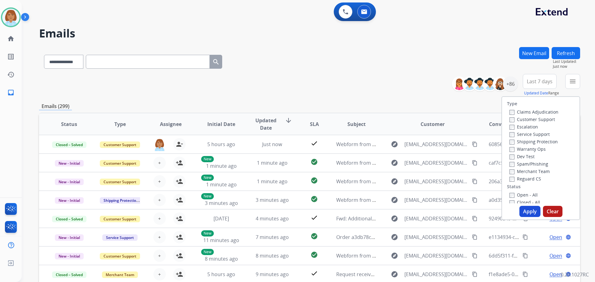
click at [526, 120] on label "Customer Support" at bounding box center [532, 119] width 46 height 6
click at [514, 140] on label "Shipping Protection" at bounding box center [533, 142] width 48 height 6
click at [512, 180] on label "Reguard CS" at bounding box center [525, 179] width 32 height 6
click at [515, 195] on label "Open - All" at bounding box center [523, 195] width 28 height 6
click at [527, 208] on button "Apply" at bounding box center [529, 211] width 21 height 11
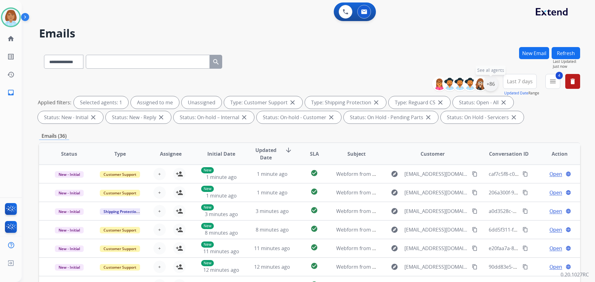
click at [496, 87] on div "+86" at bounding box center [490, 84] width 15 height 15
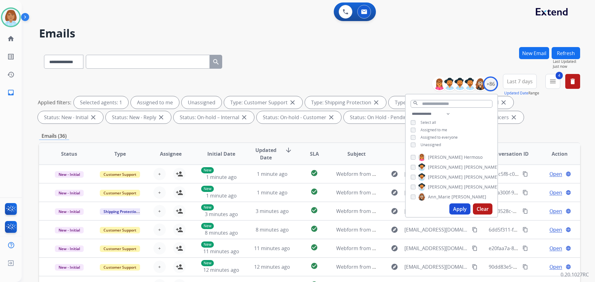
click at [433, 144] on span "Unassigned" at bounding box center [430, 144] width 20 height 5
click at [450, 211] on button "Apply" at bounding box center [459, 209] width 21 height 11
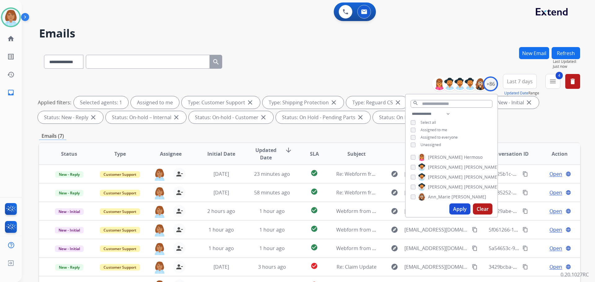
click at [331, 49] on div "**********" at bounding box center [309, 60] width 541 height 27
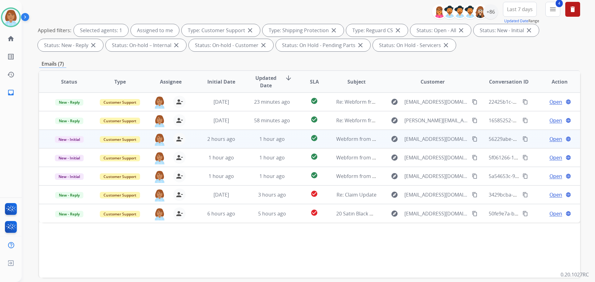
scroll to position [100, 0]
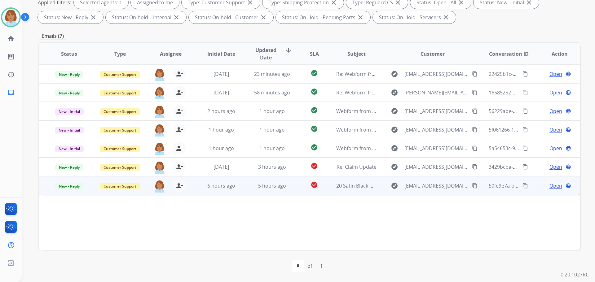
click at [300, 191] on td "check_circle" at bounding box center [309, 185] width 34 height 19
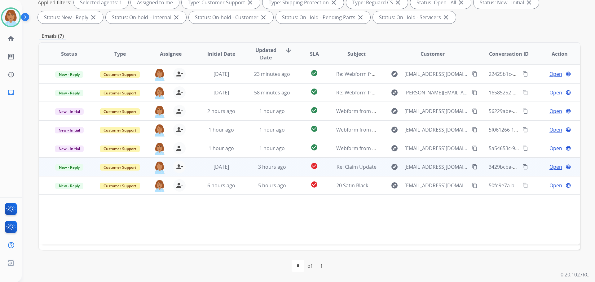
click at [292, 168] on td "check_circle" at bounding box center [309, 167] width 34 height 19
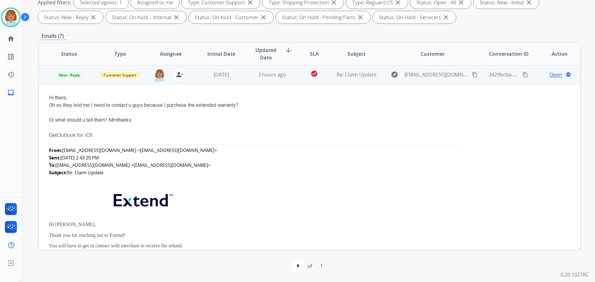
scroll to position [62, 0]
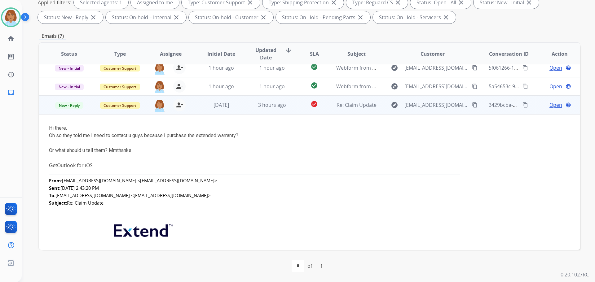
click at [320, 111] on td "check_circle" at bounding box center [309, 105] width 34 height 19
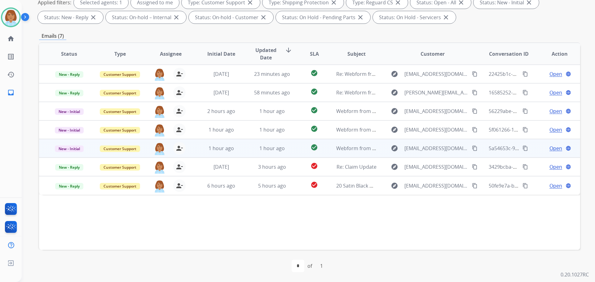
click at [383, 143] on td "explore Josev1026@yahoo.com content_copy" at bounding box center [427, 148] width 101 height 19
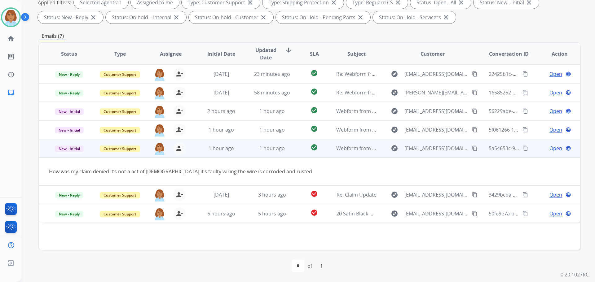
click at [472, 150] on mat-icon "content_copy" at bounding box center [475, 149] width 6 height 6
click at [552, 149] on span "Open" at bounding box center [555, 148] width 13 height 7
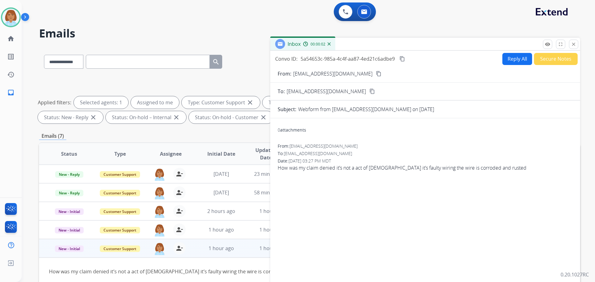
click at [515, 60] on button "Reply All" at bounding box center [517, 59] width 30 height 12
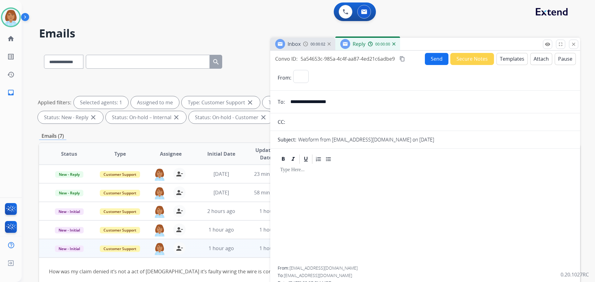
select select "**********"
click at [304, 99] on input "**********" at bounding box center [430, 102] width 286 height 12
click at [303, 103] on input "**********" at bounding box center [430, 102] width 286 height 12
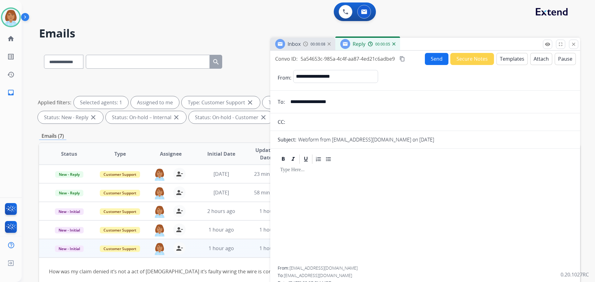
click at [304, 103] on input "**********" at bounding box center [430, 102] width 286 height 12
click at [83, 66] on select "**********" at bounding box center [63, 62] width 39 height 14
select select "**********"
click at [44, 55] on select "**********" at bounding box center [63, 62] width 39 height 14
paste input "**********"
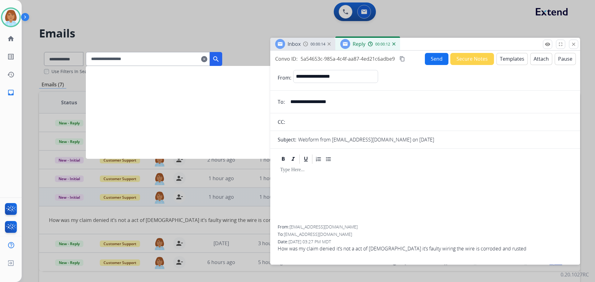
type input "**********"
click at [220, 59] on mat-icon "search" at bounding box center [215, 58] width 7 height 7
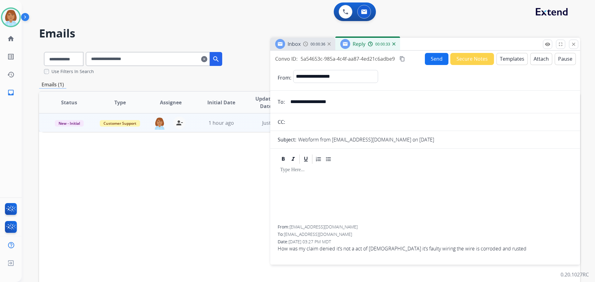
click at [207, 59] on mat-icon "clear" at bounding box center [204, 58] width 6 height 7
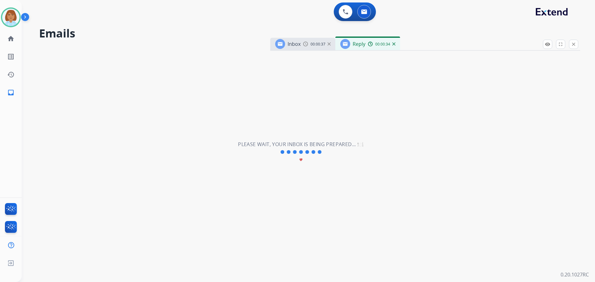
select select "**********"
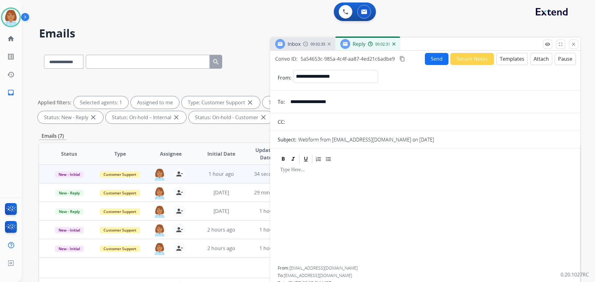
click at [509, 62] on button "Templates" at bounding box center [511, 59] width 31 height 12
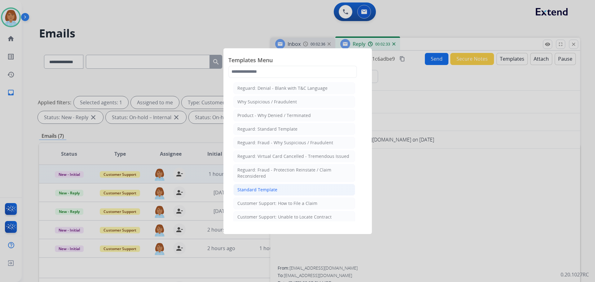
click at [262, 190] on div "Standard Template" at bounding box center [257, 190] width 40 height 6
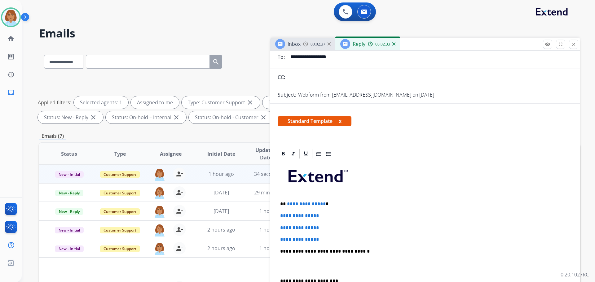
scroll to position [62, 0]
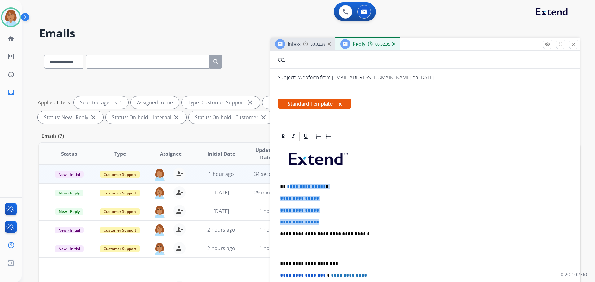
drag, startPoint x: 332, startPoint y: 222, endPoint x: 284, endPoint y: 182, distance: 62.9
click at [288, 182] on div "**********" at bounding box center [425, 248] width 295 height 213
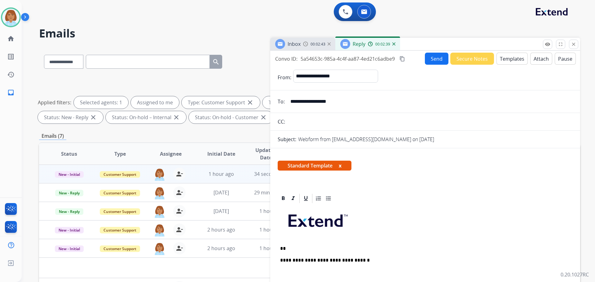
select select "**********"
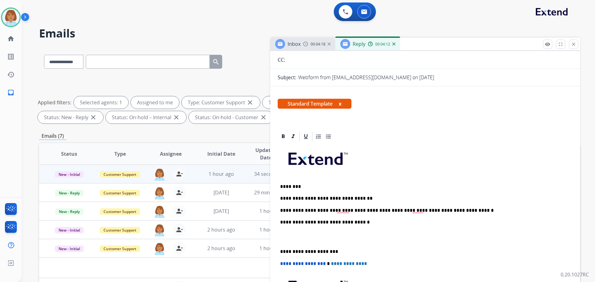
click at [482, 211] on p "**********" at bounding box center [422, 211] width 285 height 6
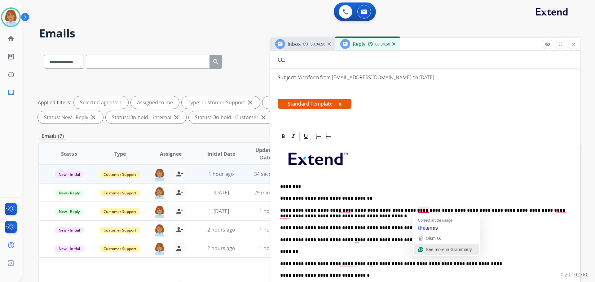
click at [430, 251] on span "See more in Grammarly" at bounding box center [449, 249] width 46 height 5
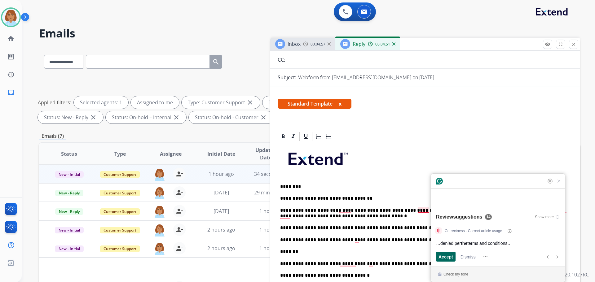
click at [448, 252] on div "Accept" at bounding box center [445, 257] width 15 height 10
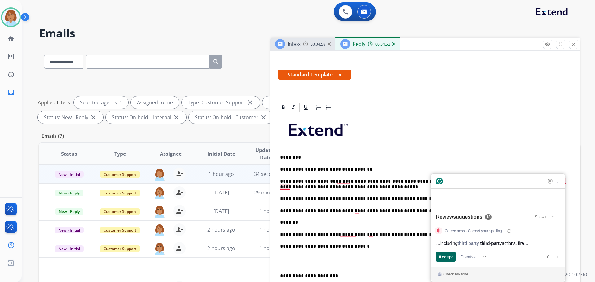
click at [452, 258] on span "Accept" at bounding box center [445, 257] width 15 height 7
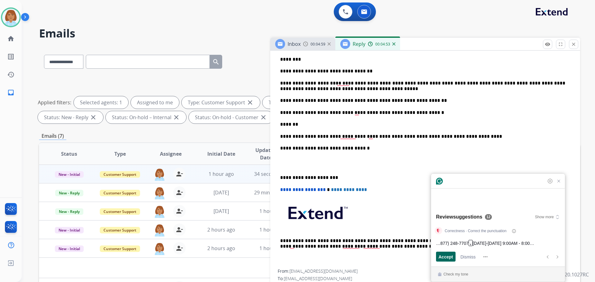
click at [451, 258] on span "Accept" at bounding box center [445, 257] width 15 height 7
click at [446, 256] on span "Accept" at bounding box center [445, 257] width 15 height 7
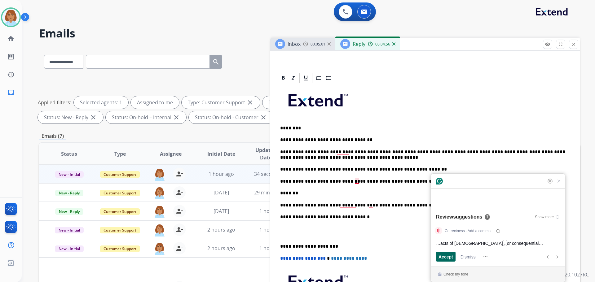
click at [446, 256] on span "Accept" at bounding box center [445, 257] width 15 height 7
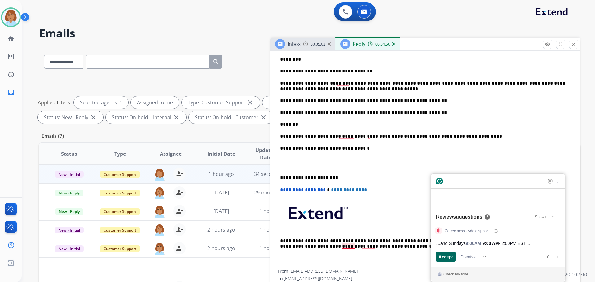
click at [446, 256] on span "Accept" at bounding box center [445, 257] width 15 height 7
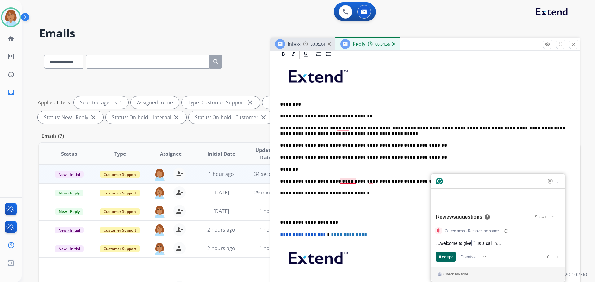
click at [445, 256] on span "Accept" at bounding box center [445, 257] width 15 height 7
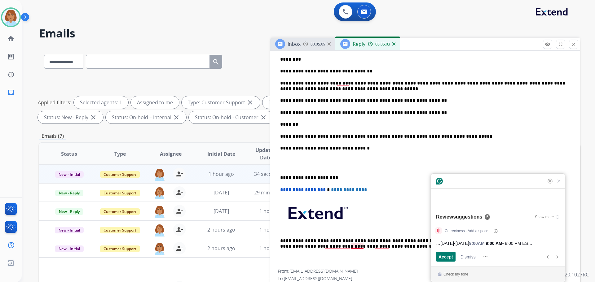
click at [359, 244] on p "**********" at bounding box center [422, 243] width 285 height 11
click at [379, 247] on p "**********" at bounding box center [422, 243] width 285 height 11
click at [341, 247] on p "**********" at bounding box center [422, 243] width 285 height 11
click at [340, 82] on p "**********" at bounding box center [422, 86] width 285 height 11
click at [466, 259] on span "Dismiss" at bounding box center [467, 257] width 15 height 7
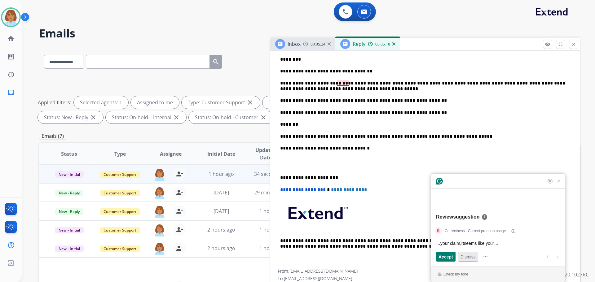
scroll to position [91, 0]
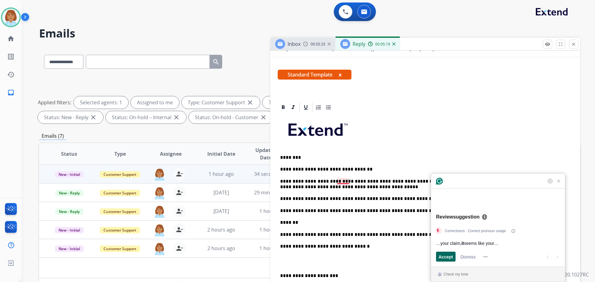
click at [441, 255] on span "Accept" at bounding box center [445, 257] width 15 height 7
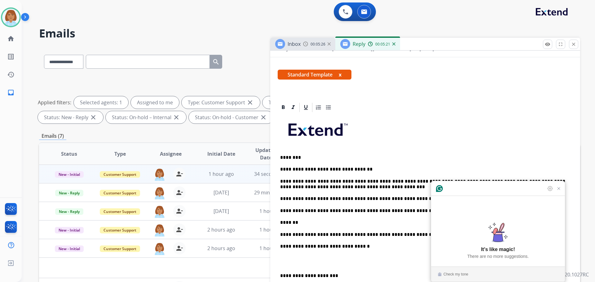
click at [468, 112] on div at bounding box center [425, 107] width 295 height 11
click at [559, 196] on div at bounding box center [498, 188] width 134 height 15
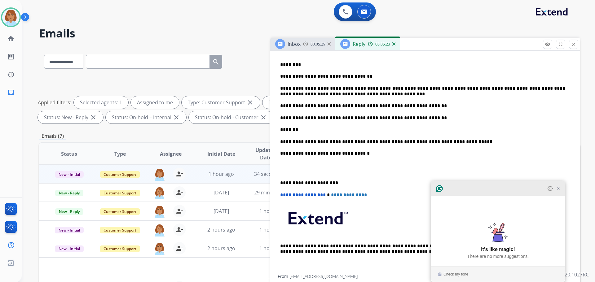
click at [559, 191] on icon "Close Grammarly Assistant" at bounding box center [558, 188] width 5 height 5
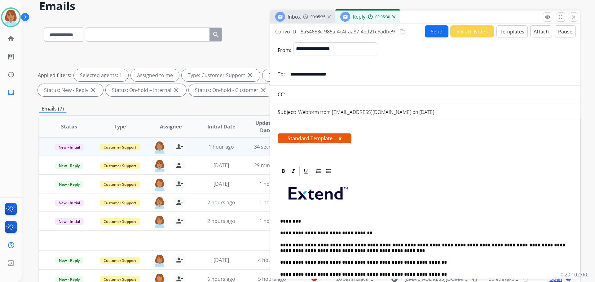
scroll to position [0, 0]
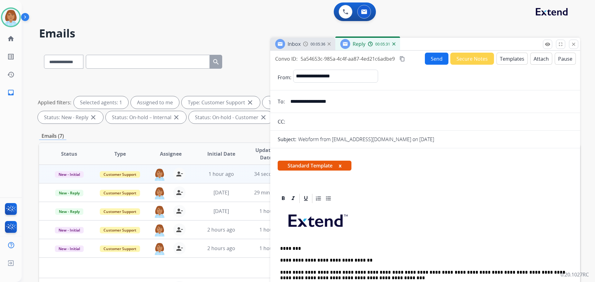
click at [429, 60] on button "Send" at bounding box center [437, 59] width 24 height 12
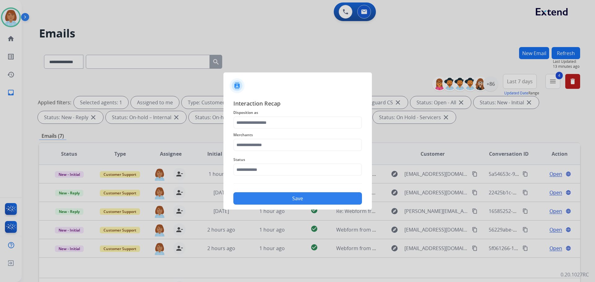
click at [273, 129] on div "Merchants" at bounding box center [297, 141] width 129 height 25
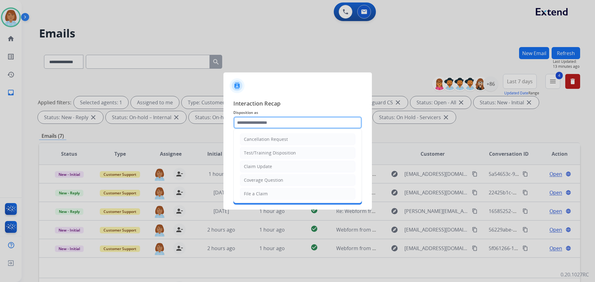
click at [281, 127] on input "text" at bounding box center [297, 122] width 129 height 12
click at [275, 165] on li "Claim Update" at bounding box center [298, 167] width 116 height 12
type input "**********"
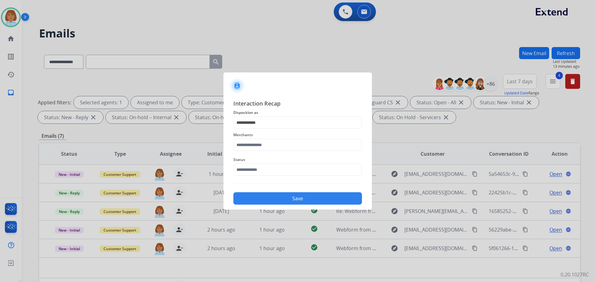
drag, startPoint x: 274, startPoint y: 136, endPoint x: 272, endPoint y: 142, distance: 6.1
click at [274, 137] on span "Merchants" at bounding box center [297, 134] width 129 height 7
click at [270, 148] on input "text" at bounding box center [297, 145] width 129 height 12
click at [286, 162] on li "Lorex" at bounding box center [299, 163] width 118 height 12
type input "*****"
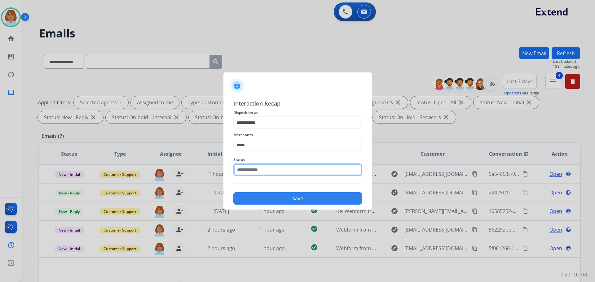
click at [282, 171] on input "text" at bounding box center [297, 170] width 129 height 12
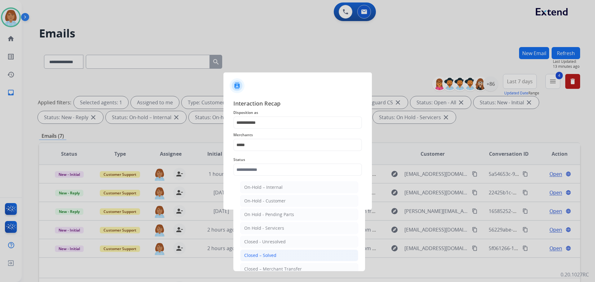
click at [265, 255] on div "Closed – Solved" at bounding box center [260, 255] width 32 height 6
type input "**********"
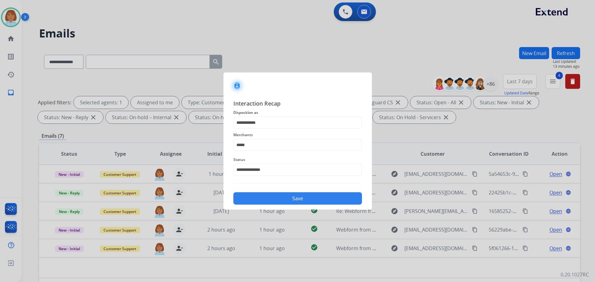
click at [331, 192] on div "Save" at bounding box center [297, 197] width 129 height 16
click at [331, 194] on button "Save" at bounding box center [297, 198] width 129 height 12
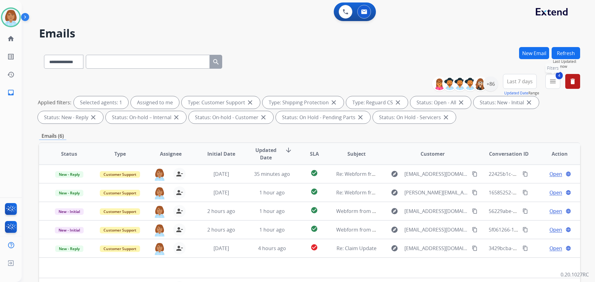
click at [554, 80] on mat-icon "menu" at bounding box center [552, 81] width 7 height 7
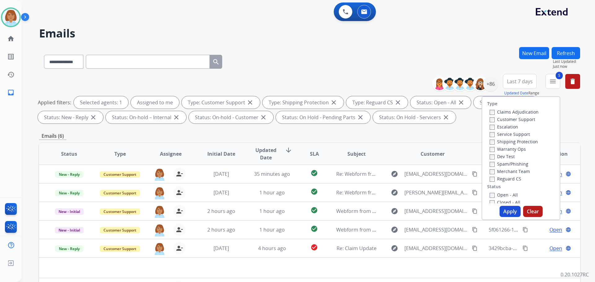
click at [510, 210] on button "Apply" at bounding box center [509, 211] width 21 height 11
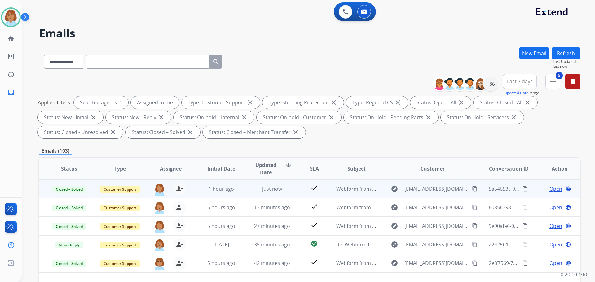
click at [522, 189] on mat-icon "content_copy" at bounding box center [525, 189] width 6 height 6
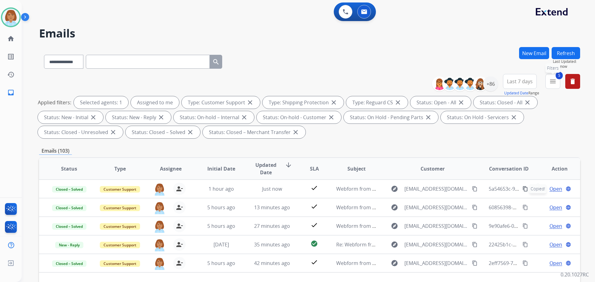
click at [553, 85] on mat-icon "menu" at bounding box center [552, 81] width 7 height 7
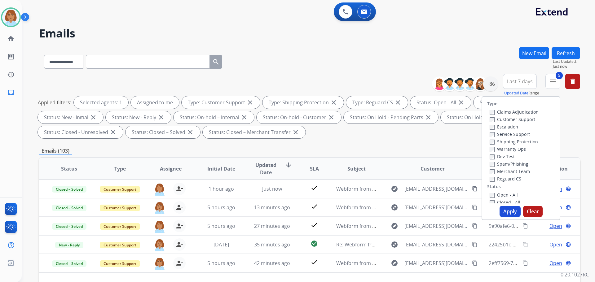
click at [489, 201] on label "Closed - All" at bounding box center [504, 203] width 31 height 6
click at [509, 212] on button "Apply" at bounding box center [509, 211] width 21 height 11
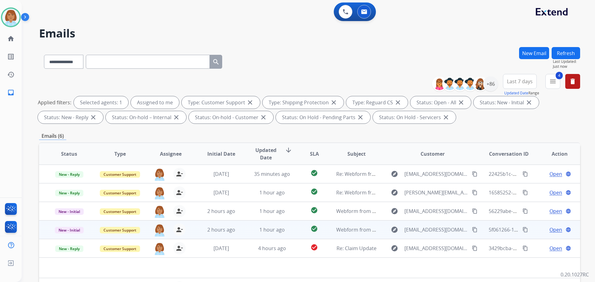
click at [293, 235] on td "check_circle" at bounding box center [309, 230] width 34 height 19
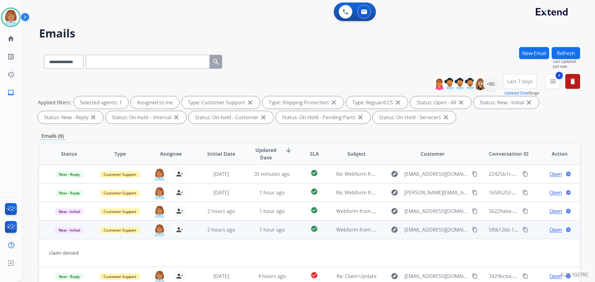
click at [298, 233] on td "check_circle" at bounding box center [309, 230] width 34 height 19
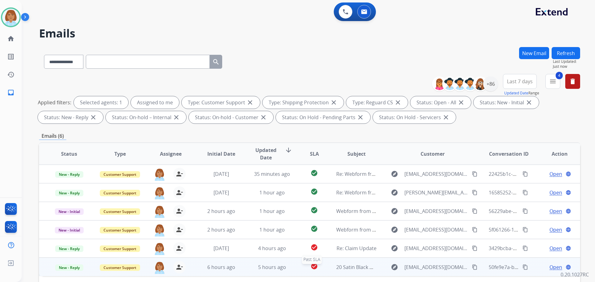
drag, startPoint x: 302, startPoint y: 269, endPoint x: 277, endPoint y: 264, distance: 25.3
click at [303, 270] on div "check_circle" at bounding box center [314, 267] width 24 height 9
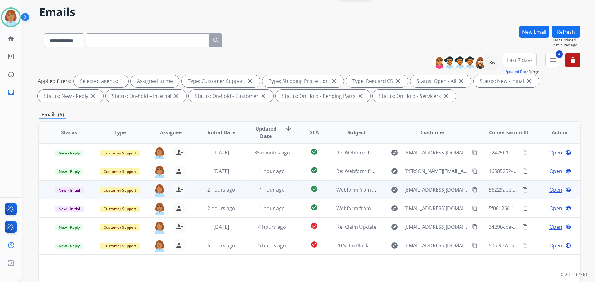
scroll to position [62, 0]
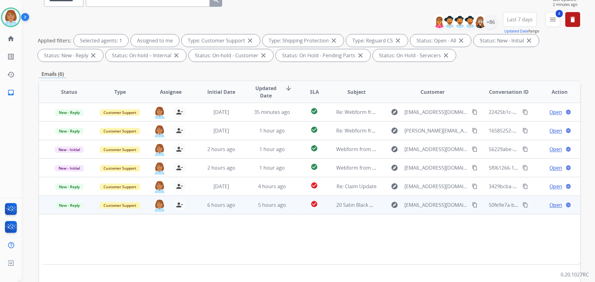
click at [238, 211] on td "6 hours ago" at bounding box center [216, 205] width 51 height 19
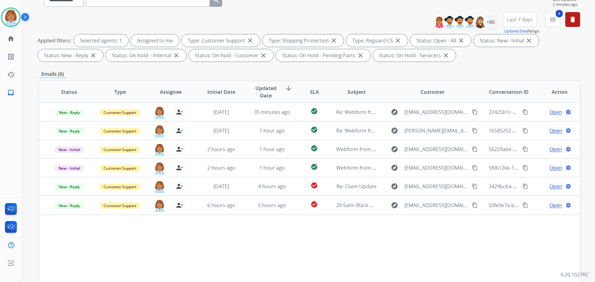
drag, startPoint x: 239, startPoint y: 213, endPoint x: 243, endPoint y: 215, distance: 4.0
click at [243, 215] on div "Status Type Assignee Initial Date Updated Date arrow_downward SLA Subject Custo…" at bounding box center [309, 185] width 541 height 208
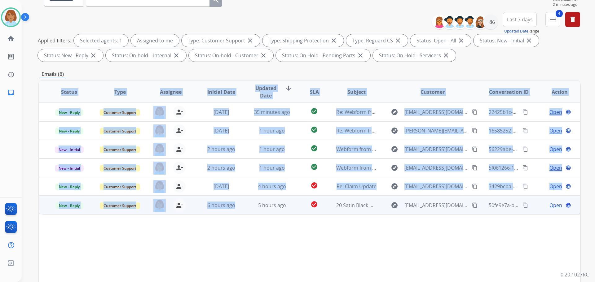
click at [238, 213] on td "6 hours ago" at bounding box center [216, 205] width 51 height 19
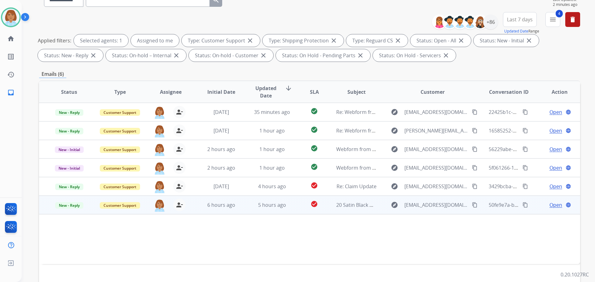
click at [266, 226] on div at bounding box center [259, 228] width 420 height 7
click at [471, 208] on button "content_copy" at bounding box center [474, 204] width 7 height 7
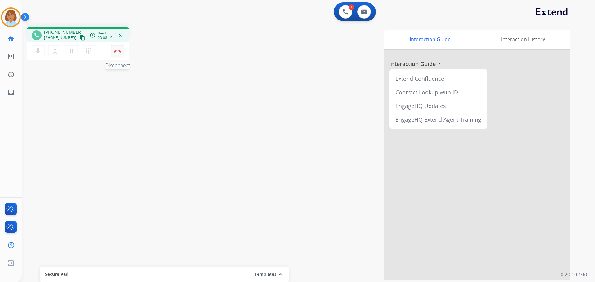
click at [116, 54] on button "Disconnect" at bounding box center [117, 51] width 13 height 13
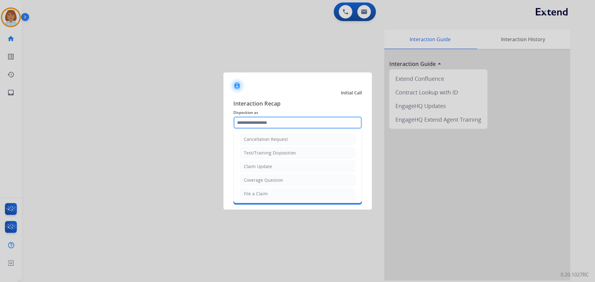
click at [265, 121] on input "text" at bounding box center [297, 122] width 129 height 12
click at [265, 190] on li "File a Claim" at bounding box center [298, 194] width 116 height 12
type input "**********"
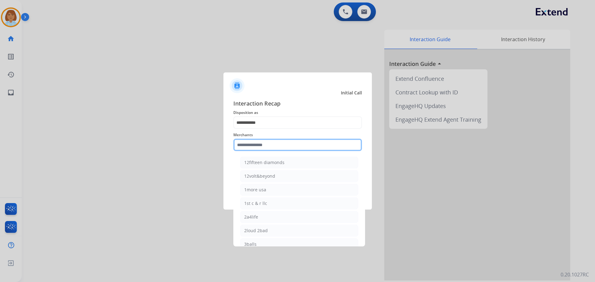
click at [270, 149] on input "text" at bounding box center [297, 145] width 129 height 12
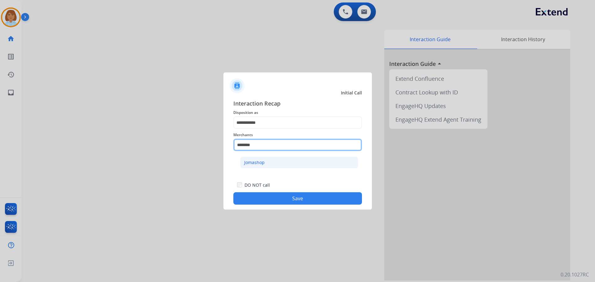
type input "********"
click at [286, 165] on li "Jomashop" at bounding box center [299, 163] width 118 height 12
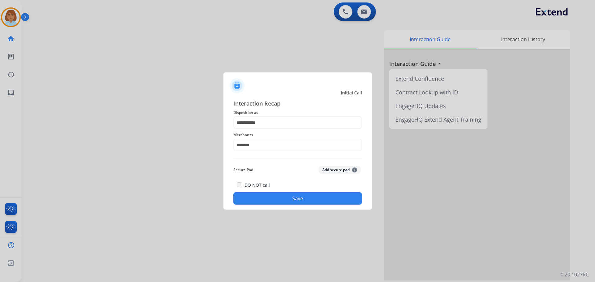
click at [301, 195] on button "Save" at bounding box center [297, 198] width 129 height 12
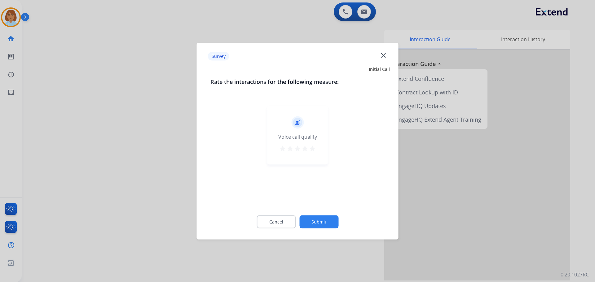
click at [311, 219] on button "Submit" at bounding box center [318, 221] width 39 height 13
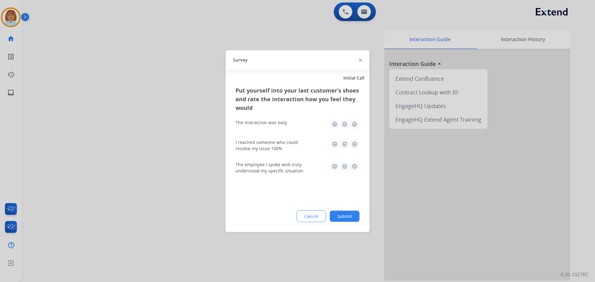
click at [338, 218] on button "Submit" at bounding box center [345, 216] width 30 height 11
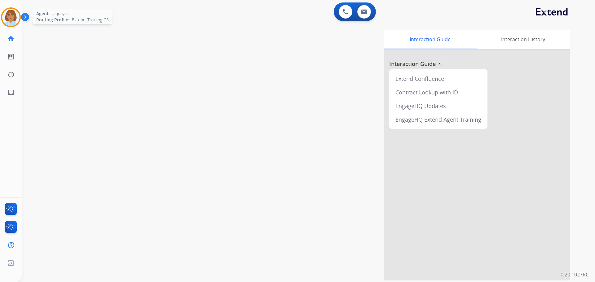
click at [13, 20] on img at bounding box center [10, 17] width 17 height 17
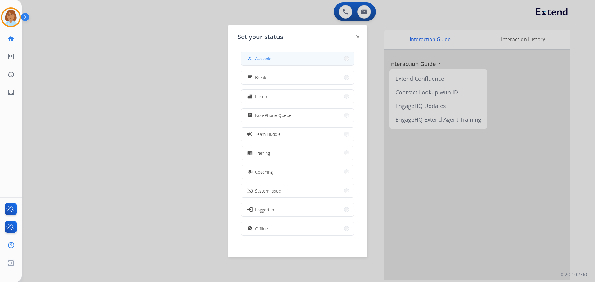
click at [266, 63] on button "how_to_reg Available" at bounding box center [297, 58] width 113 height 13
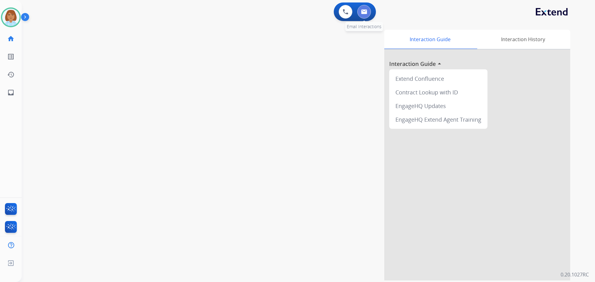
click at [358, 14] on button at bounding box center [364, 12] width 14 height 14
select select "**********"
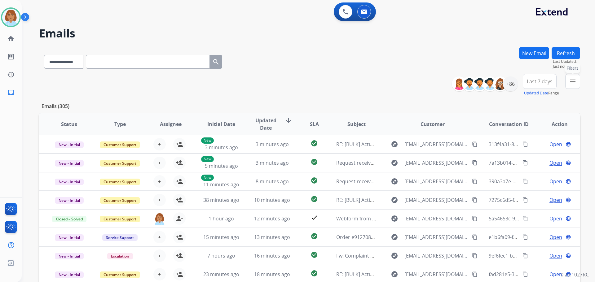
click at [573, 81] on mat-icon "menu" at bounding box center [572, 81] width 7 height 7
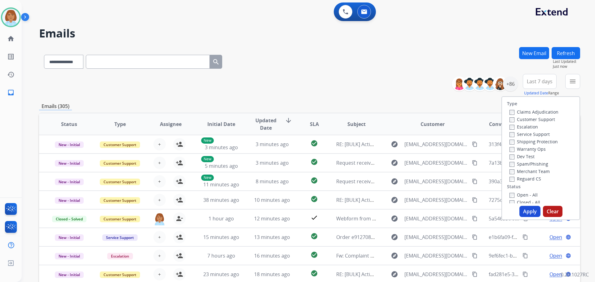
click at [520, 119] on label "Customer Support" at bounding box center [532, 119] width 46 height 6
click at [516, 141] on label "Shipping Protection" at bounding box center [533, 142] width 48 height 6
click at [514, 178] on label "Reguard CS" at bounding box center [525, 179] width 32 height 6
click at [511, 196] on label "Open - All" at bounding box center [523, 195] width 28 height 6
click at [534, 213] on button "Apply" at bounding box center [529, 211] width 21 height 11
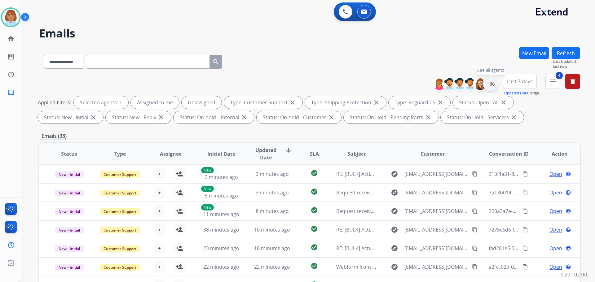
click at [493, 88] on div "+86" at bounding box center [490, 84] width 15 height 15
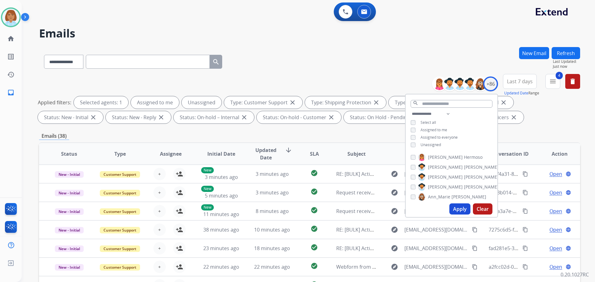
click at [437, 141] on div "**********" at bounding box center [452, 130] width 92 height 40
click at [436, 145] on span "Unassigned" at bounding box center [430, 144] width 20 height 5
click at [460, 209] on button "Apply" at bounding box center [459, 209] width 21 height 11
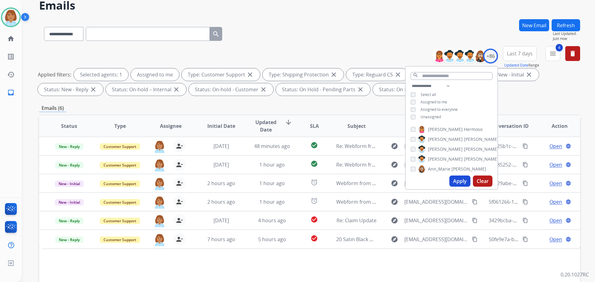
scroll to position [31, 0]
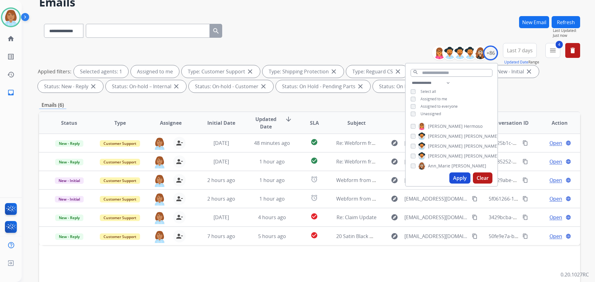
click at [326, 107] on div "Emails (6)" at bounding box center [309, 105] width 541 height 8
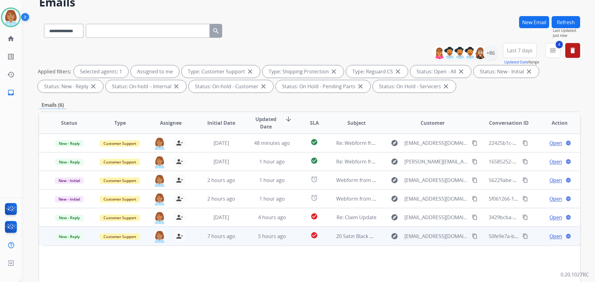
click at [381, 239] on td "explore [EMAIL_ADDRESS][DOMAIN_NAME] content_copy" at bounding box center [427, 236] width 101 height 19
click at [552, 236] on span "Open" at bounding box center [555, 235] width 13 height 7
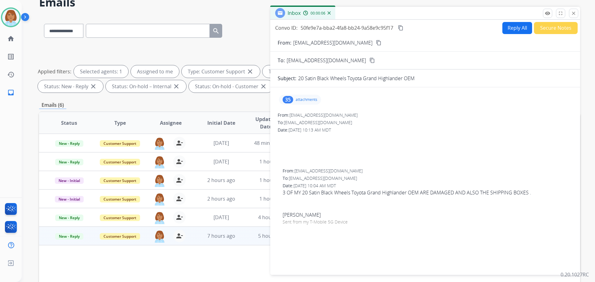
click at [318, 99] on div "35 attachments" at bounding box center [300, 100] width 42 height 10
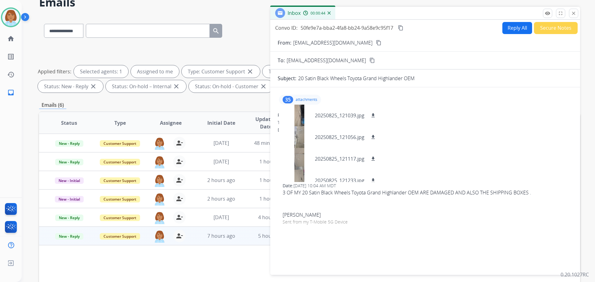
click at [509, 32] on button "Reply All" at bounding box center [517, 28] width 30 height 12
select select "**********"
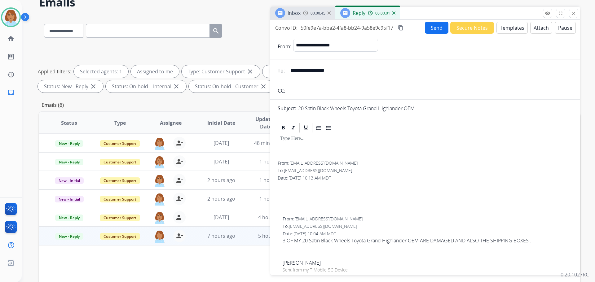
click at [505, 27] on button "Templates" at bounding box center [511, 28] width 31 height 12
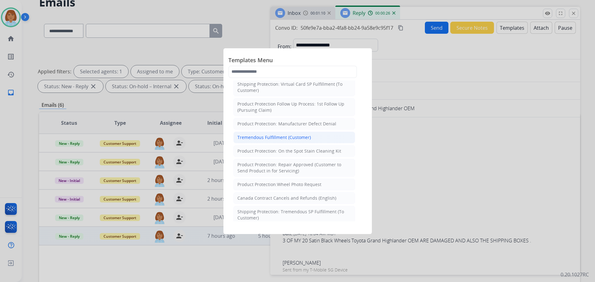
scroll to position [217, 0]
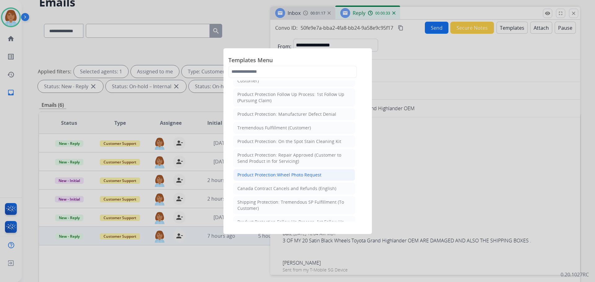
click at [304, 175] on div "Product Protection:Wheel Photo Request" at bounding box center [279, 175] width 84 height 6
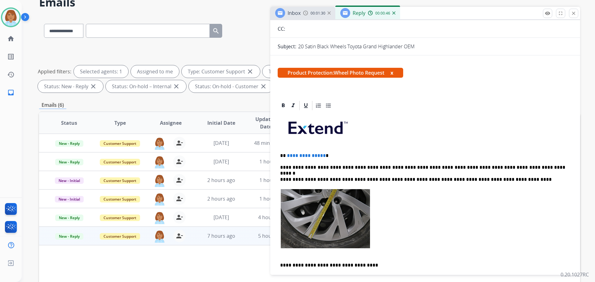
scroll to position [0, 0]
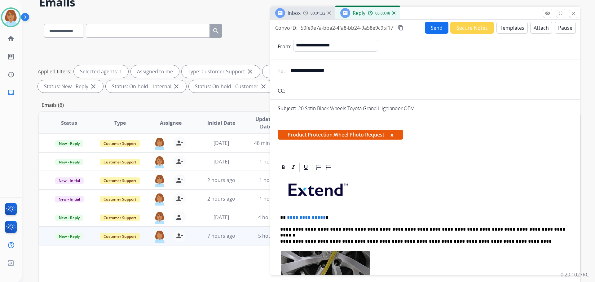
click at [511, 33] on button "Templates" at bounding box center [511, 28] width 31 height 12
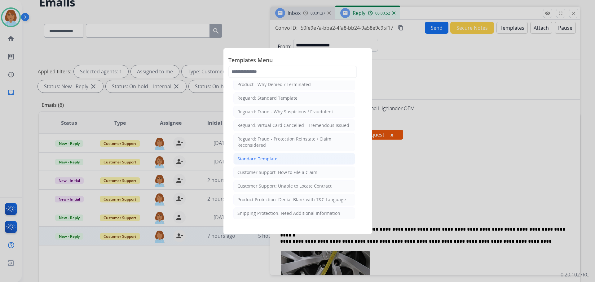
scroll to position [62, 0]
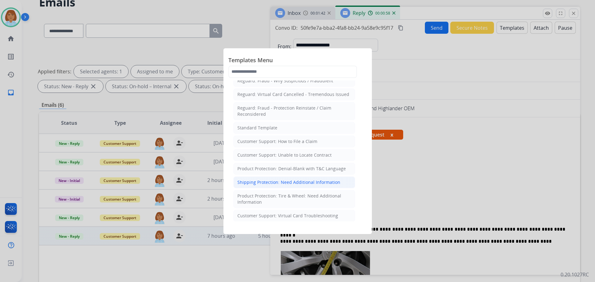
click at [281, 181] on div "Shipping Protection: Need Additional Information" at bounding box center [288, 182] width 103 height 6
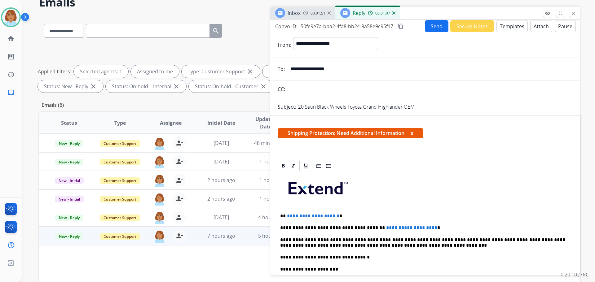
scroll to position [0, 0]
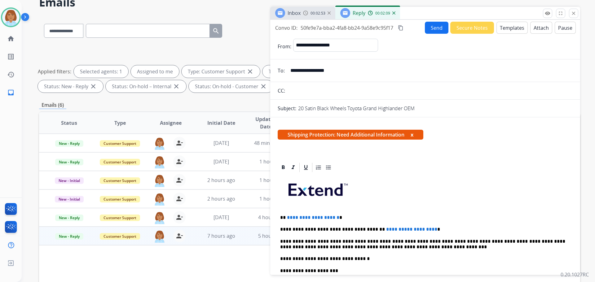
click at [514, 29] on button "Templates" at bounding box center [511, 28] width 31 height 12
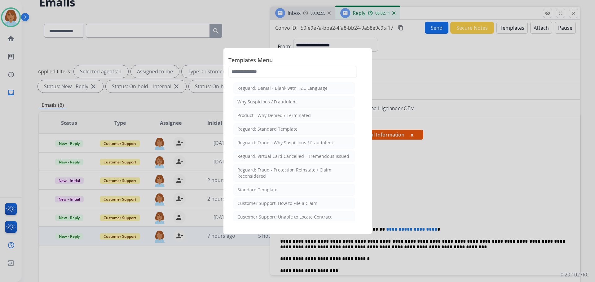
click at [290, 190] on li "Standard Template" at bounding box center [294, 190] width 122 height 12
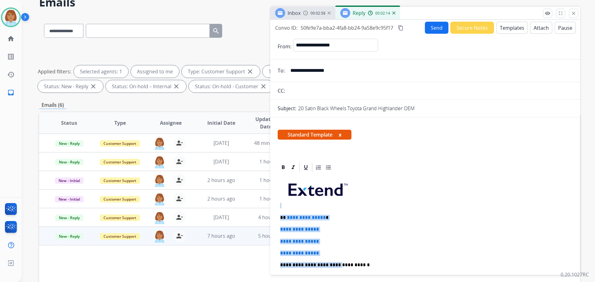
drag, startPoint x: 333, startPoint y: 257, endPoint x: 290, endPoint y: 210, distance: 64.0
click at [289, 208] on div "**********" at bounding box center [425, 279] width 295 height 213
click at [340, 234] on div "**********" at bounding box center [425, 279] width 295 height 213
click at [337, 245] on div "**********" at bounding box center [425, 279] width 295 height 213
drag, startPoint x: 327, startPoint y: 252, endPoint x: 287, endPoint y: 218, distance: 53.2
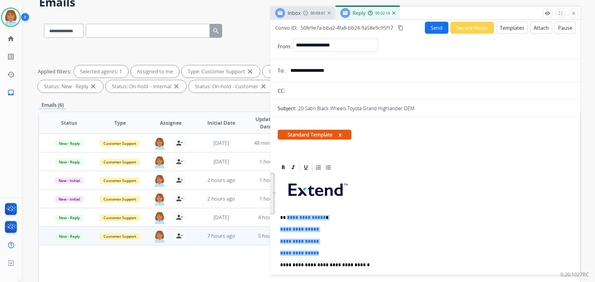
click at [287, 218] on div "**********" at bounding box center [425, 279] width 295 height 213
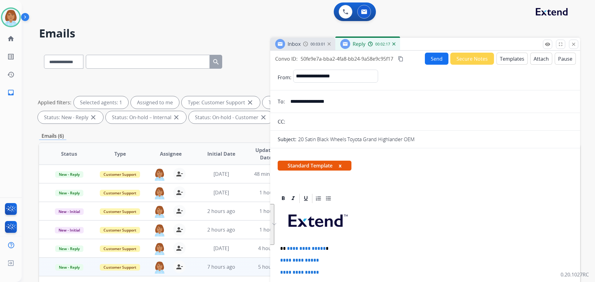
select select "**********"
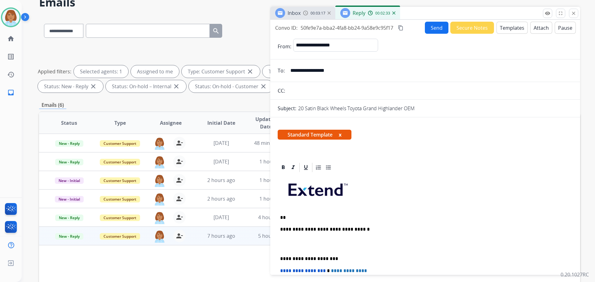
click at [323, 215] on p "**" at bounding box center [422, 218] width 285 height 6
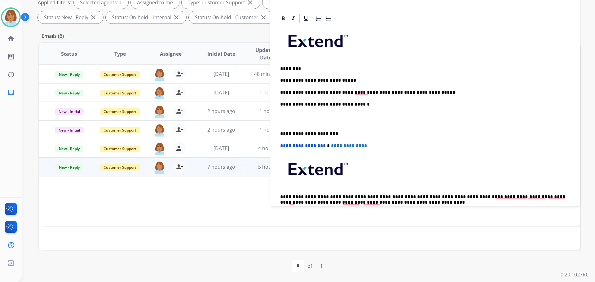
scroll to position [0, 0]
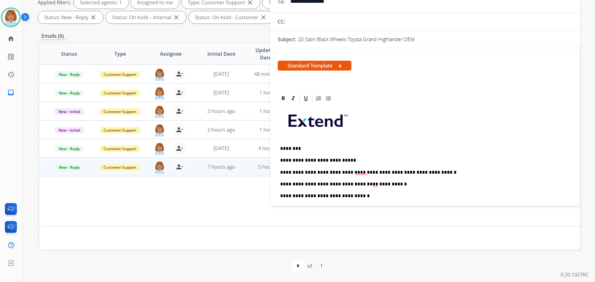
click at [414, 182] on p "**********" at bounding box center [422, 185] width 285 height 6
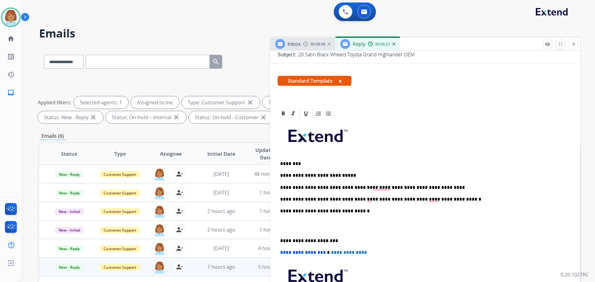
scroll to position [93, 0]
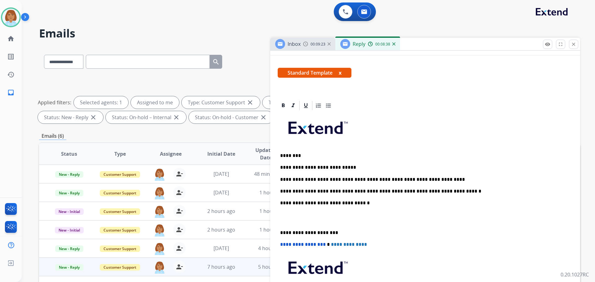
click at [369, 203] on p "**********" at bounding box center [422, 203] width 285 height 6
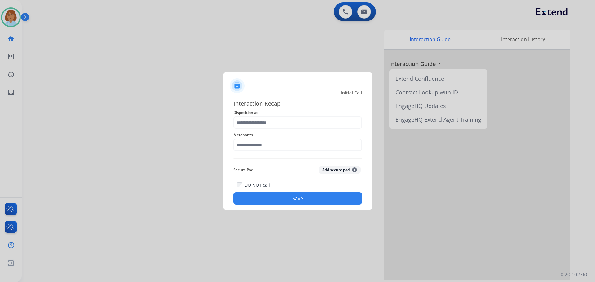
click at [289, 137] on span "Merchants" at bounding box center [297, 134] width 129 height 7
click at [290, 128] on input "text" at bounding box center [297, 122] width 129 height 12
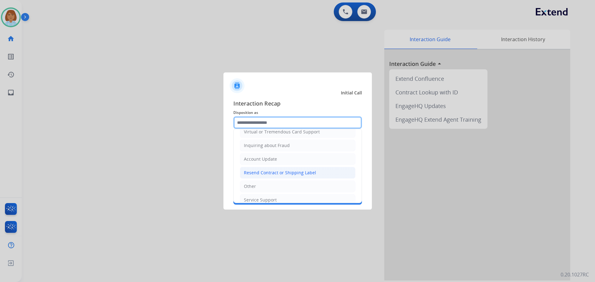
scroll to position [97, 0]
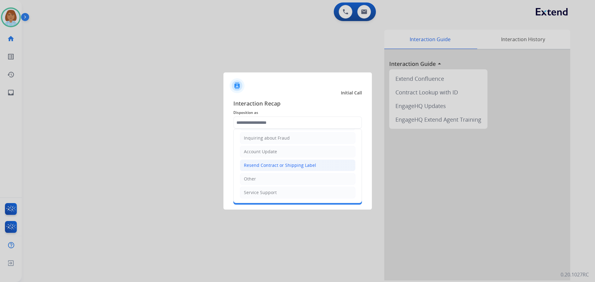
click at [244, 176] on div "Other" at bounding box center [250, 179] width 12 height 6
type input "*****"
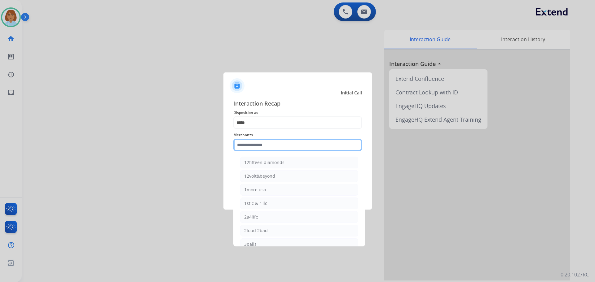
drag, startPoint x: 249, startPoint y: 147, endPoint x: 258, endPoint y: 138, distance: 12.9
click at [250, 147] on input "text" at bounding box center [297, 145] width 129 height 12
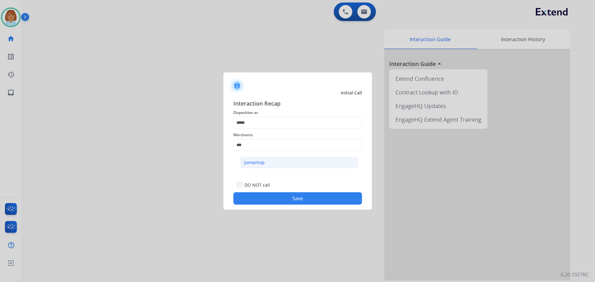
click at [273, 169] on li "Jomashop" at bounding box center [299, 163] width 118 height 12
type input "********"
click at [296, 201] on button "Save" at bounding box center [297, 198] width 129 height 12
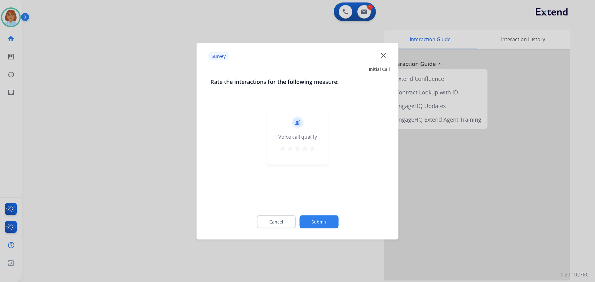
click at [314, 221] on button "Submit" at bounding box center [318, 221] width 39 height 13
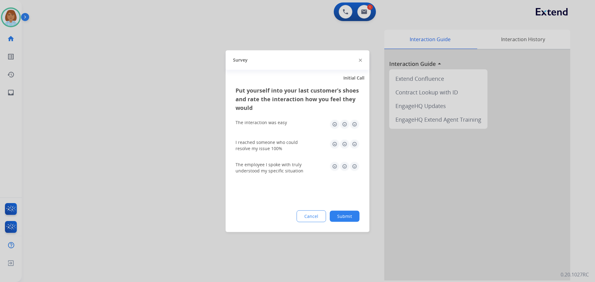
click at [336, 213] on button "Submit" at bounding box center [345, 216] width 30 height 11
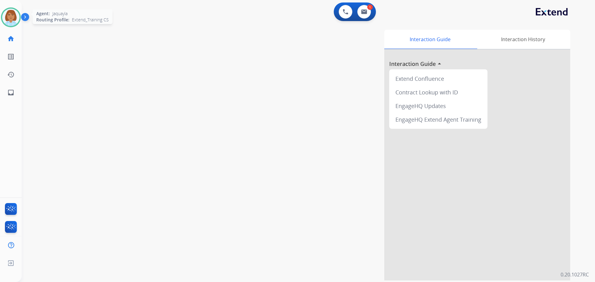
click at [14, 15] on img at bounding box center [10, 17] width 17 height 17
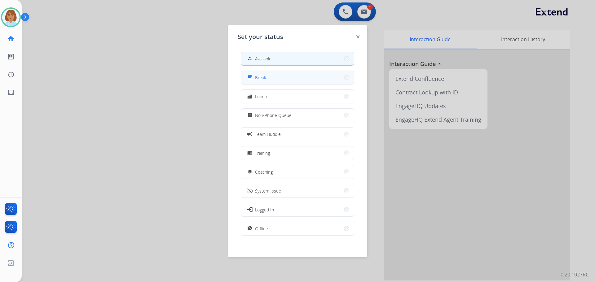
click at [269, 82] on button "free_breakfast Break" at bounding box center [297, 77] width 113 height 13
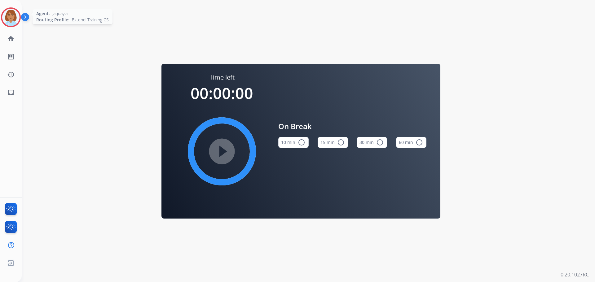
click at [6, 22] on img at bounding box center [10, 17] width 17 height 17
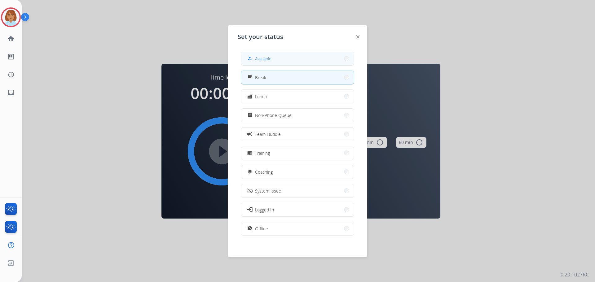
click at [271, 56] on span "Available" at bounding box center [263, 58] width 16 height 7
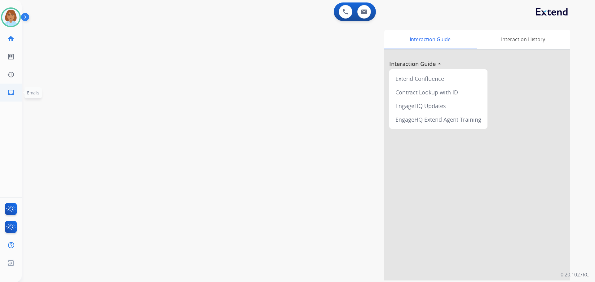
click at [12, 94] on mat-icon "inbox" at bounding box center [10, 92] width 7 height 7
select select "**********"
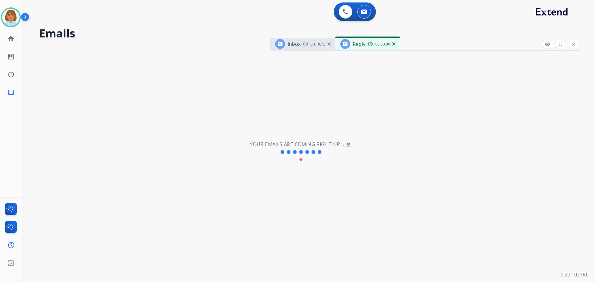
select select "**********"
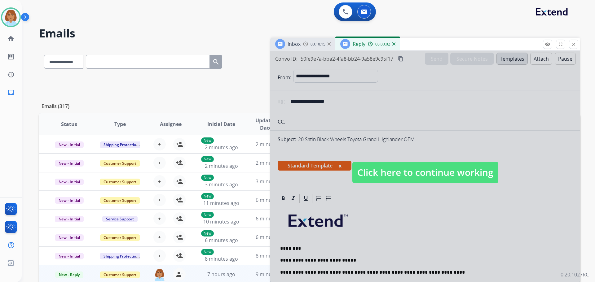
click at [439, 166] on span "Click here to continue working" at bounding box center [425, 172] width 146 height 21
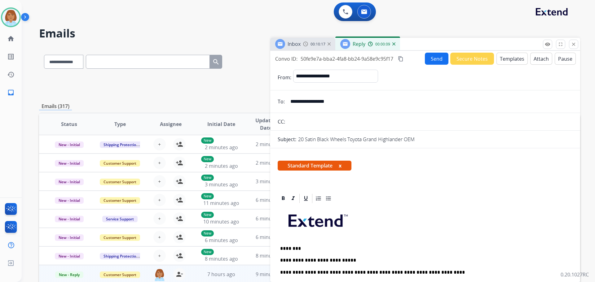
click at [438, 62] on button "Send" at bounding box center [437, 59] width 24 height 12
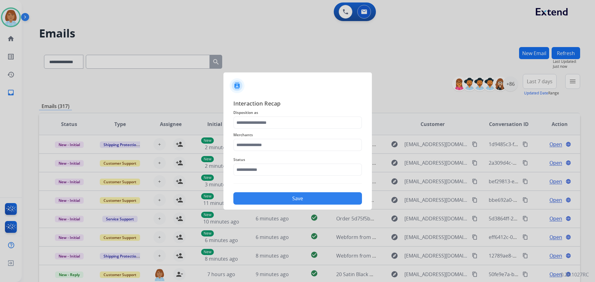
drag, startPoint x: 255, startPoint y: 112, endPoint x: 255, endPoint y: 116, distance: 4.3
click at [255, 114] on span "Disposition as" at bounding box center [297, 112] width 129 height 7
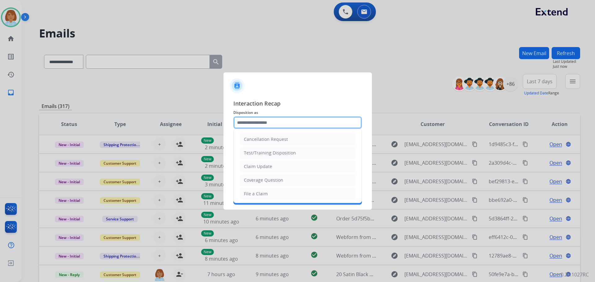
click at [255, 118] on input "text" at bounding box center [297, 122] width 129 height 12
click at [261, 172] on li "Claim Update" at bounding box center [298, 167] width 116 height 12
type input "**********"
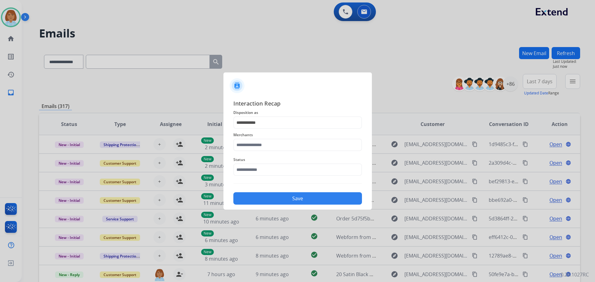
click at [255, 157] on span "Status" at bounding box center [297, 159] width 129 height 7
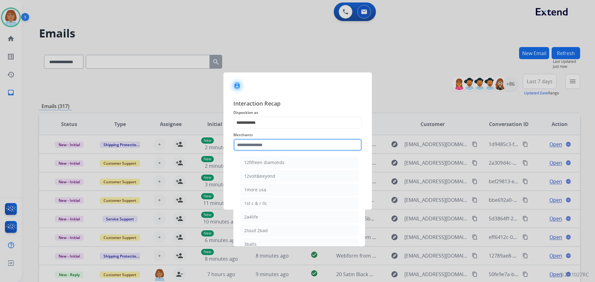
drag, startPoint x: 265, startPoint y: 139, endPoint x: 266, endPoint y: 148, distance: 8.8
click at [266, 141] on input "text" at bounding box center [297, 145] width 129 height 12
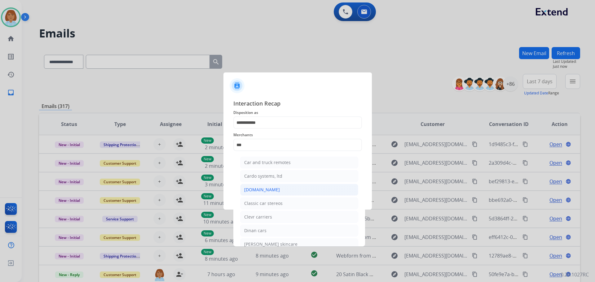
click at [270, 189] on div "[DOMAIN_NAME]" at bounding box center [262, 190] width 36 height 6
type input "**********"
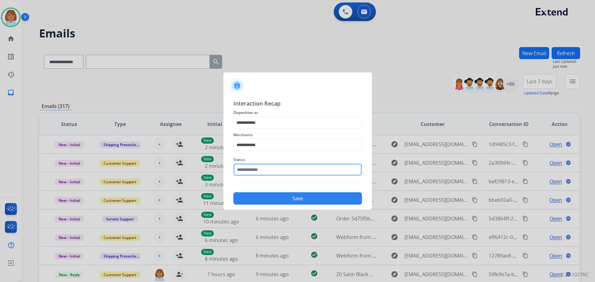
click at [266, 173] on input "text" at bounding box center [297, 170] width 129 height 12
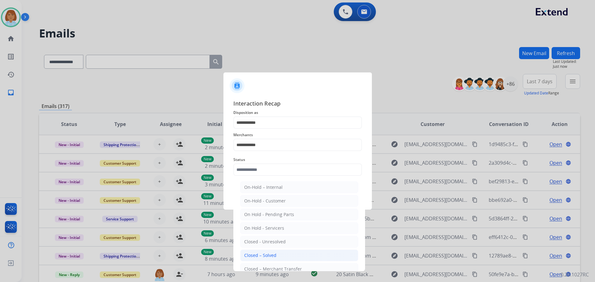
click at [260, 256] on div "Closed – Solved" at bounding box center [260, 255] width 32 height 6
type input "**********"
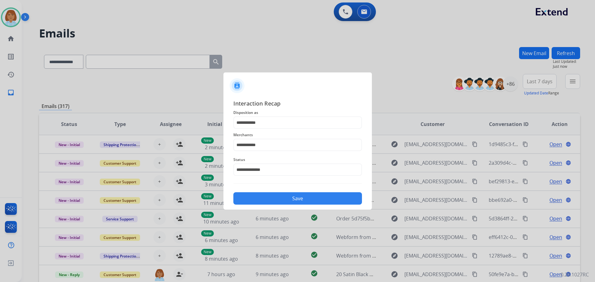
click at [283, 196] on button "Save" at bounding box center [297, 198] width 129 height 12
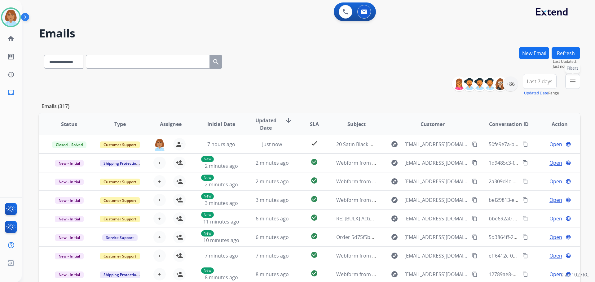
click at [571, 81] on mat-icon "menu" at bounding box center [572, 81] width 7 height 7
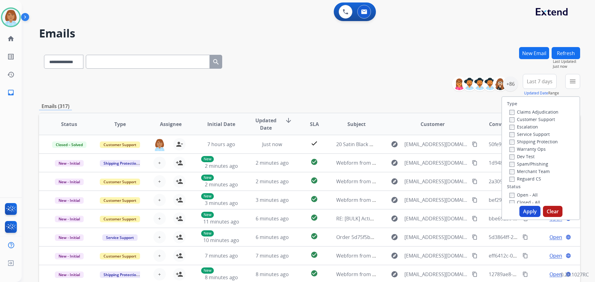
click at [519, 119] on label "Customer Support" at bounding box center [532, 119] width 46 height 6
click at [511, 141] on label "Shipping Protection" at bounding box center [533, 142] width 48 height 6
click at [506, 190] on div "Type Claims Adjudication Customer Support Escalation Service Support Shipping P…" at bounding box center [540, 150] width 77 height 107
click at [530, 211] on button "Apply" at bounding box center [529, 211] width 21 height 11
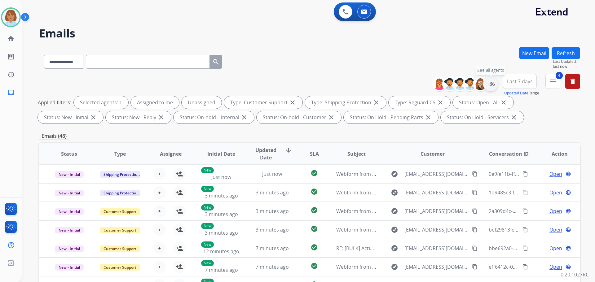
click at [489, 86] on div "+86" at bounding box center [490, 84] width 15 height 15
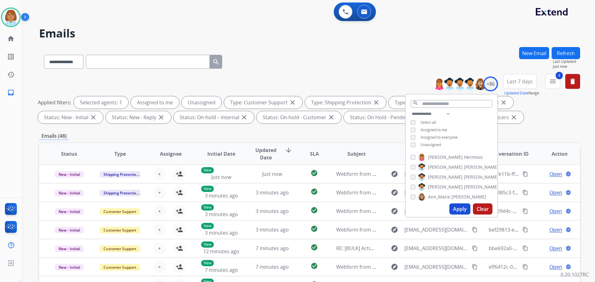
click at [423, 146] on span "Unassigned" at bounding box center [430, 144] width 20 height 5
click at [458, 205] on button "Apply" at bounding box center [459, 209] width 21 height 11
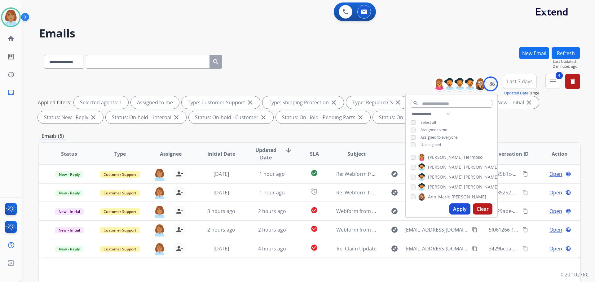
click at [461, 207] on button "Apply" at bounding box center [459, 209] width 21 height 11
click at [303, 138] on div "Emails (5)" at bounding box center [309, 136] width 541 height 8
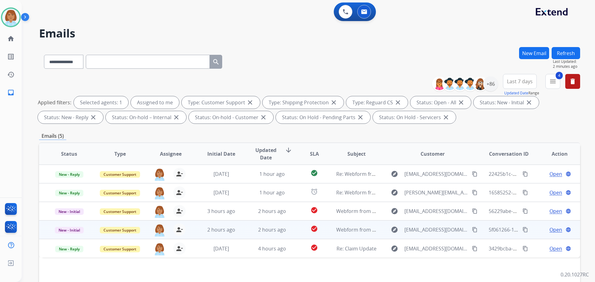
click at [230, 236] on td "2 hours ago" at bounding box center [216, 230] width 51 height 19
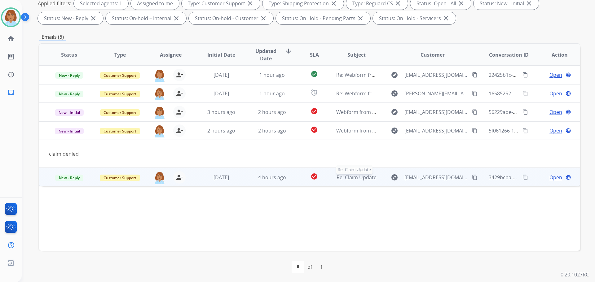
scroll to position [100, 0]
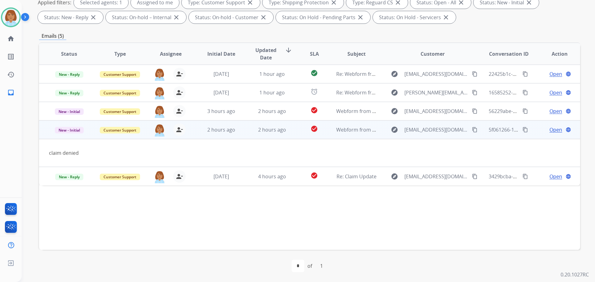
click at [472, 129] on mat-icon "content_copy" at bounding box center [475, 130] width 6 height 6
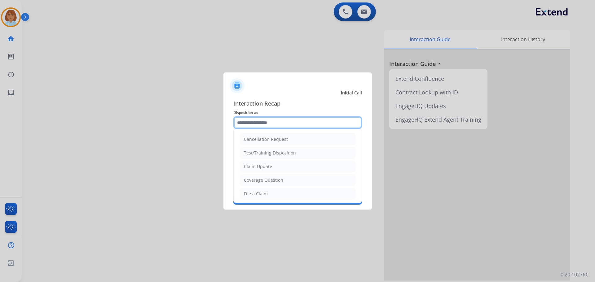
click at [258, 121] on input "text" at bounding box center [297, 122] width 129 height 12
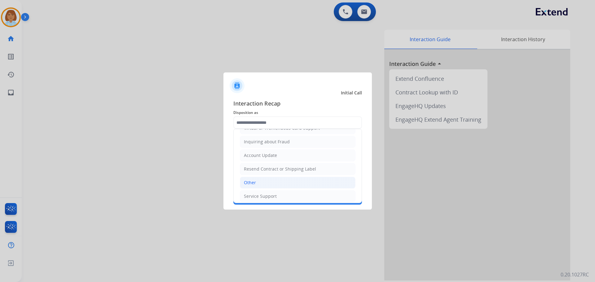
click at [266, 188] on li "Other" at bounding box center [298, 183] width 116 height 12
type input "*****"
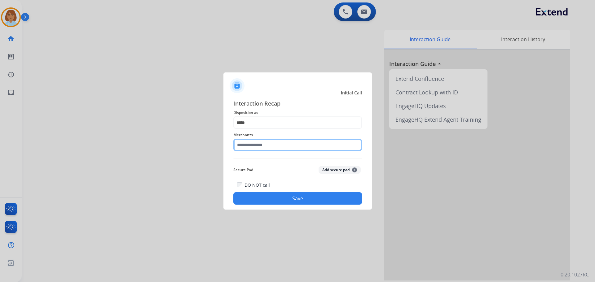
click at [266, 151] on input "text" at bounding box center [297, 145] width 129 height 12
click at [254, 142] on input "***" at bounding box center [297, 145] width 129 height 12
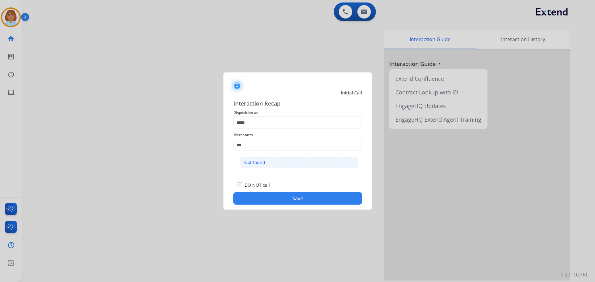
click at [244, 164] on div "Not found" at bounding box center [254, 163] width 21 height 6
type input "*********"
click at [329, 195] on button "Save" at bounding box center [297, 198] width 129 height 12
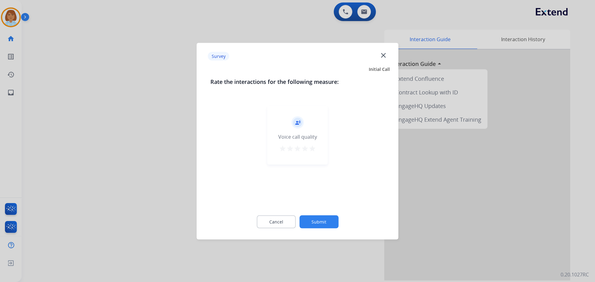
click at [326, 215] on div "Cancel Submit" at bounding box center [297, 222] width 174 height 28
click at [328, 220] on button "Submit" at bounding box center [318, 221] width 39 height 13
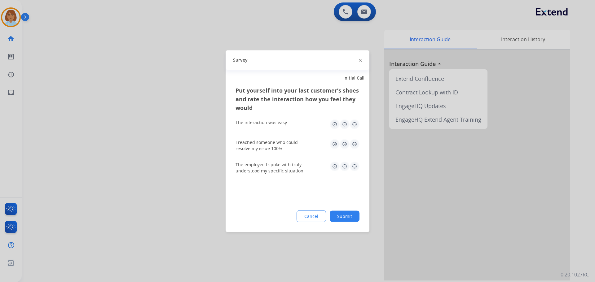
click at [345, 225] on div "Put yourself into your last customer’s shoes and rate the interaction how you f…" at bounding box center [298, 159] width 144 height 146
click at [348, 221] on button "Submit" at bounding box center [345, 216] width 30 height 11
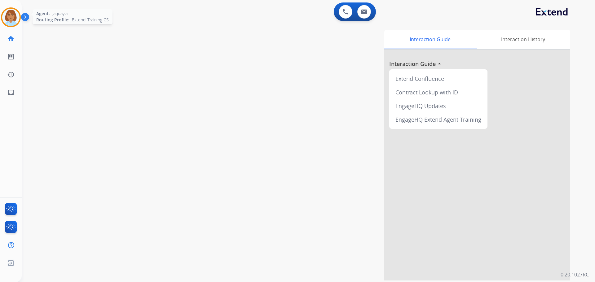
click at [10, 11] on img at bounding box center [10, 17] width 17 height 17
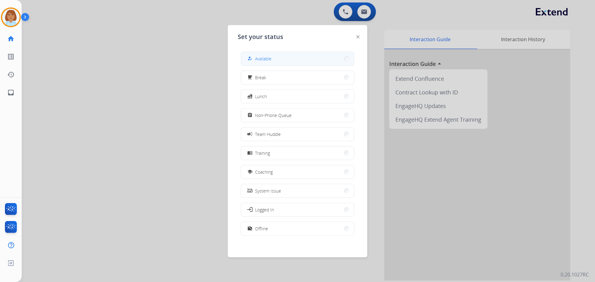
click at [275, 61] on button "how_to_reg Available" at bounding box center [297, 58] width 113 height 13
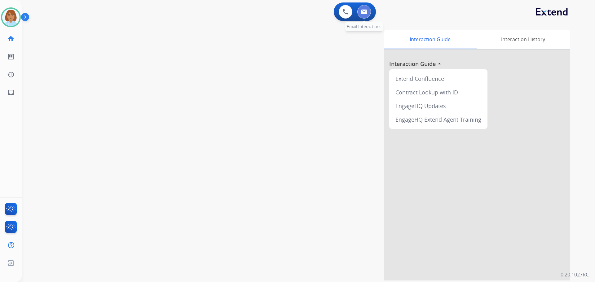
click at [365, 12] on img at bounding box center [364, 11] width 6 height 5
select select "**********"
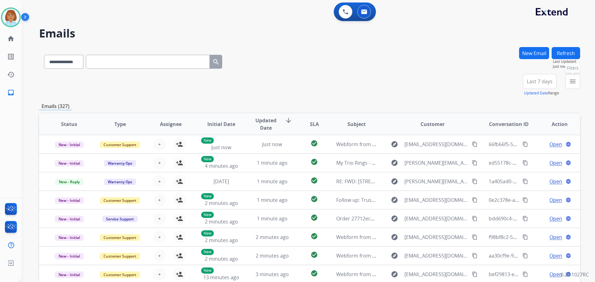
click at [573, 81] on mat-icon "menu" at bounding box center [572, 81] width 7 height 7
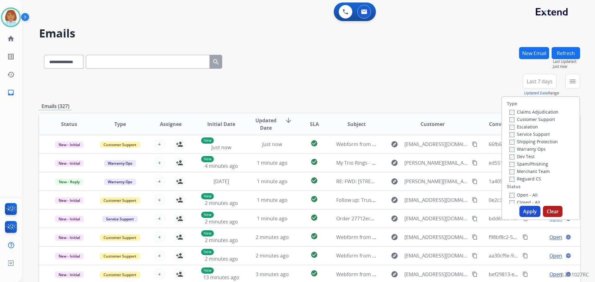
click at [522, 121] on label "Customer Support" at bounding box center [532, 119] width 46 height 6
click at [520, 140] on label "Shipping Protection" at bounding box center [533, 142] width 48 height 6
click at [512, 196] on label "Open - All" at bounding box center [523, 195] width 28 height 6
click at [529, 210] on button "Apply" at bounding box center [529, 211] width 21 height 11
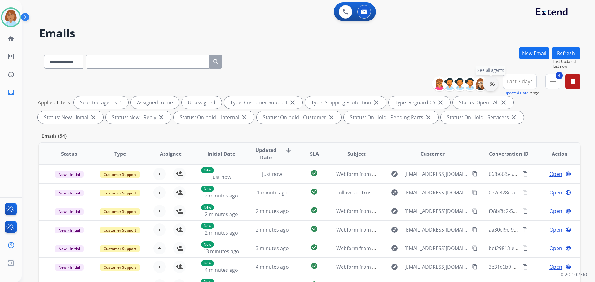
click at [493, 83] on div "+86" at bounding box center [490, 84] width 15 height 15
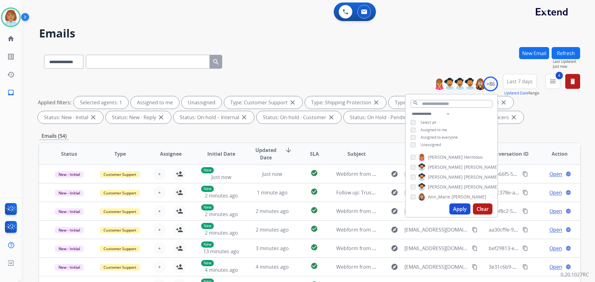
click at [428, 147] on div "**********" at bounding box center [452, 130] width 92 height 40
click at [428, 145] on span "Unassigned" at bounding box center [430, 144] width 20 height 5
click at [457, 210] on button "Apply" at bounding box center [459, 209] width 21 height 11
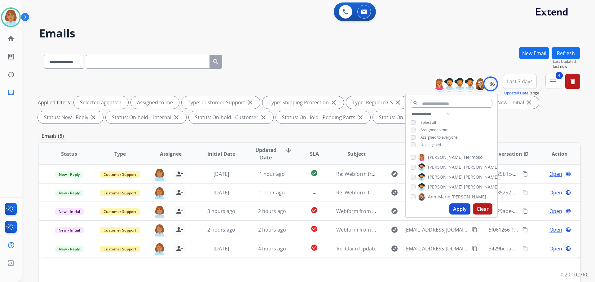
click at [325, 43] on div "**********" at bounding box center [301, 163] width 558 height 282
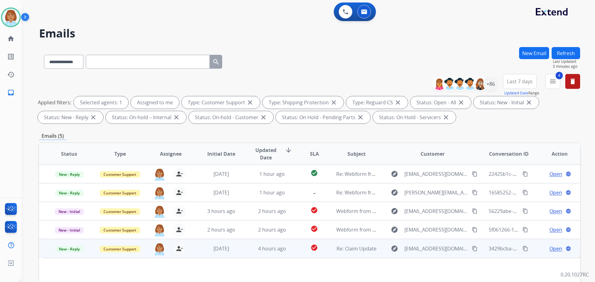
click at [281, 255] on td "4 hours ago" at bounding box center [267, 248] width 51 height 19
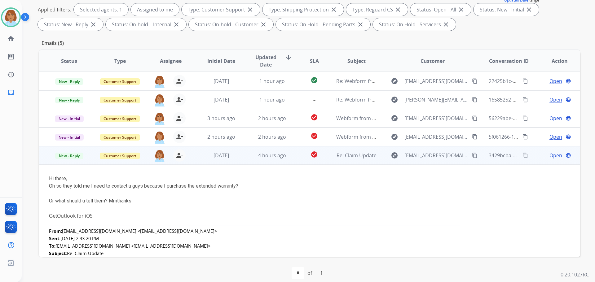
click at [549, 153] on span "Open" at bounding box center [555, 155] width 13 height 7
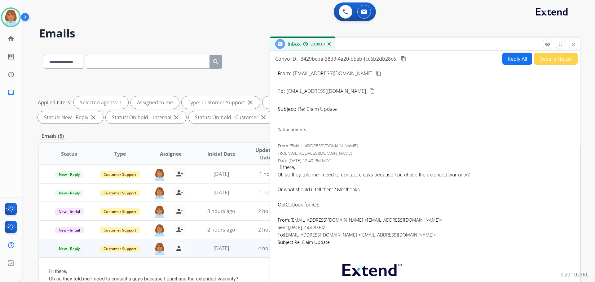
click at [515, 52] on div "Convo ID: 3429bcba-38d9-4a20-b5eb-fcc6b2db28c6 content_copy Reply All Secure No…" at bounding box center [425, 177] width 310 height 253
click at [513, 58] on button "Reply All" at bounding box center [517, 59] width 30 height 12
select select "**********"
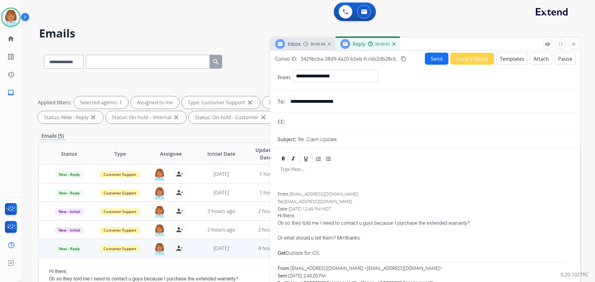
click at [505, 53] on button "Templates" at bounding box center [511, 59] width 31 height 12
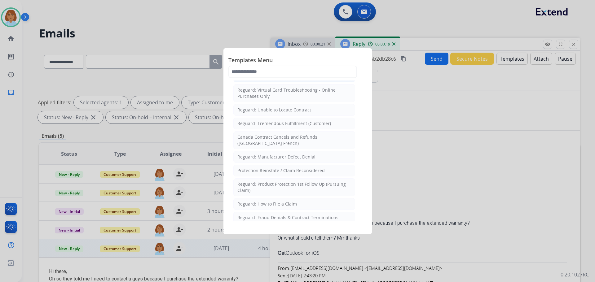
scroll to position [558, 0]
click at [308, 137] on div "Canada Contract Cancels and Refunds ([GEOGRAPHIC_DATA] French)" at bounding box center [294, 140] width 114 height 12
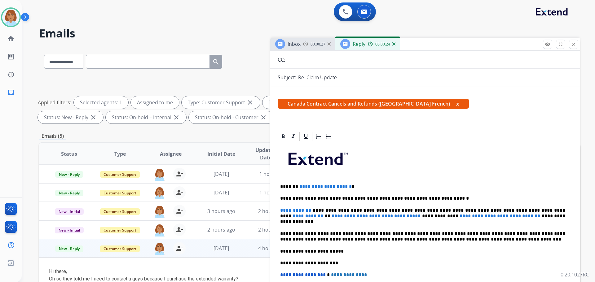
scroll to position [0, 0]
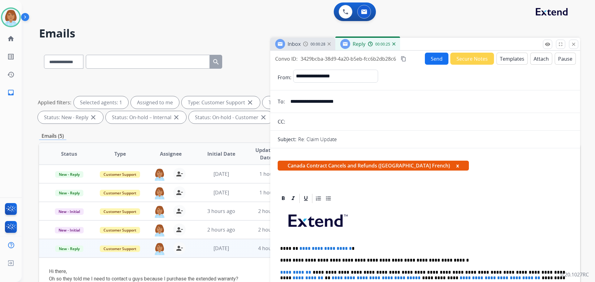
click at [504, 59] on button "Templates" at bounding box center [511, 59] width 31 height 12
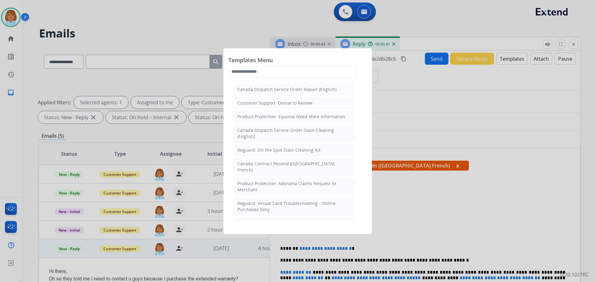
scroll to position [444, 0]
click at [321, 200] on div "Reguard: Virtual Card Troubleshooting - Online Purchases Only" at bounding box center [294, 206] width 114 height 12
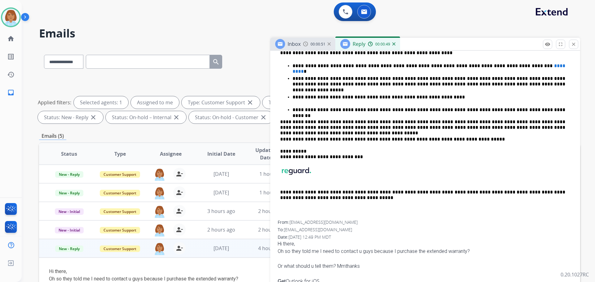
scroll to position [0, 0]
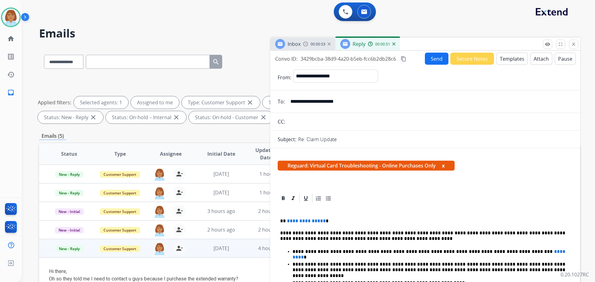
click at [507, 58] on button "Templates" at bounding box center [511, 59] width 31 height 12
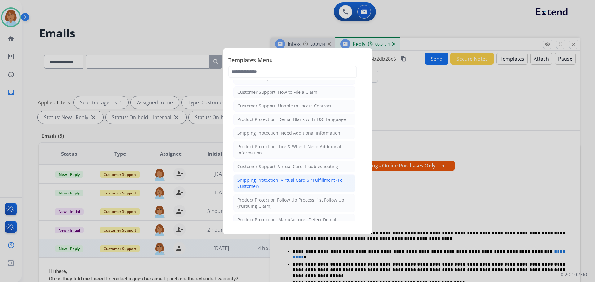
scroll to position [93, 0]
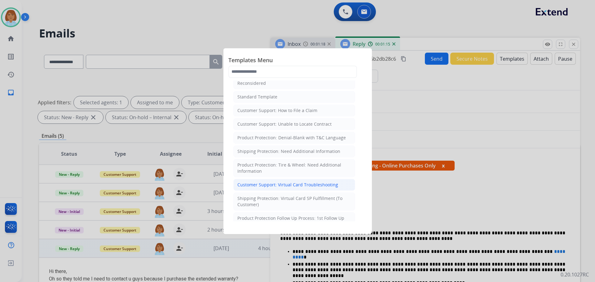
click at [320, 181] on li "Customer Support: Virtual Card Troubleshooting" at bounding box center [294, 185] width 122 height 12
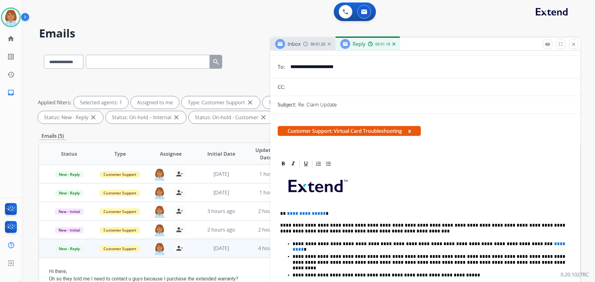
scroll to position [62, 0]
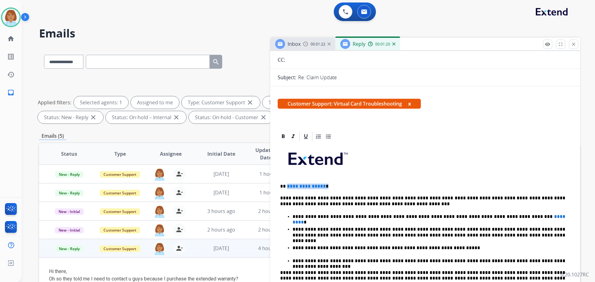
drag, startPoint x: 319, startPoint y: 188, endPoint x: 286, endPoint y: 186, distance: 33.2
click at [286, 186] on p "**********" at bounding box center [422, 187] width 285 height 6
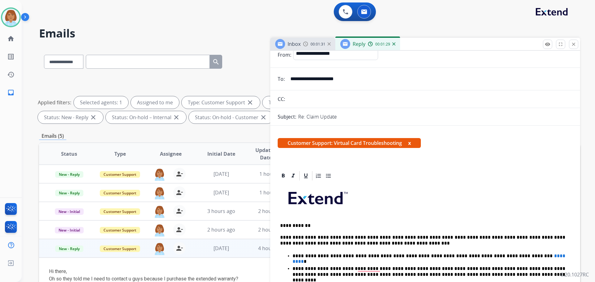
scroll to position [0, 0]
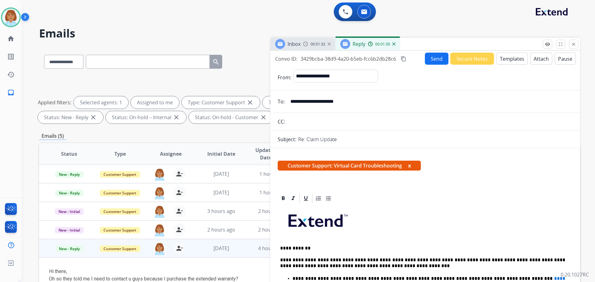
click at [496, 57] on button "Templates" at bounding box center [511, 59] width 31 height 12
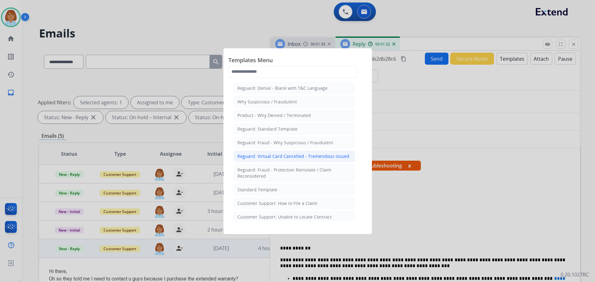
click at [287, 160] on li "Reguard: Virtual Card Cancelled - Tremendous Issued" at bounding box center [294, 157] width 122 height 12
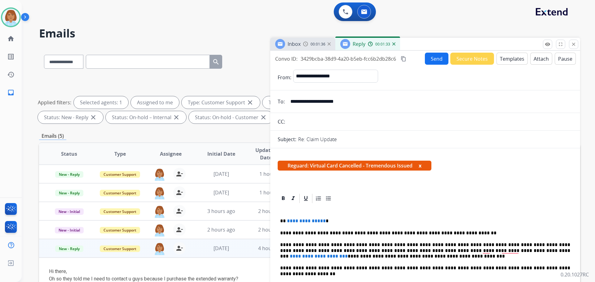
select select "**********"
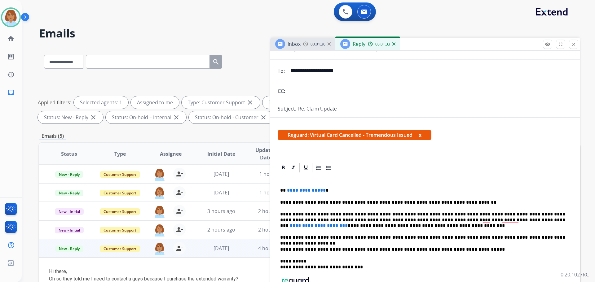
scroll to position [31, 0]
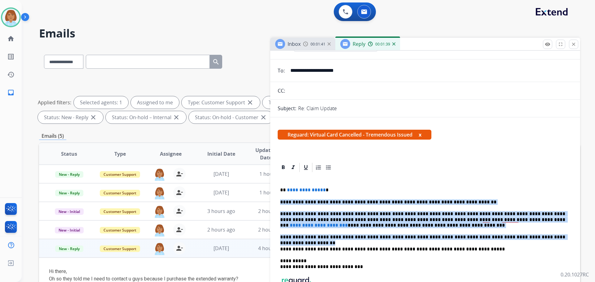
click at [278, 202] on div "**********" at bounding box center [425, 146] width 310 height 253
click at [529, 199] on div "**********" at bounding box center [425, 252] width 295 height 158
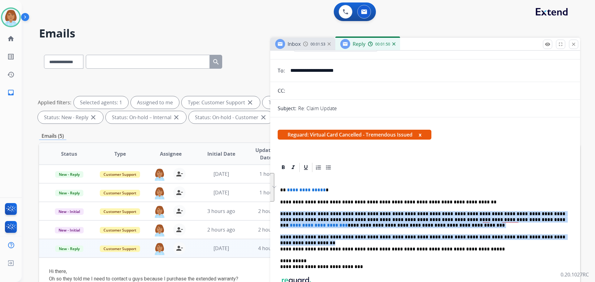
drag, startPoint x: 552, startPoint y: 238, endPoint x: 280, endPoint y: 216, distance: 272.3
click at [280, 216] on div "**********" at bounding box center [425, 252] width 295 height 158
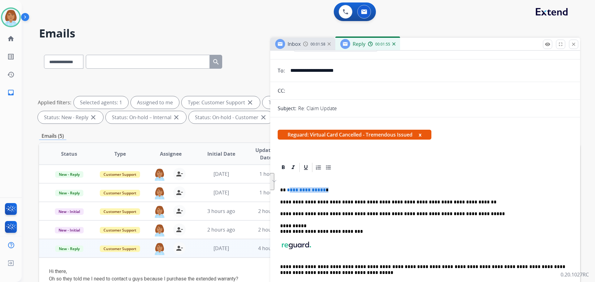
drag, startPoint x: 261, startPoint y: 179, endPoint x: 287, endPoint y: 188, distance: 27.1
click at [287, 188] on p "**********" at bounding box center [422, 190] width 285 height 6
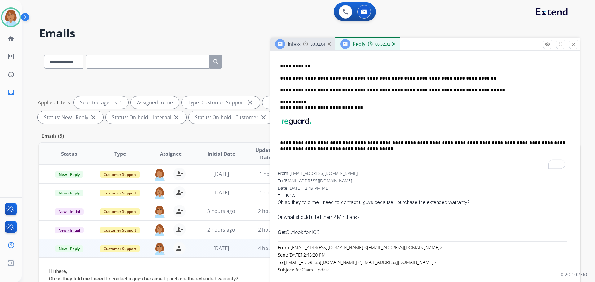
scroll to position [0, 0]
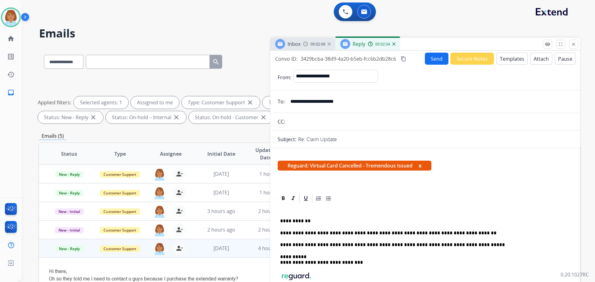
click at [431, 54] on button "Send" at bounding box center [437, 59] width 24 height 12
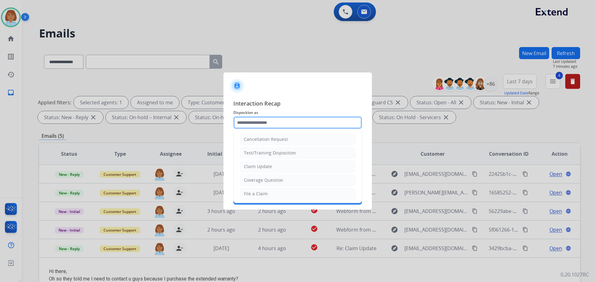
click at [278, 123] on input "text" at bounding box center [297, 122] width 129 height 12
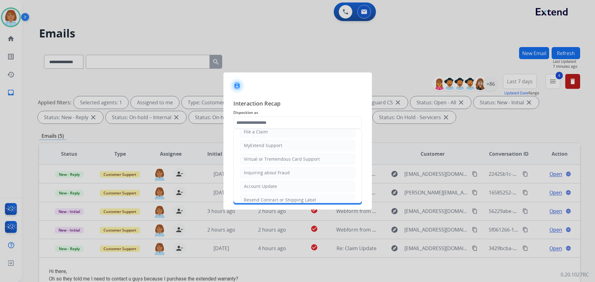
click at [270, 165] on li "Virtual or Tremendous Card Support" at bounding box center [298, 159] width 116 height 12
type input "**********"
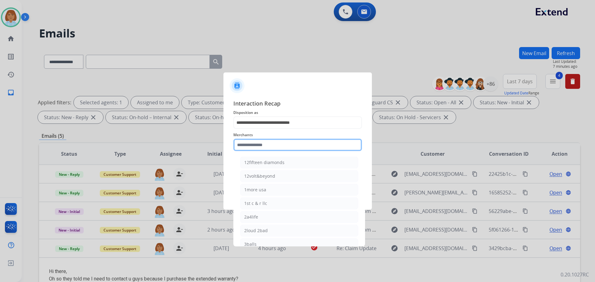
click at [269, 139] on input "text" at bounding box center [297, 145] width 129 height 12
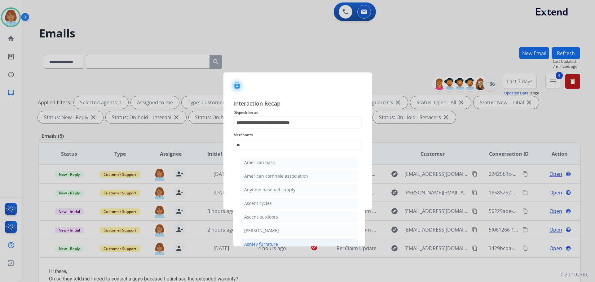
click at [263, 240] on li "Ashley furniture" at bounding box center [299, 245] width 118 height 12
type input "**********"
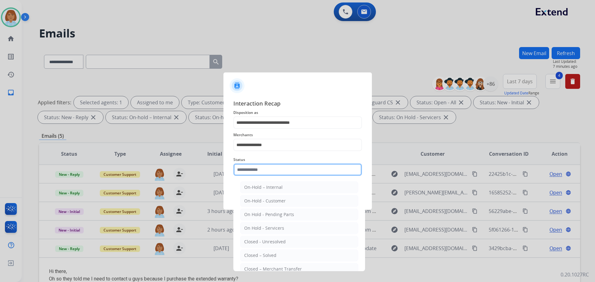
click at [260, 169] on input "text" at bounding box center [297, 170] width 129 height 12
click at [272, 255] on div "Closed – Solved" at bounding box center [260, 255] width 32 height 6
type input "**********"
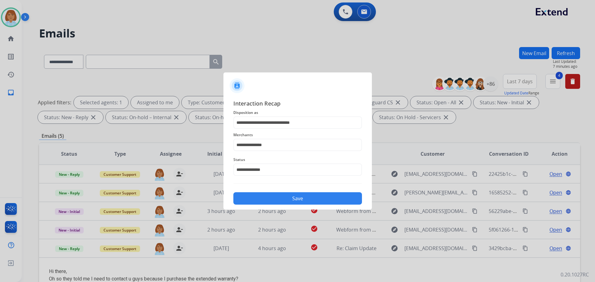
click at [294, 196] on button "Save" at bounding box center [297, 198] width 129 height 12
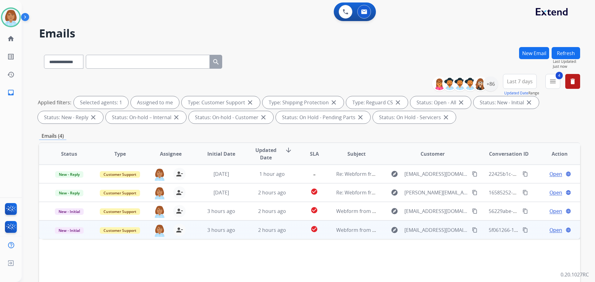
click at [296, 230] on td "check_circle" at bounding box center [309, 230] width 34 height 19
click at [555, 227] on span "Open" at bounding box center [555, 229] width 13 height 7
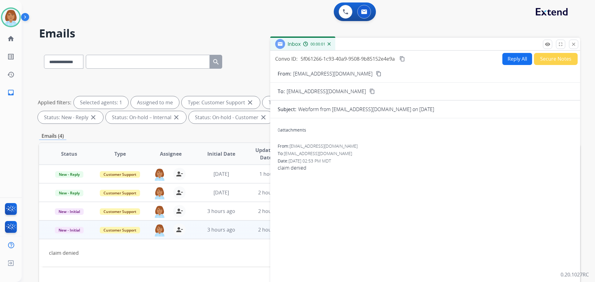
click at [511, 62] on button "Reply All" at bounding box center [517, 59] width 30 height 12
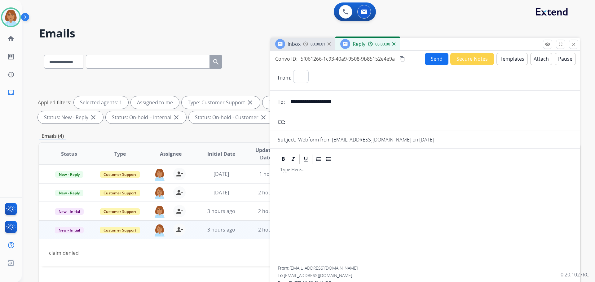
select select "**********"
click at [508, 58] on button "Templates" at bounding box center [511, 59] width 31 height 12
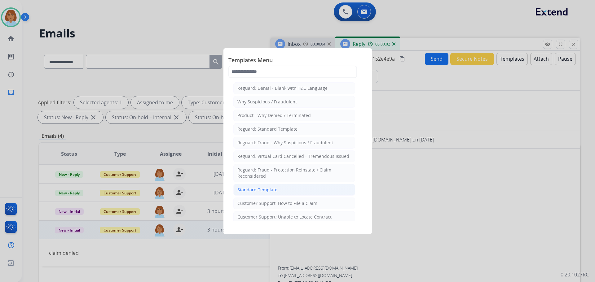
click at [258, 192] on div "Standard Template" at bounding box center [257, 190] width 40 height 6
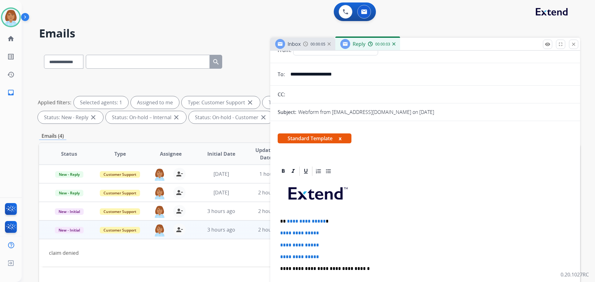
scroll to position [31, 0]
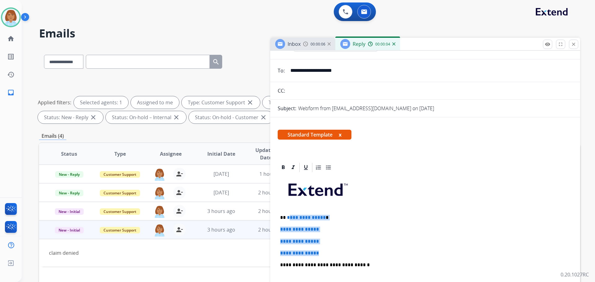
drag, startPoint x: 321, startPoint y: 254, endPoint x: 292, endPoint y: 211, distance: 52.3
click at [288, 216] on div "**********" at bounding box center [425, 279] width 295 height 213
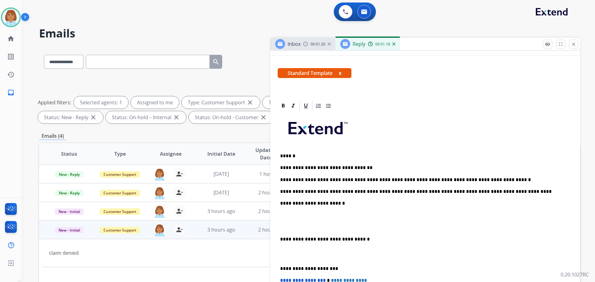
scroll to position [93, 0]
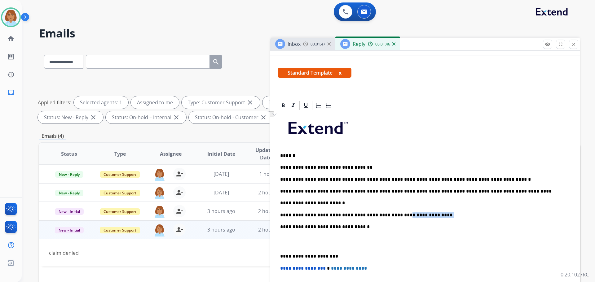
drag, startPoint x: 424, startPoint y: 216, endPoint x: 388, endPoint y: 216, distance: 35.6
click at [388, 216] on p "**********" at bounding box center [422, 216] width 285 height 6
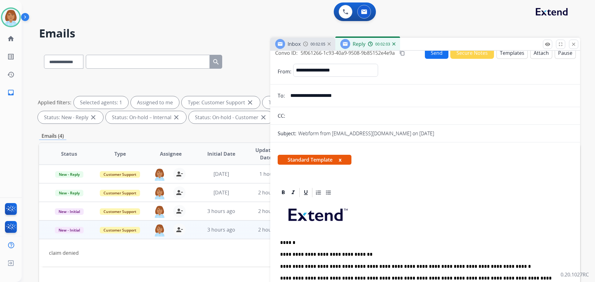
scroll to position [0, 0]
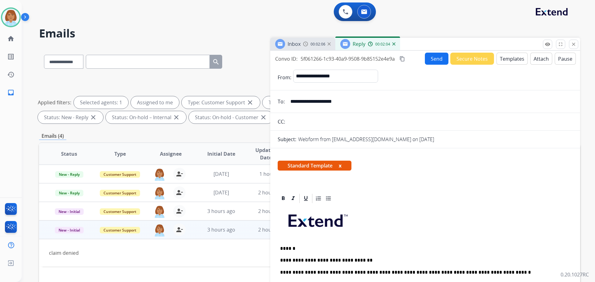
click at [426, 62] on button "Send" at bounding box center [437, 59] width 24 height 12
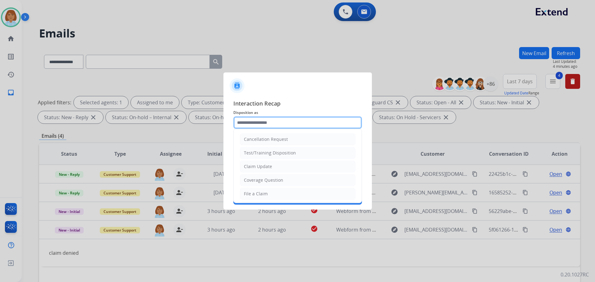
click at [281, 125] on input "text" at bounding box center [297, 122] width 129 height 12
click at [261, 170] on div "Claim Update" at bounding box center [258, 167] width 28 height 6
type input "**********"
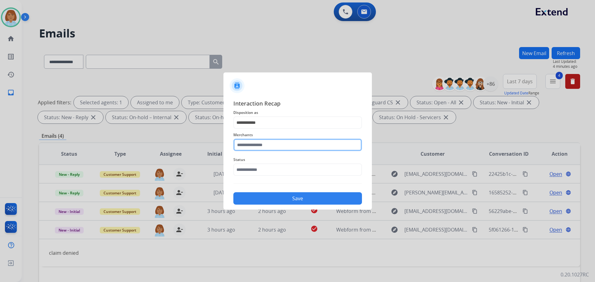
click at [261, 147] on input "text" at bounding box center [297, 145] width 129 height 12
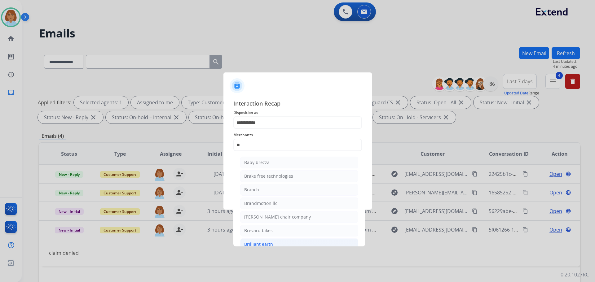
click at [255, 242] on div "Brilliant earth" at bounding box center [258, 244] width 29 height 6
type input "**********"
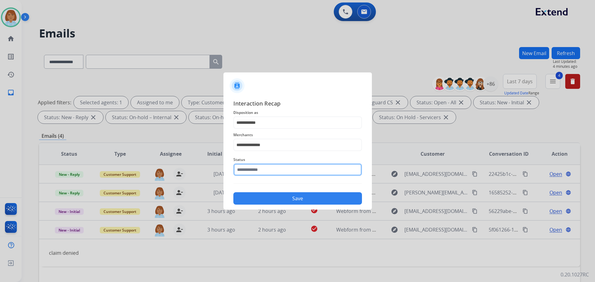
click at [261, 167] on input "text" at bounding box center [297, 170] width 129 height 12
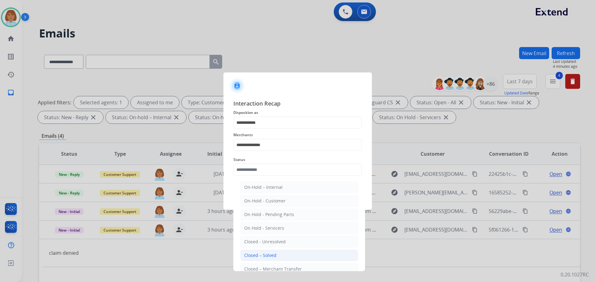
click at [261, 256] on div "Closed – Solved" at bounding box center [260, 255] width 32 height 6
type input "**********"
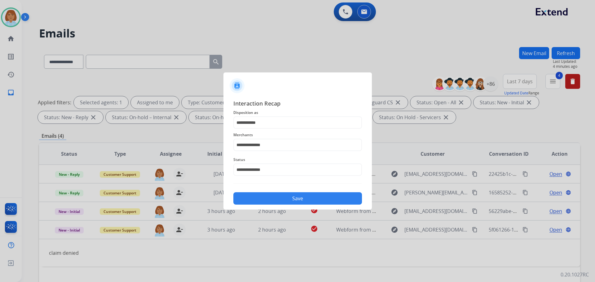
click at [273, 201] on button "Save" at bounding box center [297, 198] width 129 height 12
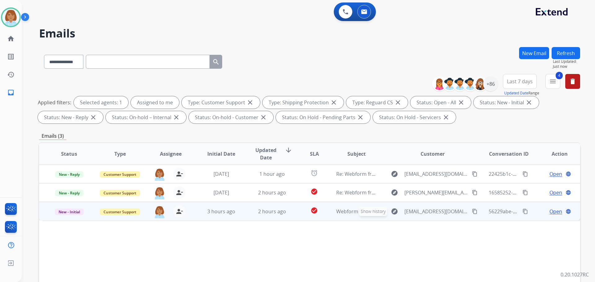
click at [390, 214] on button "explore Show history" at bounding box center [394, 212] width 15 height 10
type input "**********"
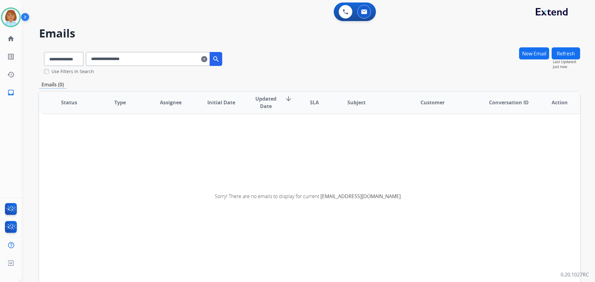
click at [207, 58] on mat-icon "clear" at bounding box center [204, 58] width 6 height 7
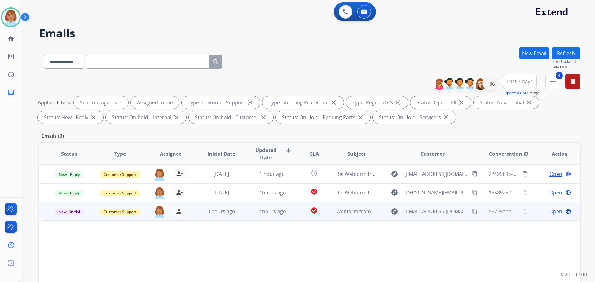
click at [372, 215] on td "Webform from [EMAIL_ADDRESS][DOMAIN_NAME] on [DATE]" at bounding box center [351, 211] width 51 height 19
click at [555, 213] on span "Open" at bounding box center [555, 211] width 13 height 7
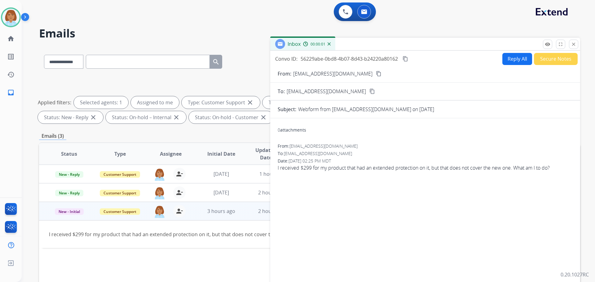
click at [522, 58] on button "Reply All" at bounding box center [517, 59] width 30 height 12
select select "**********"
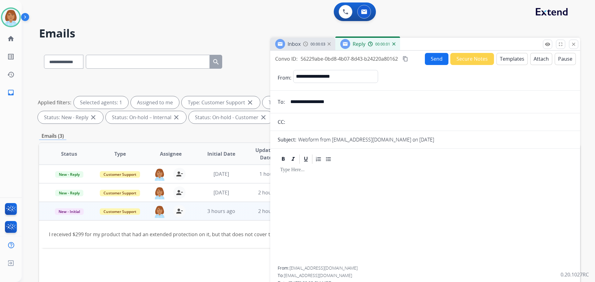
click at [498, 60] on button "Templates" at bounding box center [511, 59] width 31 height 12
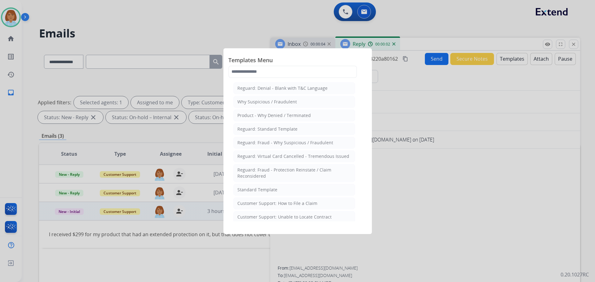
click at [302, 187] on li "Standard Template" at bounding box center [294, 190] width 122 height 12
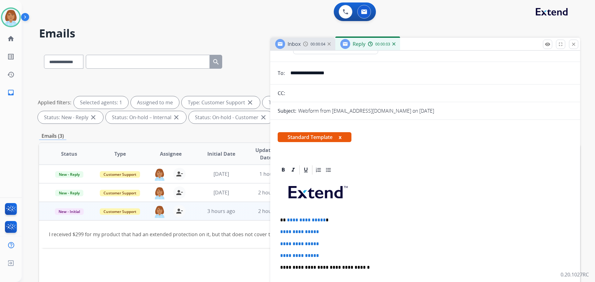
scroll to position [31, 0]
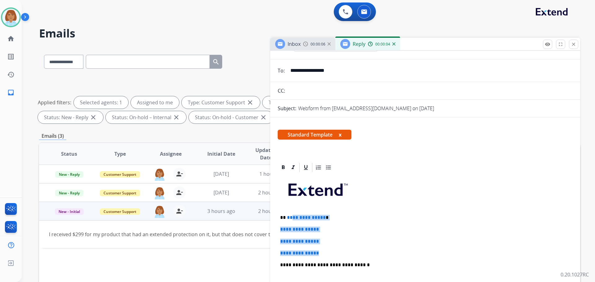
drag, startPoint x: 307, startPoint y: 247, endPoint x: 292, endPoint y: 213, distance: 37.7
click at [292, 213] on div "**********" at bounding box center [425, 279] width 295 height 213
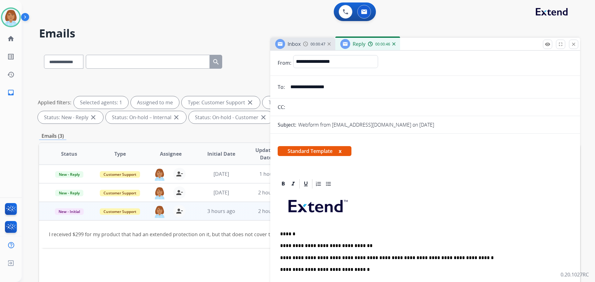
scroll to position [0, 0]
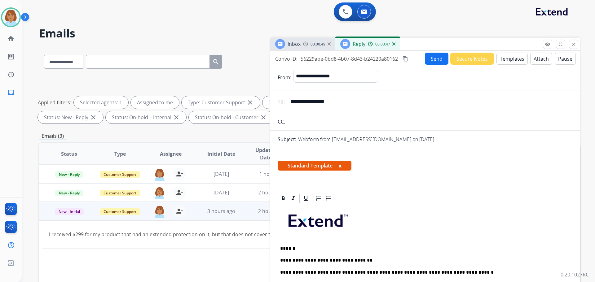
click at [428, 57] on button "Send" at bounding box center [437, 59] width 24 height 12
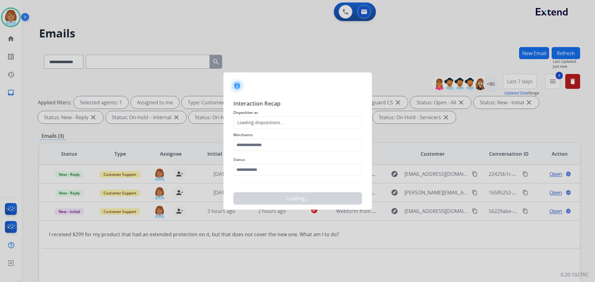
click at [274, 132] on span "Merchants" at bounding box center [297, 134] width 129 height 7
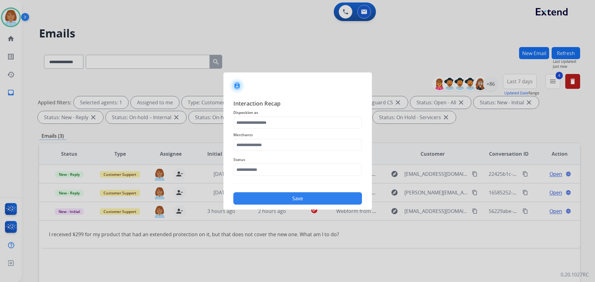
click at [280, 114] on span "Disposition as" at bounding box center [297, 112] width 129 height 7
click at [274, 119] on input "text" at bounding box center [297, 122] width 129 height 12
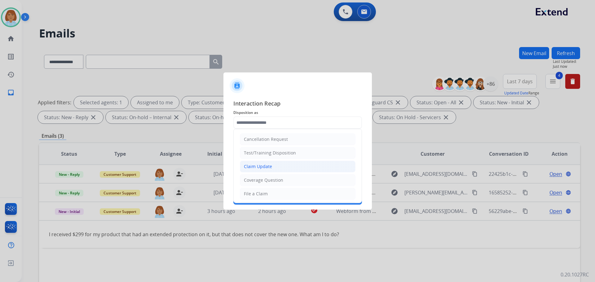
click at [260, 164] on div "Claim Update" at bounding box center [258, 167] width 28 height 6
type input "**********"
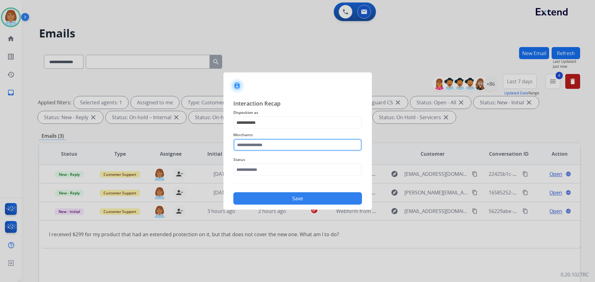
click at [261, 146] on input "text" at bounding box center [297, 145] width 129 height 12
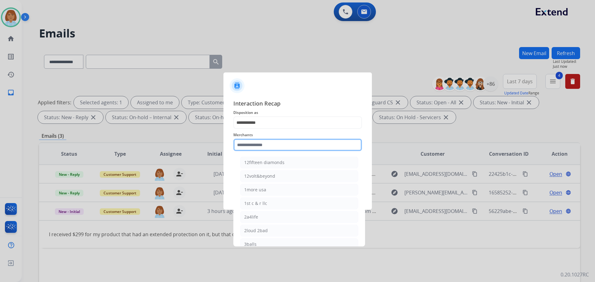
type input "*"
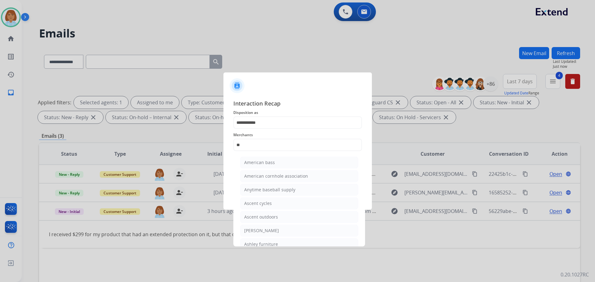
click at [265, 247] on div at bounding box center [297, 141] width 595 height 282
click at [267, 243] on div "Ashley furniture" at bounding box center [261, 244] width 34 height 6
type input "**********"
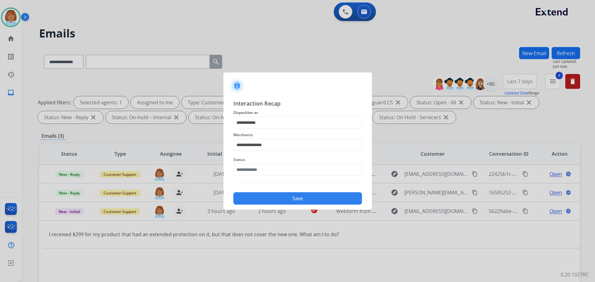
click at [284, 200] on button "Save" at bounding box center [297, 198] width 129 height 12
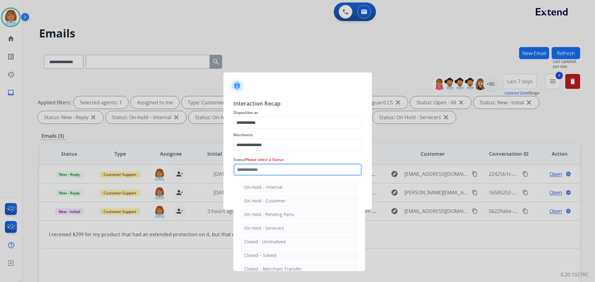
click at [283, 176] on input "text" at bounding box center [297, 170] width 129 height 12
click at [261, 252] on li "Closed – Solved" at bounding box center [299, 256] width 118 height 12
type input "**********"
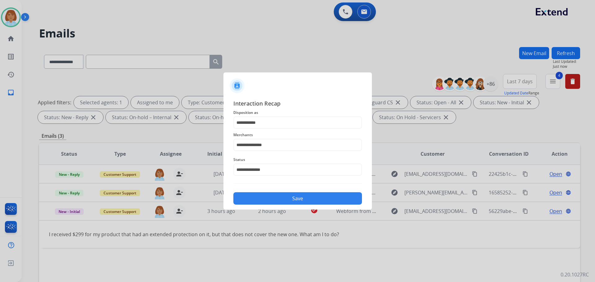
click at [269, 195] on button "Save" at bounding box center [297, 198] width 129 height 12
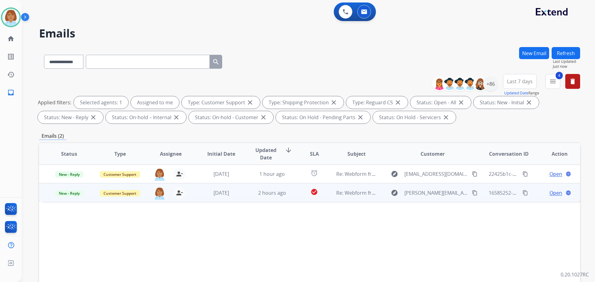
click at [296, 192] on td "check_circle" at bounding box center [309, 192] width 34 height 19
click at [472, 193] on mat-icon "content_copy" at bounding box center [475, 193] width 6 height 6
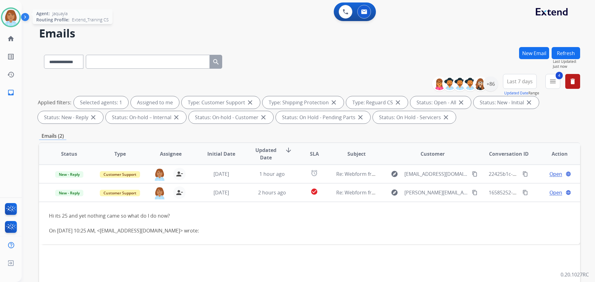
click at [11, 22] on img at bounding box center [10, 17] width 17 height 17
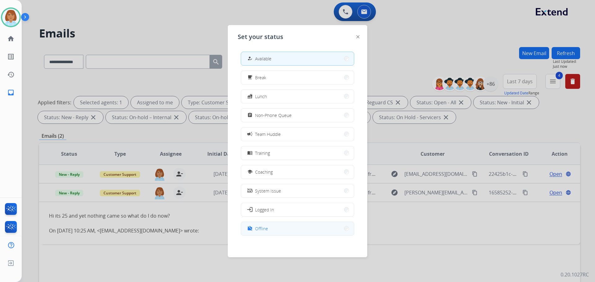
scroll to position [2, 0]
click at [314, 224] on button "work_off Offline" at bounding box center [297, 226] width 113 height 13
